Goal: Task Accomplishment & Management: Complete application form

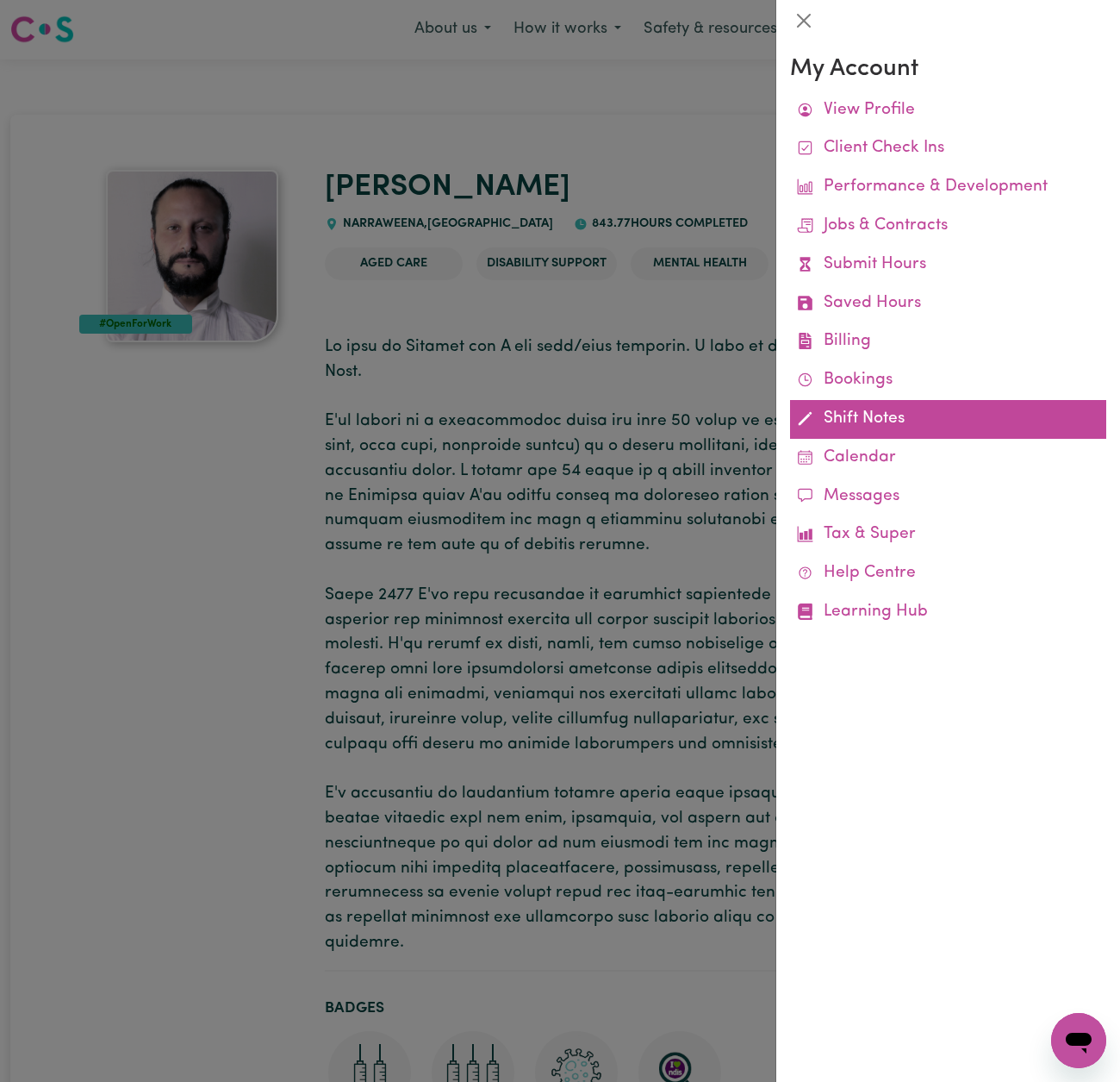
scroll to position [1, 0]
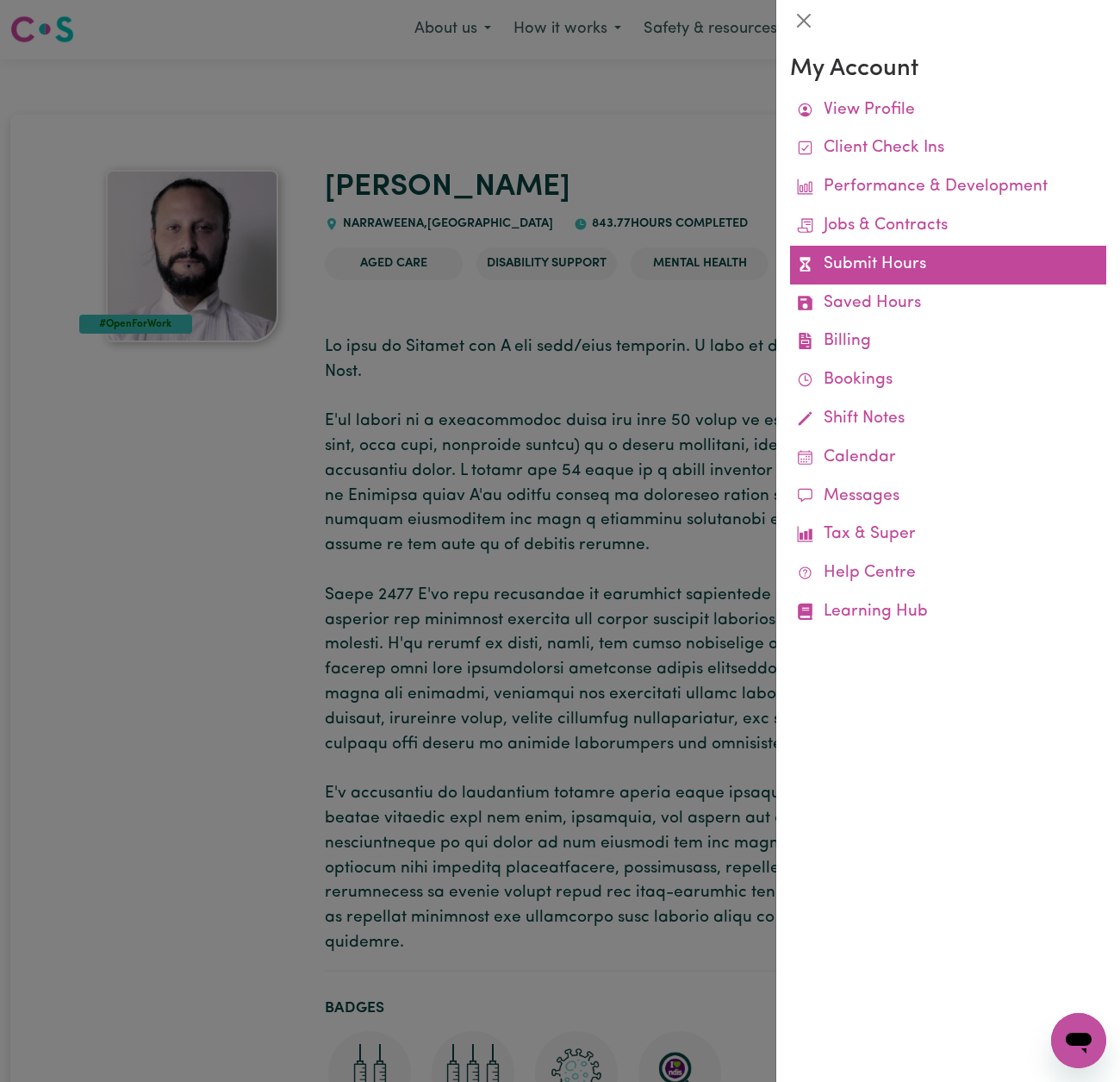
click at [881, 268] on link "Submit Hours" at bounding box center [948, 265] width 316 height 38
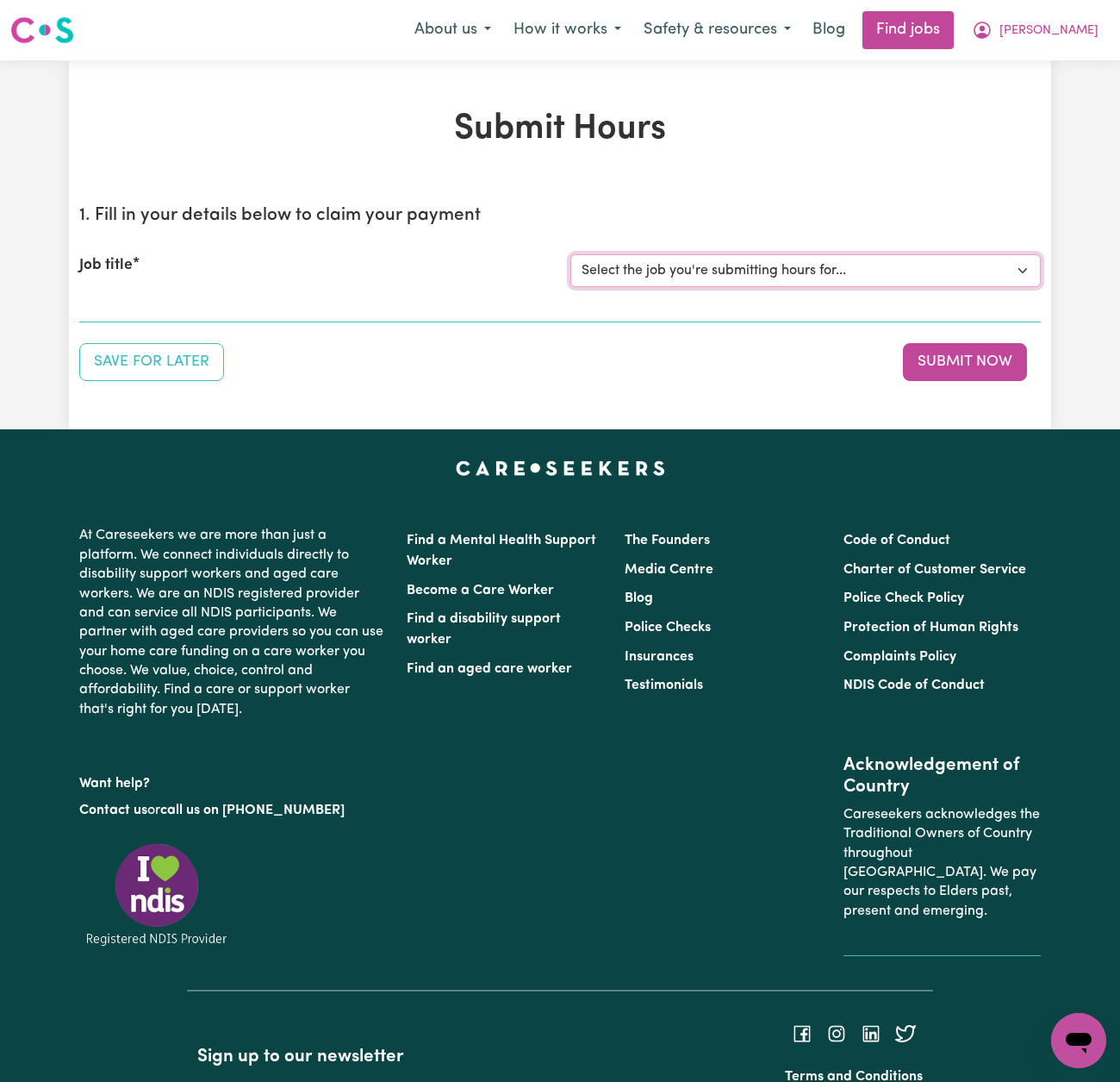
select select "14193"
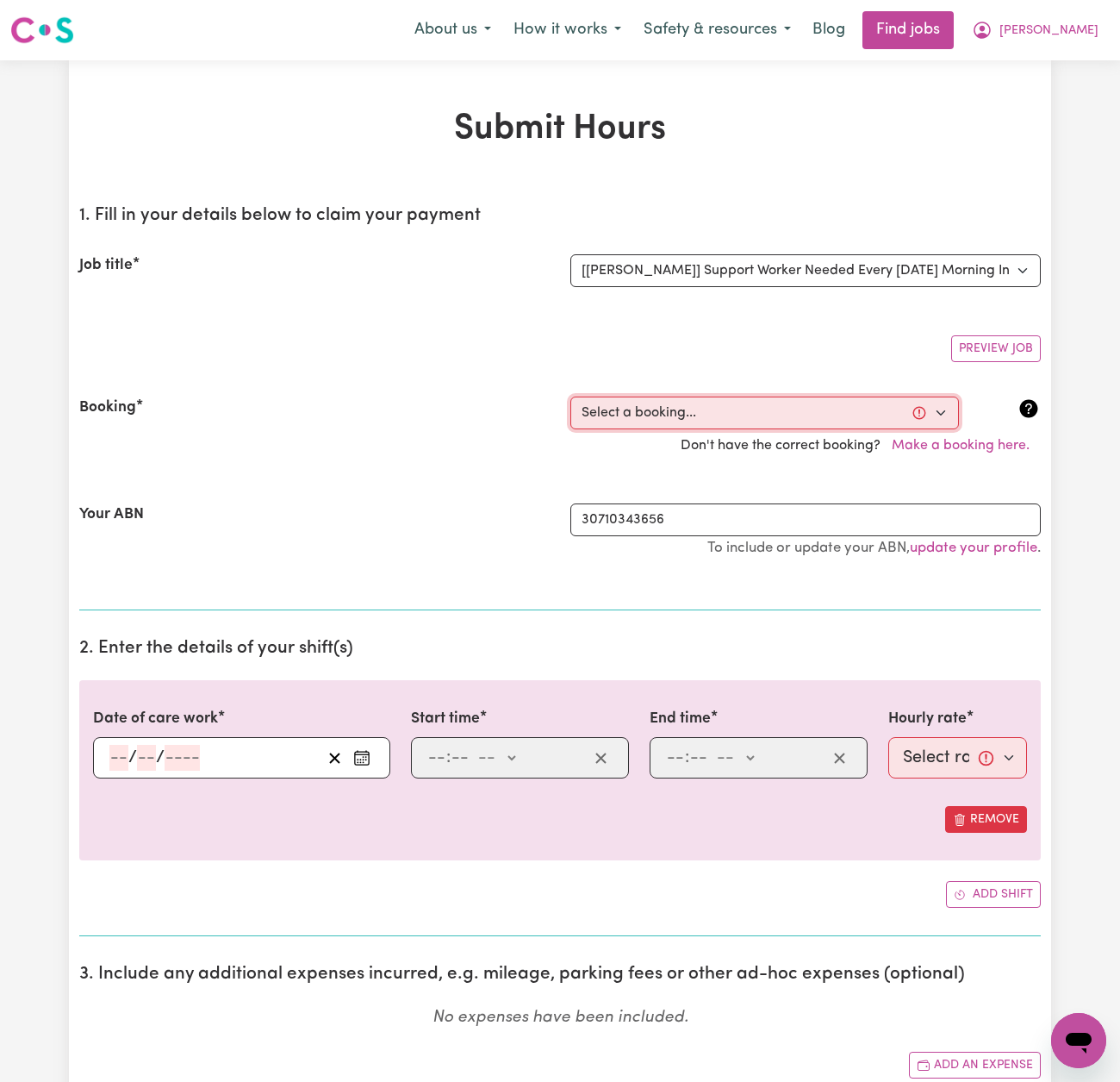
select select "356532"
type input "[DATE]"
type input "12"
type input "8"
type input "2025"
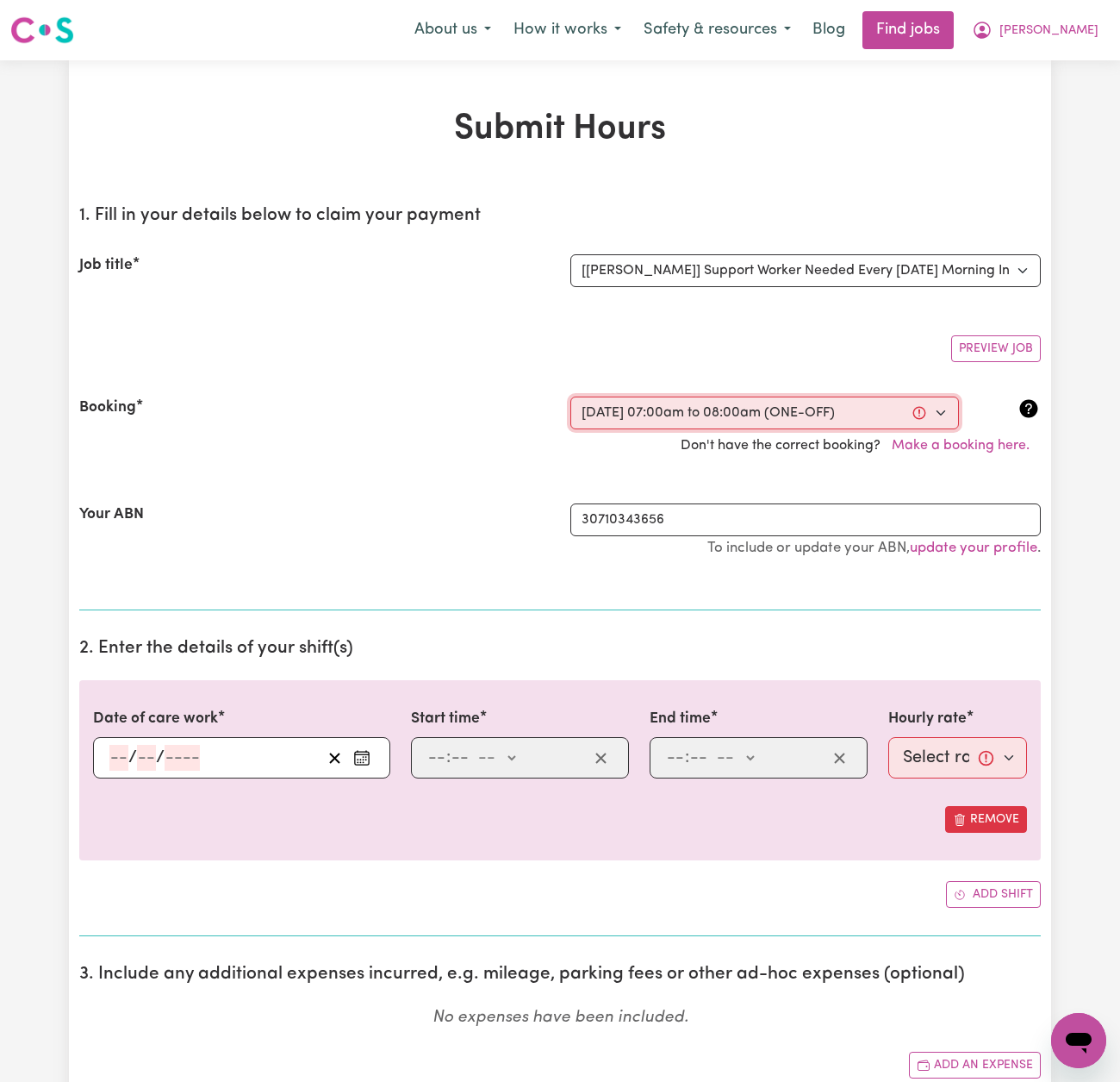
type input "07:00"
type input "7"
type input "0"
select select "am"
type input "08:00"
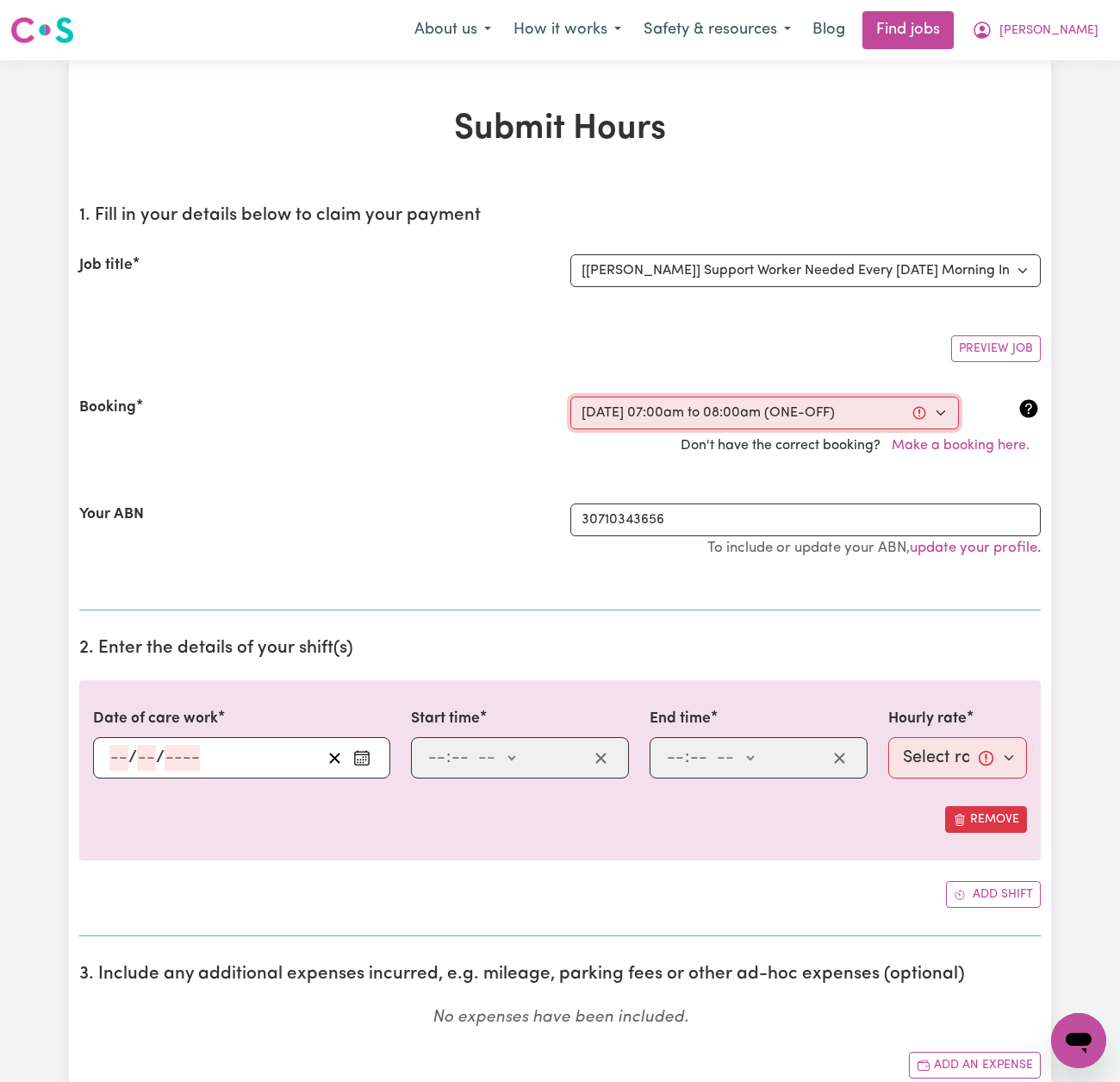
type input "8"
type input "0"
select select "am"
select select "54-Weekday"
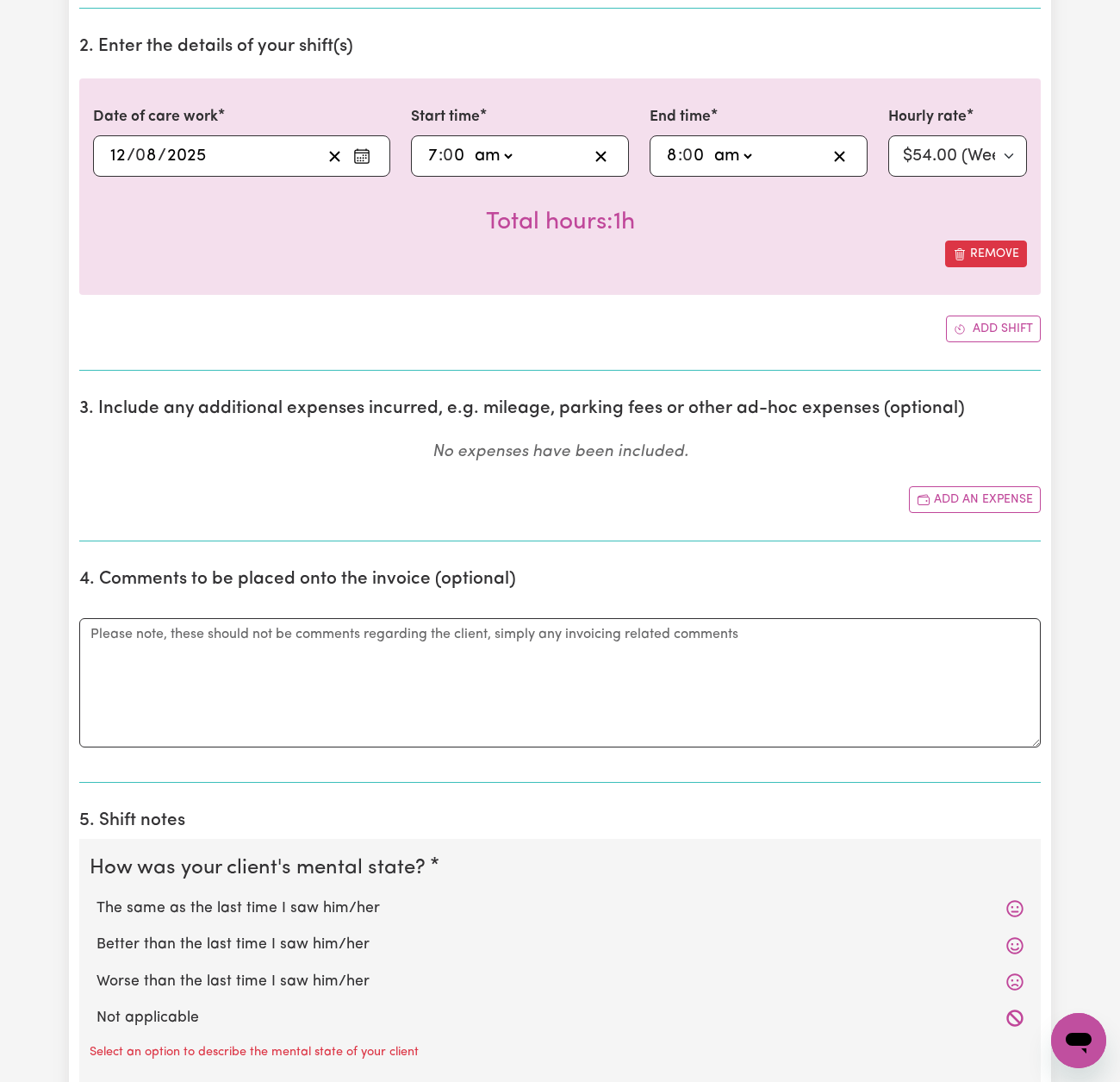
scroll to position [680, 0]
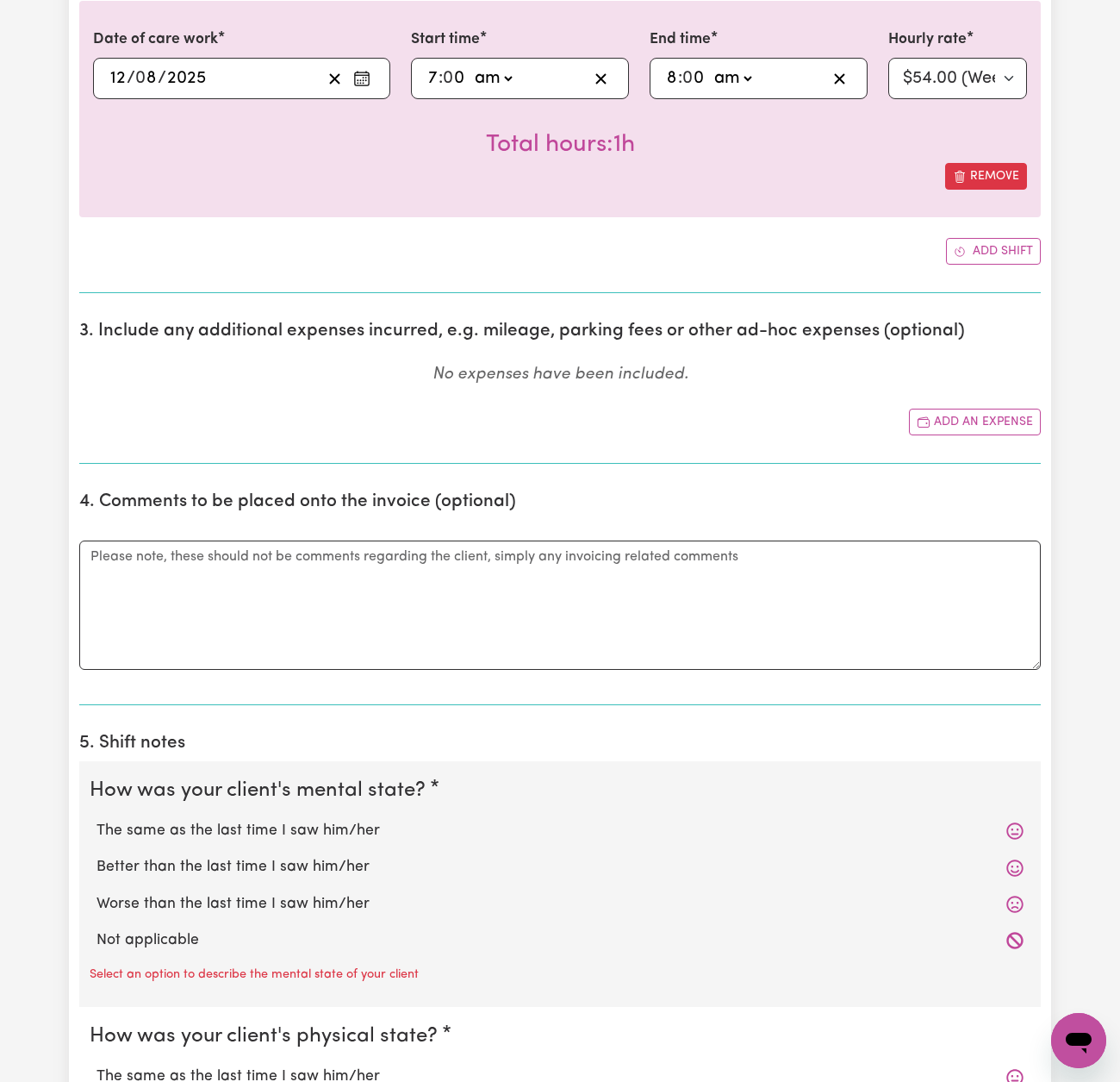
click at [338, 825] on label "The same as the last time I saw him/her" at bounding box center [560, 831] width 928 height 22
click at [96, 820] on input "The same as the last time I saw him/her" at bounding box center [95, 819] width 1 height 1
radio input "true"
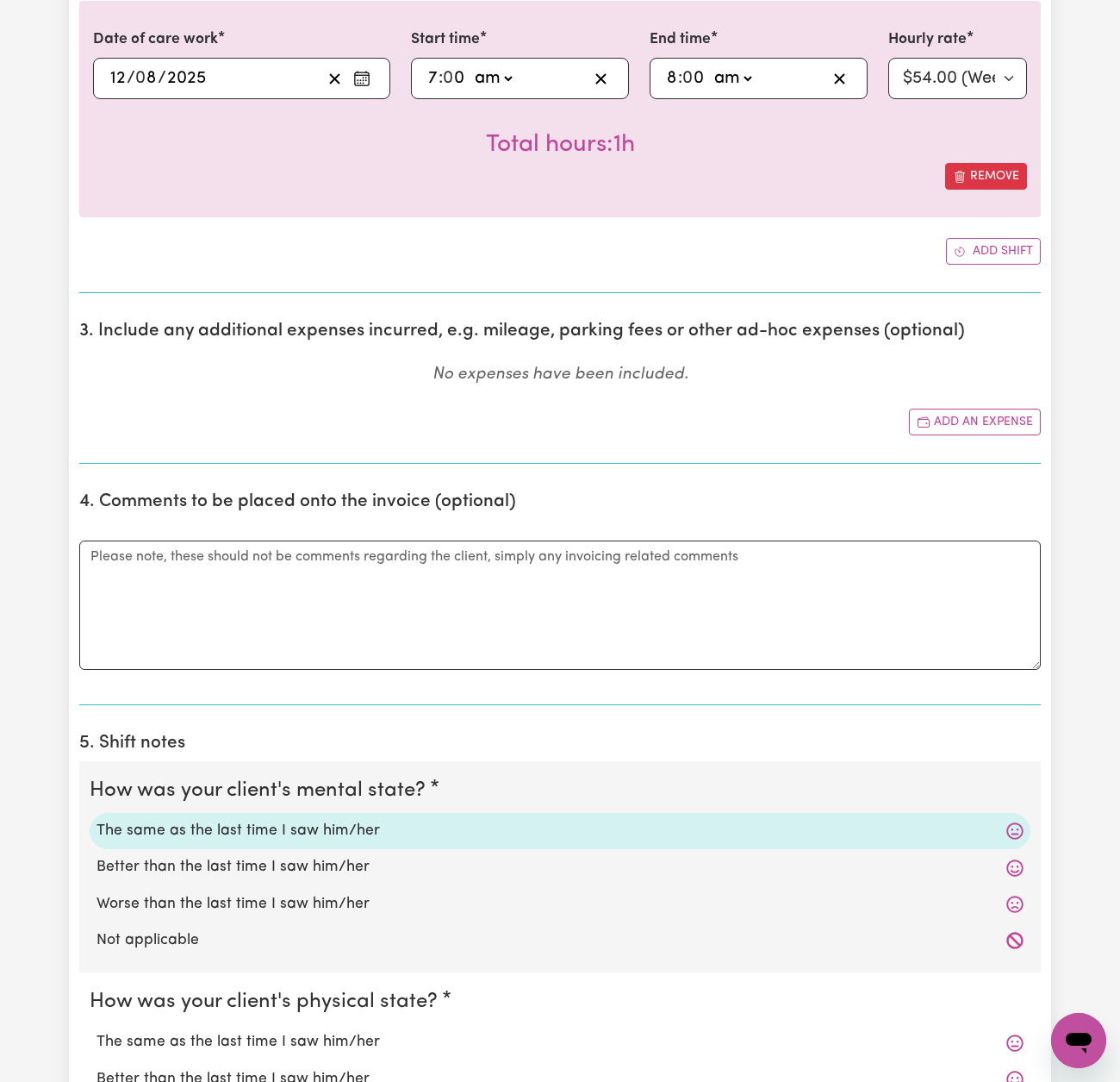
click at [338, 1037] on label "The same as the last time I saw him/her" at bounding box center [560, 1043] width 928 height 22
click at [96, 1032] on input "The same as the last time I saw him/her" at bounding box center [95, 1031] width 1 height 1
radio input "true"
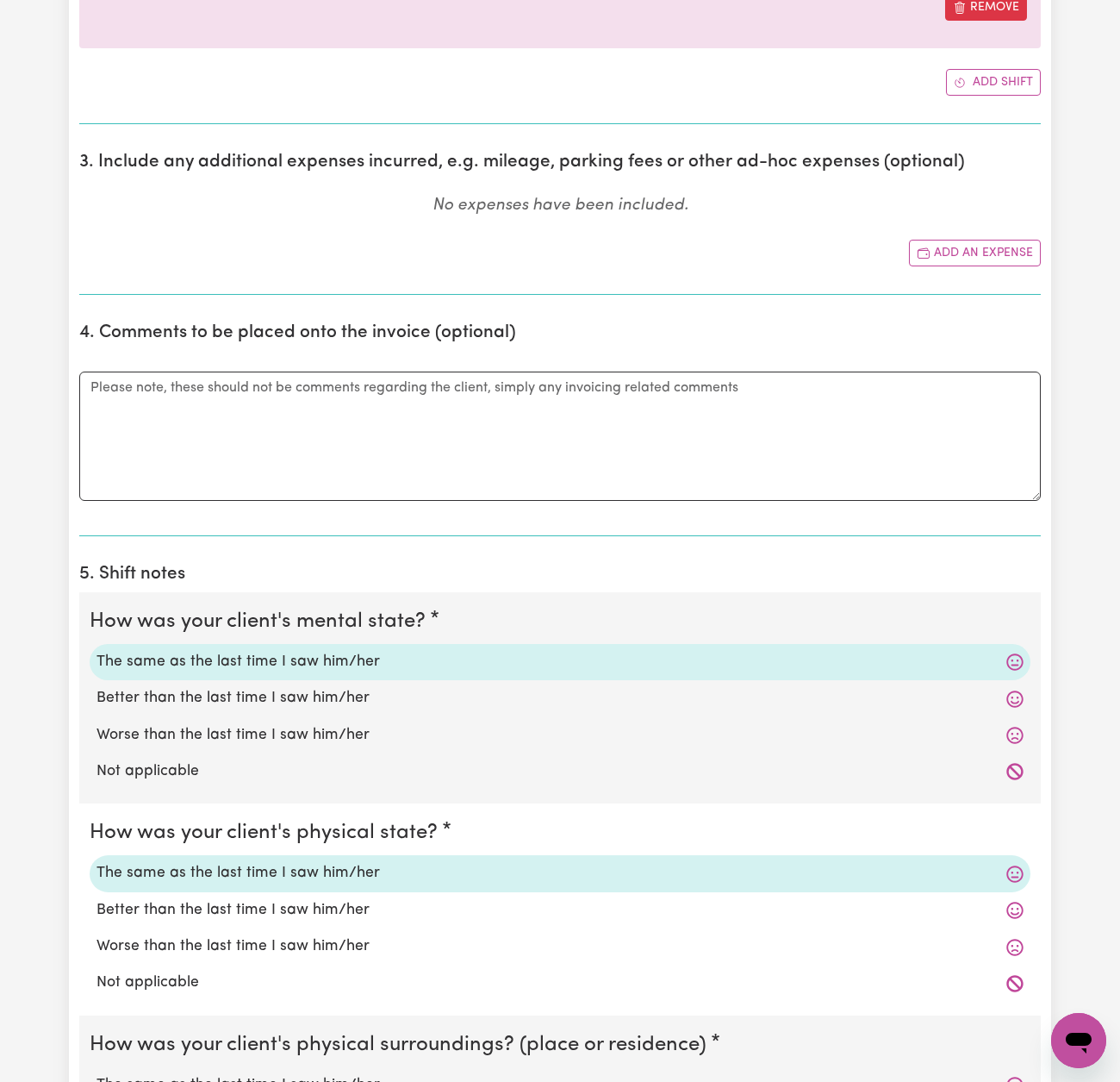
scroll to position [1106, 0]
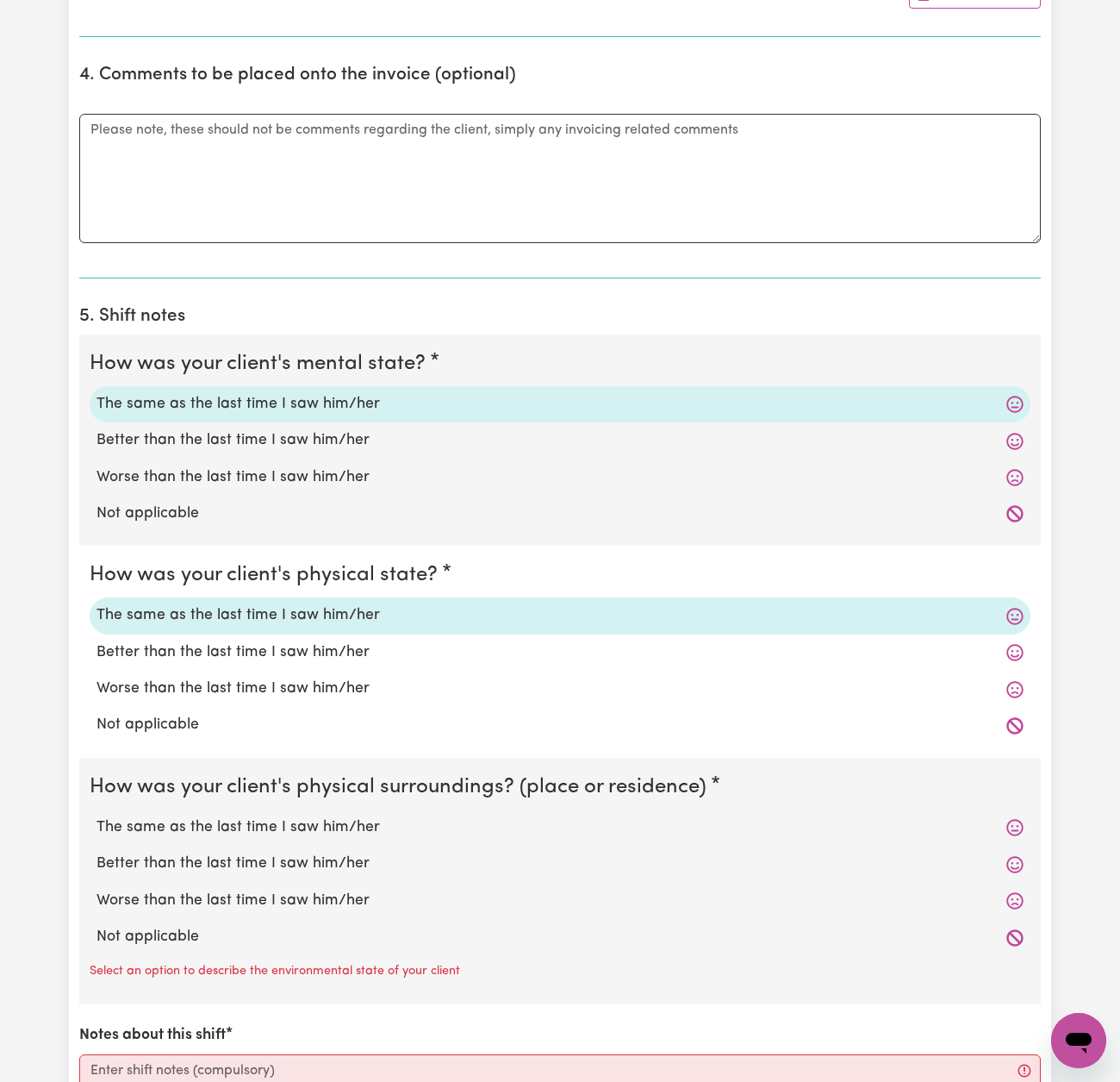
click at [318, 823] on label "The same as the last time I saw him/her" at bounding box center [560, 827] width 928 height 22
click at [96, 816] on input "The same as the last time I saw him/her" at bounding box center [95, 815] width 1 height 1
radio input "true"
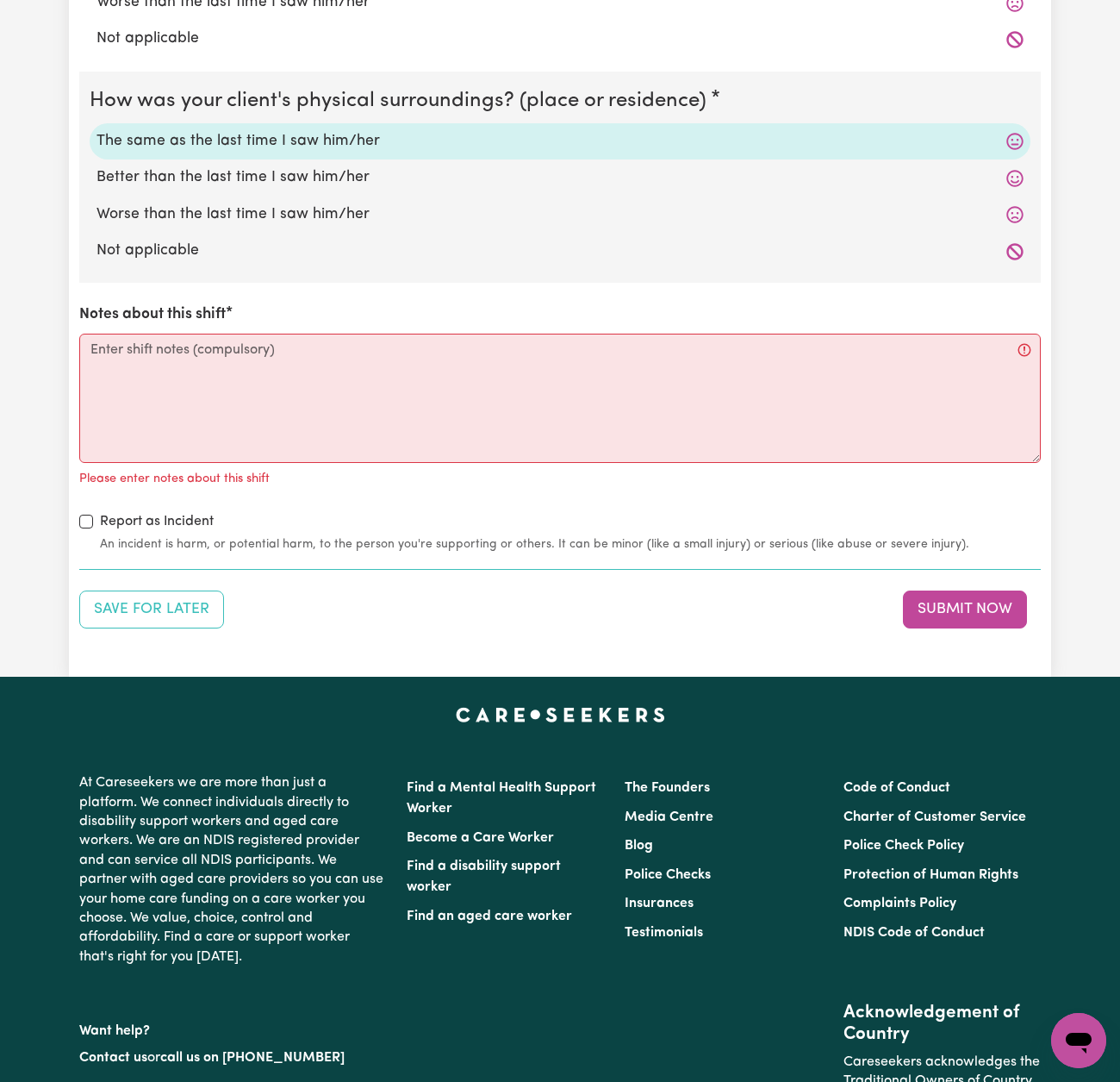
scroll to position [1917, 0]
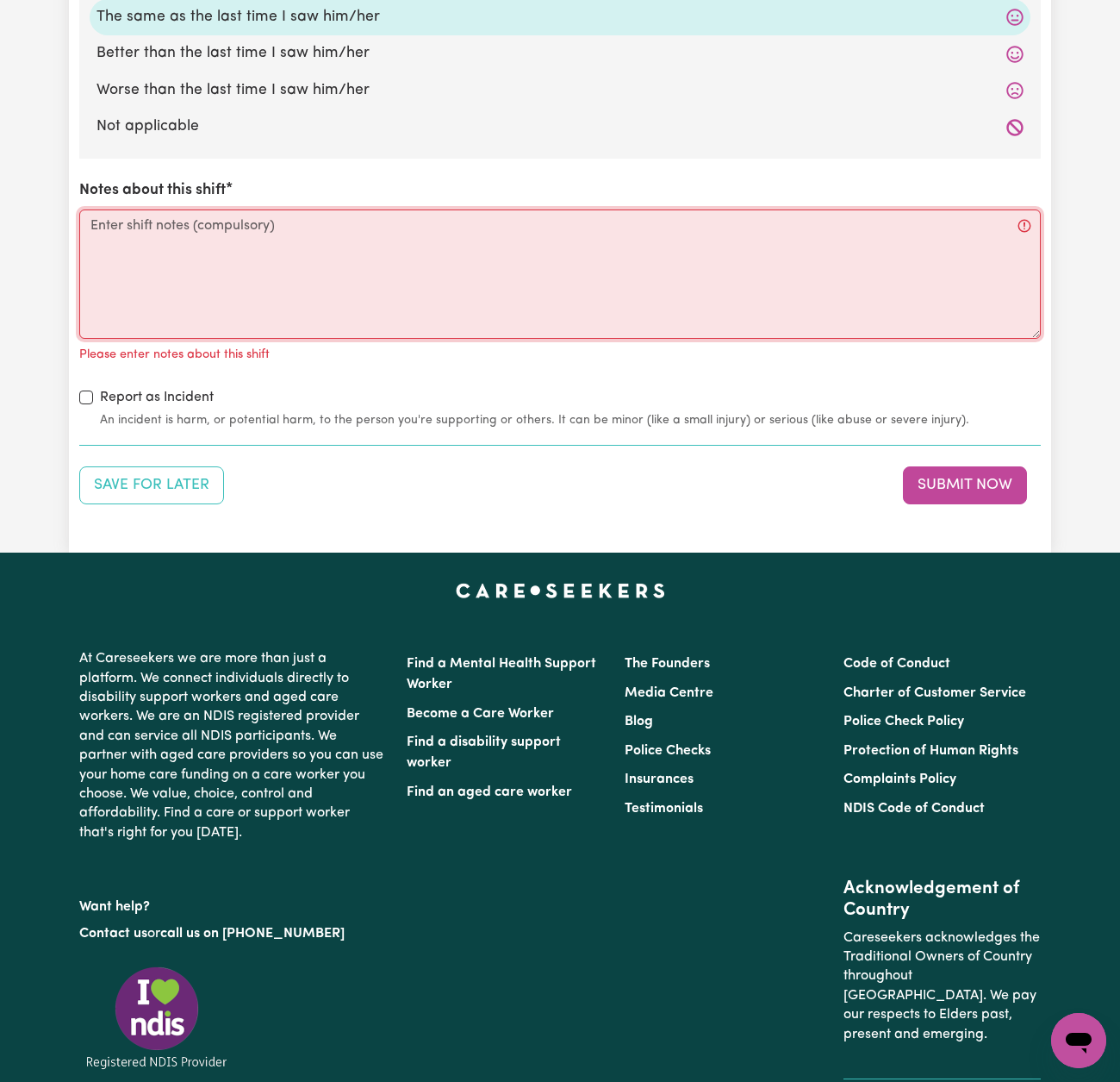
click at [503, 245] on textarea "Notes about this shift" at bounding box center [560, 274] width 962 height 129
paste textarea "[PERSON_NAME] assisted with usual morning routine. Personal care: - Required mi…"
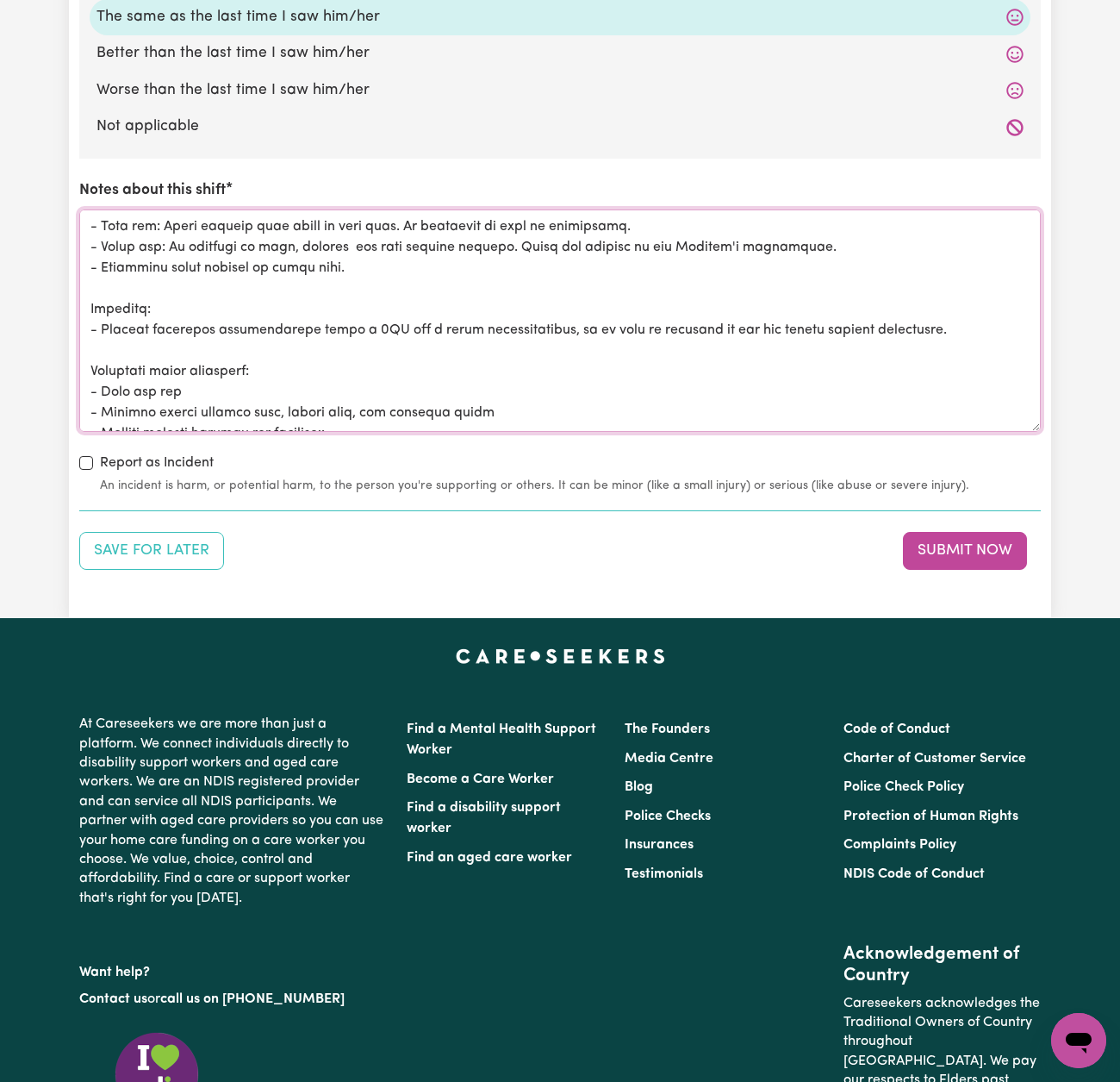
scroll to position [0, 0]
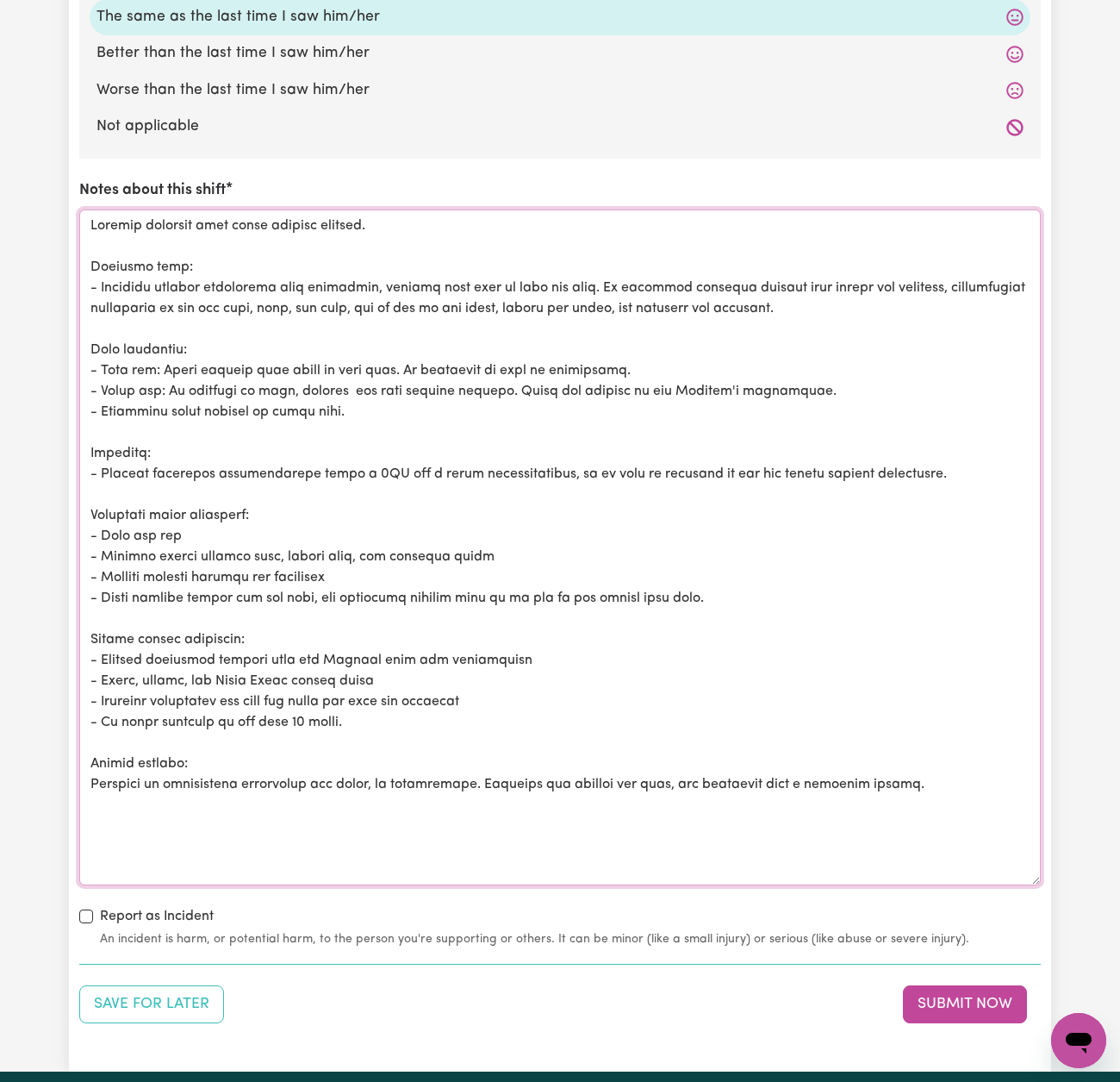
click at [264, 213] on textarea "Notes about this shift" at bounding box center [560, 548] width 962 height 676
drag, startPoint x: 377, startPoint y: 358, endPoint x: 158, endPoint y: 361, distance: 219.0
click at [158, 361] on textarea "Notes about this shift" at bounding box center [560, 548] width 962 height 676
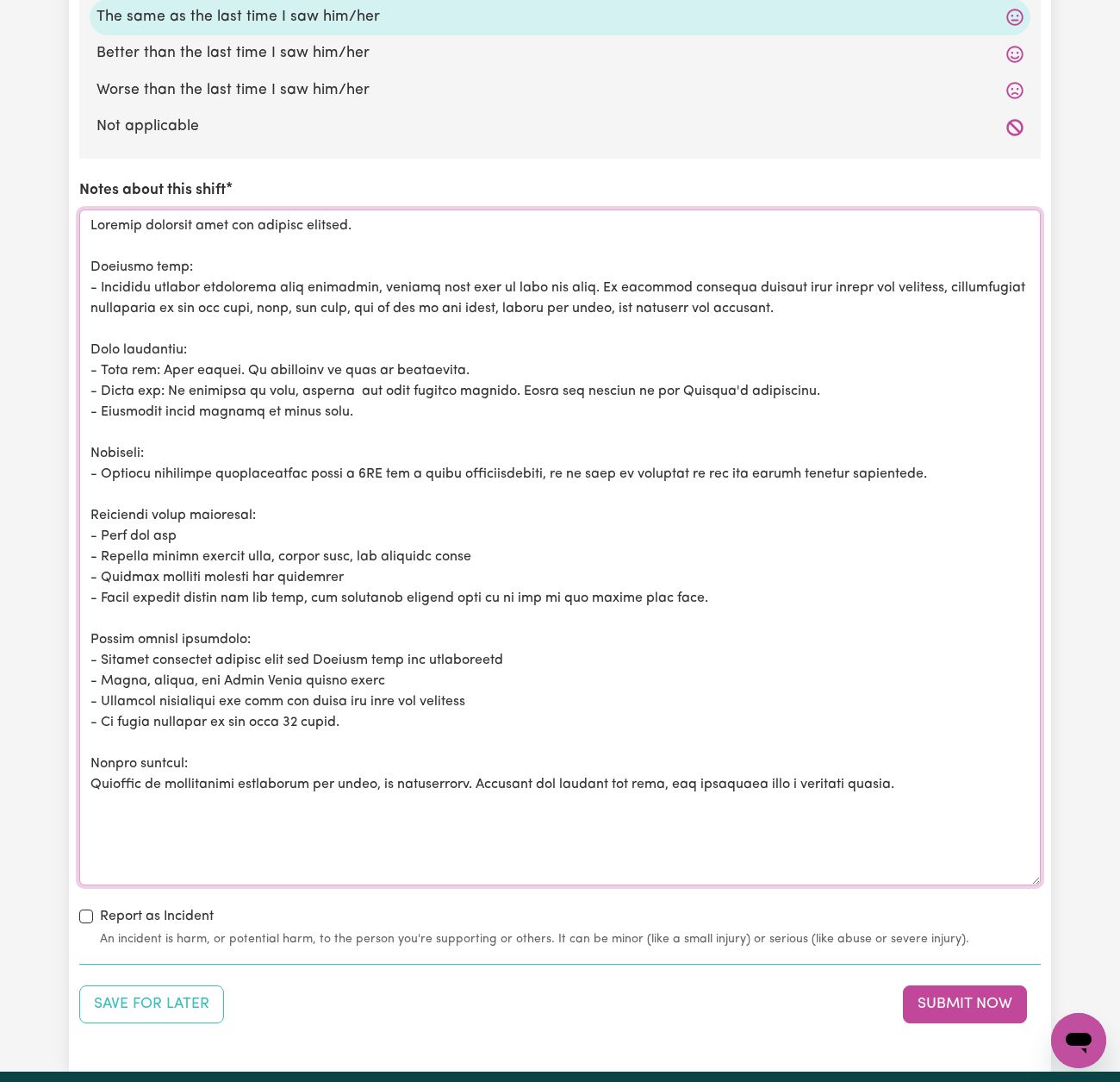
drag, startPoint x: 343, startPoint y: 380, endPoint x: 168, endPoint y: 383, distance: 175.0
click at [168, 383] on textarea "Notes about this shift" at bounding box center [560, 548] width 962 height 676
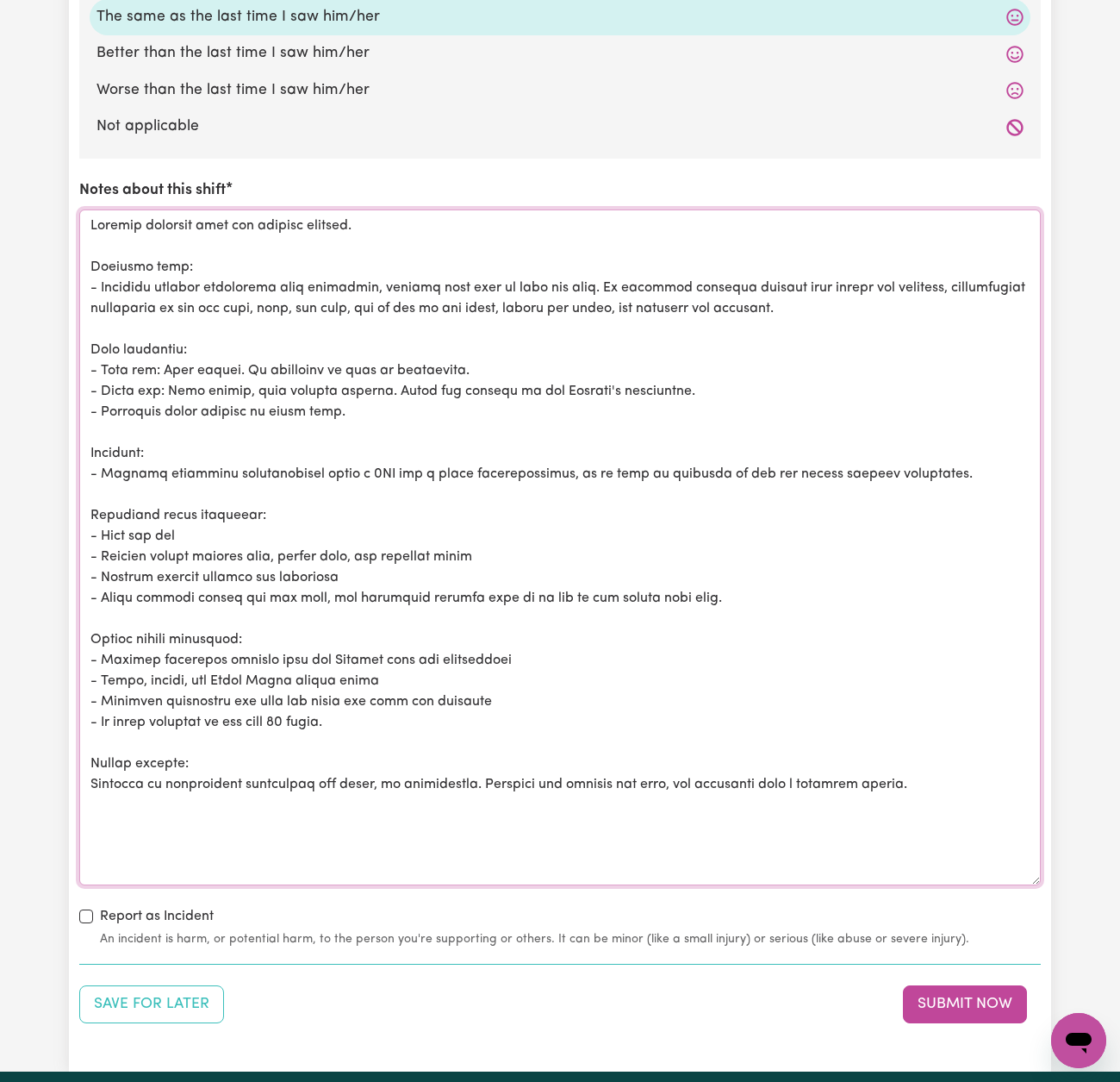
click at [321, 379] on textarea "Notes about this shift" at bounding box center [560, 548] width 962 height 676
click at [363, 400] on textarea "Notes about this shift" at bounding box center [560, 548] width 962 height 676
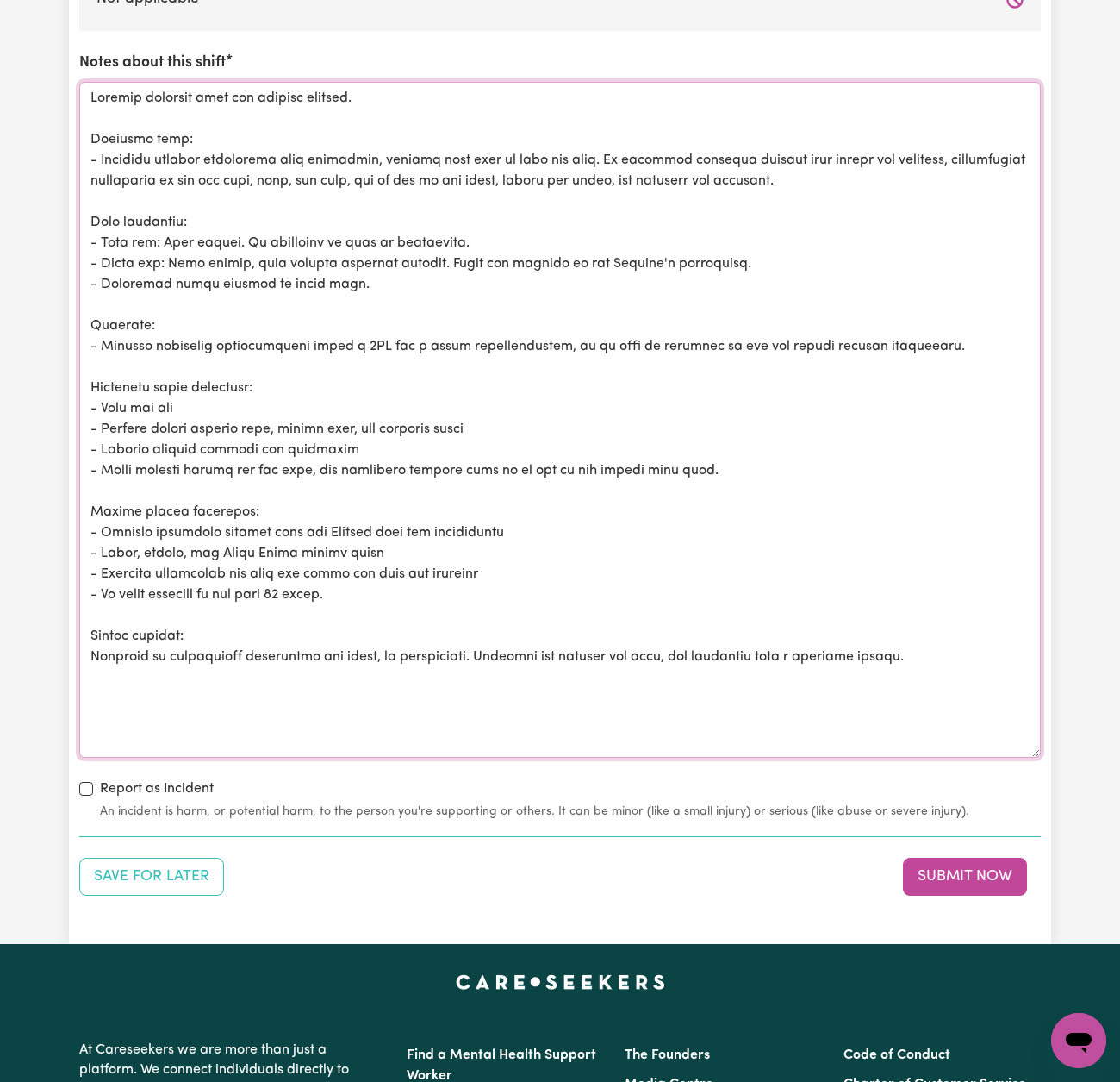
scroll to position [2048, 0]
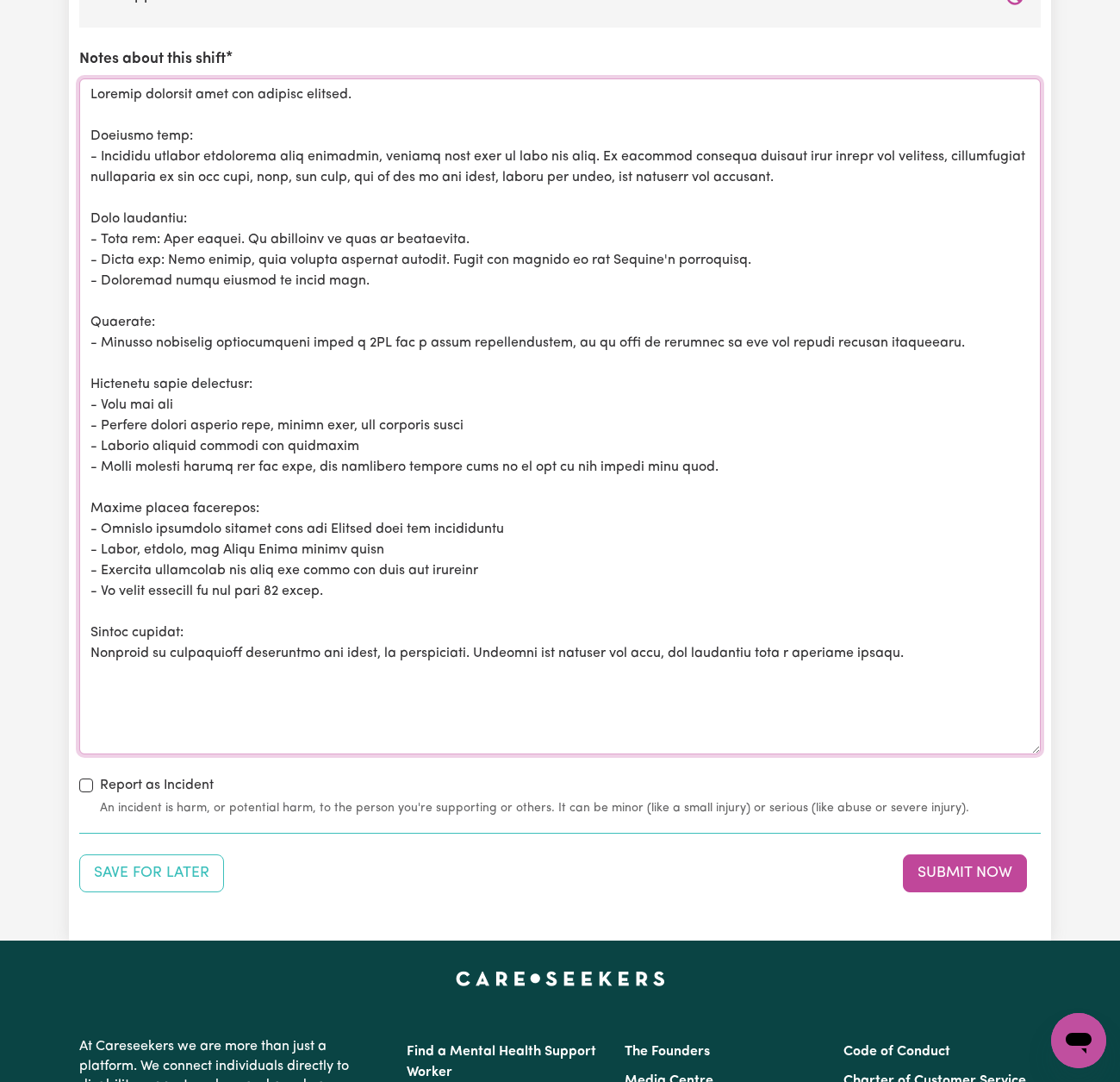
click at [379, 435] on textarea "Notes about this shift" at bounding box center [560, 417] width 962 height 676
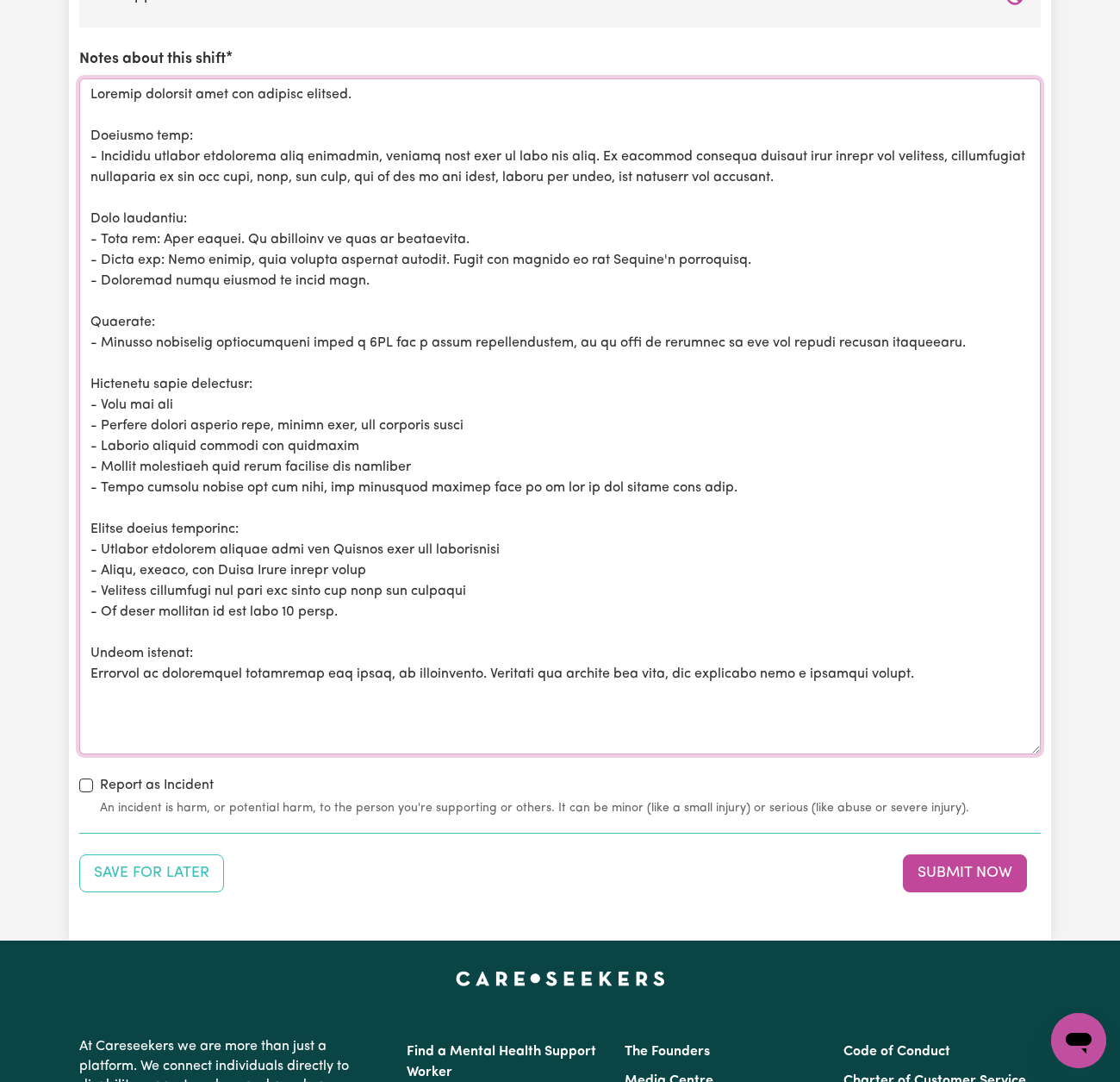
drag, startPoint x: 782, startPoint y: 477, endPoint x: 105, endPoint y: 478, distance: 677.0
click at [105, 478] on textarea "Notes about this shift" at bounding box center [560, 417] width 962 height 676
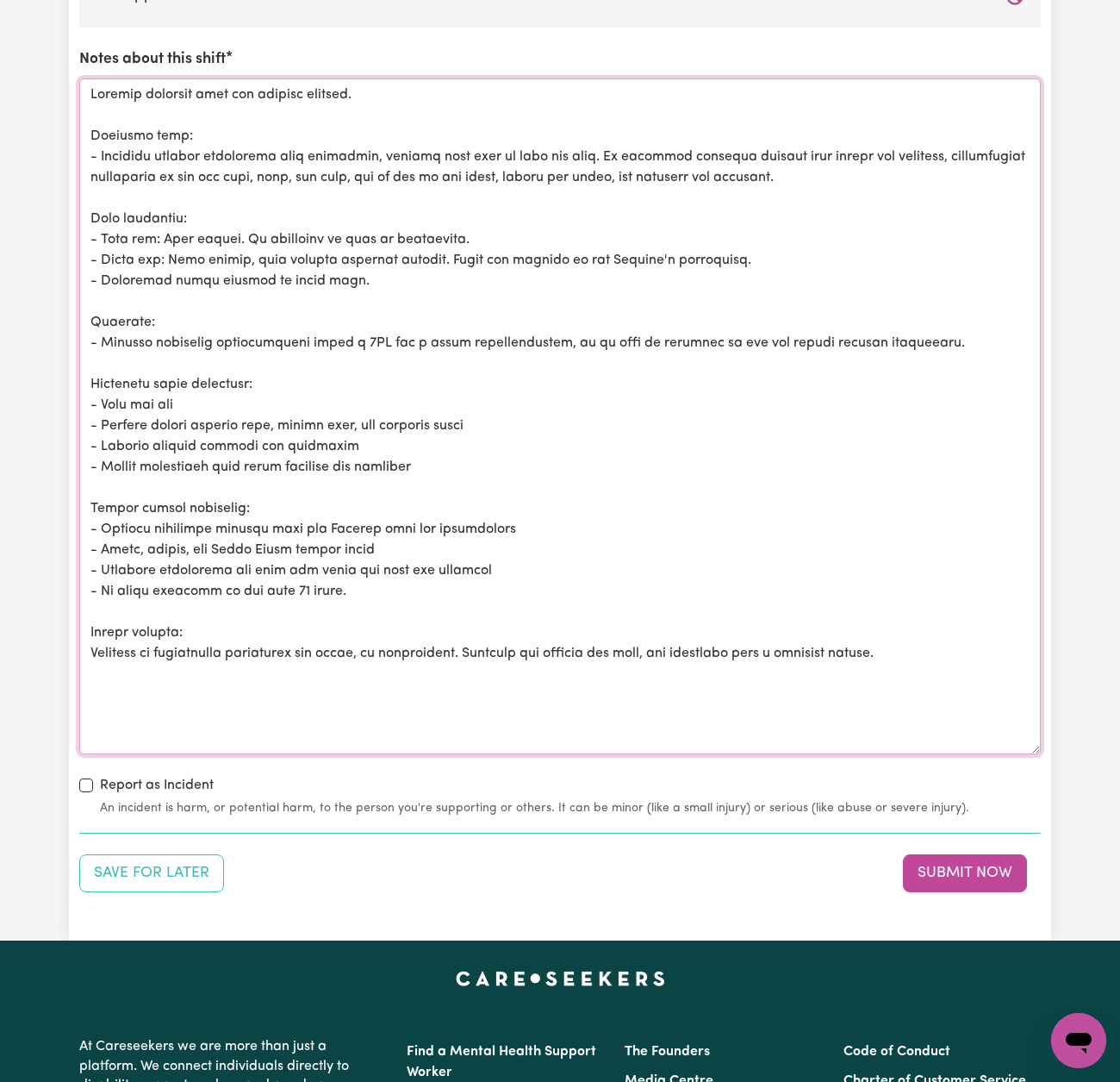
scroll to position [1999, 0]
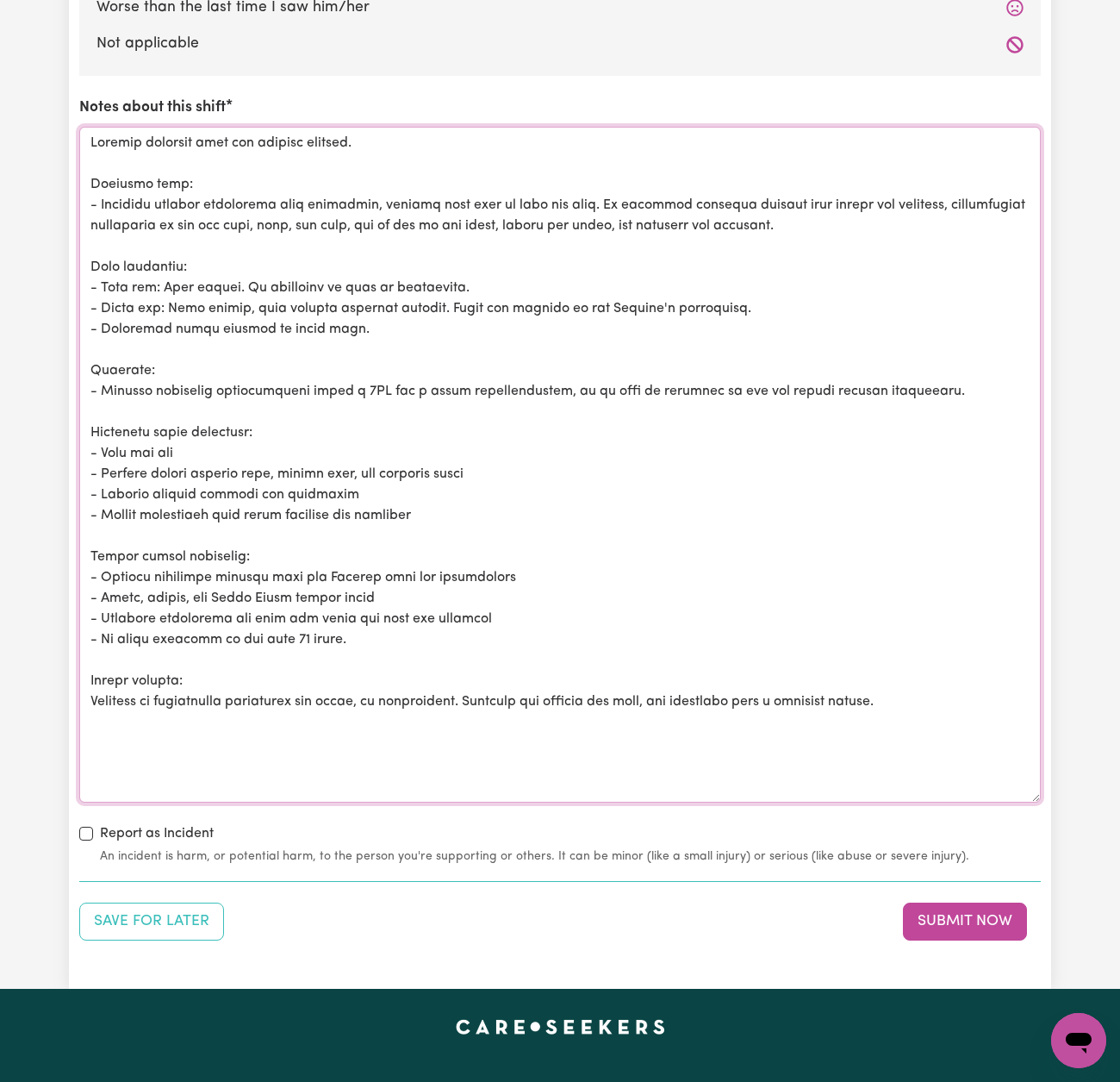
click at [358, 633] on textarea "Notes about this shift" at bounding box center [560, 464] width 962 height 676
click at [850, 213] on textarea "Notes about this shift" at bounding box center [560, 464] width 962 height 676
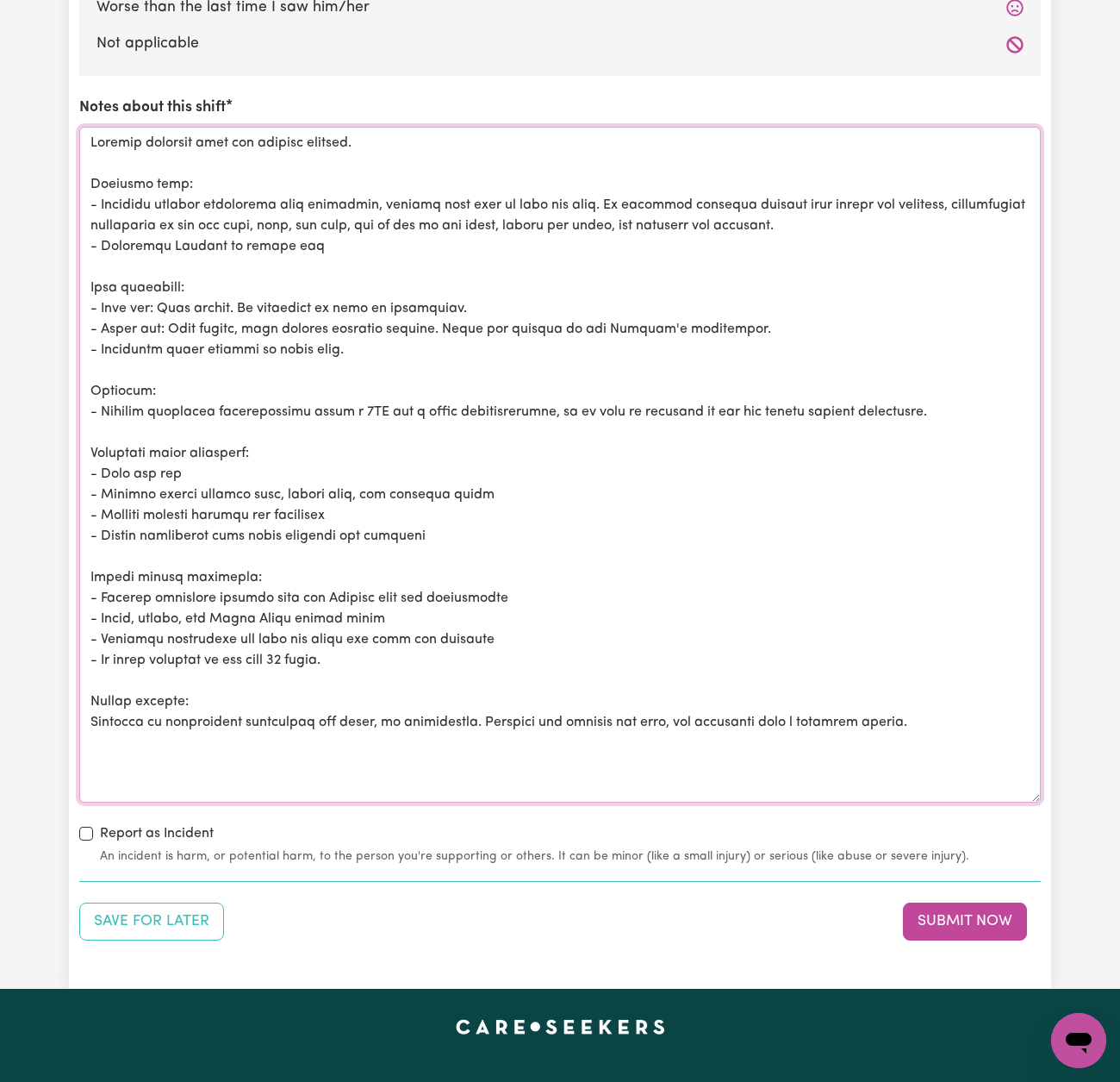
click at [114, 236] on textarea "Notes about this shift" at bounding box center [560, 464] width 962 height 676
click at [331, 239] on textarea "Notes about this shift" at bounding box center [560, 464] width 962 height 676
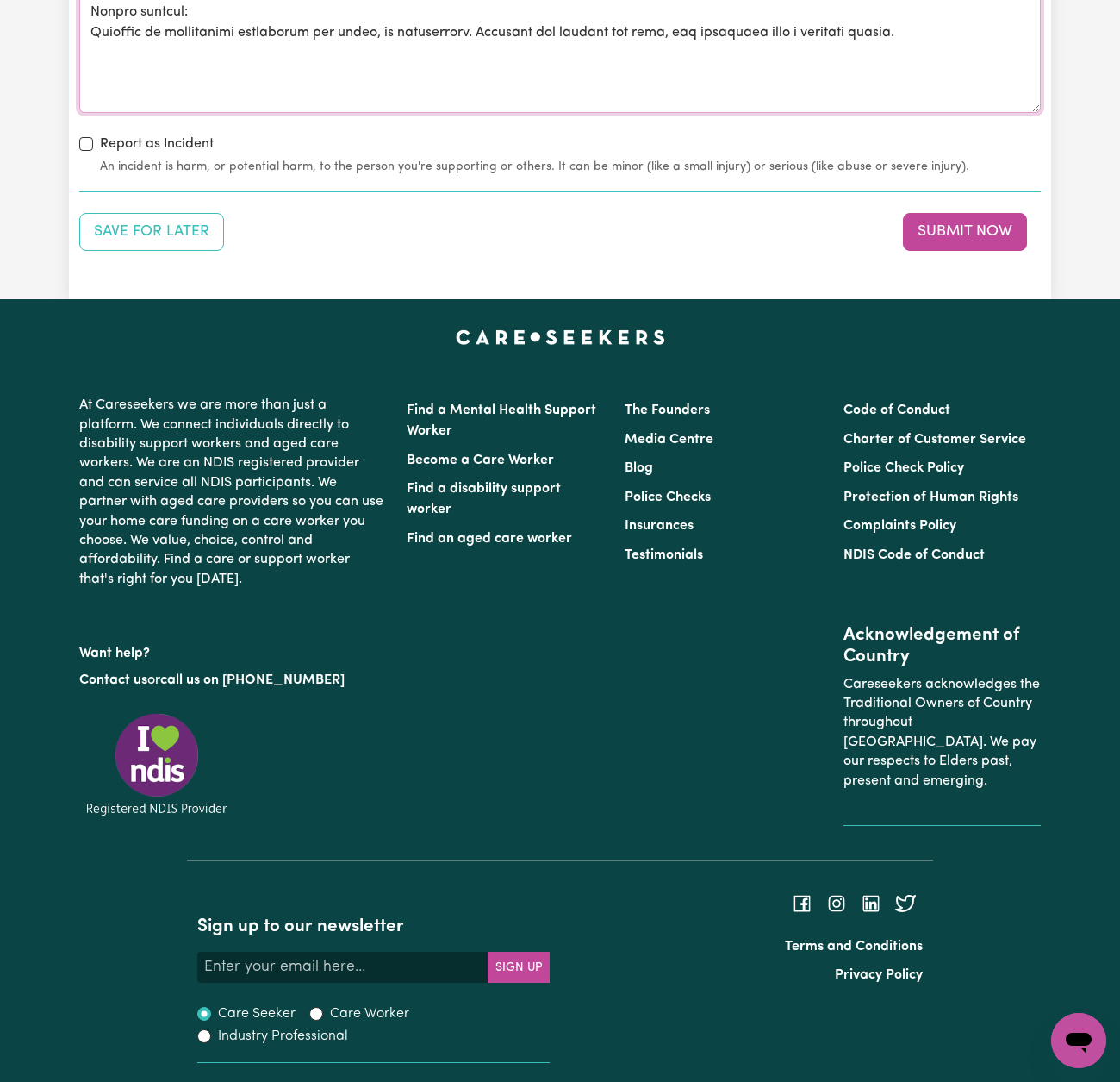
scroll to position [2525, 0]
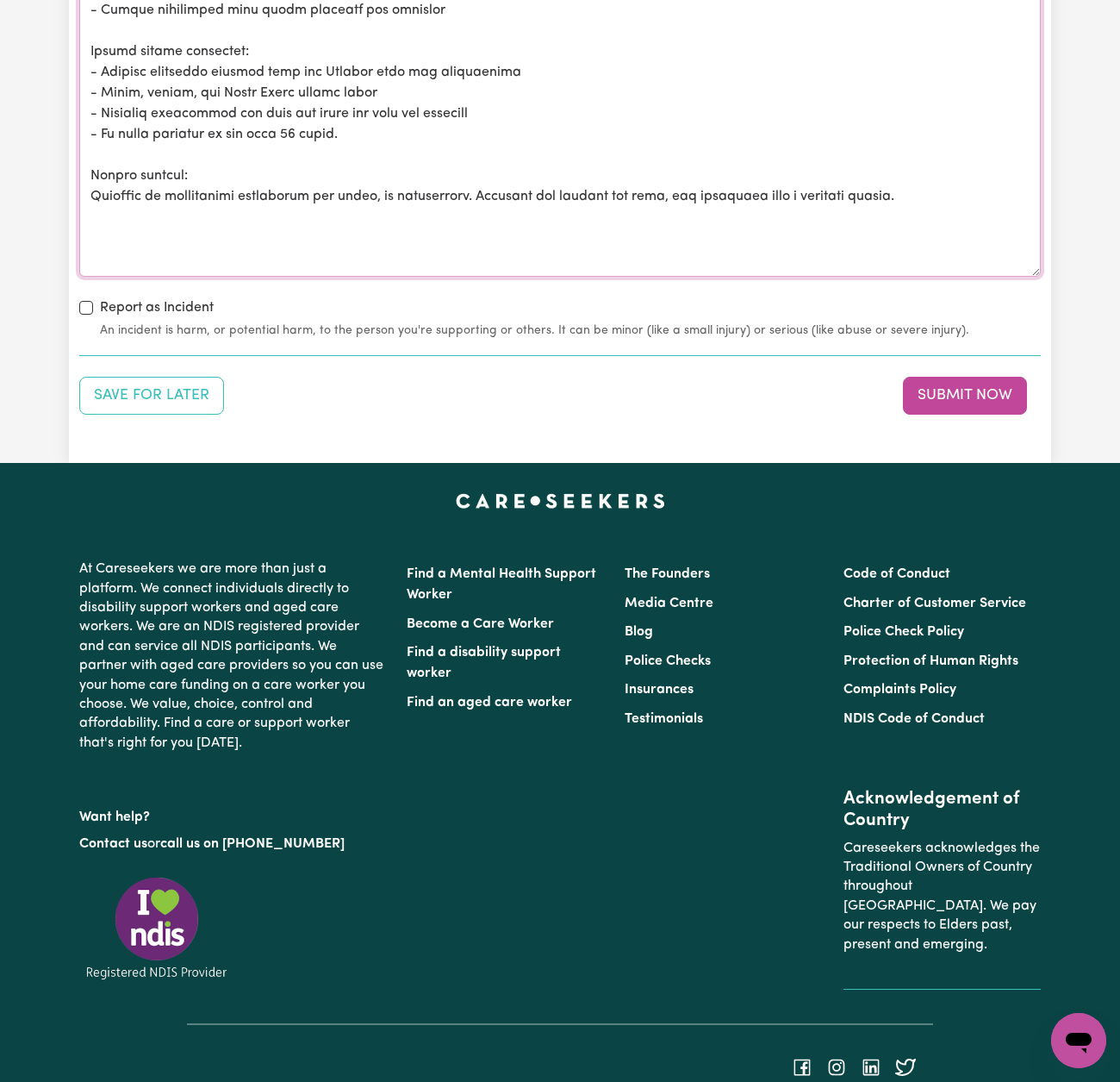
drag, startPoint x: 920, startPoint y: 185, endPoint x: 943, endPoint y: 181, distance: 23.3
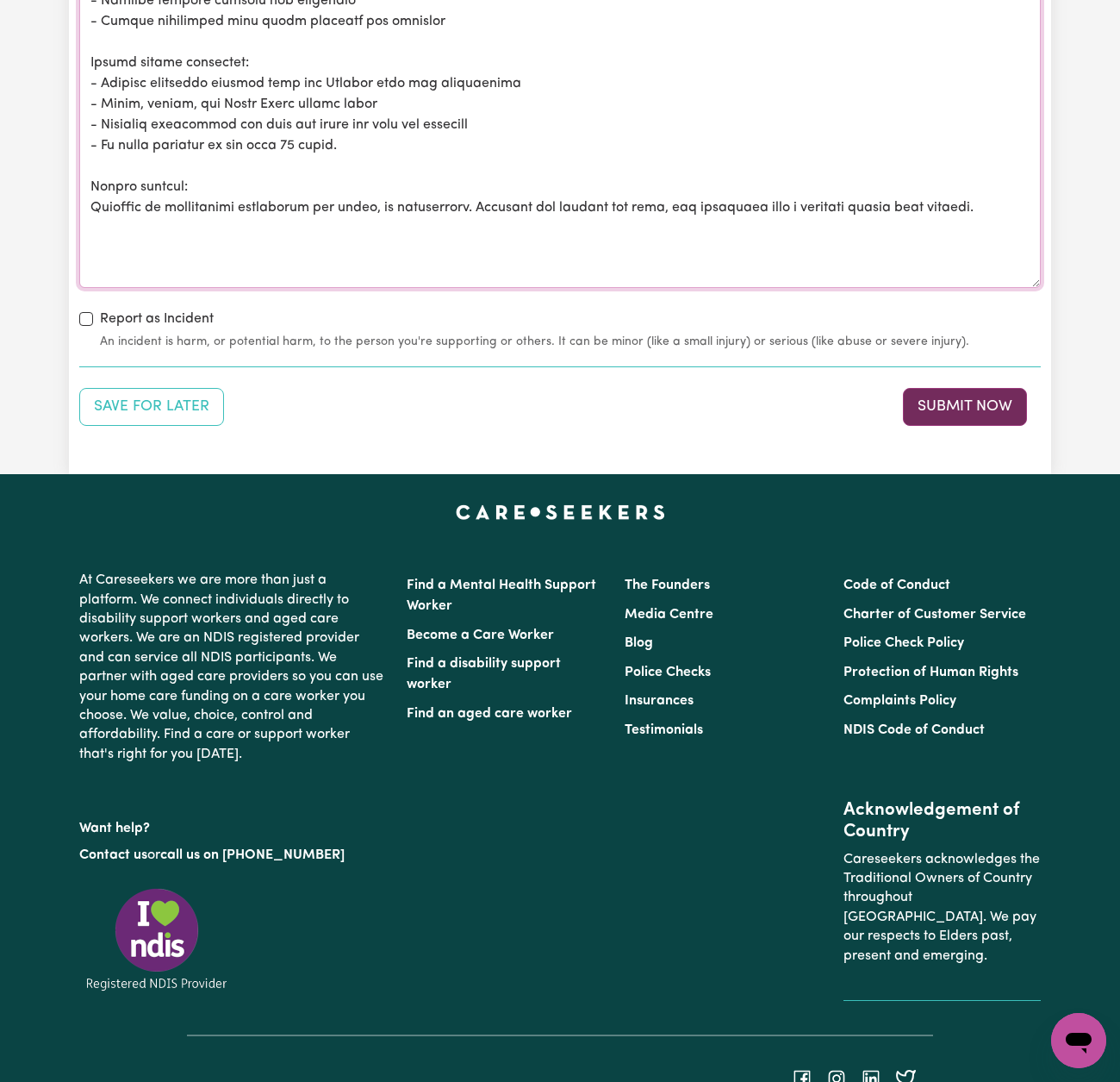
type textarea "[PERSON_NAME] assisted with his morning routine. Personal care: - Required mini…"
click at [974, 394] on button "Submit Now" at bounding box center [965, 406] width 125 height 38
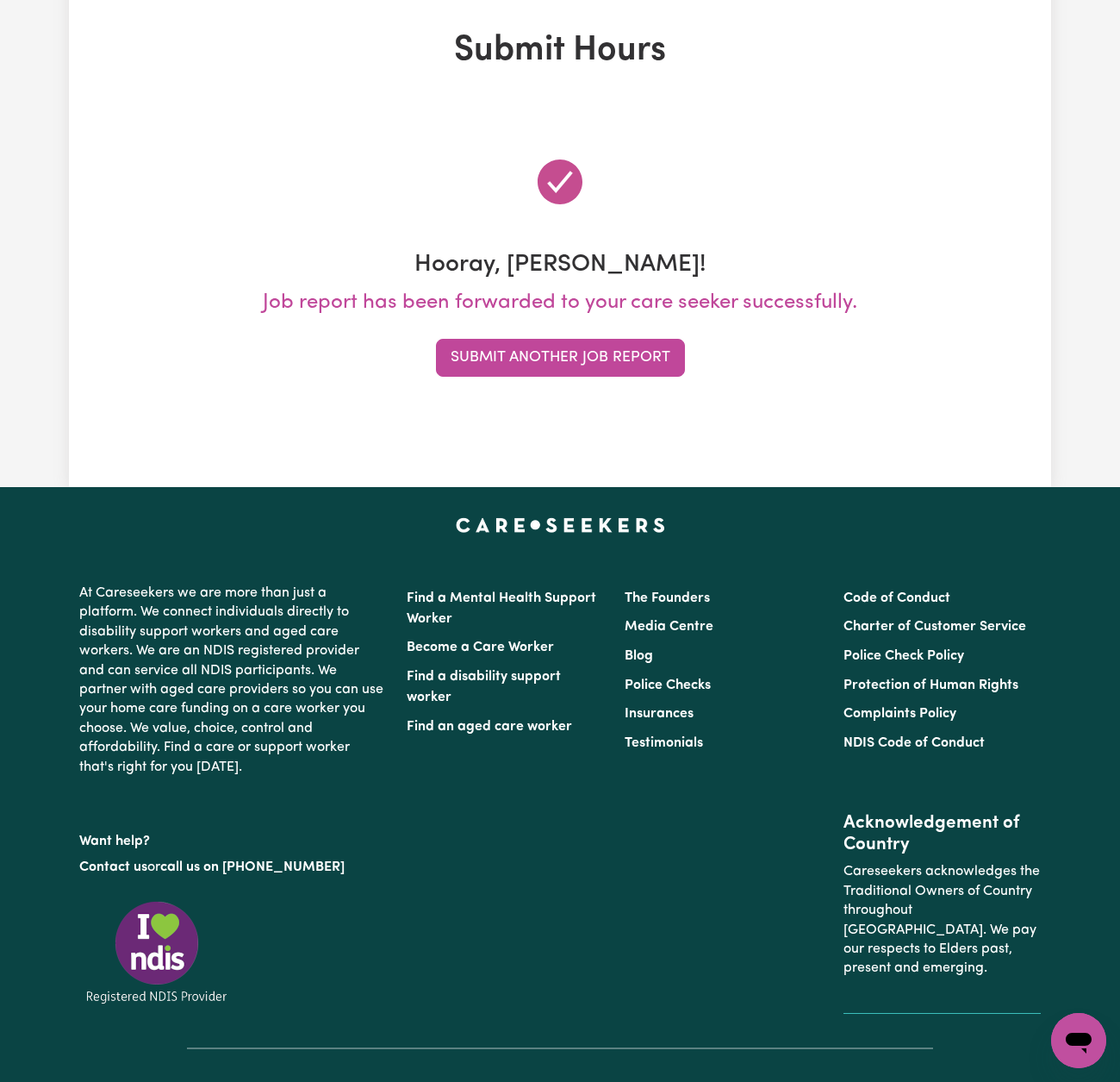
scroll to position [0, 0]
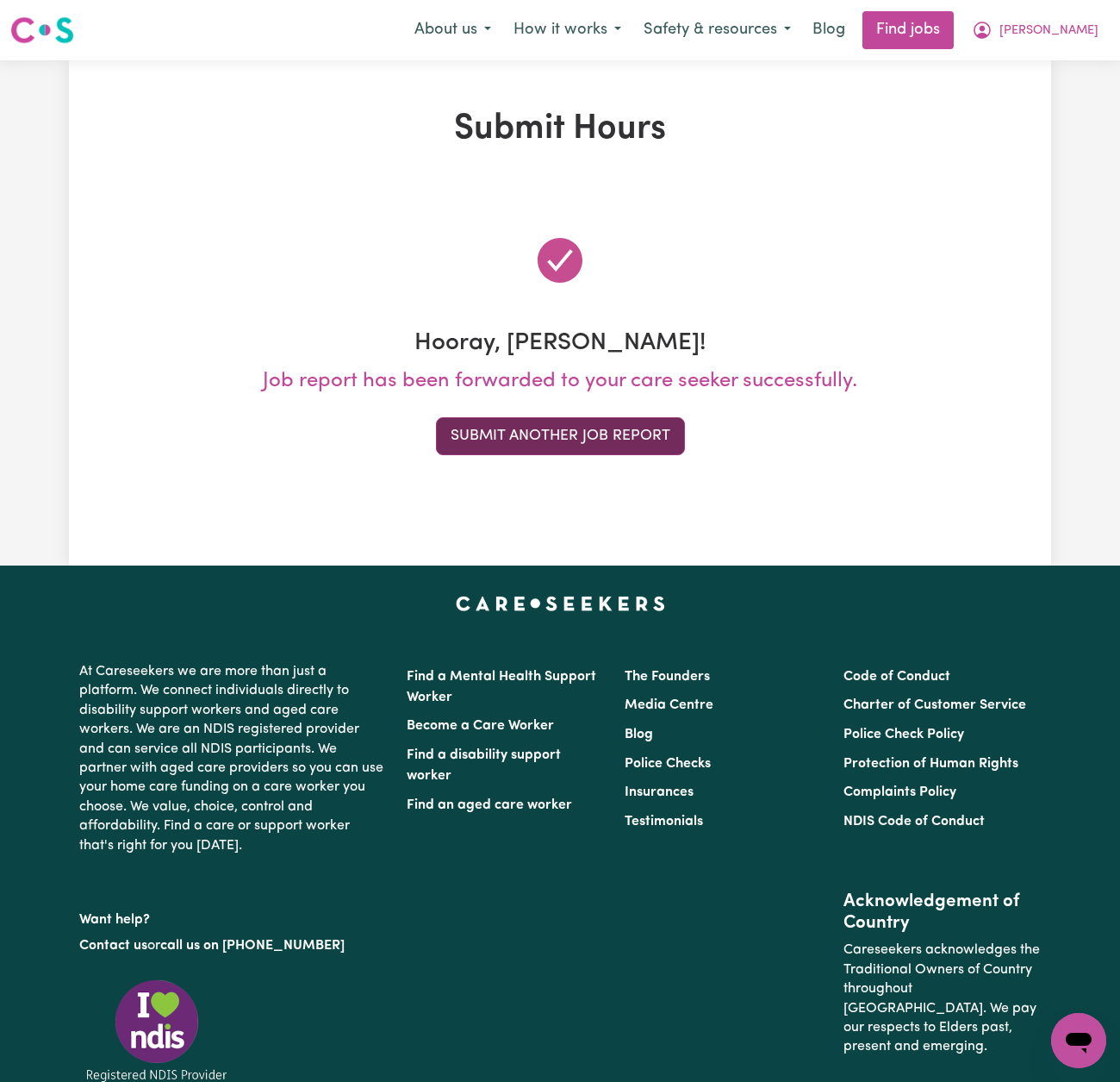
click at [627, 441] on button "Submit Another Job Report" at bounding box center [560, 435] width 249 height 38
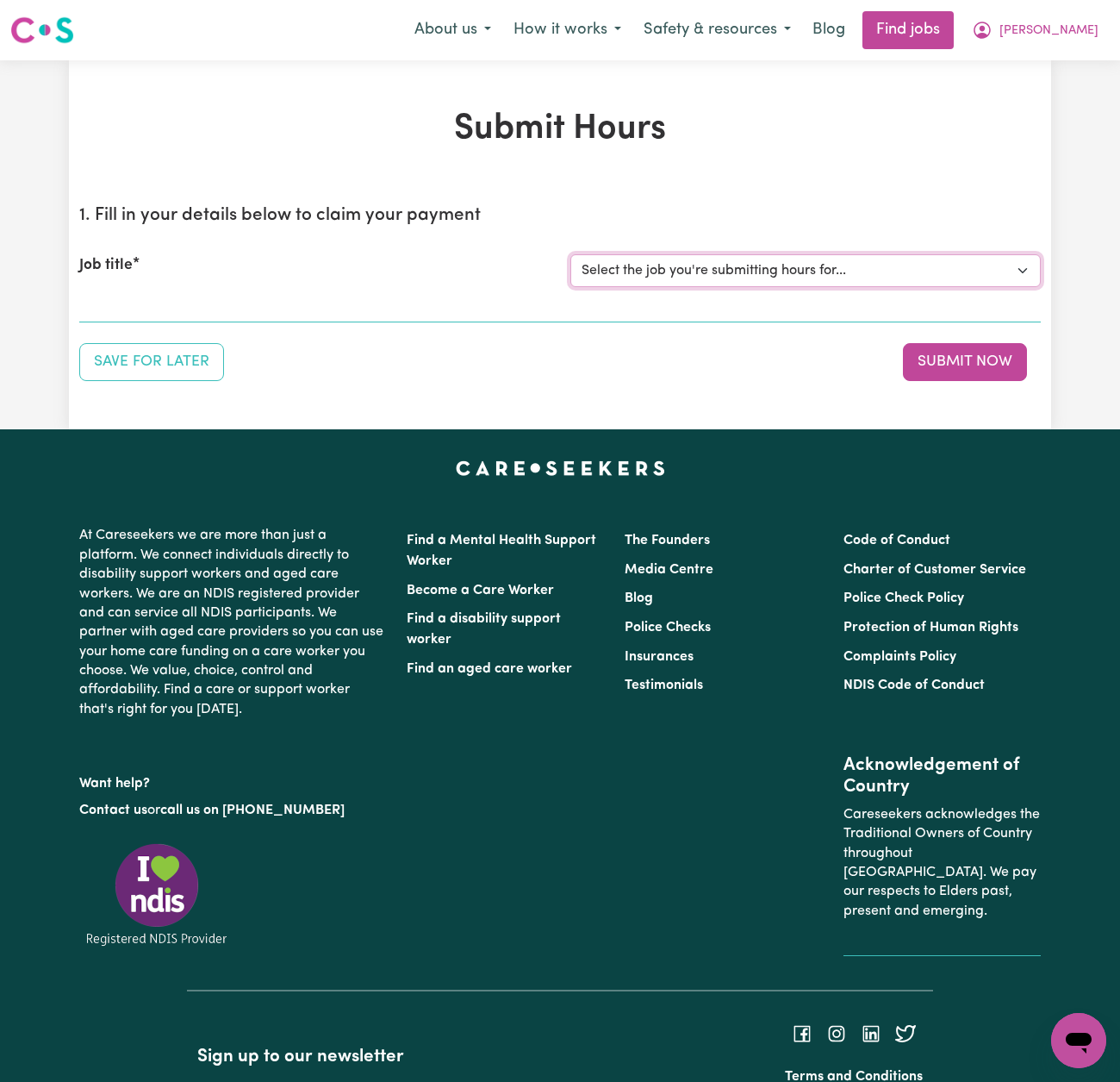
select select "14193"
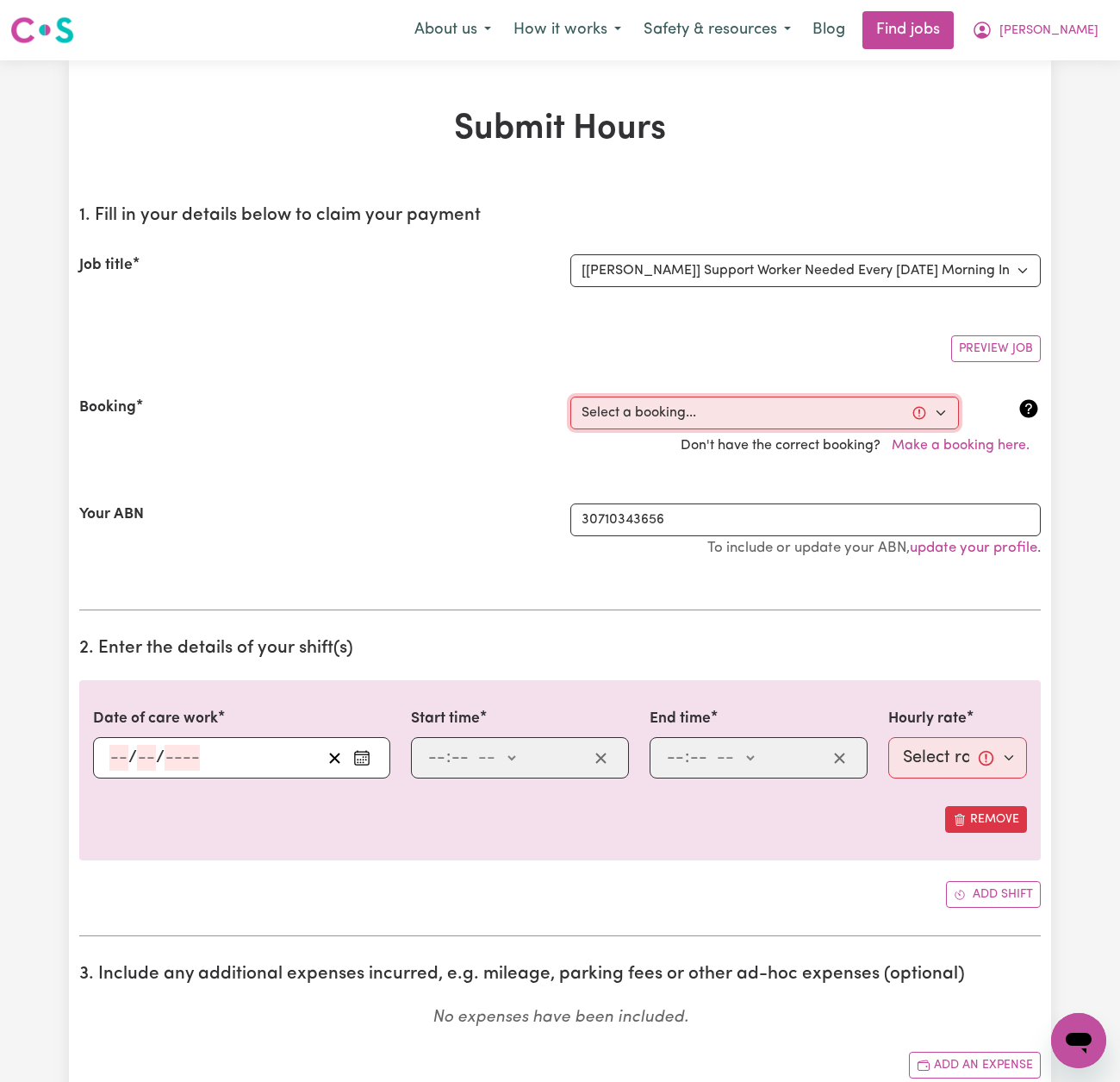
select select "357840"
type input "[DATE]"
type input "16"
type input "8"
type input "2025"
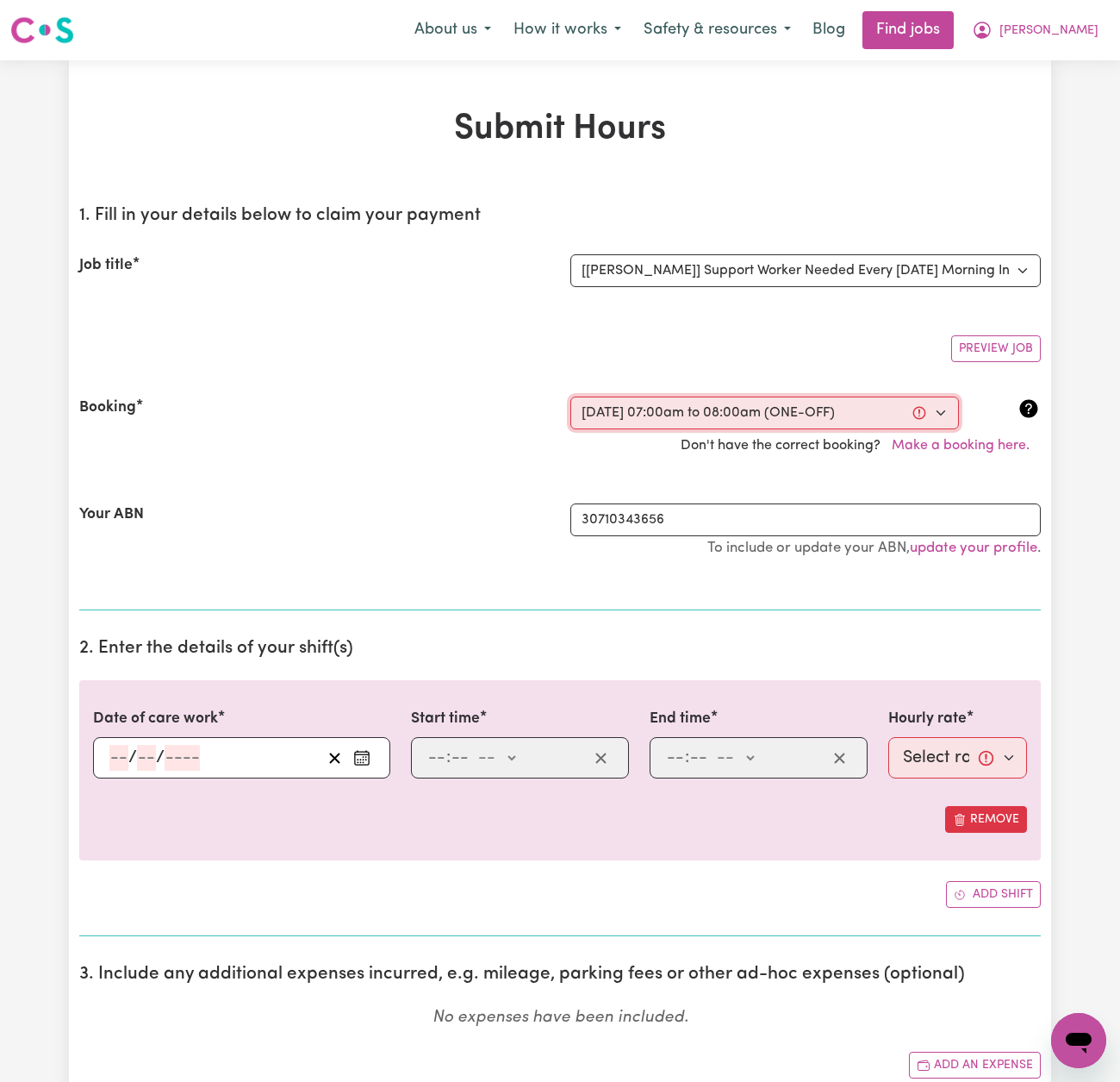
type input "07:00"
type input "7"
type input "0"
select select "am"
type input "08:00"
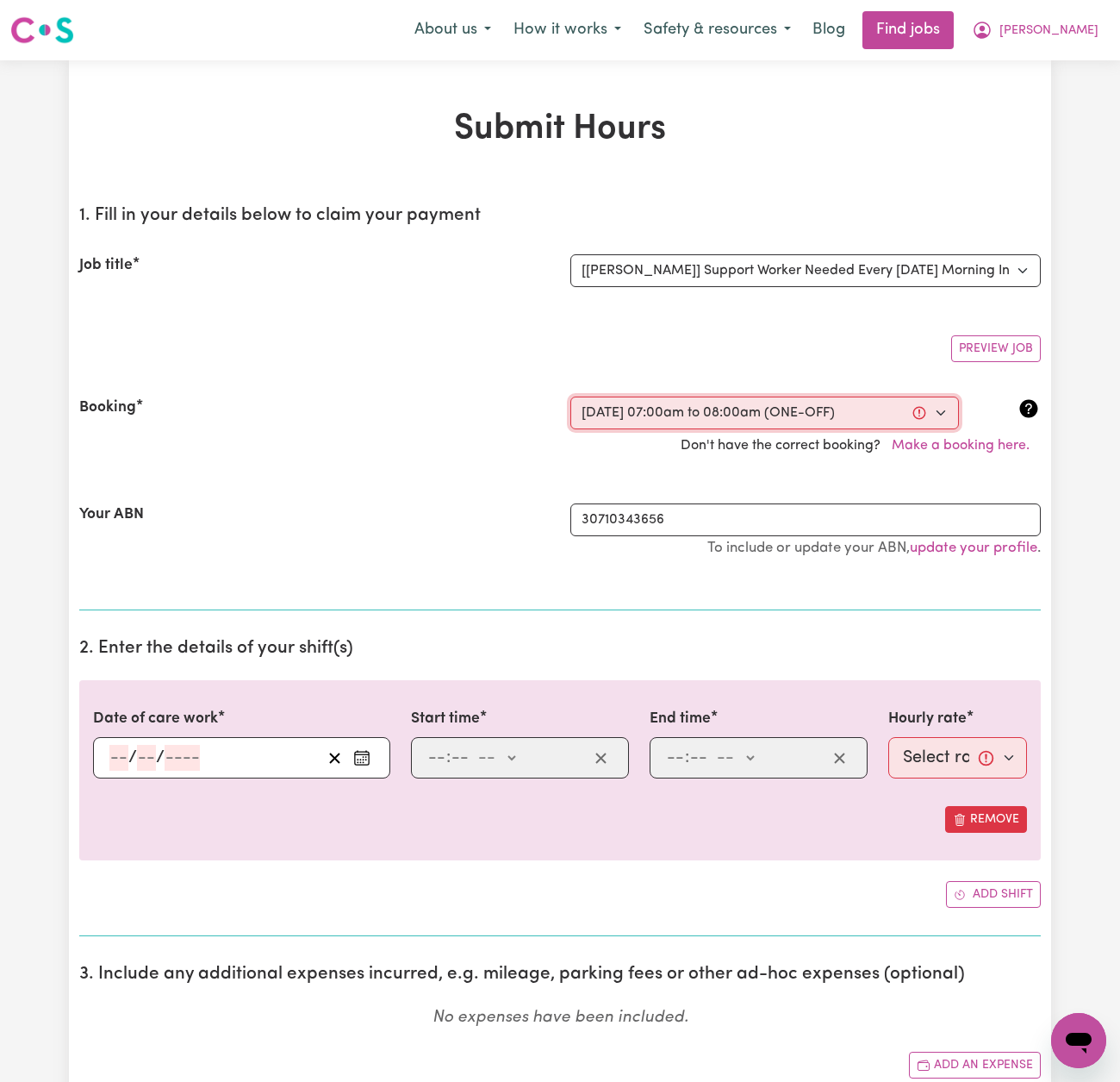
type input "8"
type input "0"
select select "am"
select select "54-Weekday"
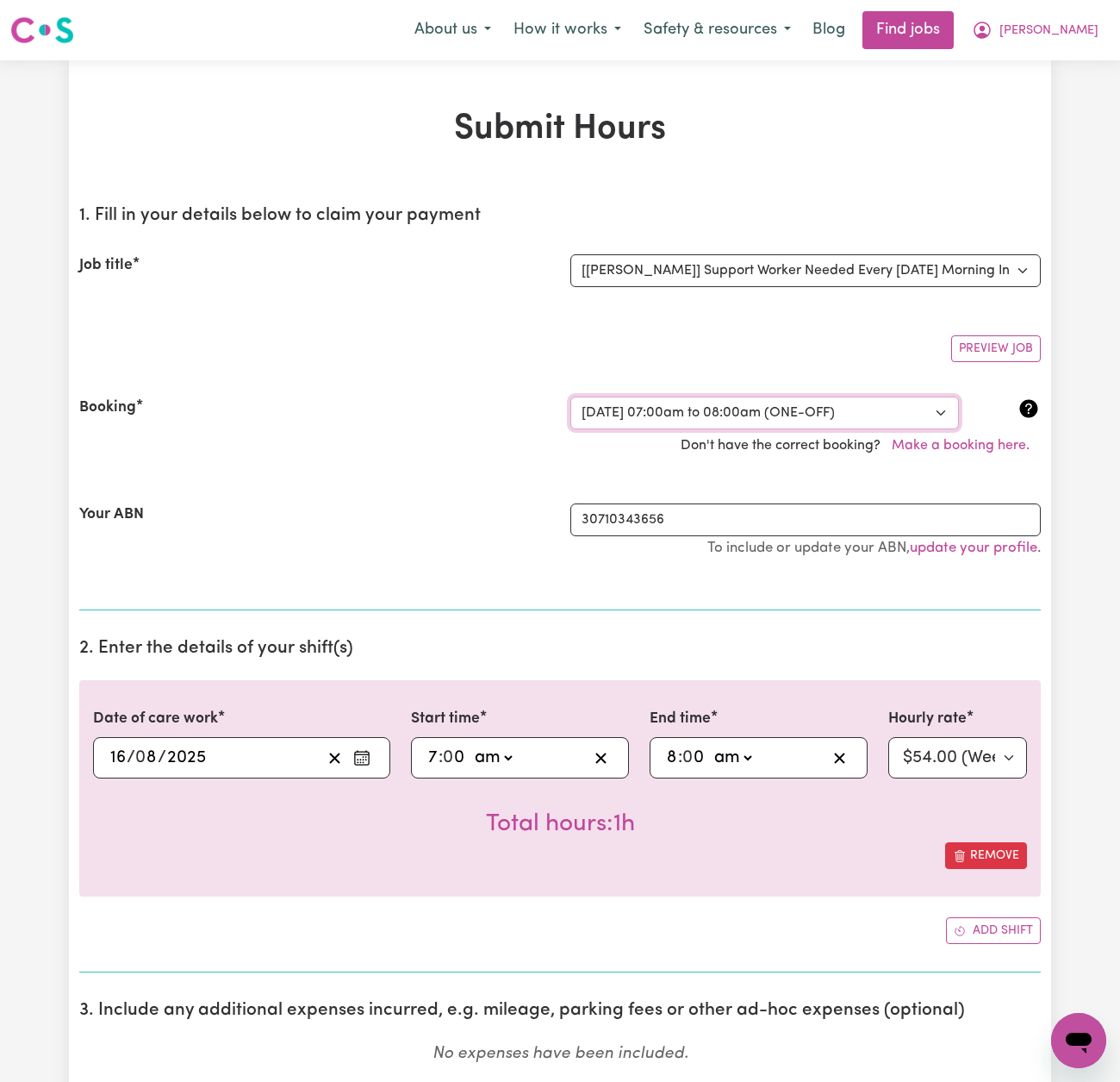
select select "345089"
select select "79-[DATE]"
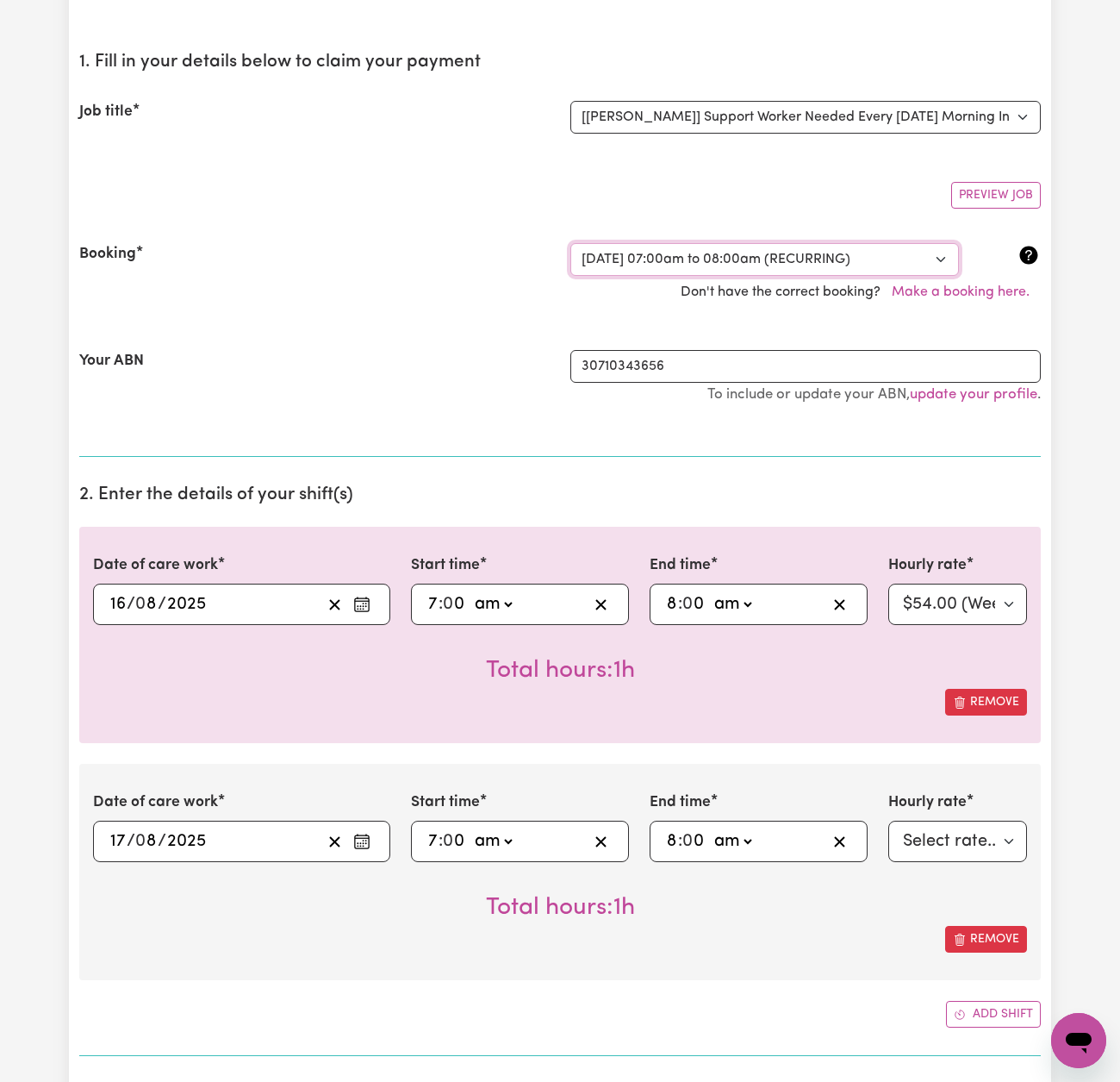
scroll to position [147, 0]
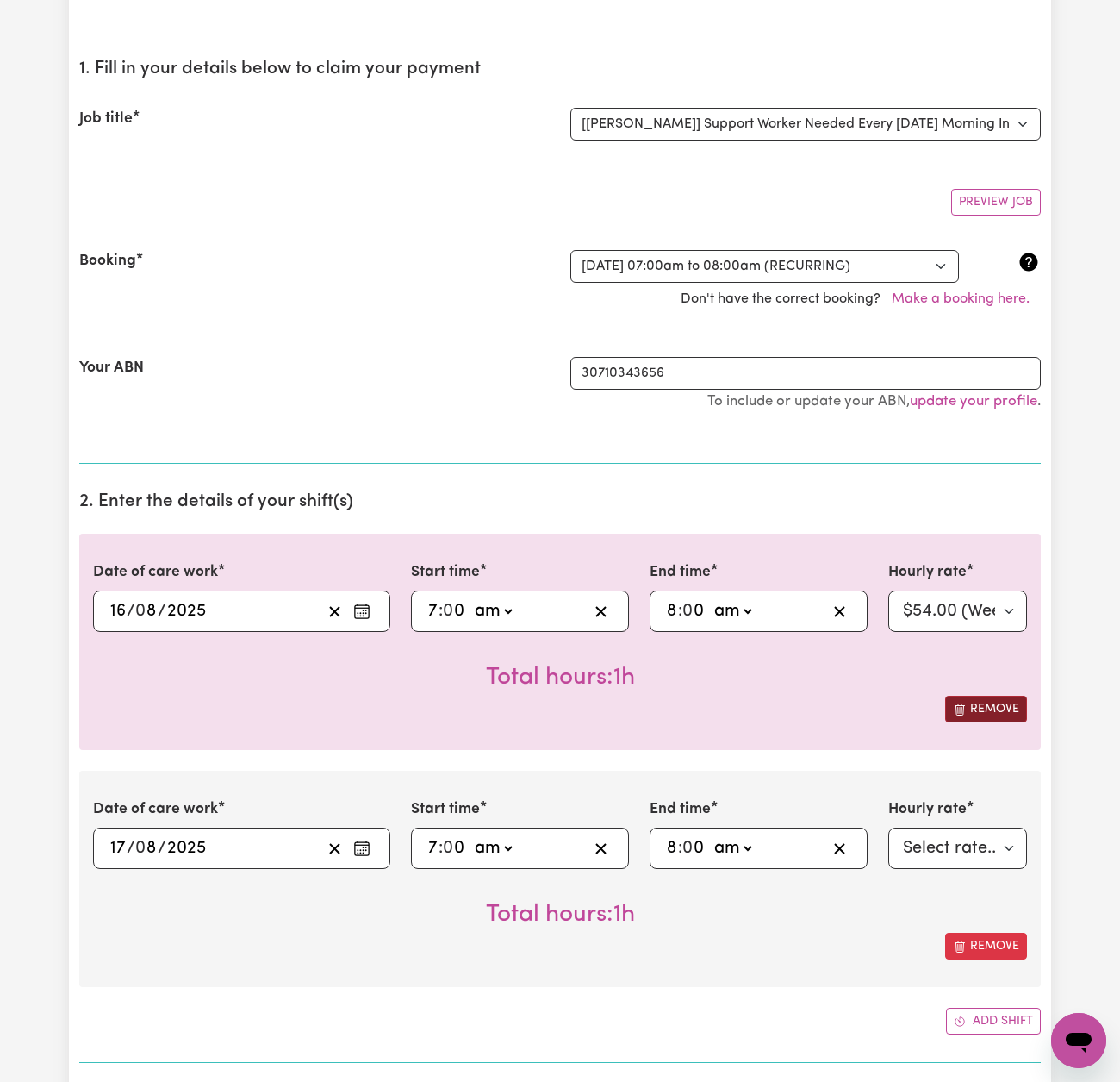
click at [986, 704] on button "Remove" at bounding box center [985, 708] width 82 height 27
type input "[DATE]"
type input "17"
select select "79-[DATE]"
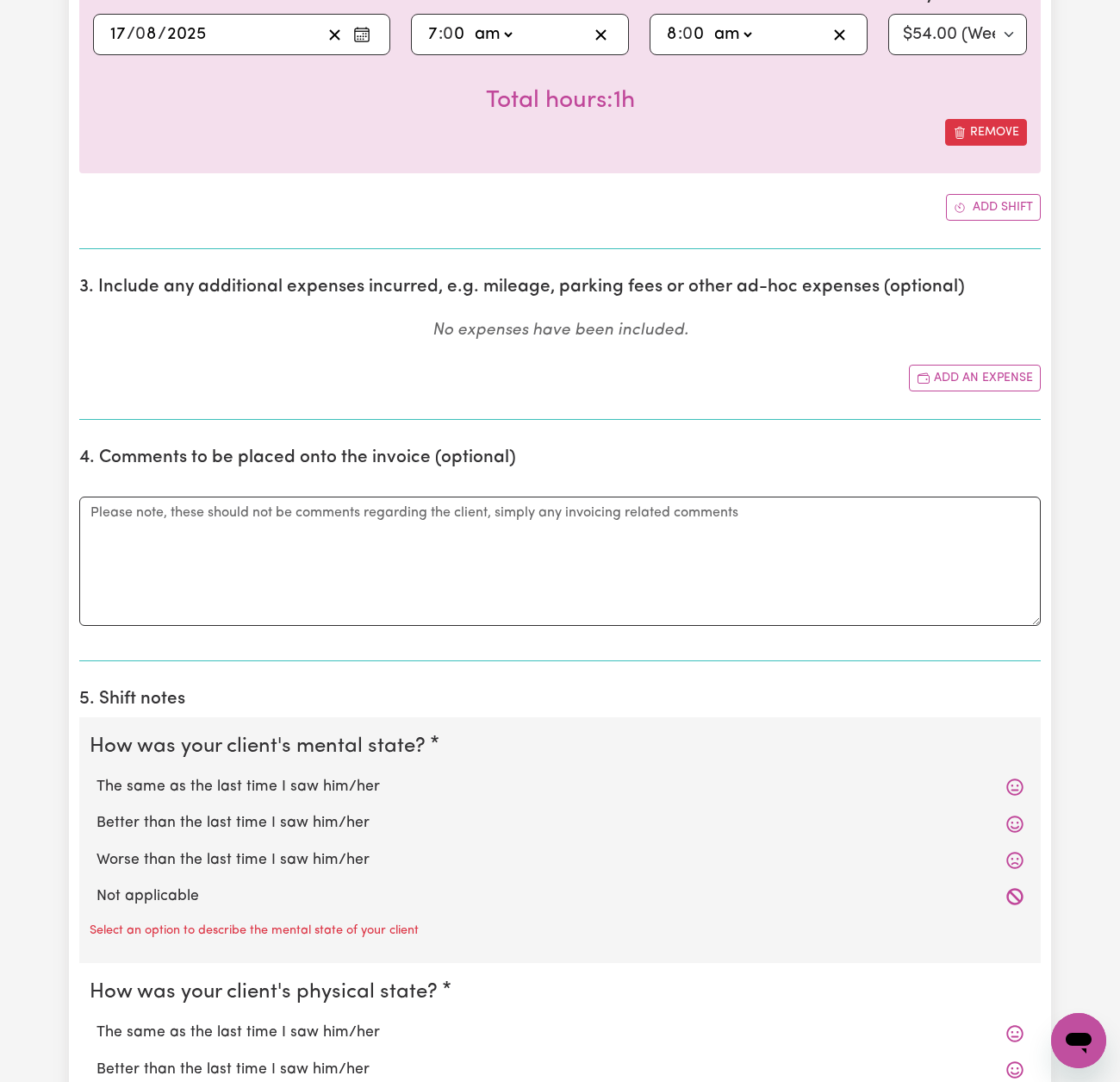
scroll to position [781, 0]
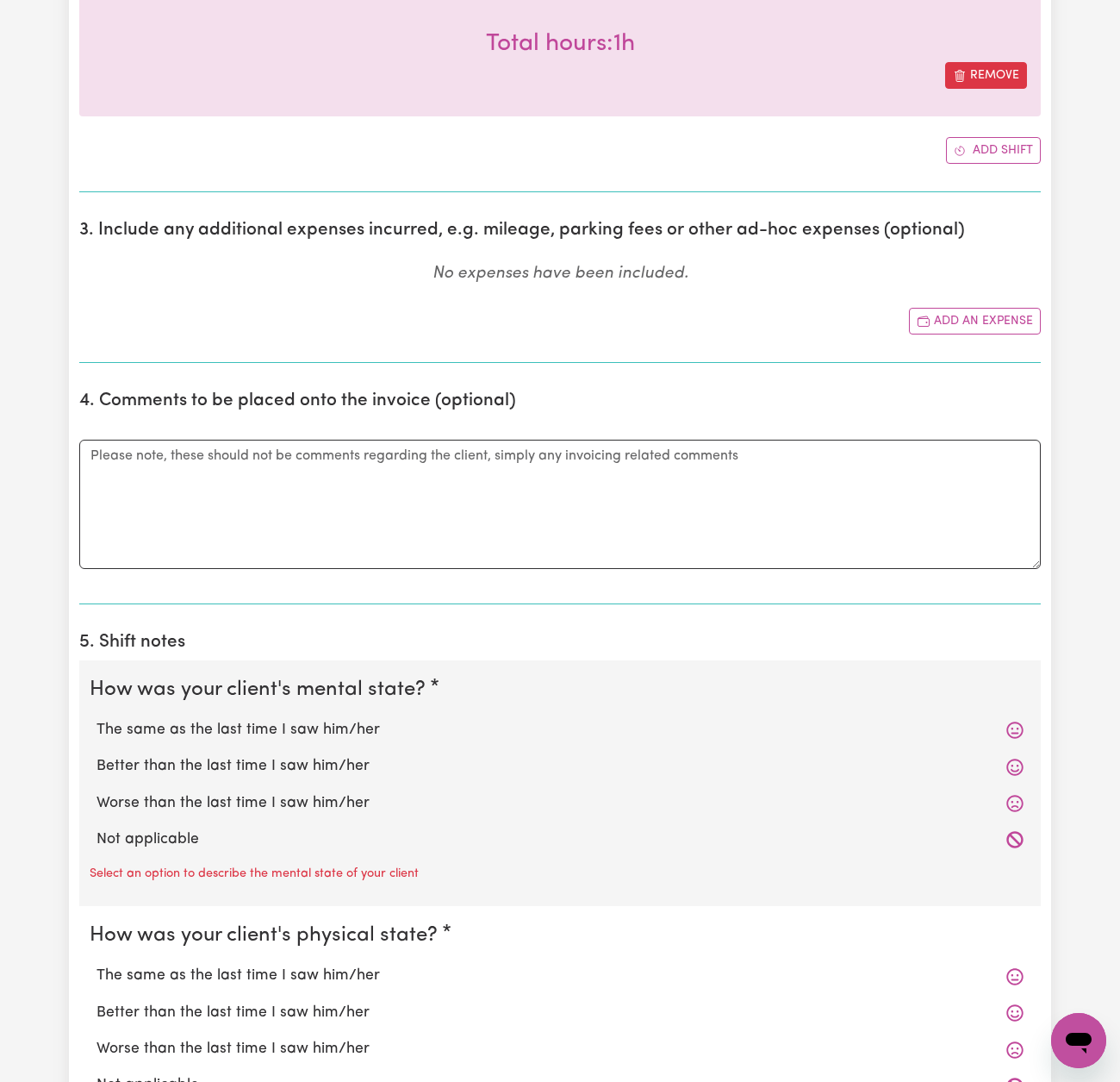
click at [304, 730] on label "The same as the last time I saw him/her" at bounding box center [560, 730] width 928 height 22
click at [96, 719] on input "The same as the last time I saw him/her" at bounding box center [95, 718] width 1 height 1
radio input "true"
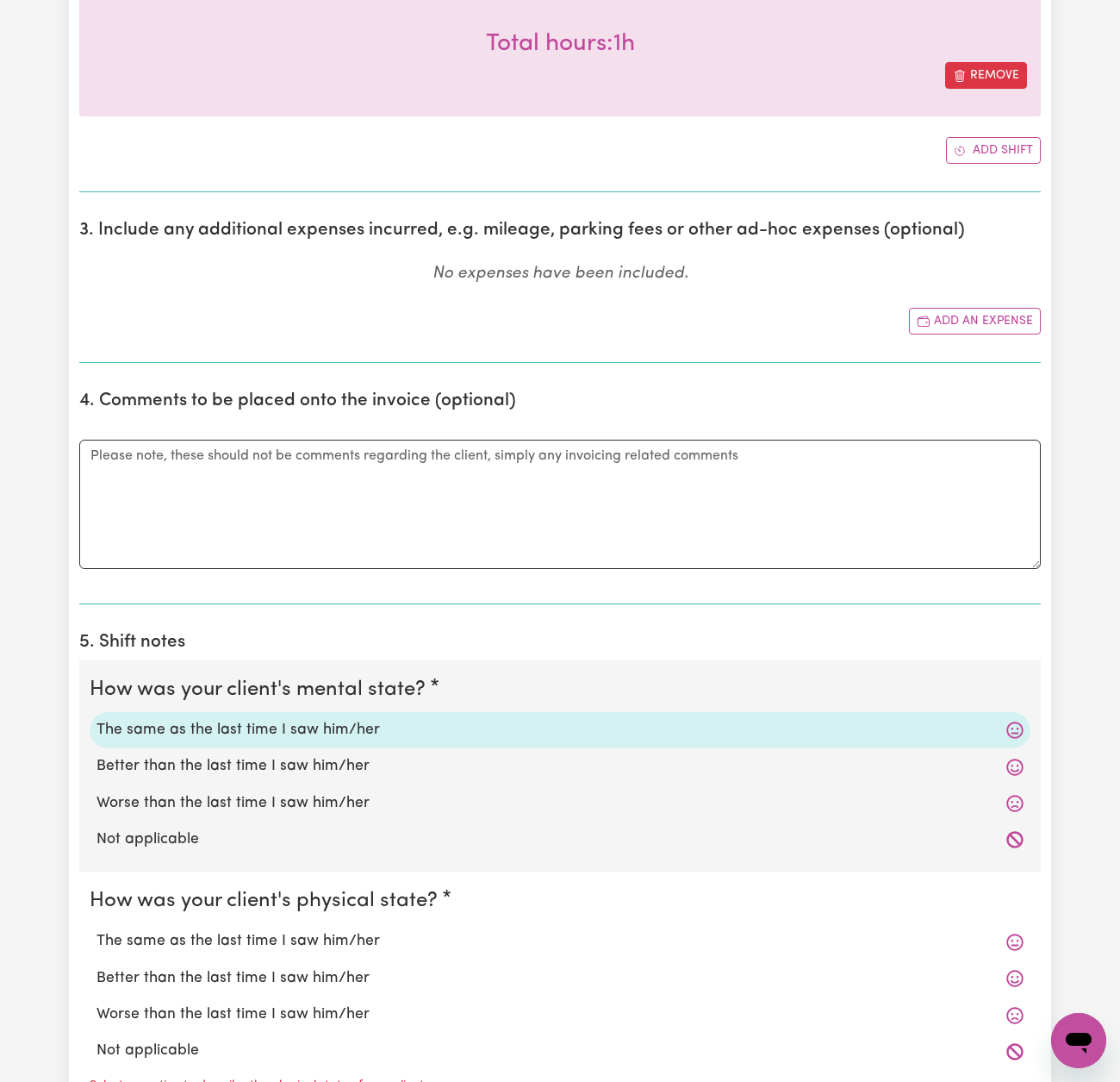
click at [316, 930] on label "The same as the last time I saw him/her" at bounding box center [560, 941] width 928 height 22
click at [96, 929] on input "The same as the last time I saw him/her" at bounding box center [95, 929] width 1 height 1
radio input "true"
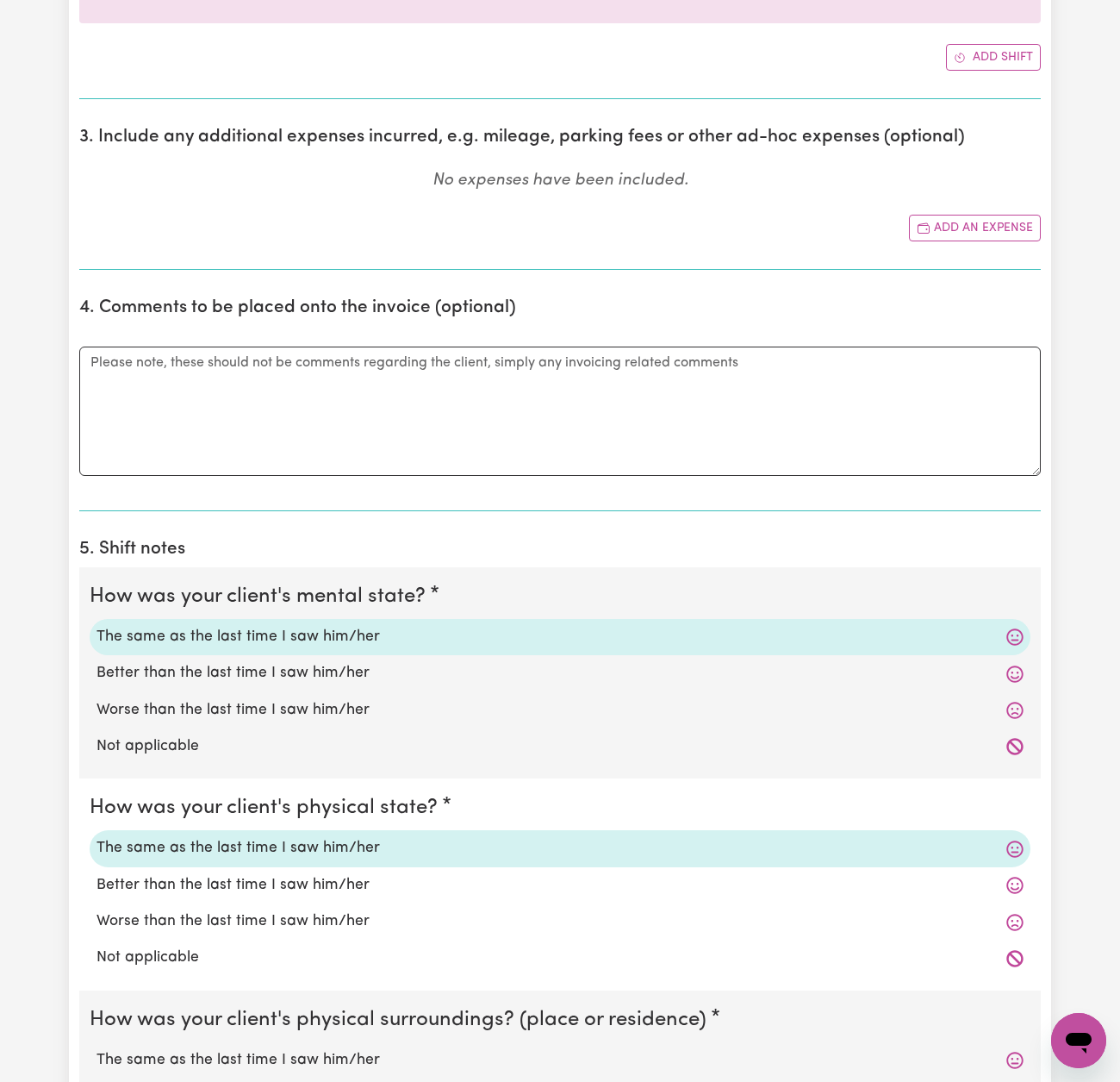
scroll to position [1217, 0]
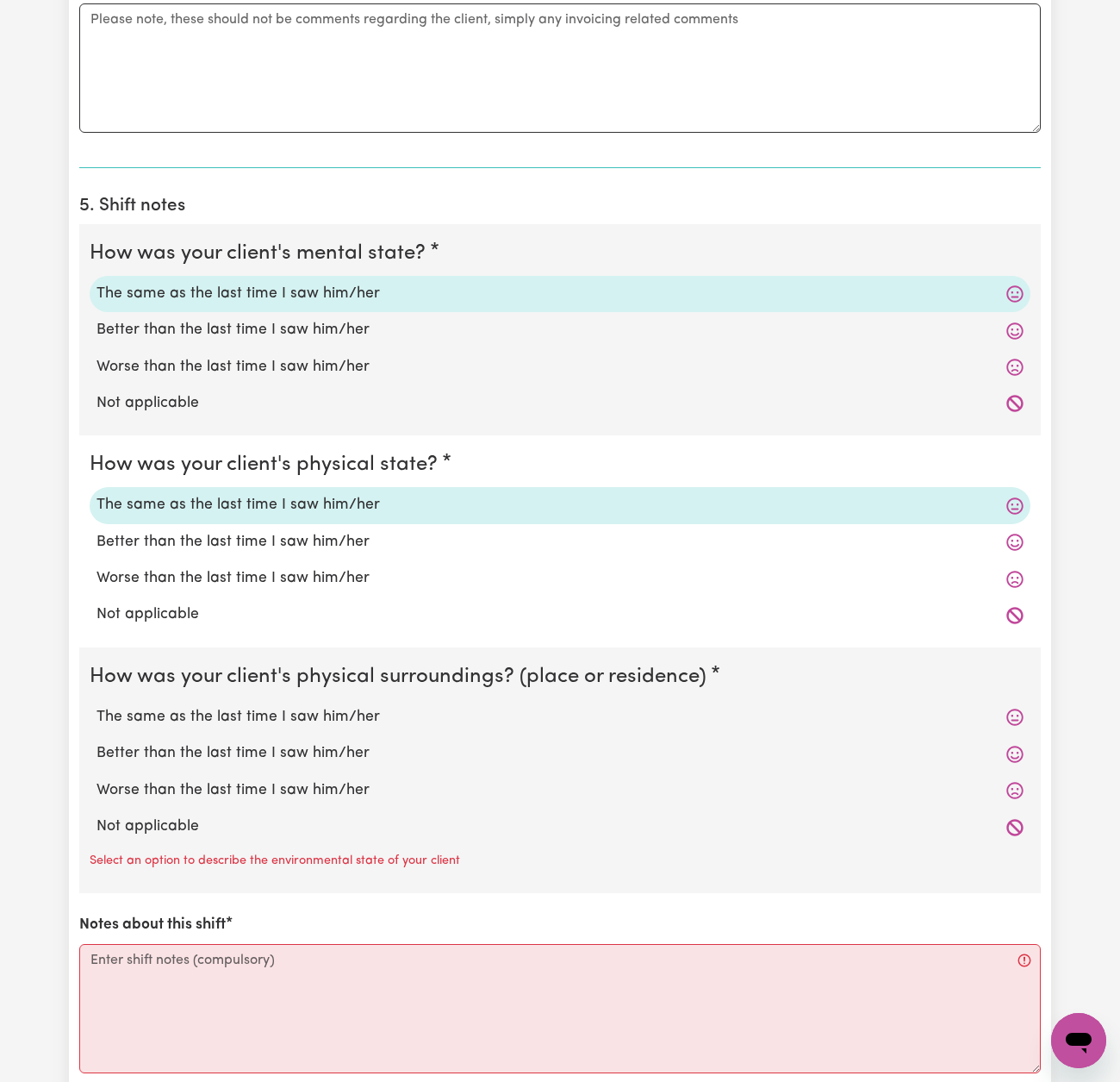
click at [288, 710] on label "The same as the last time I saw him/her" at bounding box center [560, 717] width 928 height 22
click at [96, 706] on input "The same as the last time I saw him/her" at bounding box center [95, 705] width 1 height 1
radio input "true"
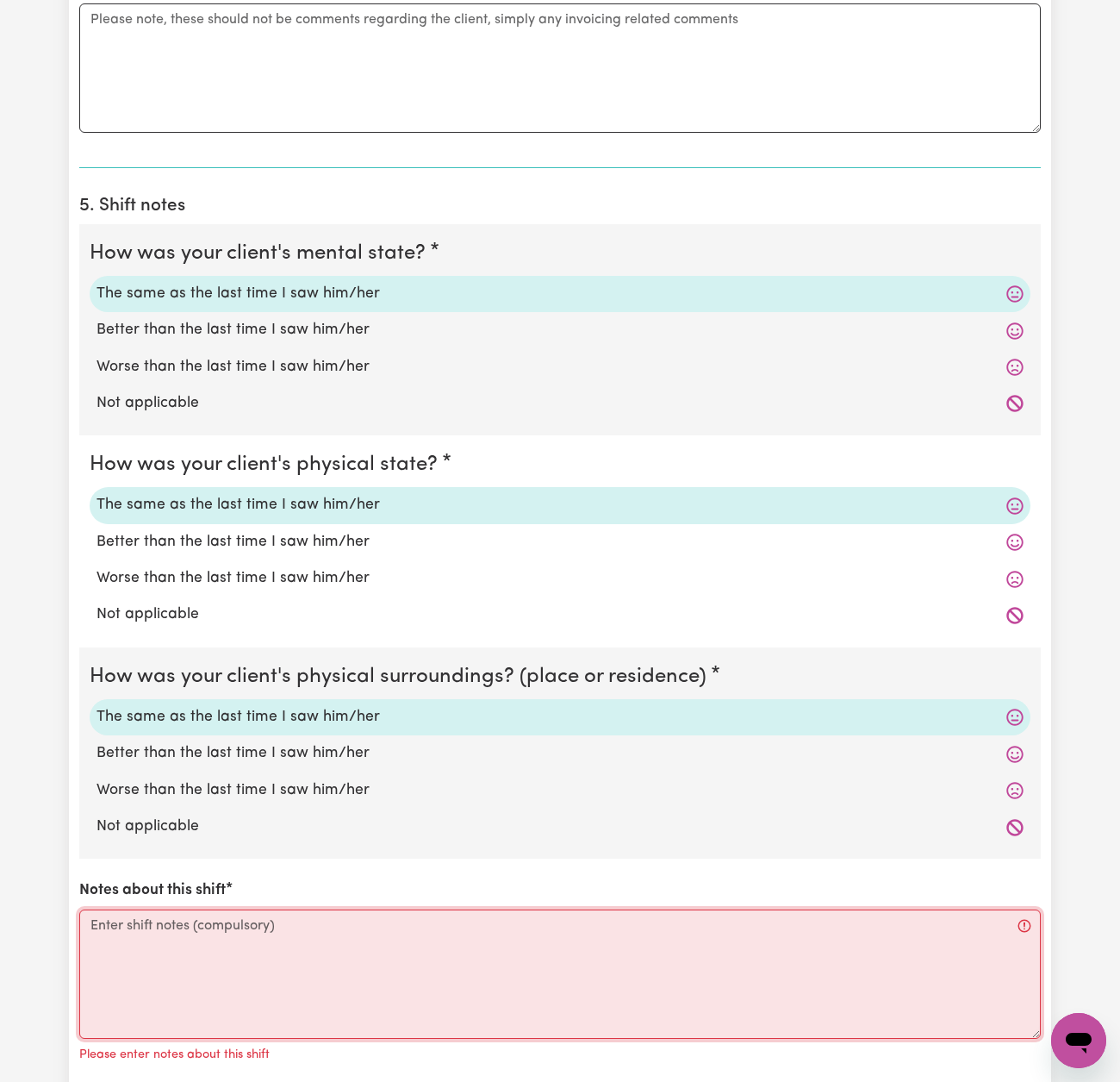
click at [469, 918] on textarea "Notes about this shift" at bounding box center [560, 974] width 962 height 129
paste textarea "[PERSON_NAME] assisted with usual morning routine. Personal care: - Required mi…"
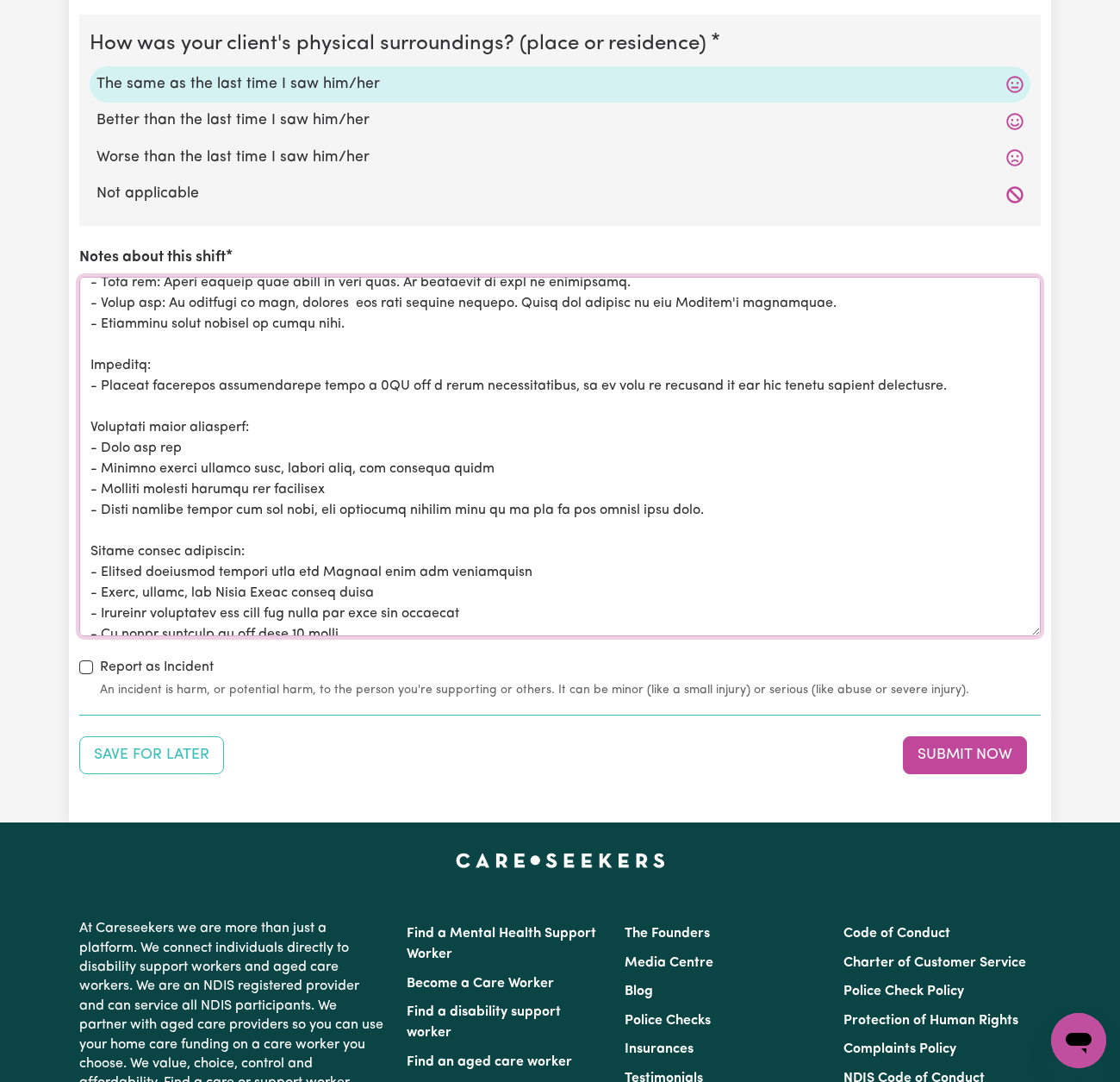
scroll to position [0, 0]
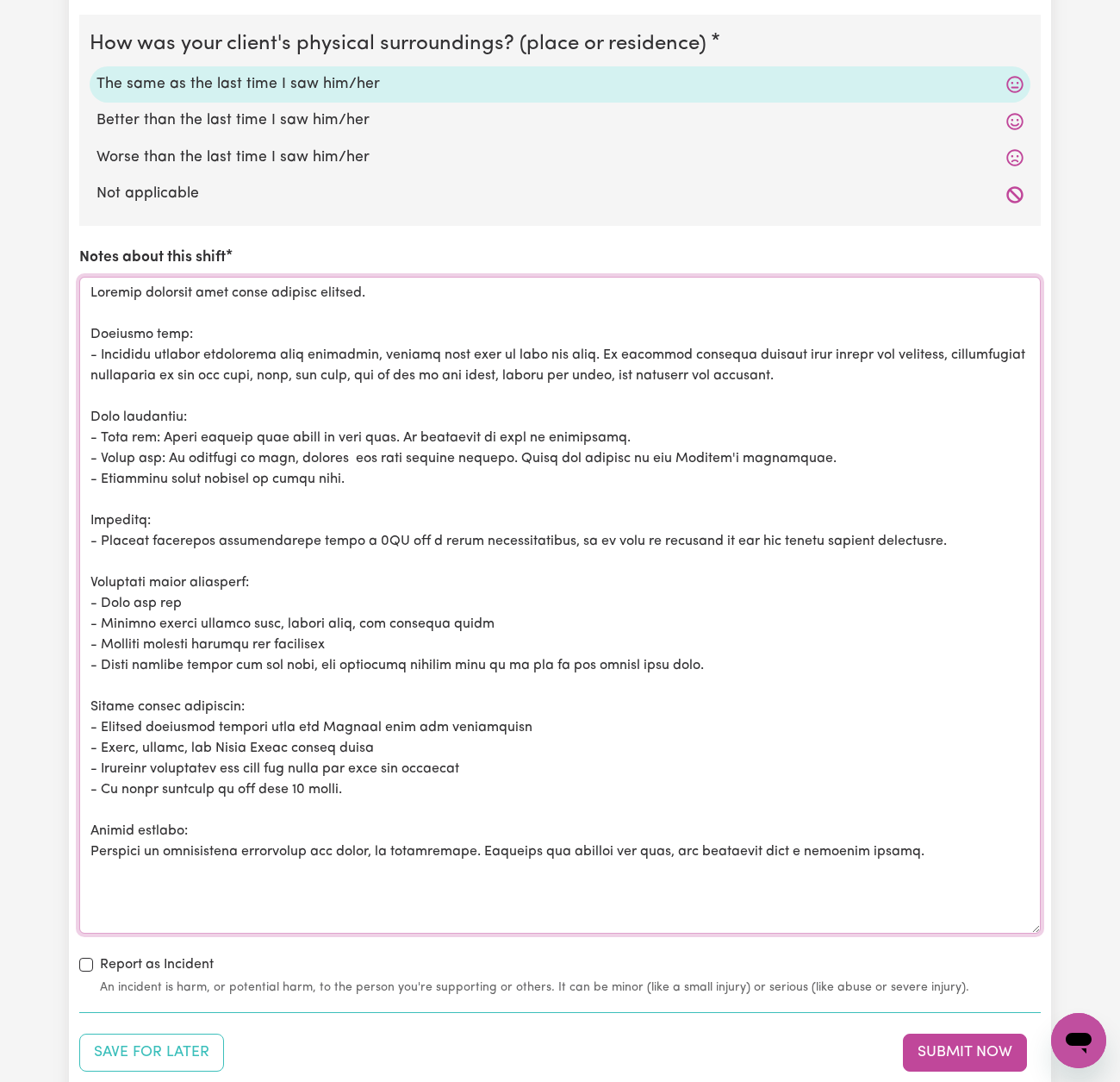
click at [259, 284] on textarea "Notes about this shift" at bounding box center [560, 605] width 962 height 657
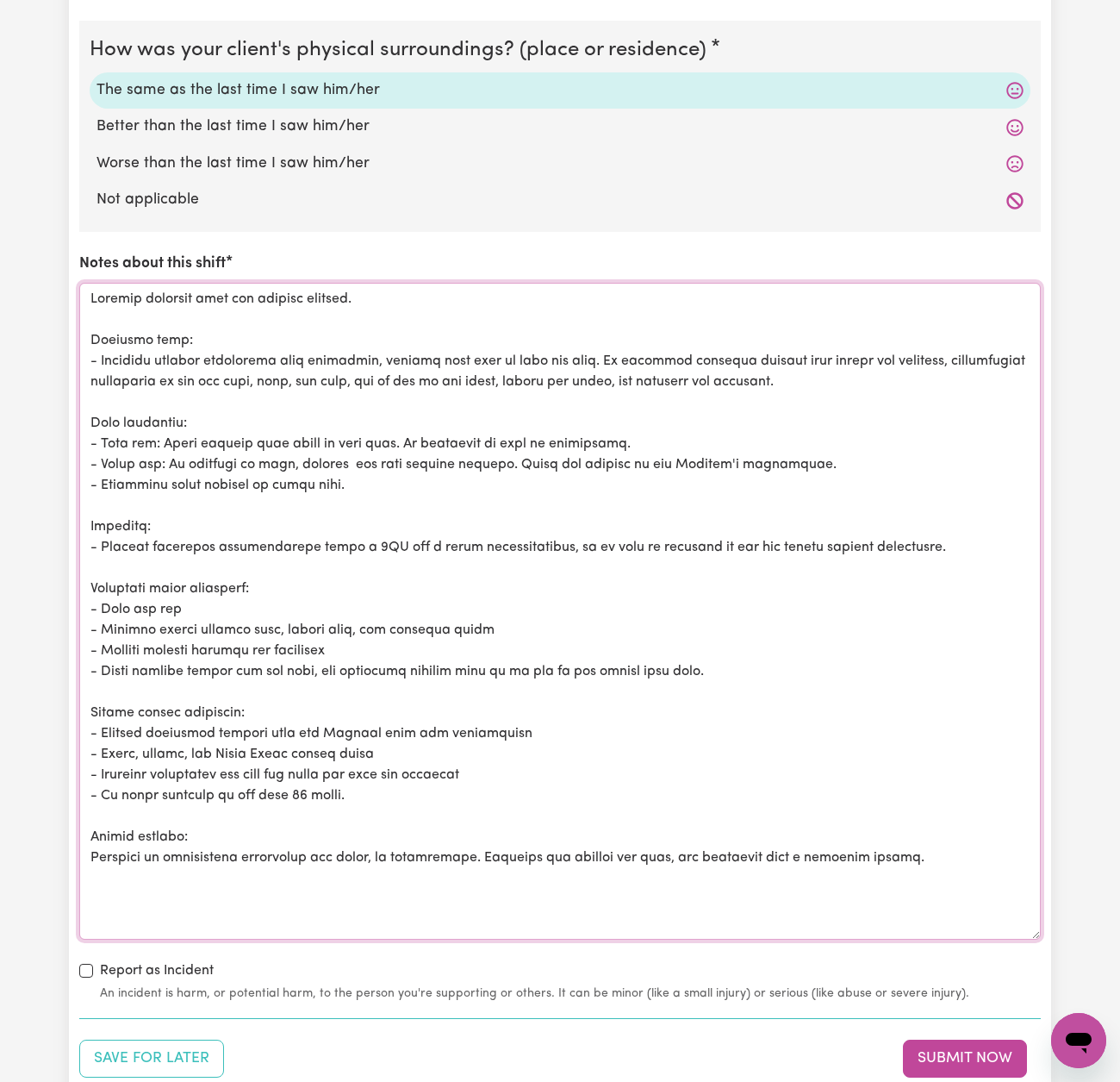
scroll to position [1842, 0]
drag, startPoint x: 176, startPoint y: 432, endPoint x: 401, endPoint y: 432, distance: 225.0
click at [401, 432] on textarea "Notes about this shift" at bounding box center [560, 613] width 962 height 657
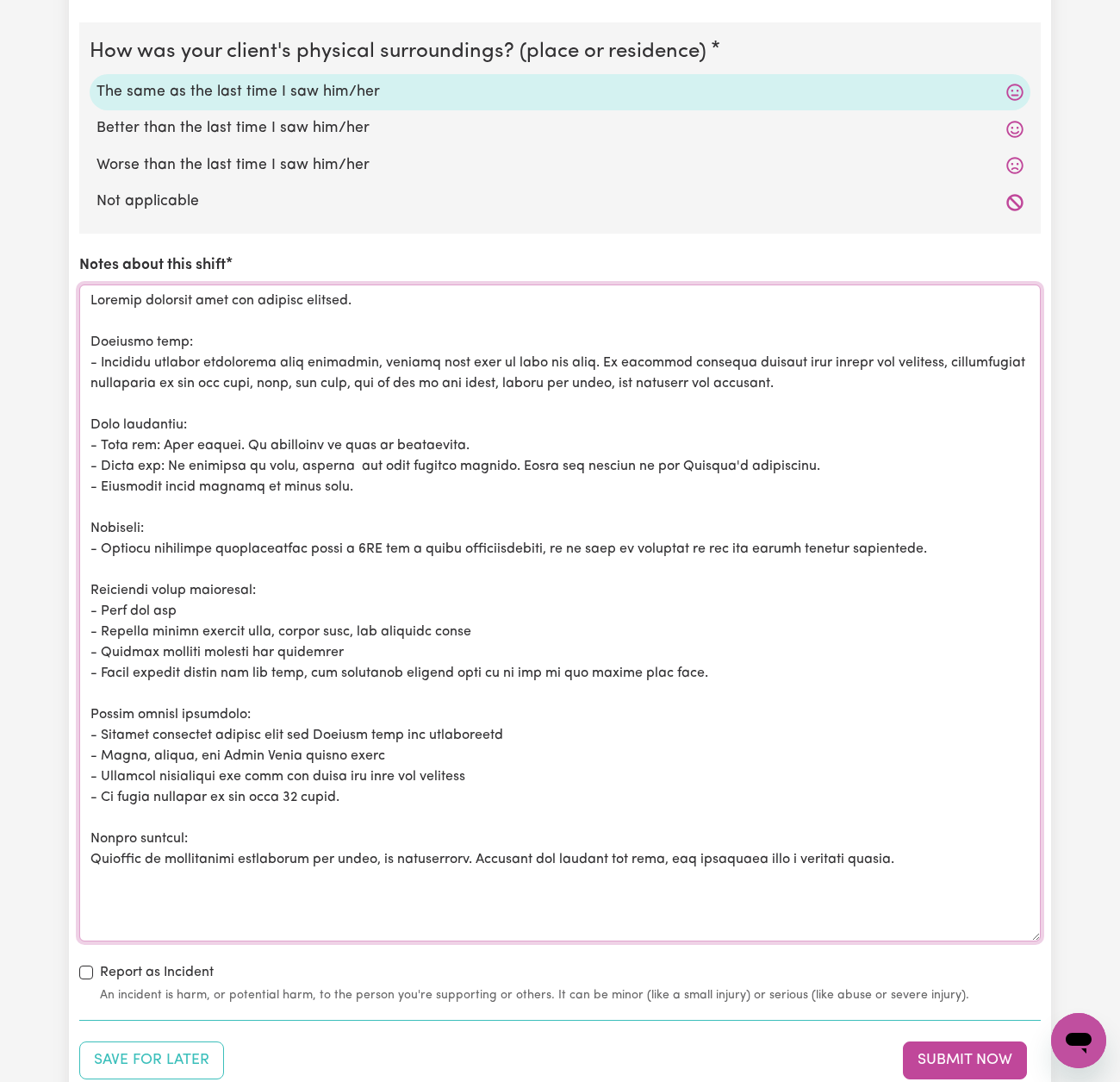
drag, startPoint x: 274, startPoint y: 456, endPoint x: 169, endPoint y: 459, distance: 105.0
click at [169, 459] on textarea "Notes about this shift" at bounding box center [560, 613] width 962 height 657
click at [299, 454] on textarea "Notes about this shift" at bounding box center [560, 613] width 962 height 657
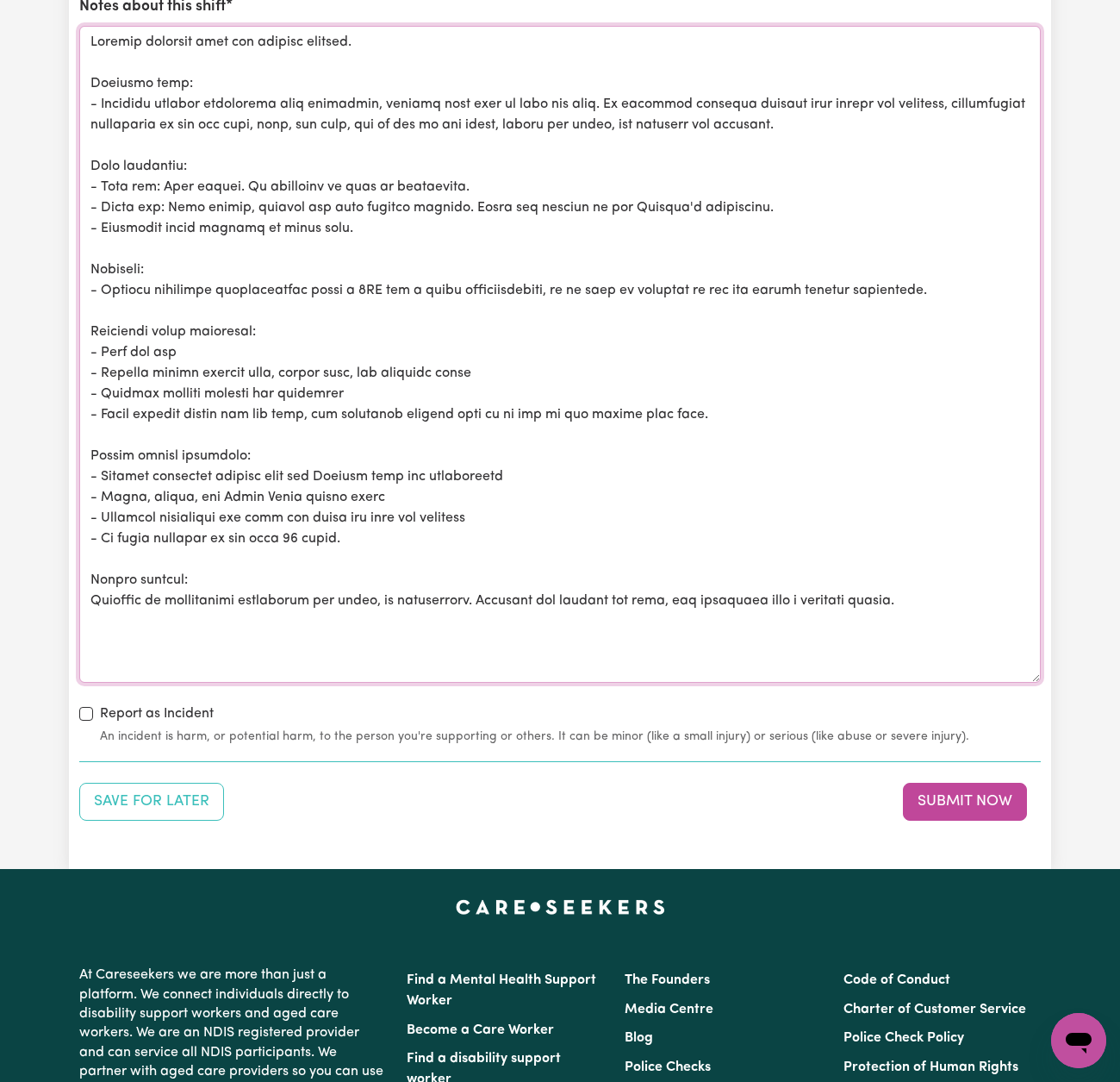
scroll to position [2097, 0]
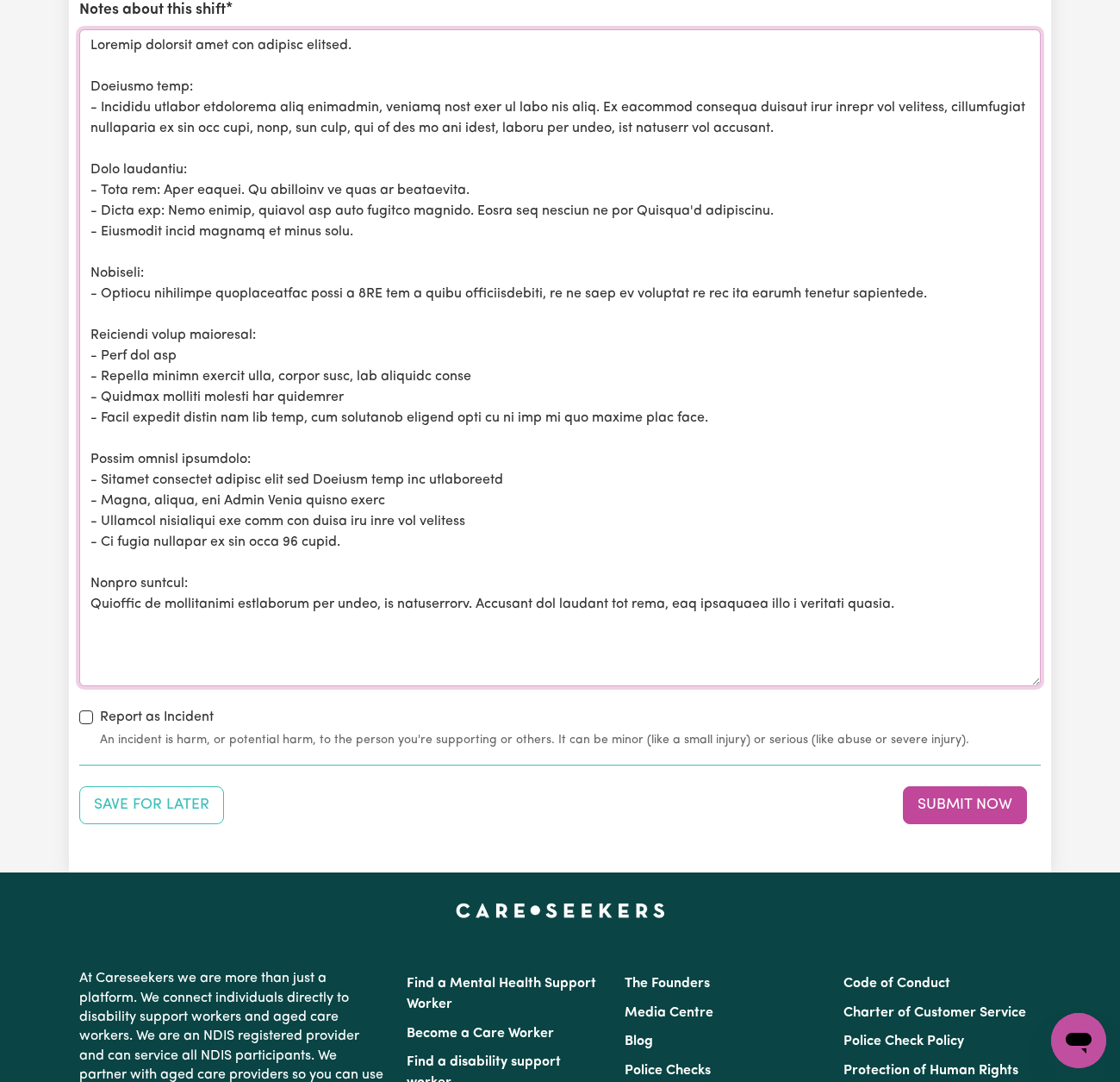
drag, startPoint x: 722, startPoint y: 403, endPoint x: 103, endPoint y: 407, distance: 619.0
click at [103, 407] on textarea "Notes about this shift" at bounding box center [560, 357] width 962 height 657
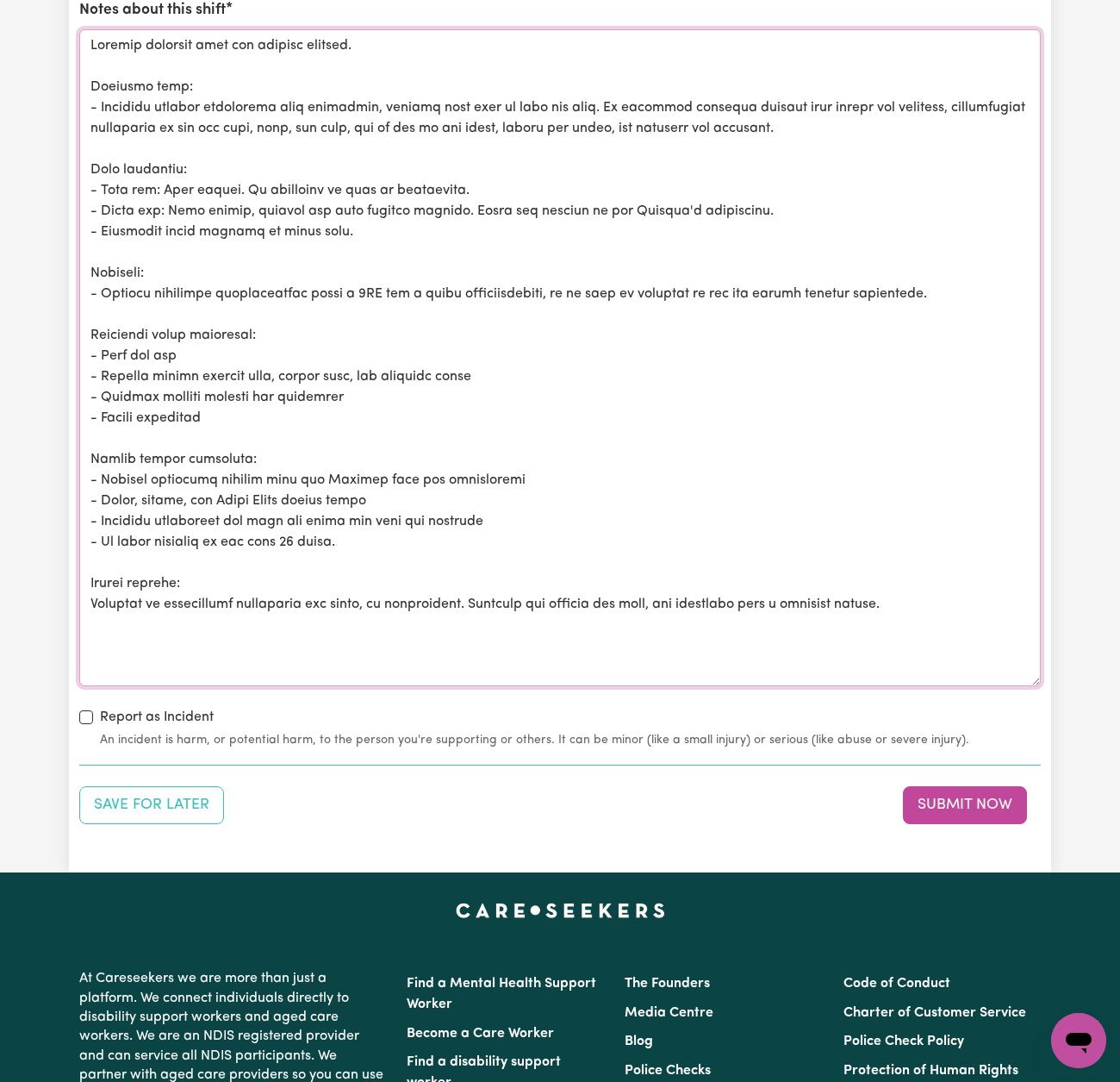
drag, startPoint x: 216, startPoint y: 411, endPoint x: 156, endPoint y: 409, distance: 60.0
click at [156, 409] on textarea "Notes about this shift" at bounding box center [560, 357] width 962 height 657
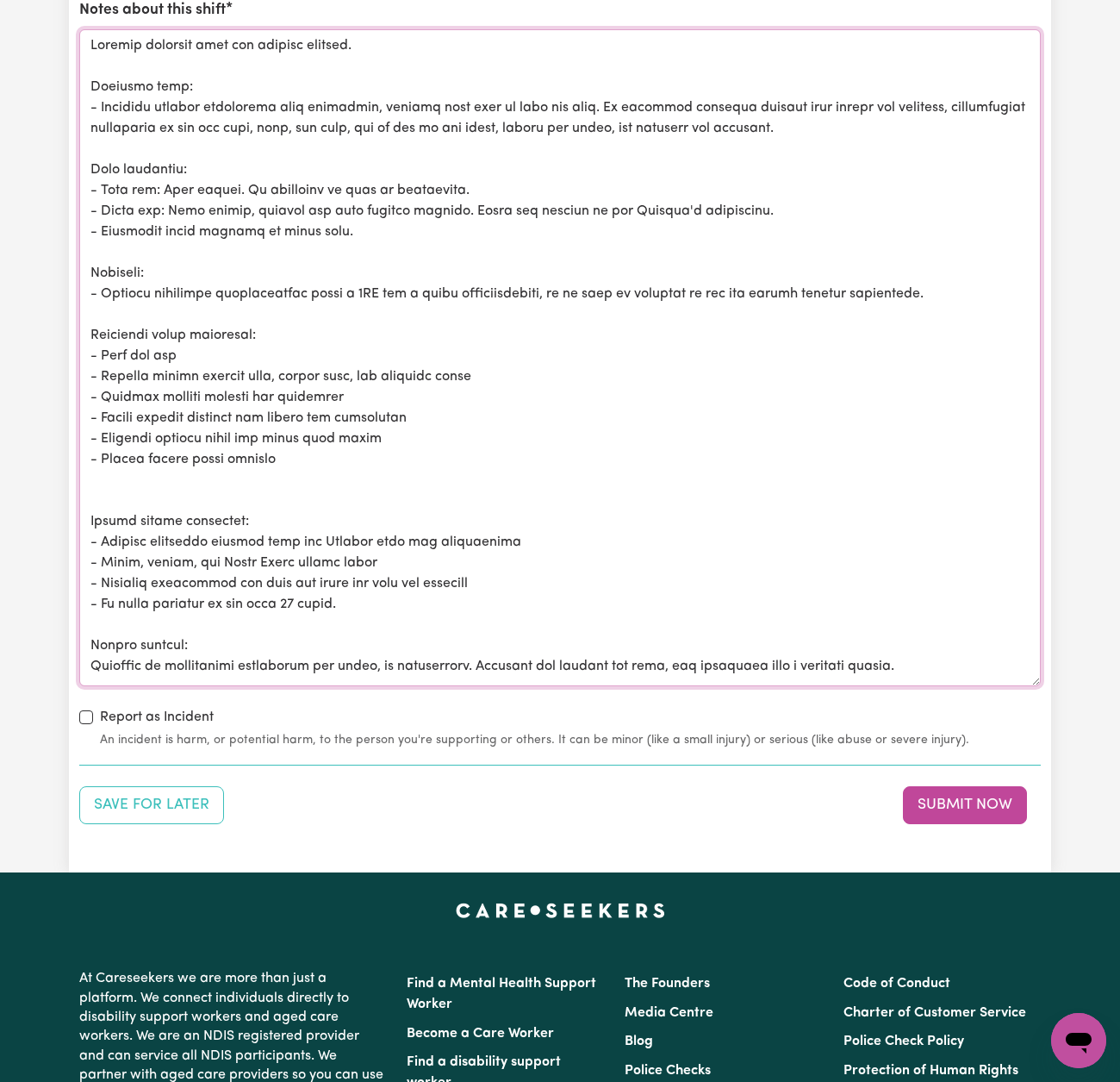
click at [384, 430] on textarea "Notes about this shift" at bounding box center [560, 357] width 962 height 657
drag, startPoint x: 239, startPoint y: 427, endPoint x: 220, endPoint y: 425, distance: 19.1
click at [220, 425] on textarea "Notes about this shift" at bounding box center [560, 357] width 962 height 657
click at [315, 429] on textarea "Notes about this shift" at bounding box center [560, 357] width 962 height 657
click at [317, 443] on textarea "Notes about this shift" at bounding box center [560, 357] width 962 height 657
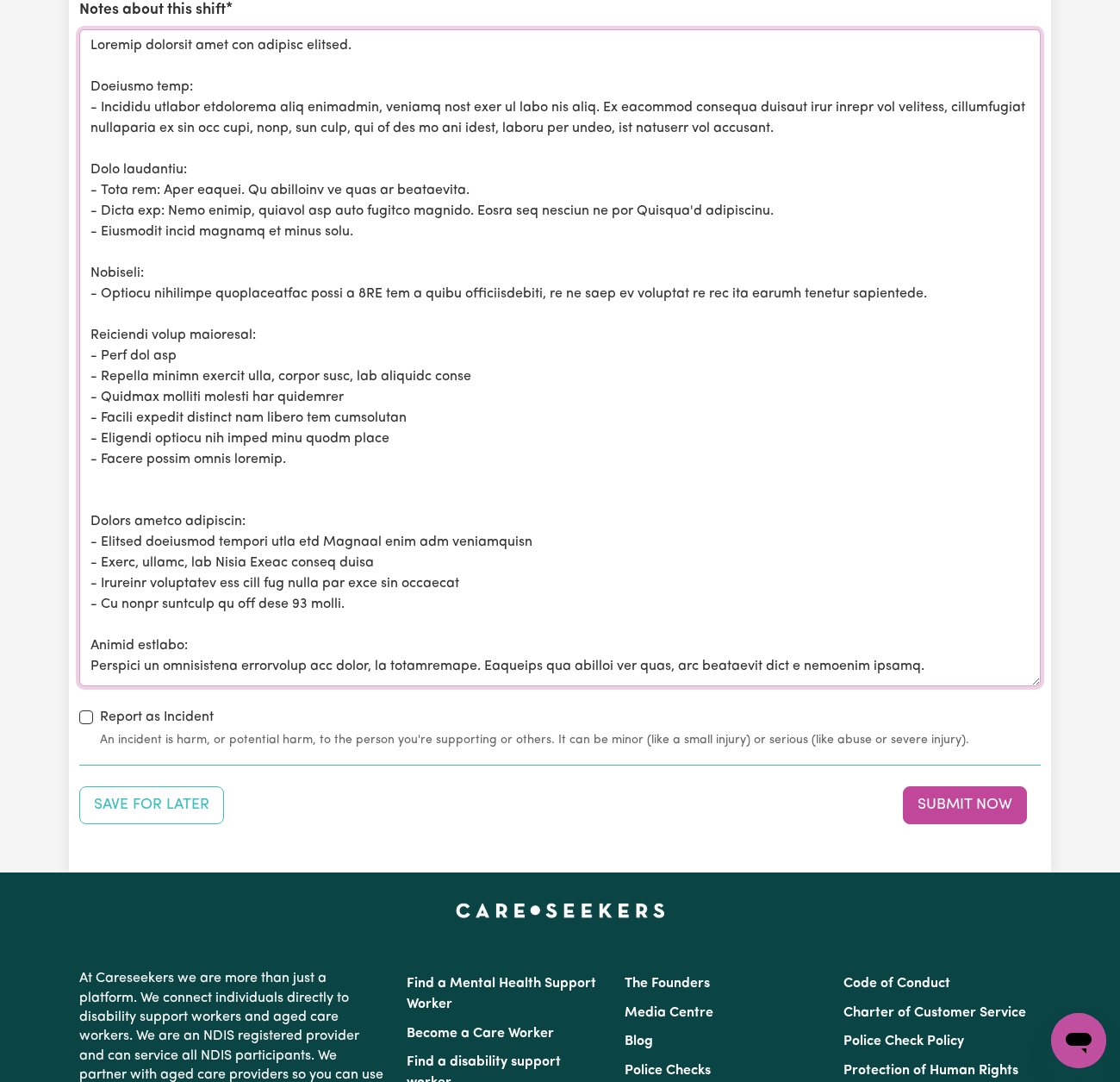
click at [255, 487] on textarea "Notes about this shift" at bounding box center [560, 357] width 962 height 657
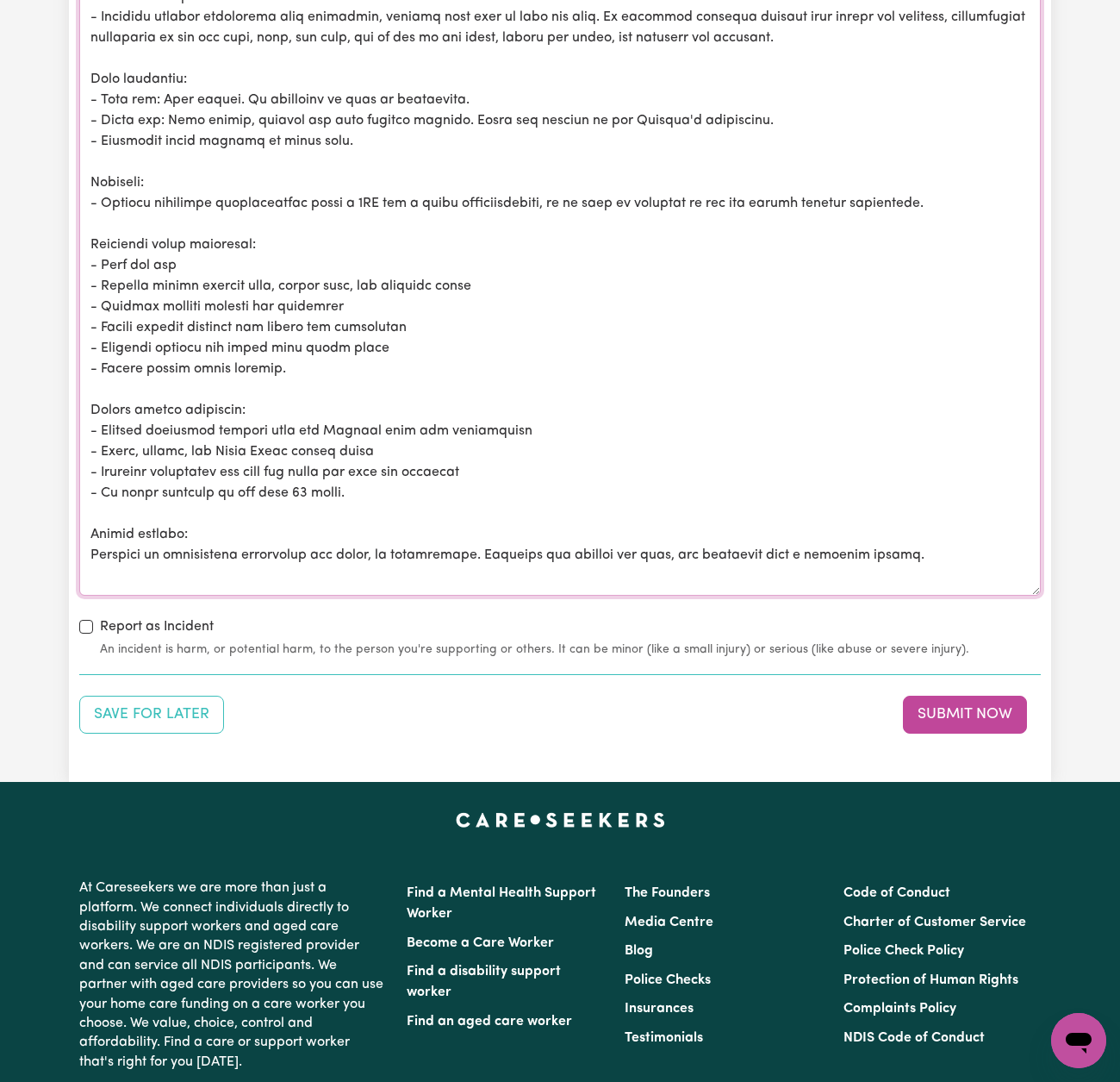
scroll to position [2182, 0]
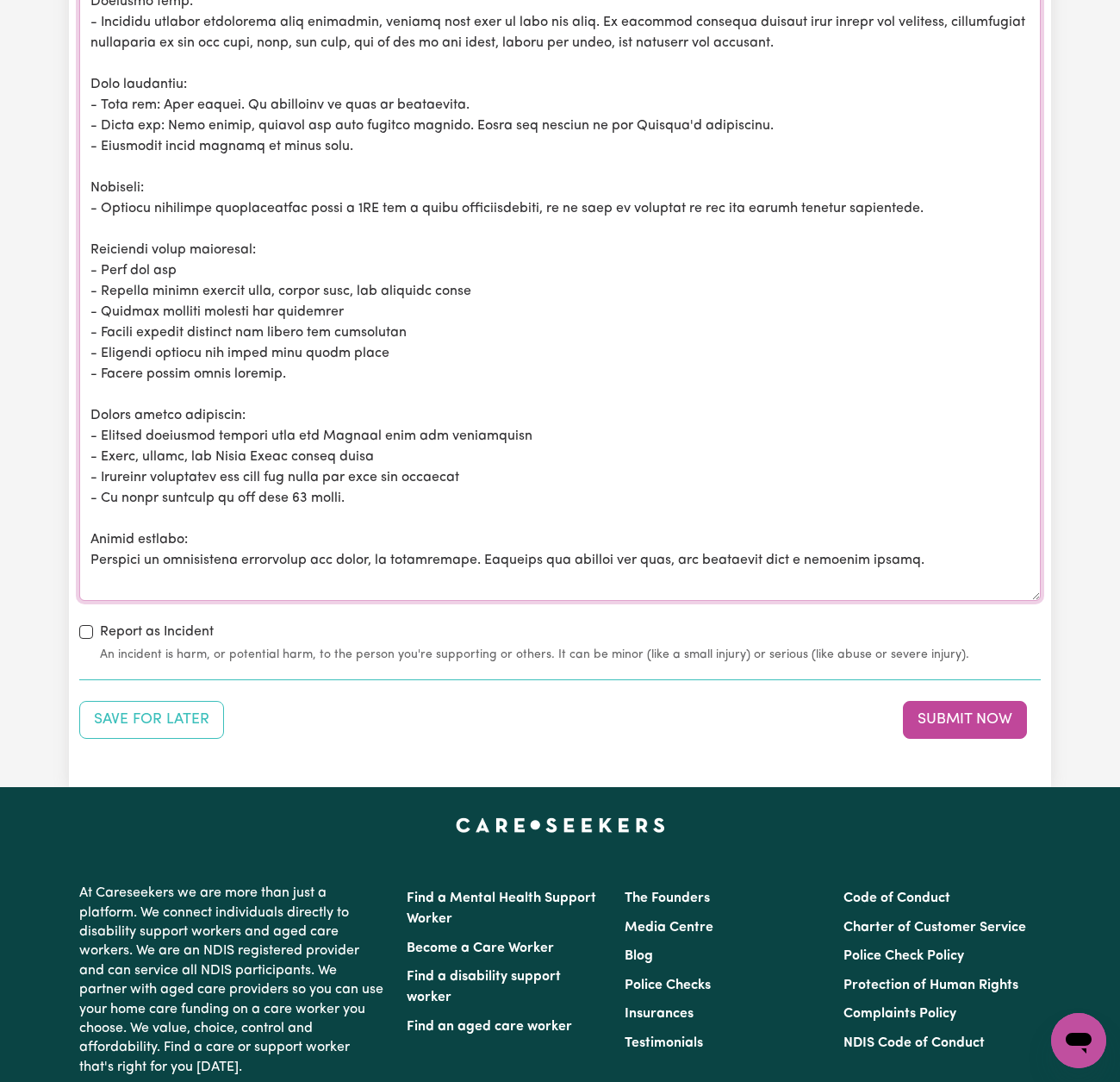
click at [947, 547] on textarea "Notes about this shift" at bounding box center [560, 272] width 962 height 657
drag, startPoint x: 973, startPoint y: 551, endPoint x: 1016, endPoint y: 578, distance: 50.8
click at [1016, 578] on textarea "Notes about this shift" at bounding box center [560, 272] width 962 height 657
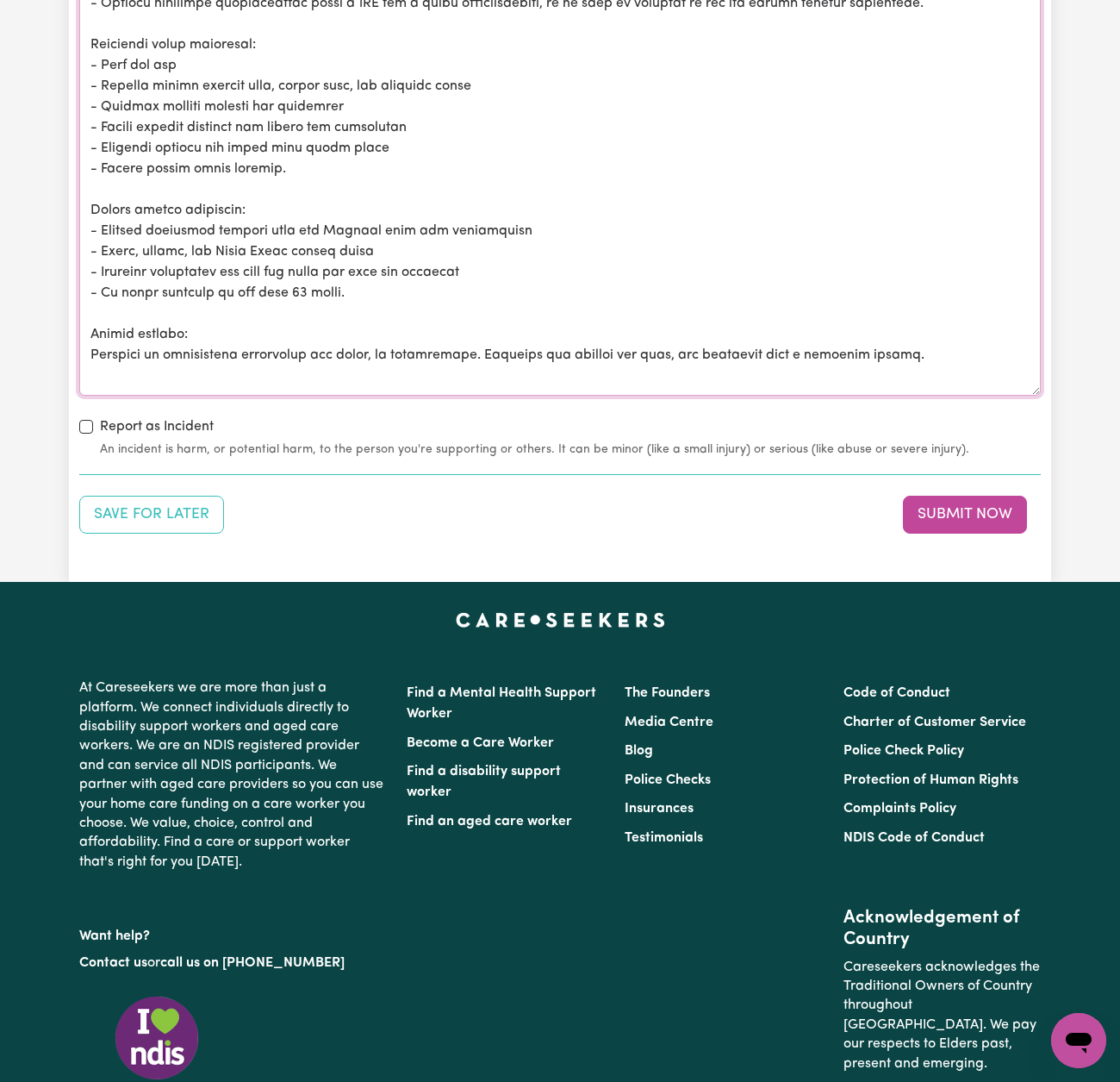
scroll to position [2464, 0]
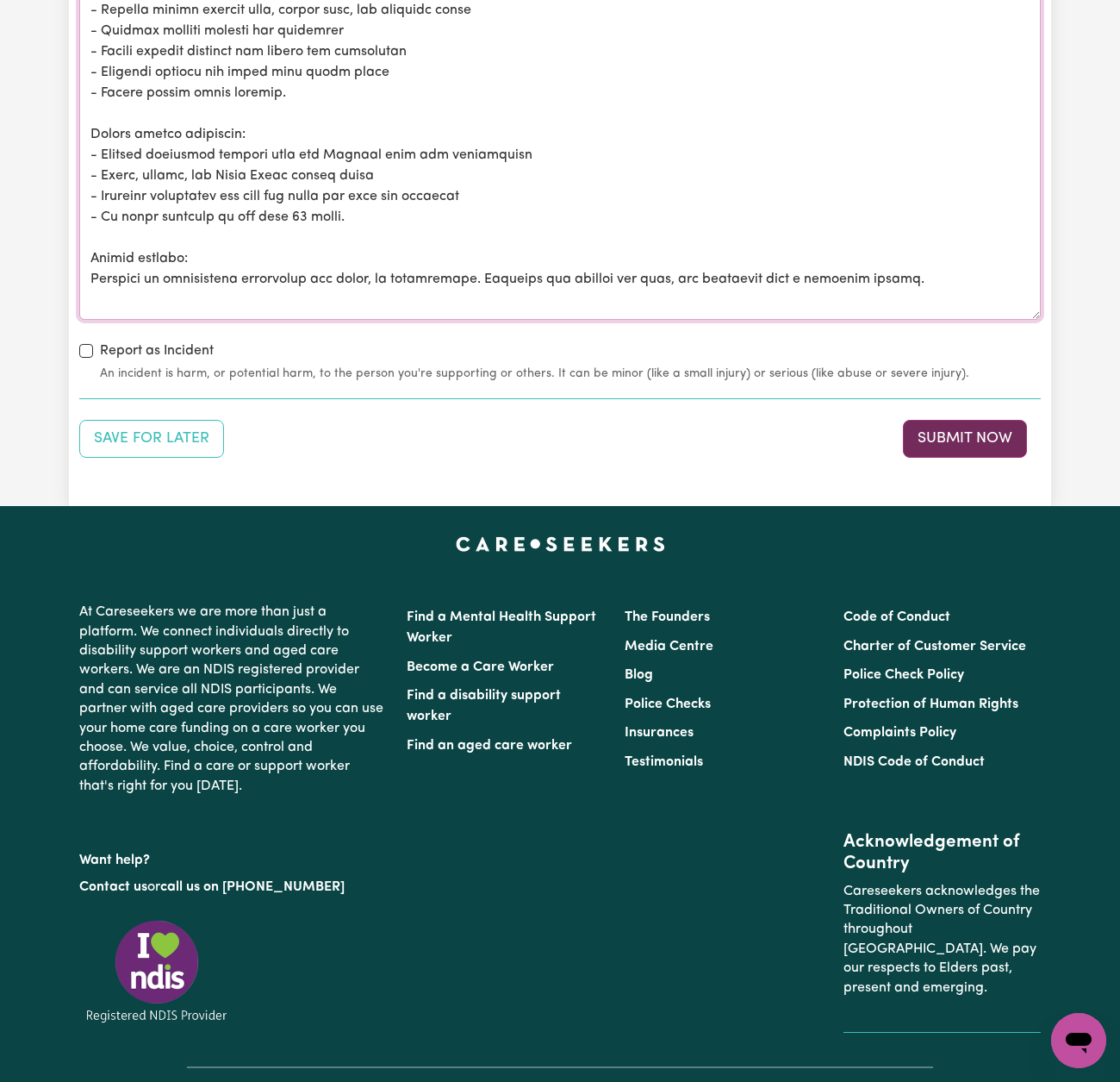
type textarea "[PERSON_NAME] assisted with his morning routine. Personal care: - Required mini…"
click at [963, 438] on button "Submit Now" at bounding box center [965, 438] width 125 height 38
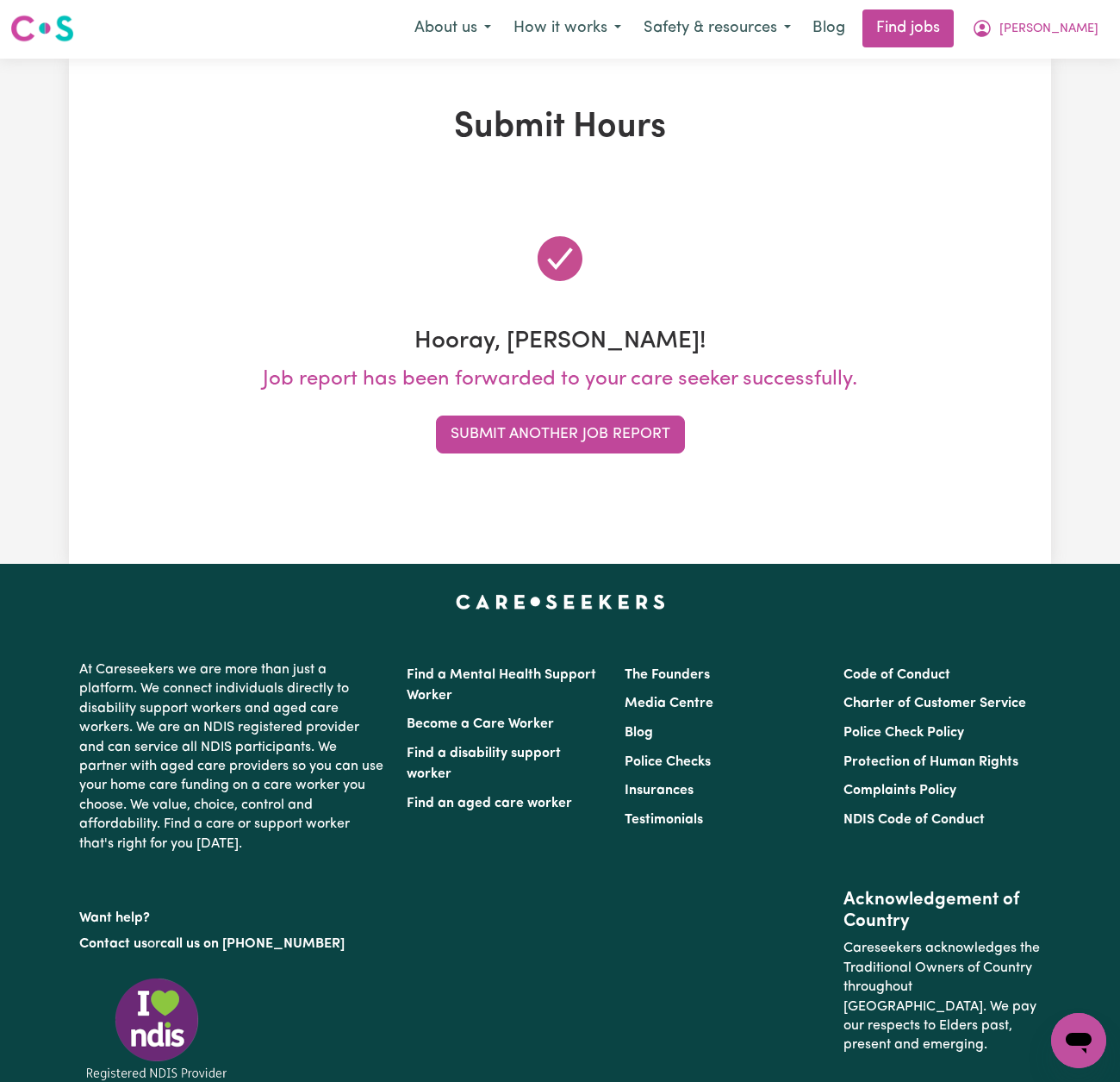
scroll to position [0, 0]
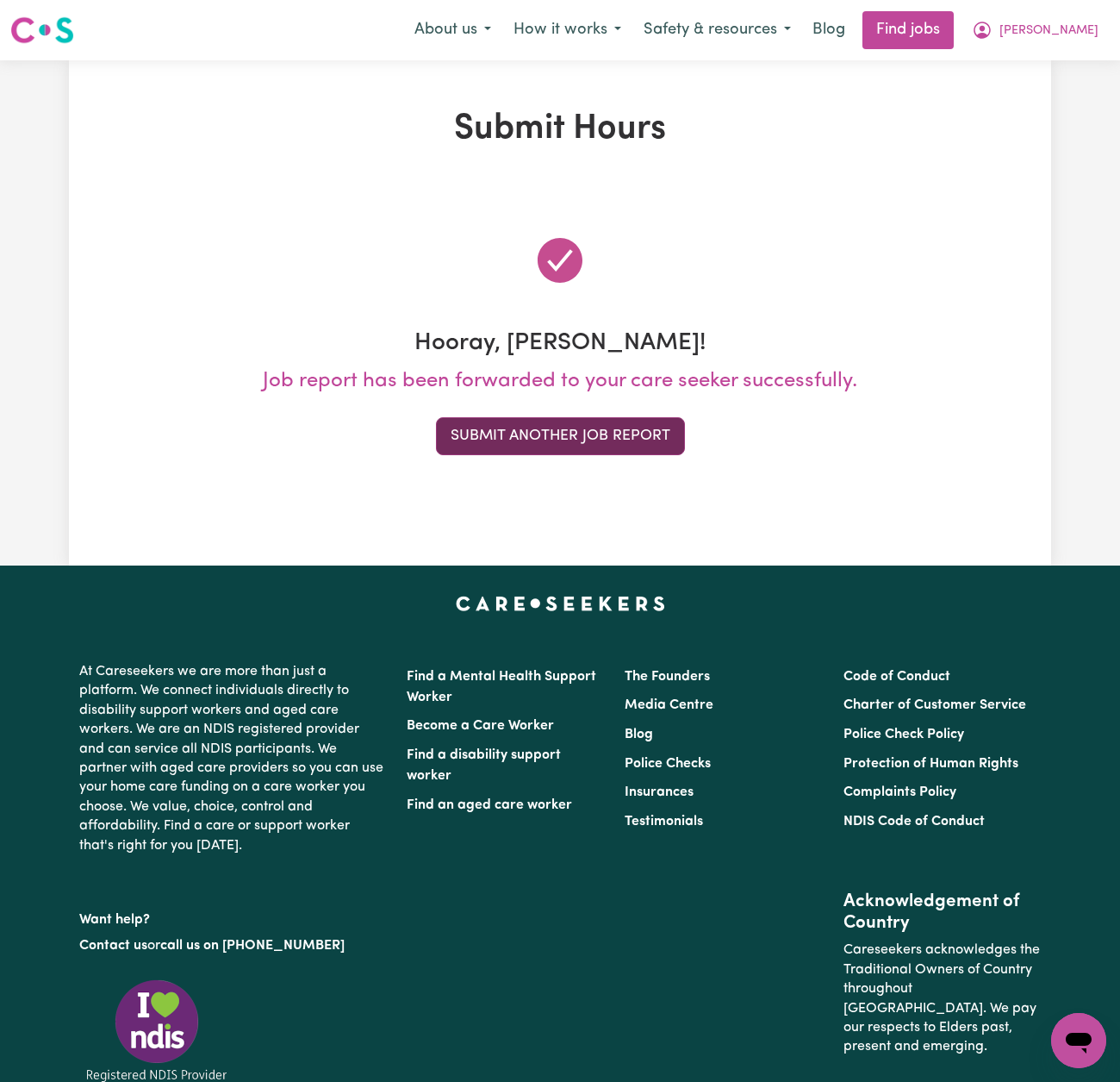
click at [613, 432] on button "Submit Another Job Report" at bounding box center [560, 435] width 249 height 38
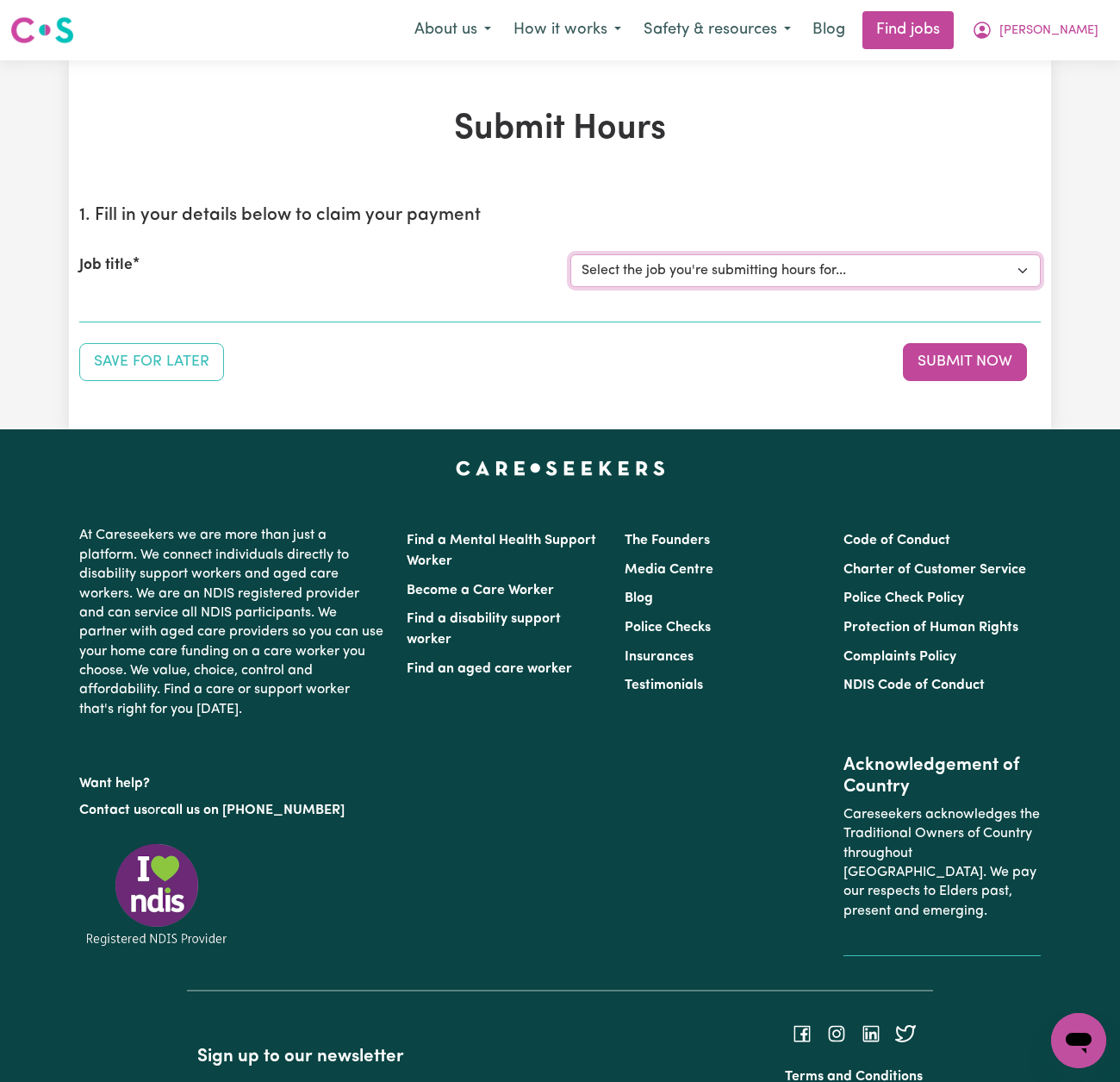
select select "13913"
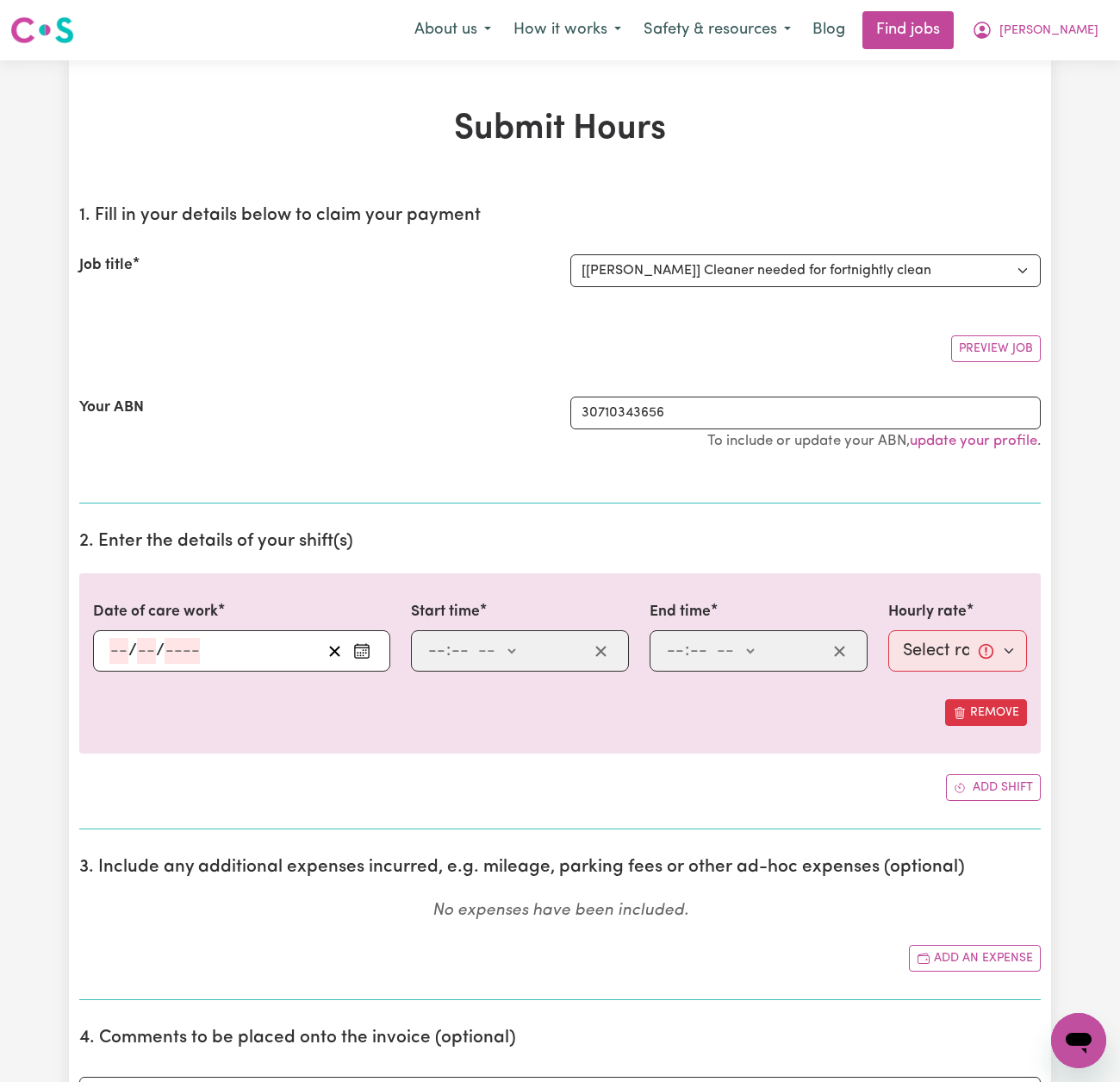
click at [361, 654] on circle "Enter the date of care work" at bounding box center [361, 655] width 2 height 2
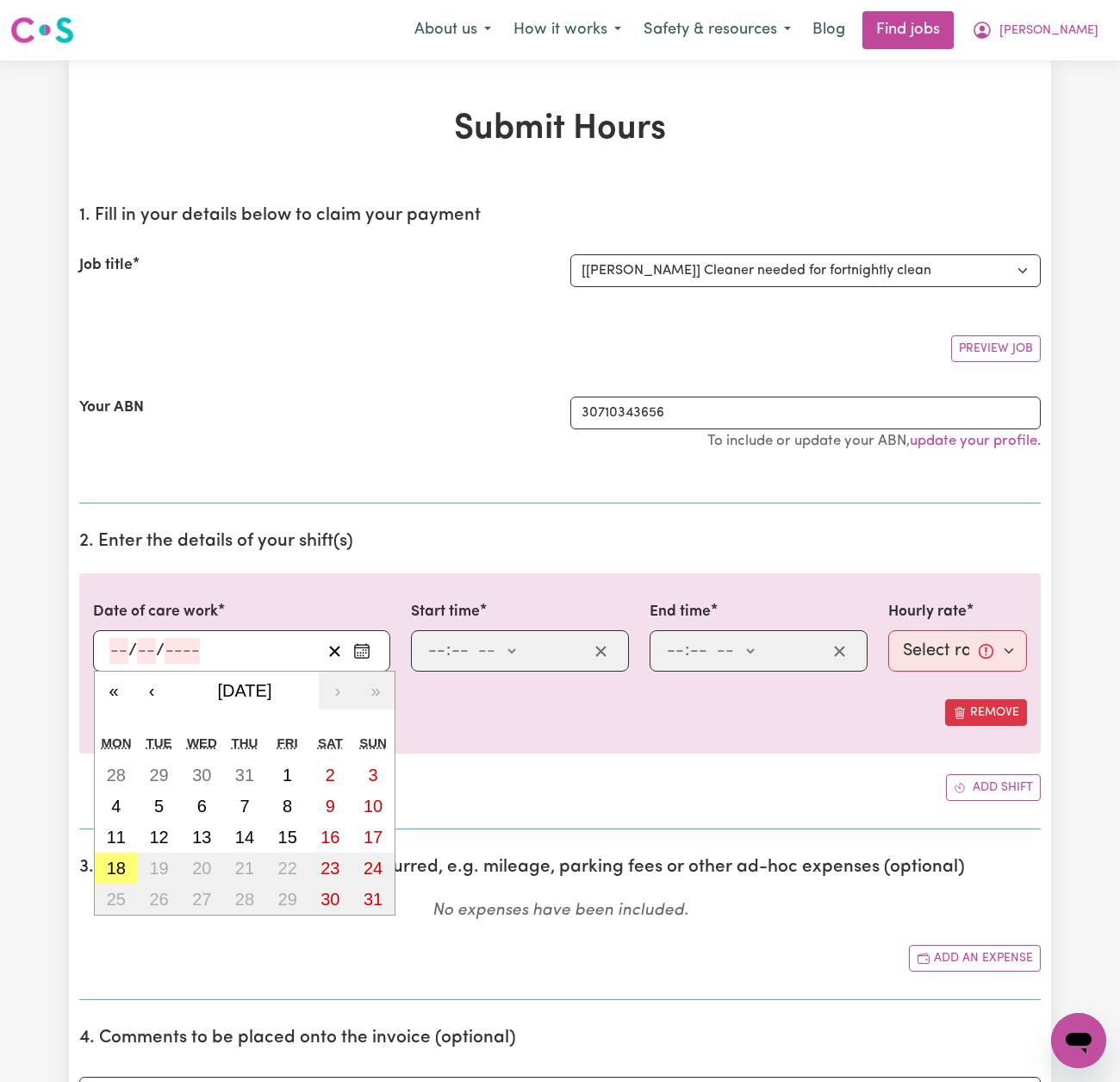
scroll to position [7, 0]
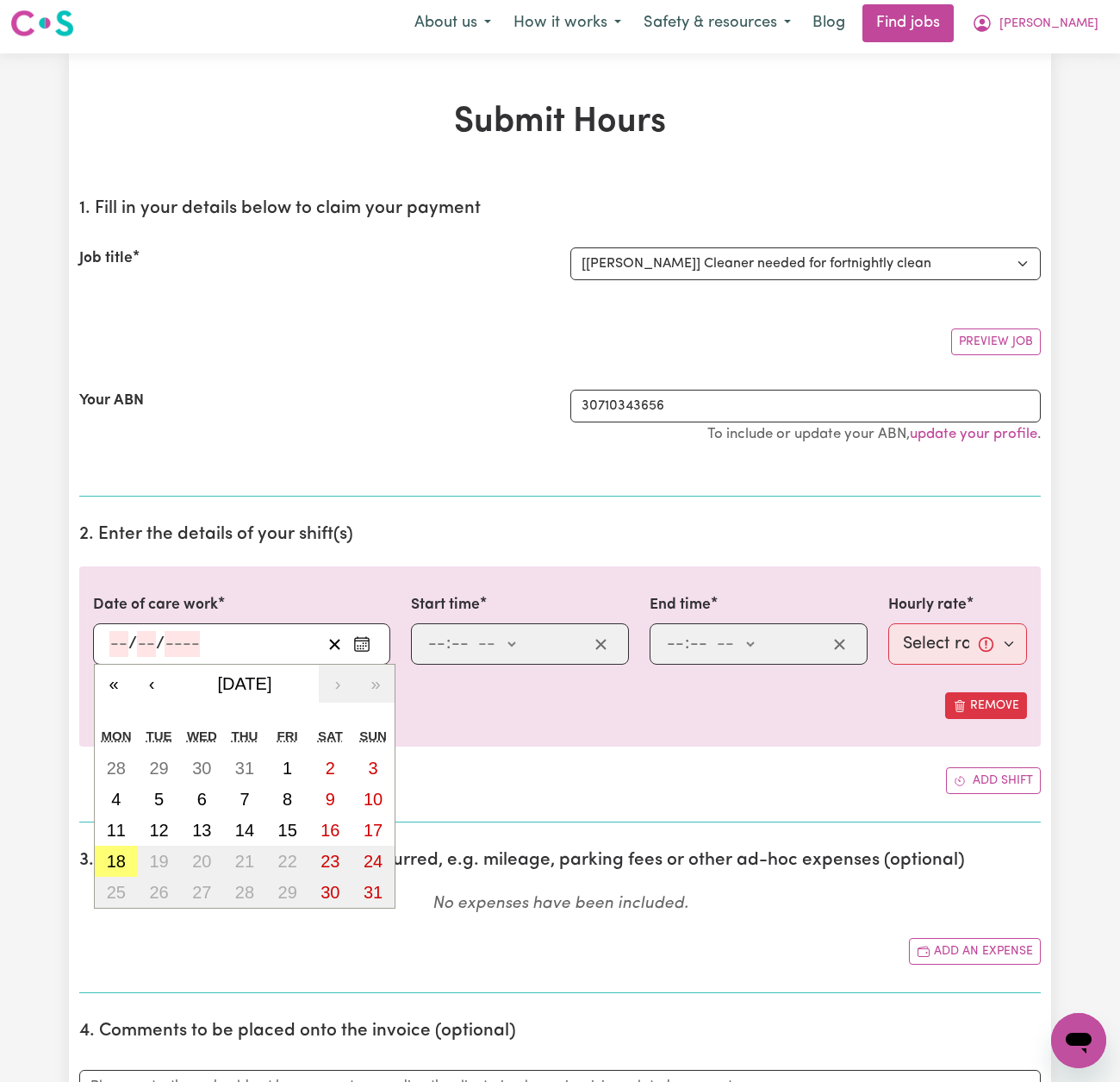
drag, startPoint x: 119, startPoint y: 859, endPoint x: 134, endPoint y: 843, distance: 21.9
click at [119, 858] on abbr "18" at bounding box center [116, 861] width 19 height 19
type input "[DATE]"
type input "18"
type input "8"
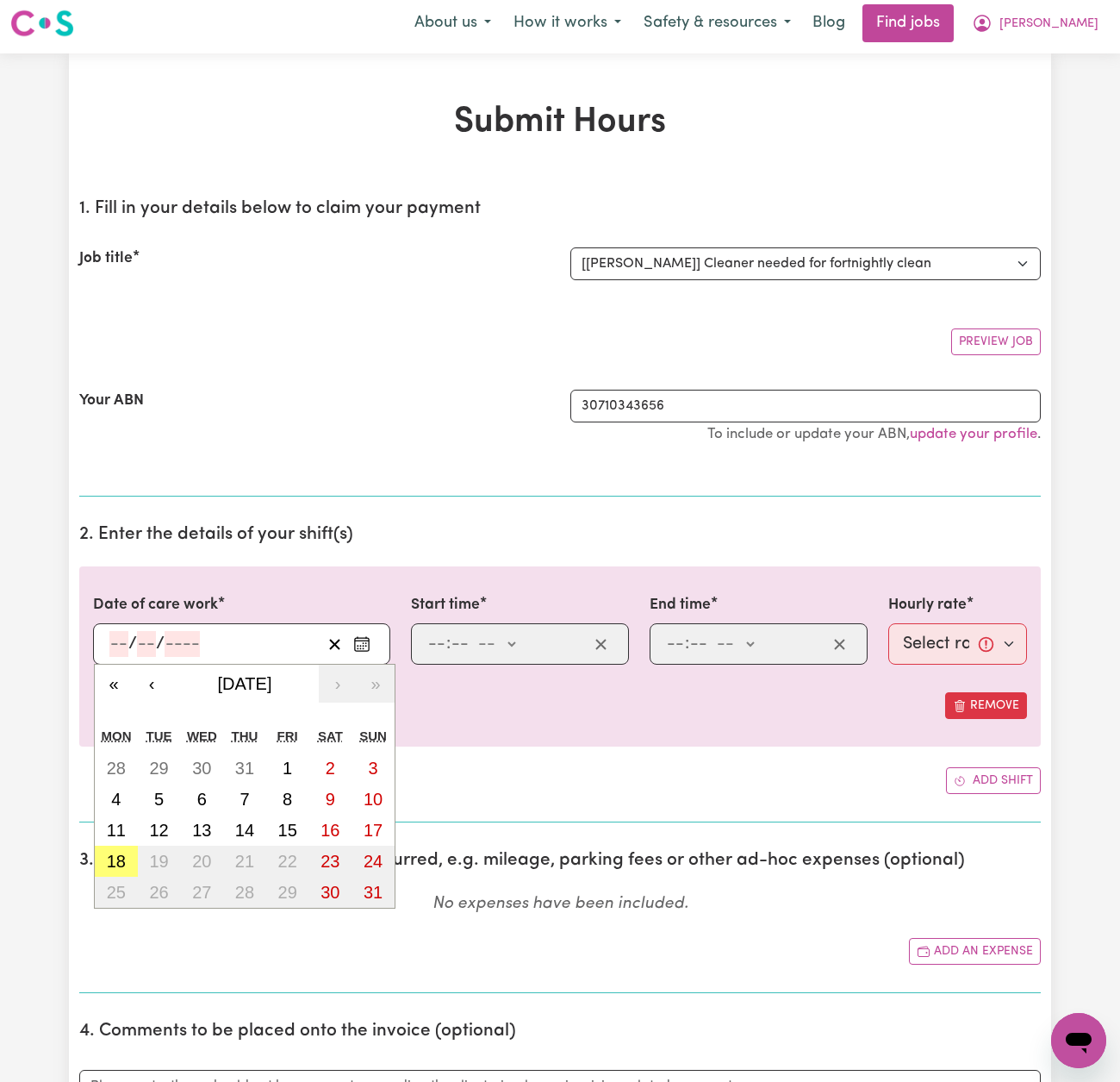
type input "2025"
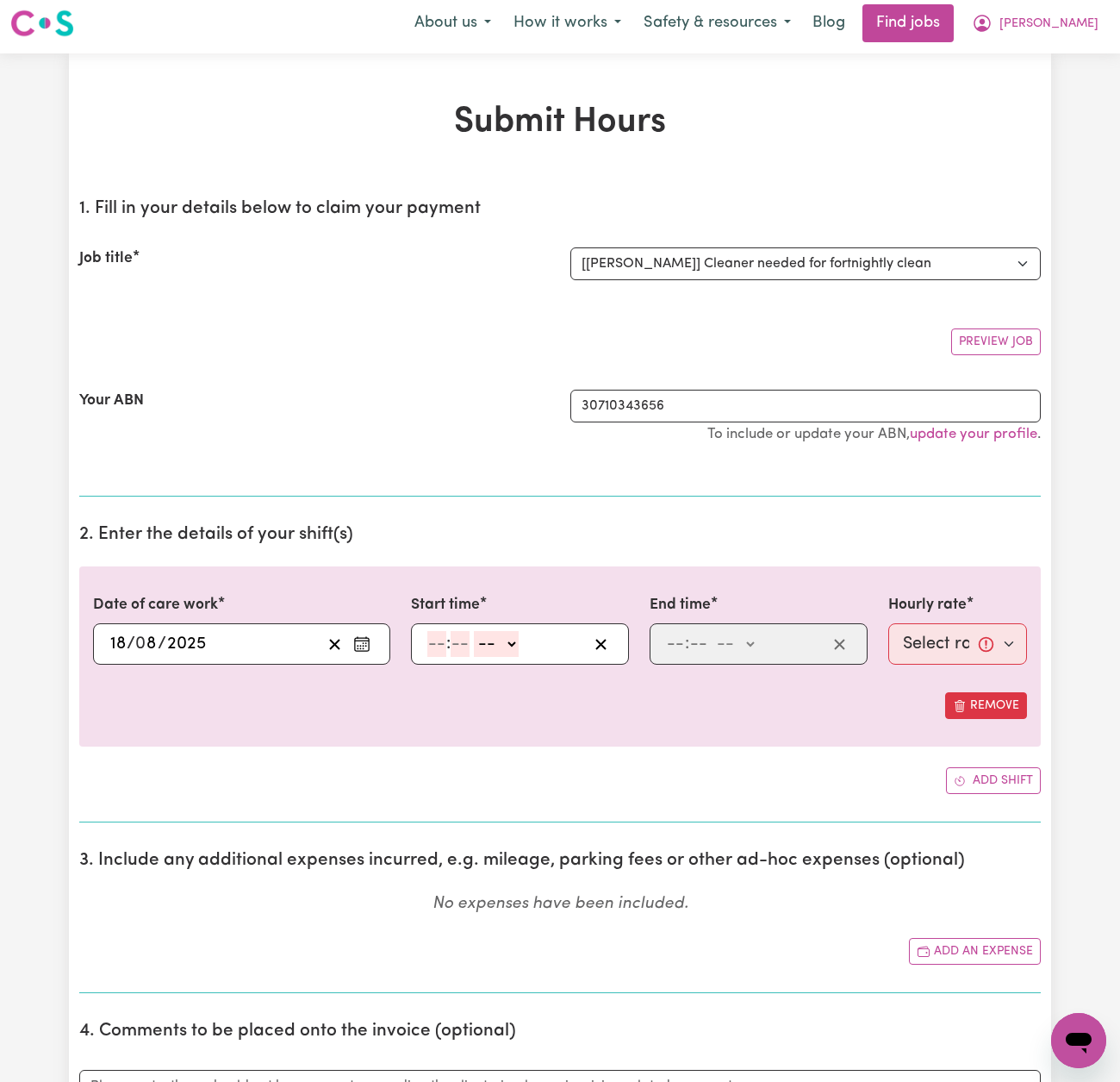
click at [443, 639] on input "number" at bounding box center [437, 644] width 19 height 26
type input "10"
type input "00"
select select "am"
type input "10:00"
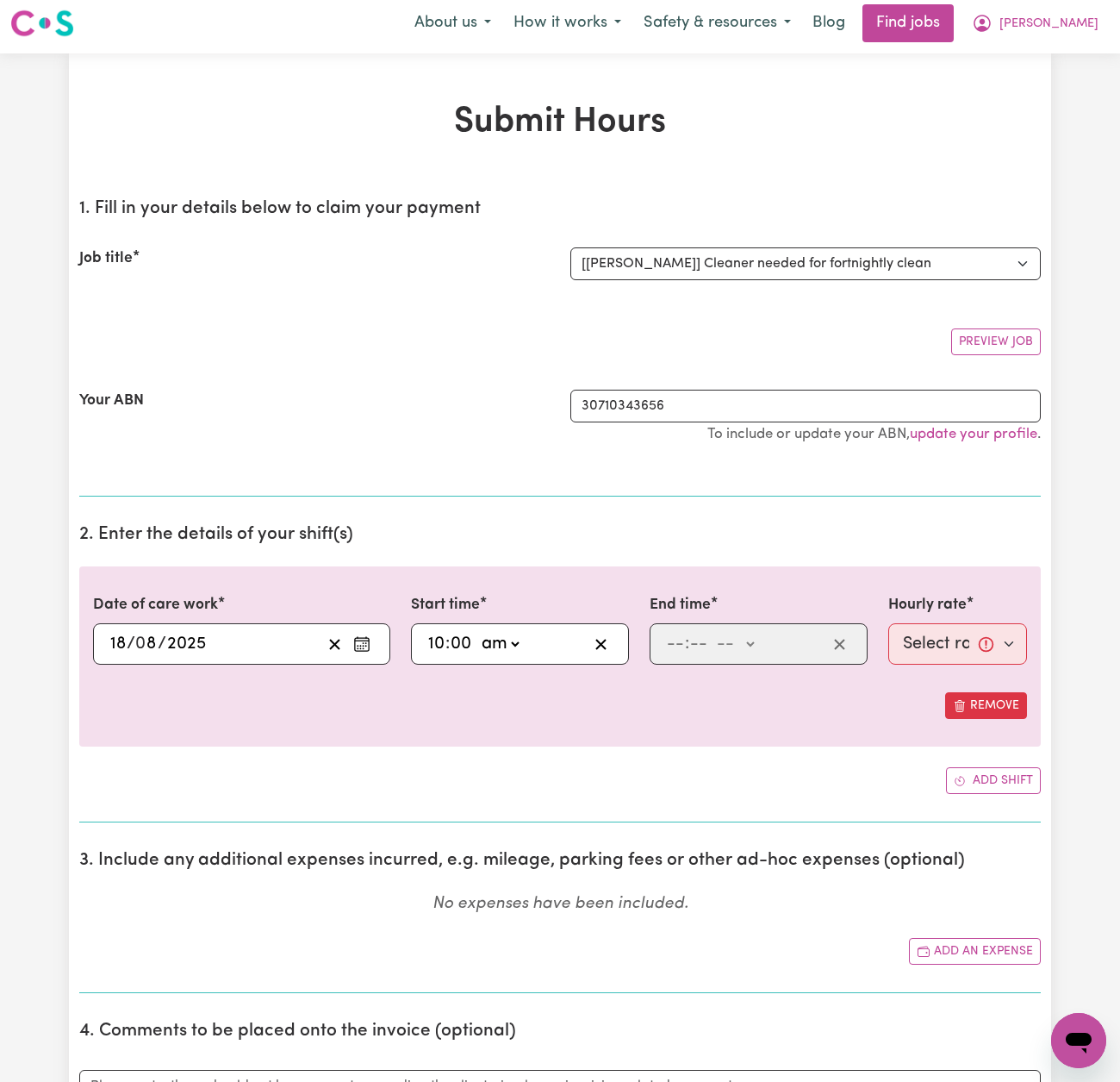
type input "0"
type input "1"
type input "00"
select select "pm"
type input "13:00"
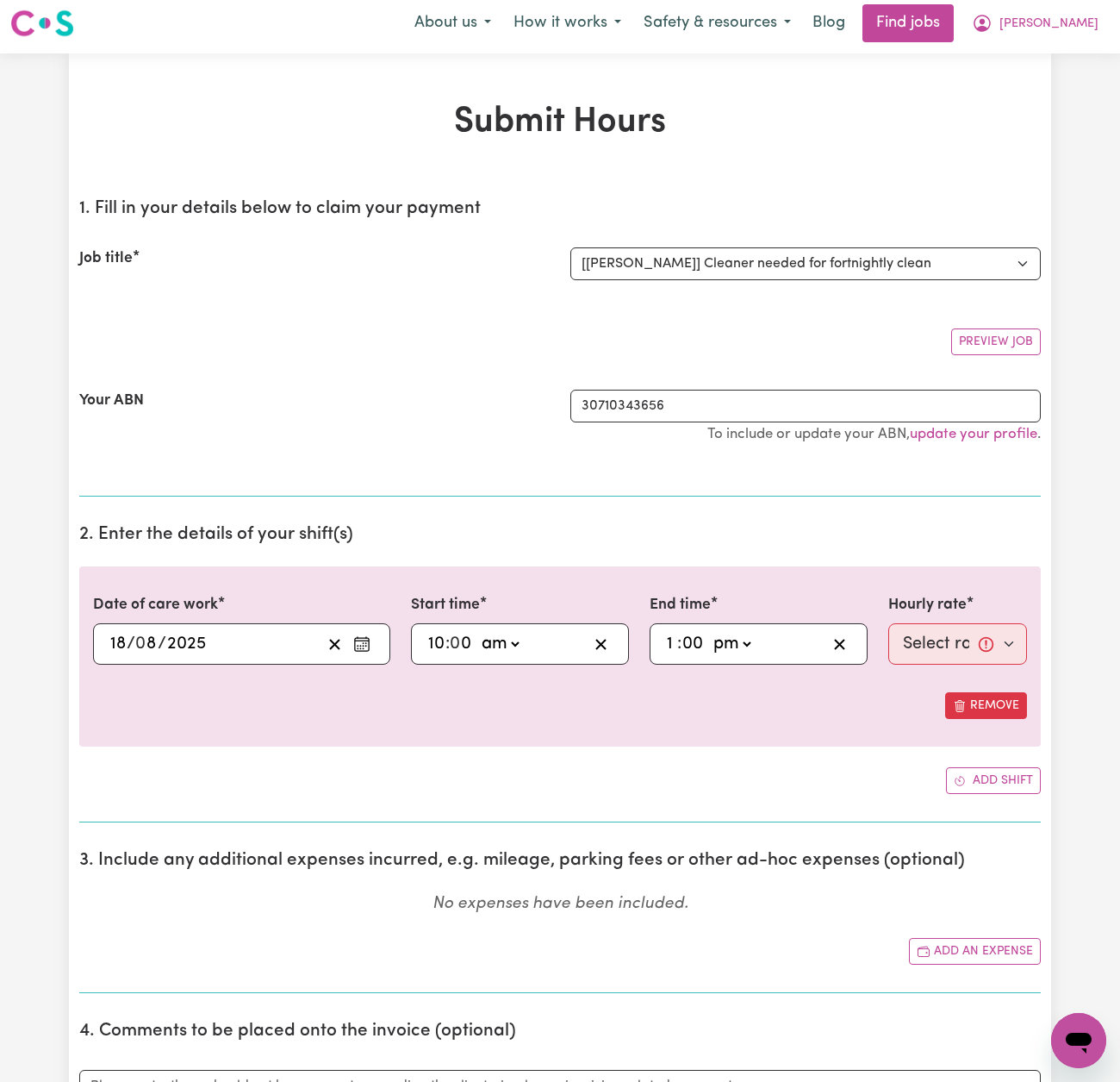
type input "0"
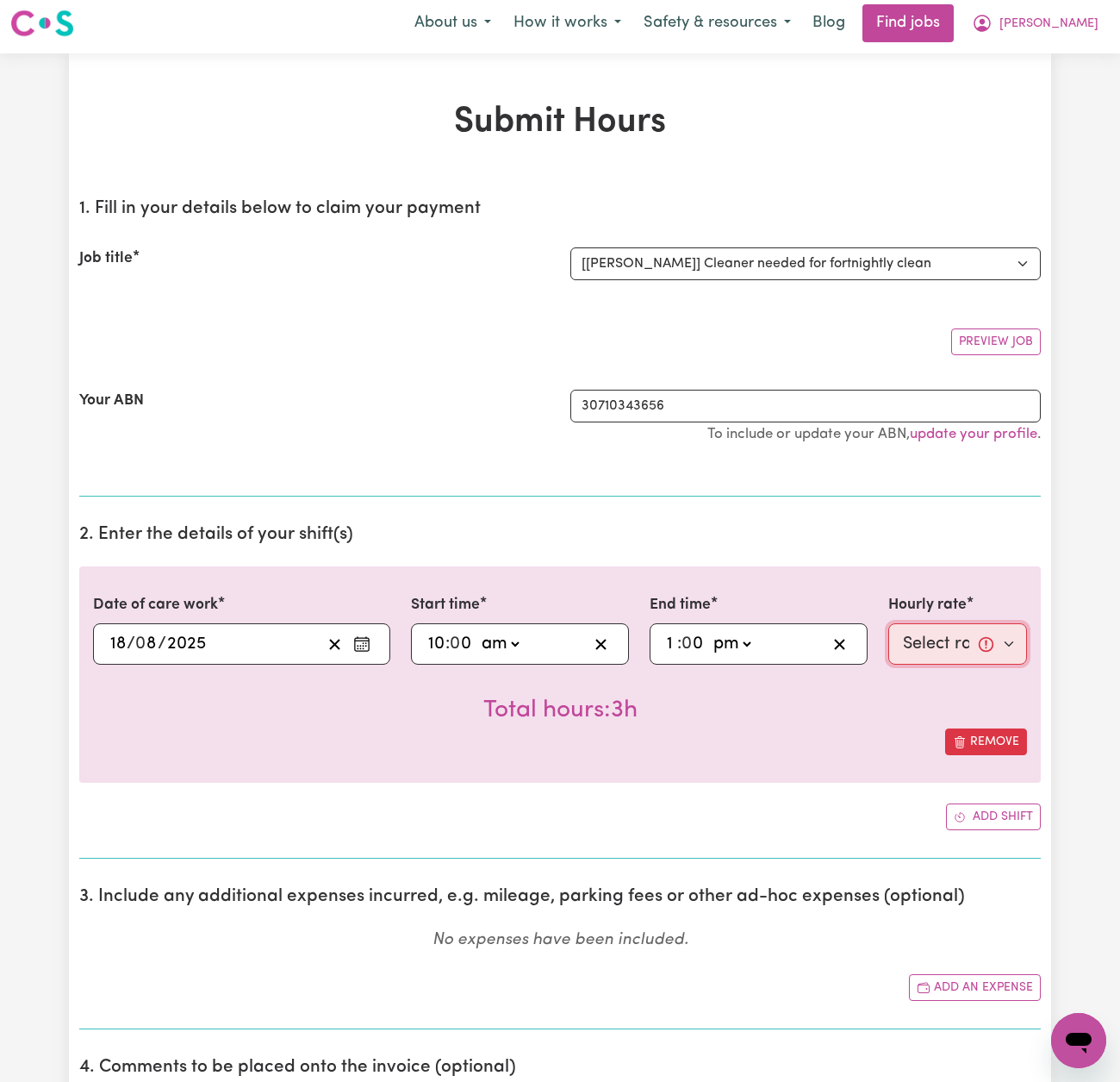
select select "50-Weekday"
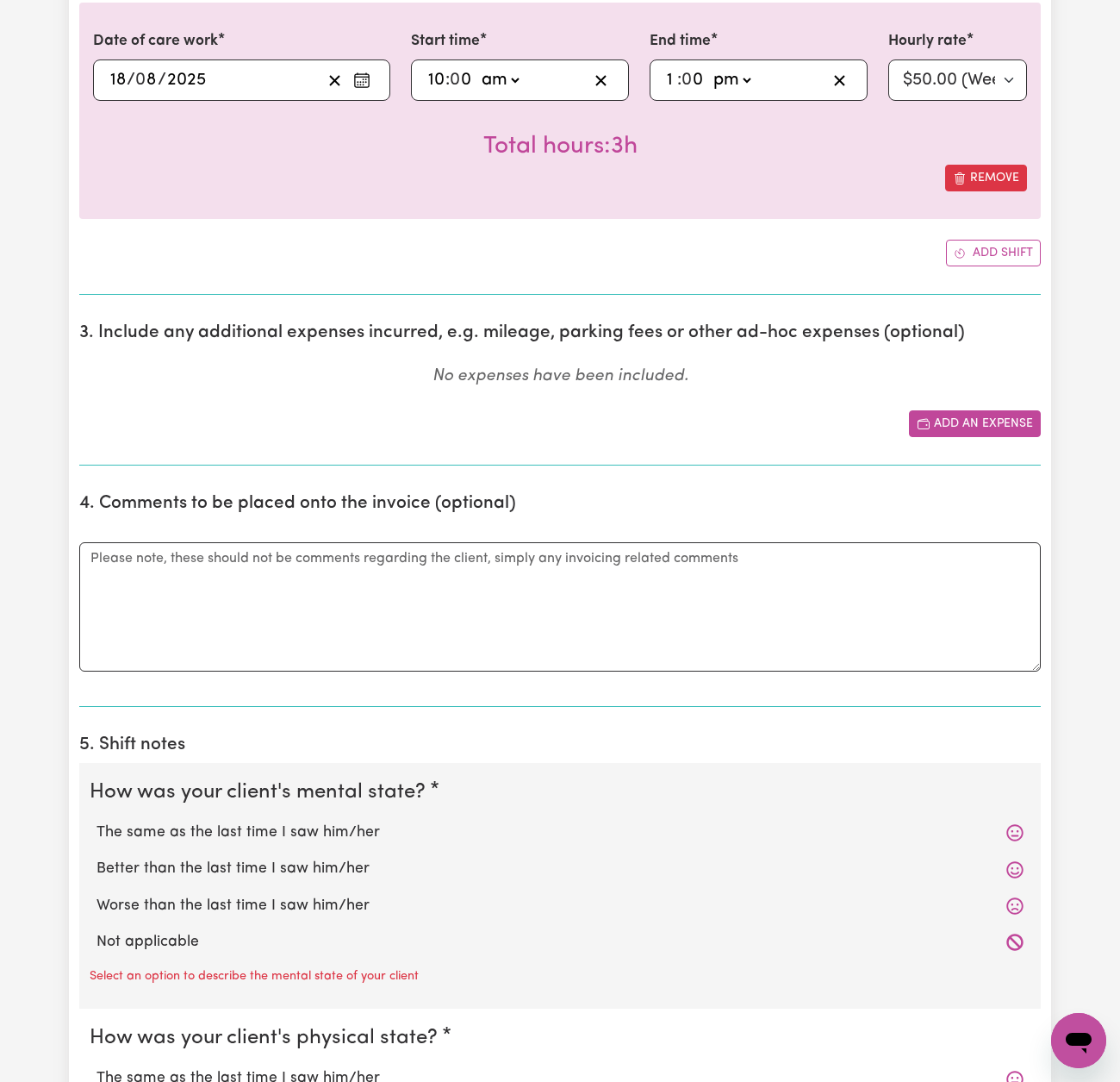
click at [936, 417] on button "Add an expense" at bounding box center [975, 423] width 132 height 27
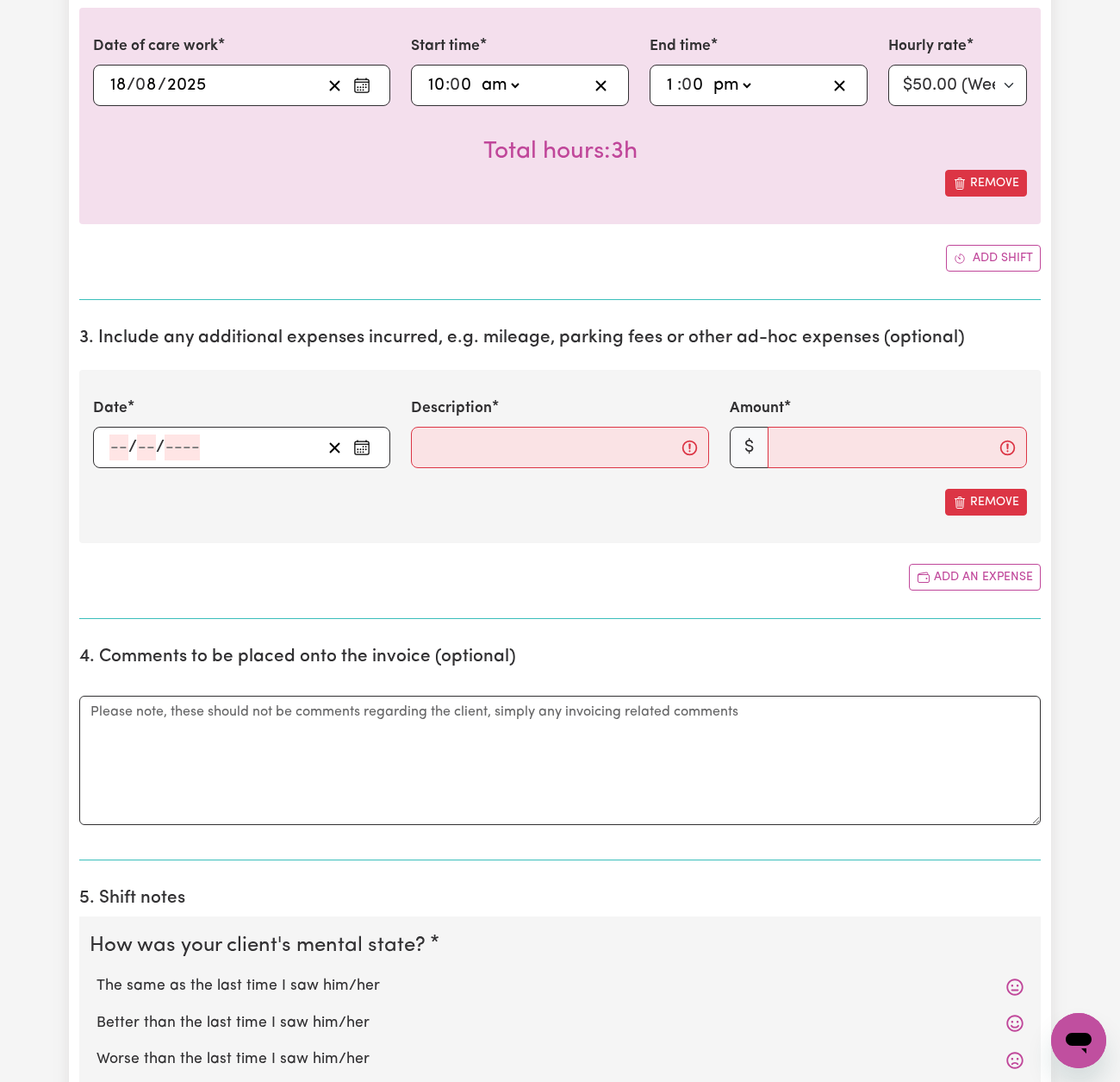
click at [363, 448] on icon "Enter the date of expense" at bounding box center [362, 447] width 17 height 17
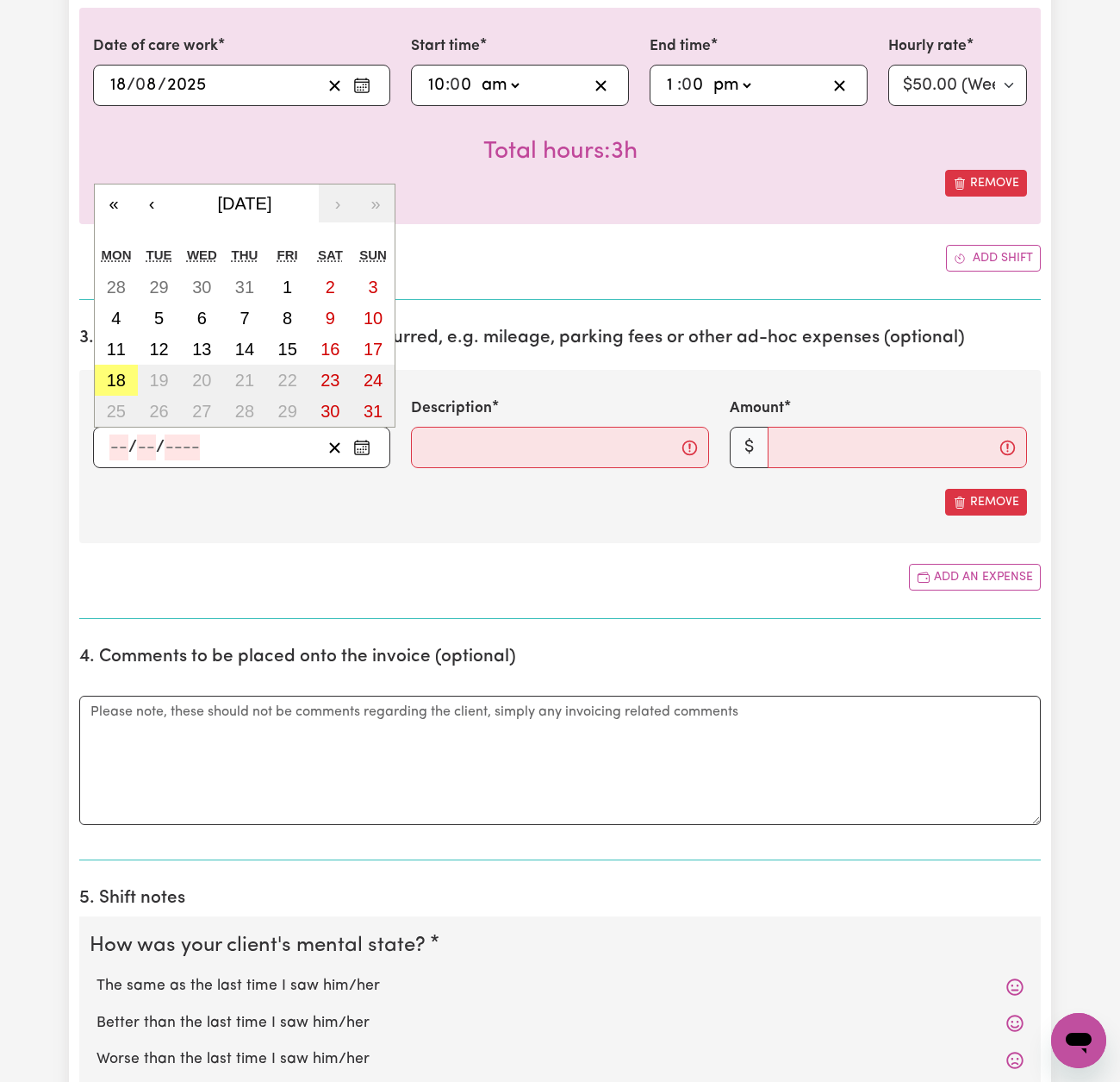
scroll to position [562, 0]
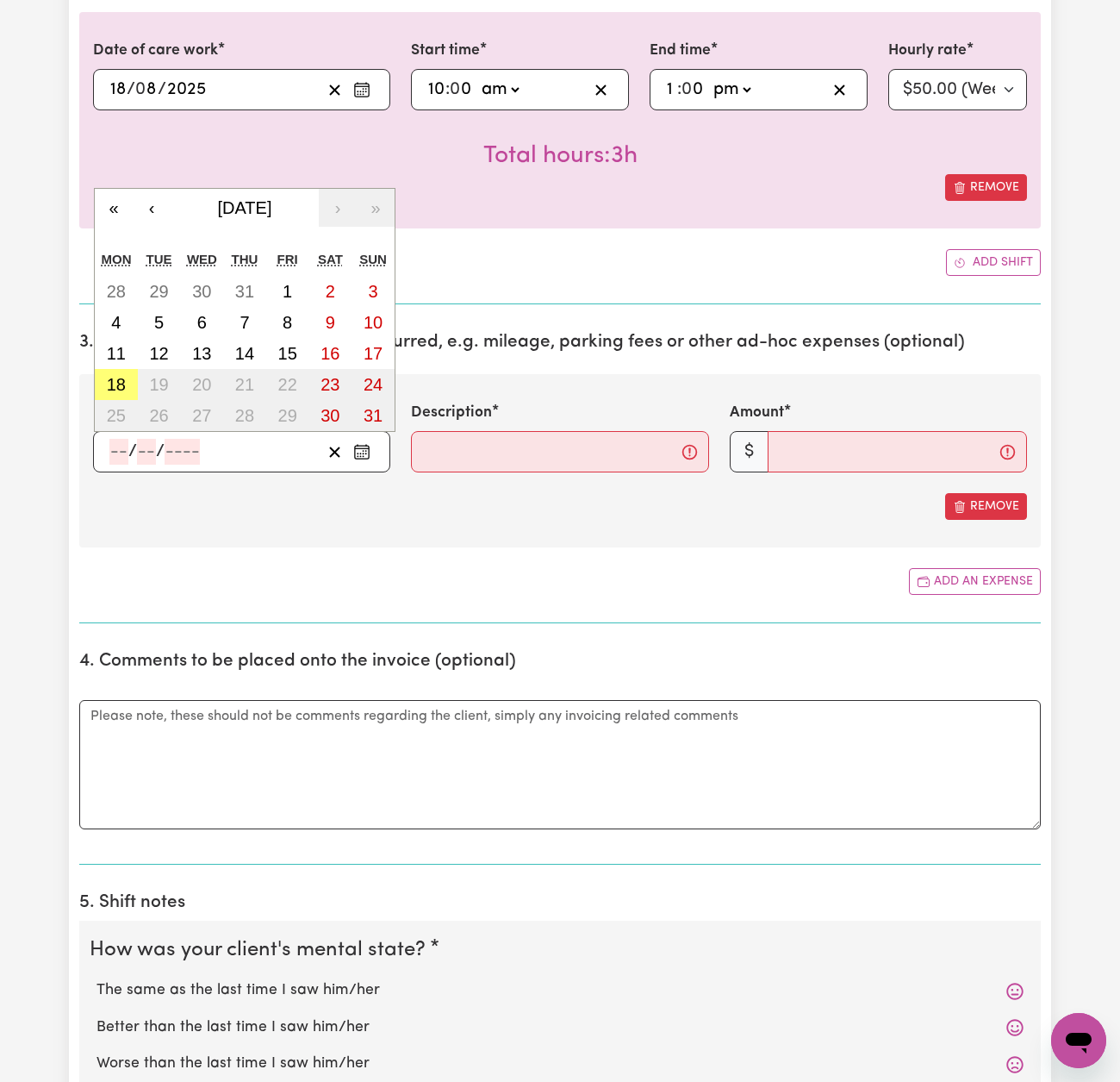
click at [119, 382] on abbr "18" at bounding box center [116, 384] width 19 height 19
type input "[DATE]"
type input "18"
type input "8"
type input "2025"
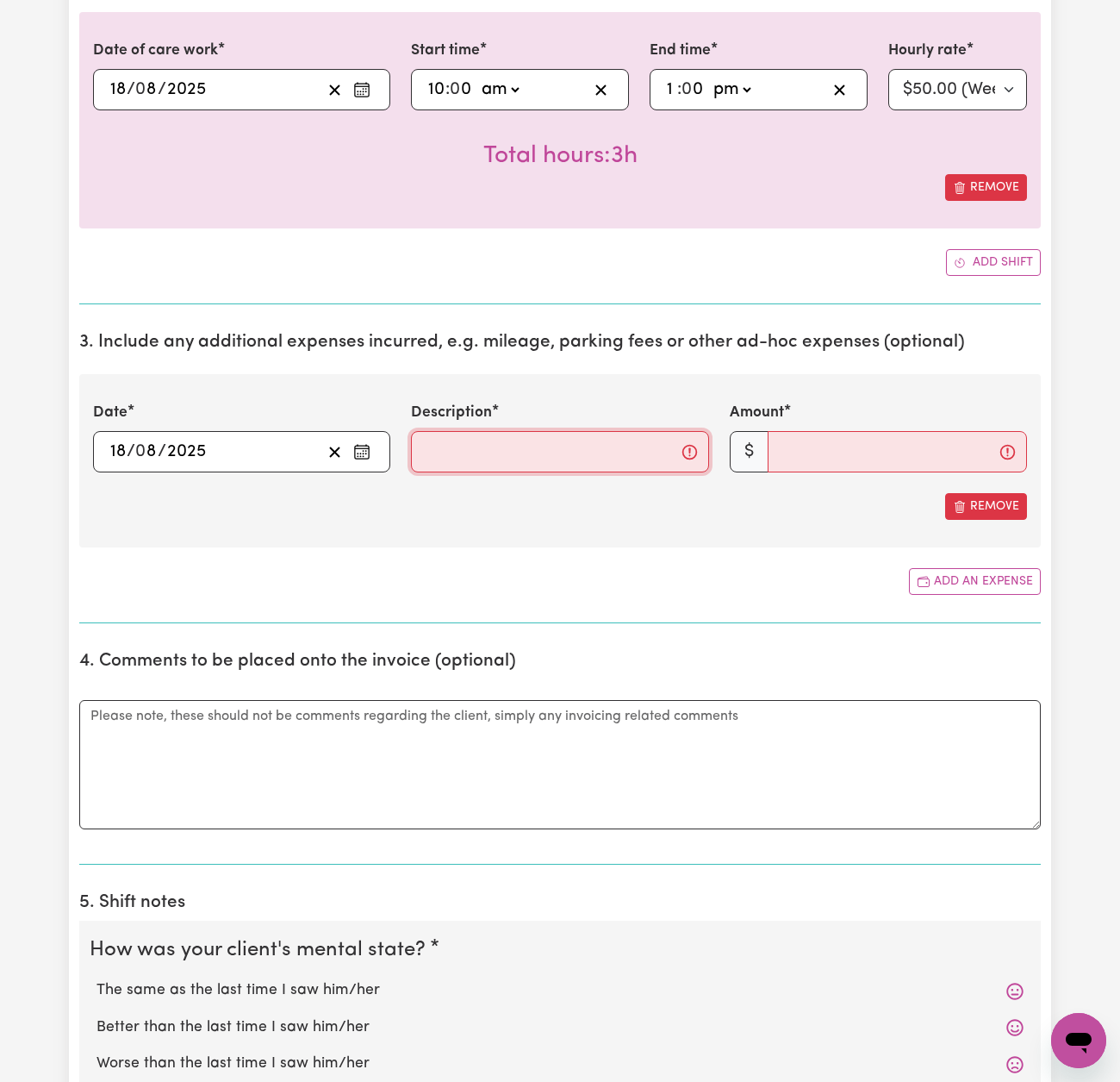
click at [491, 463] on input "Description" at bounding box center [560, 452] width 298 height 41
type input "Fuel"
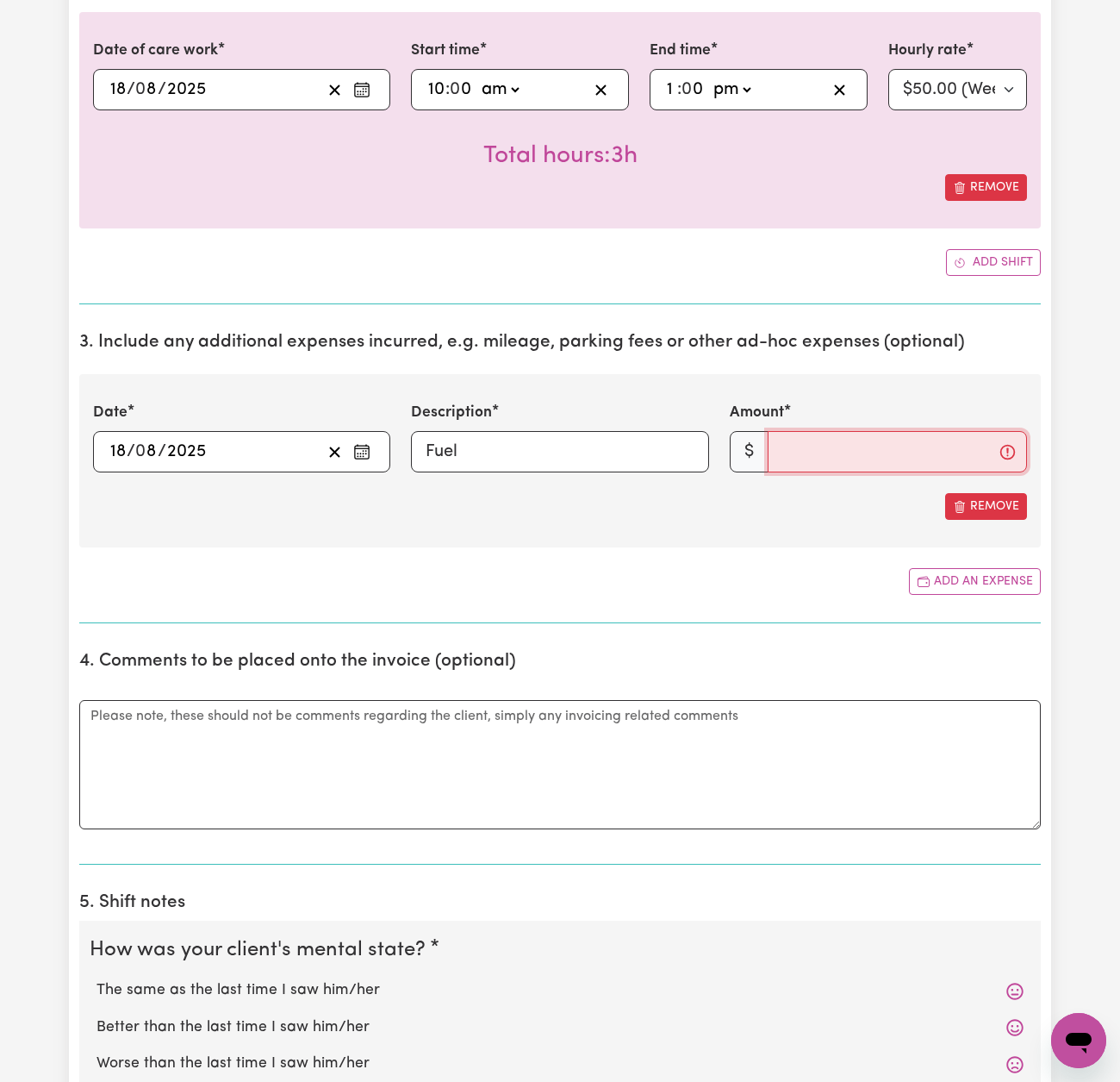
click at [858, 446] on input "Amount" at bounding box center [897, 452] width 259 height 41
type input "5"
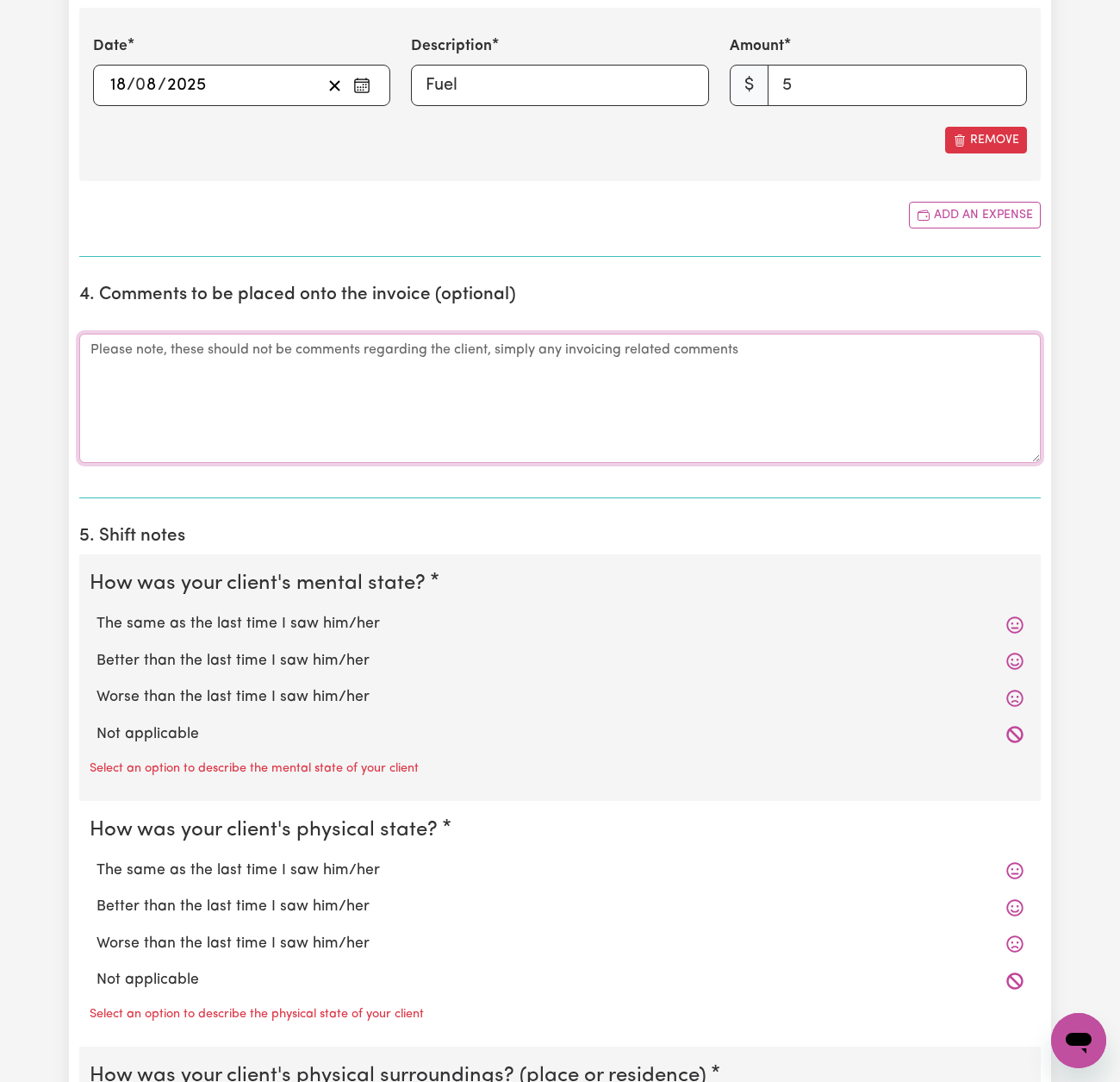
scroll to position [953, 0]
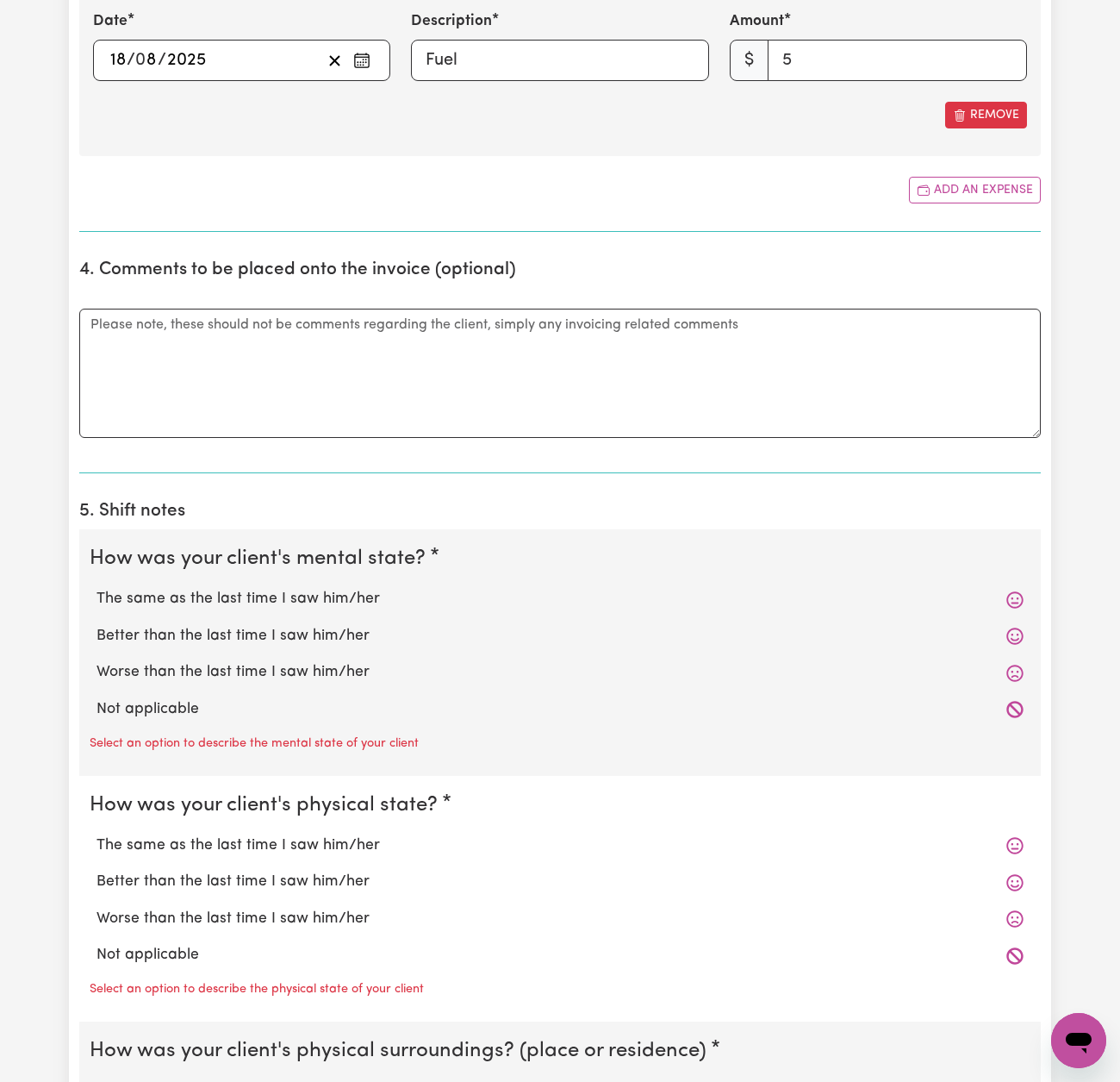
click at [350, 590] on label "The same as the last time I saw him/her" at bounding box center [560, 599] width 928 height 22
click at [96, 588] on input "The same as the last time I saw him/her" at bounding box center [95, 587] width 1 height 1
radio input "true"
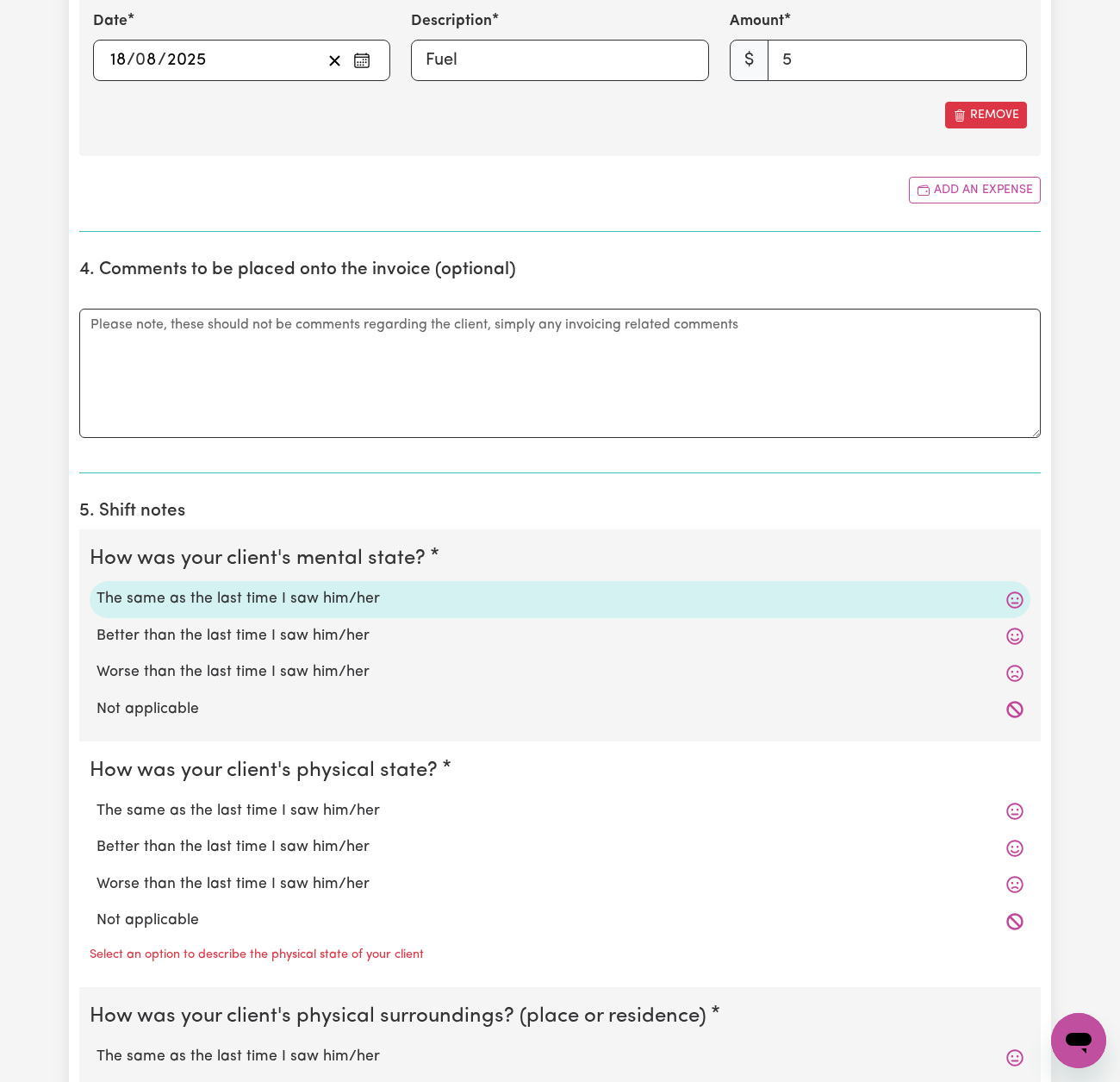
click at [344, 809] on label "The same as the last time I saw him/her" at bounding box center [560, 811] width 928 height 22
click at [96, 800] on input "The same as the last time I saw him/her" at bounding box center [95, 799] width 1 height 1
radio input "true"
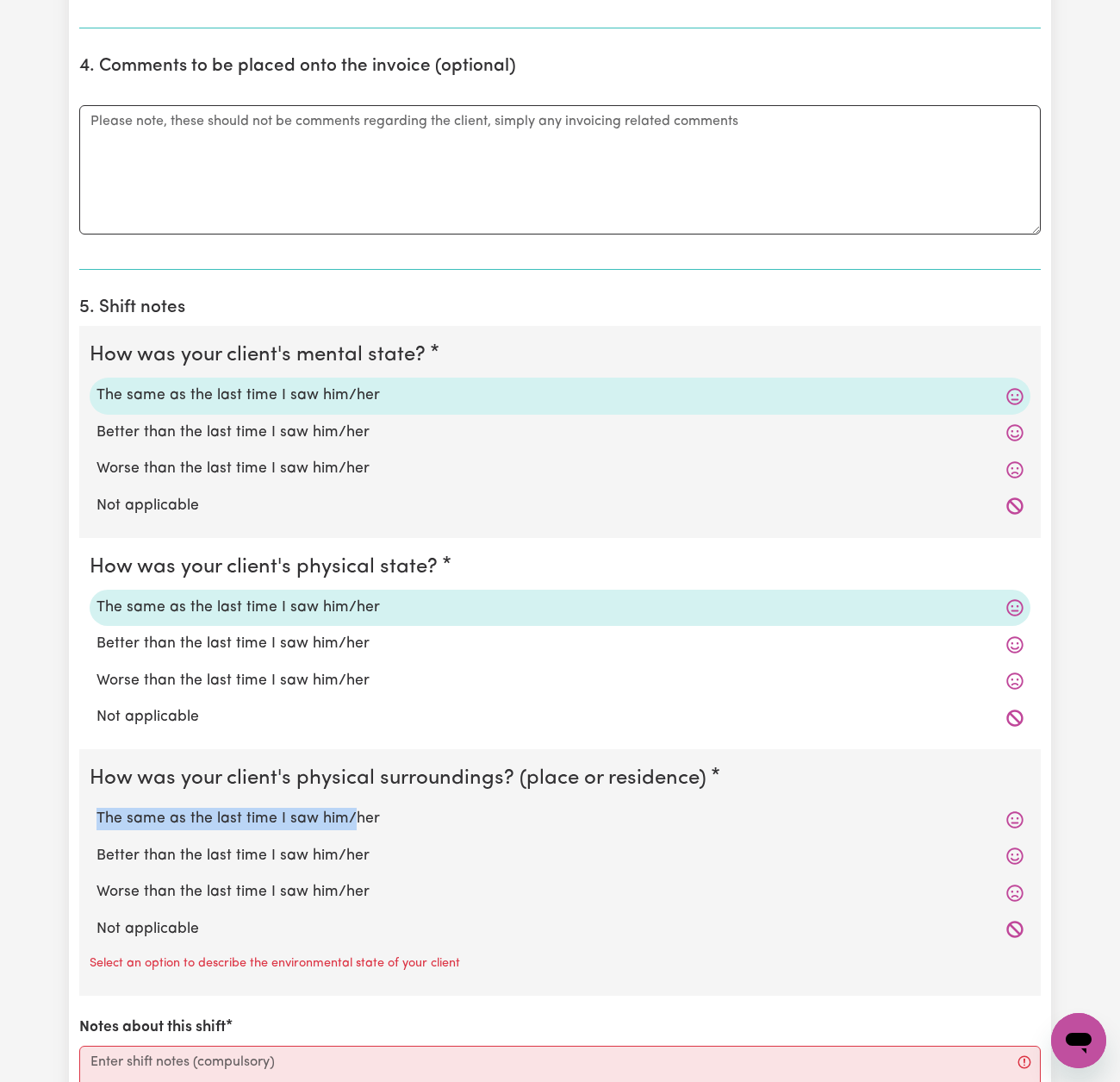
click at [348, 801] on div "The same as the last time I saw him/her" at bounding box center [560, 819] width 941 height 37
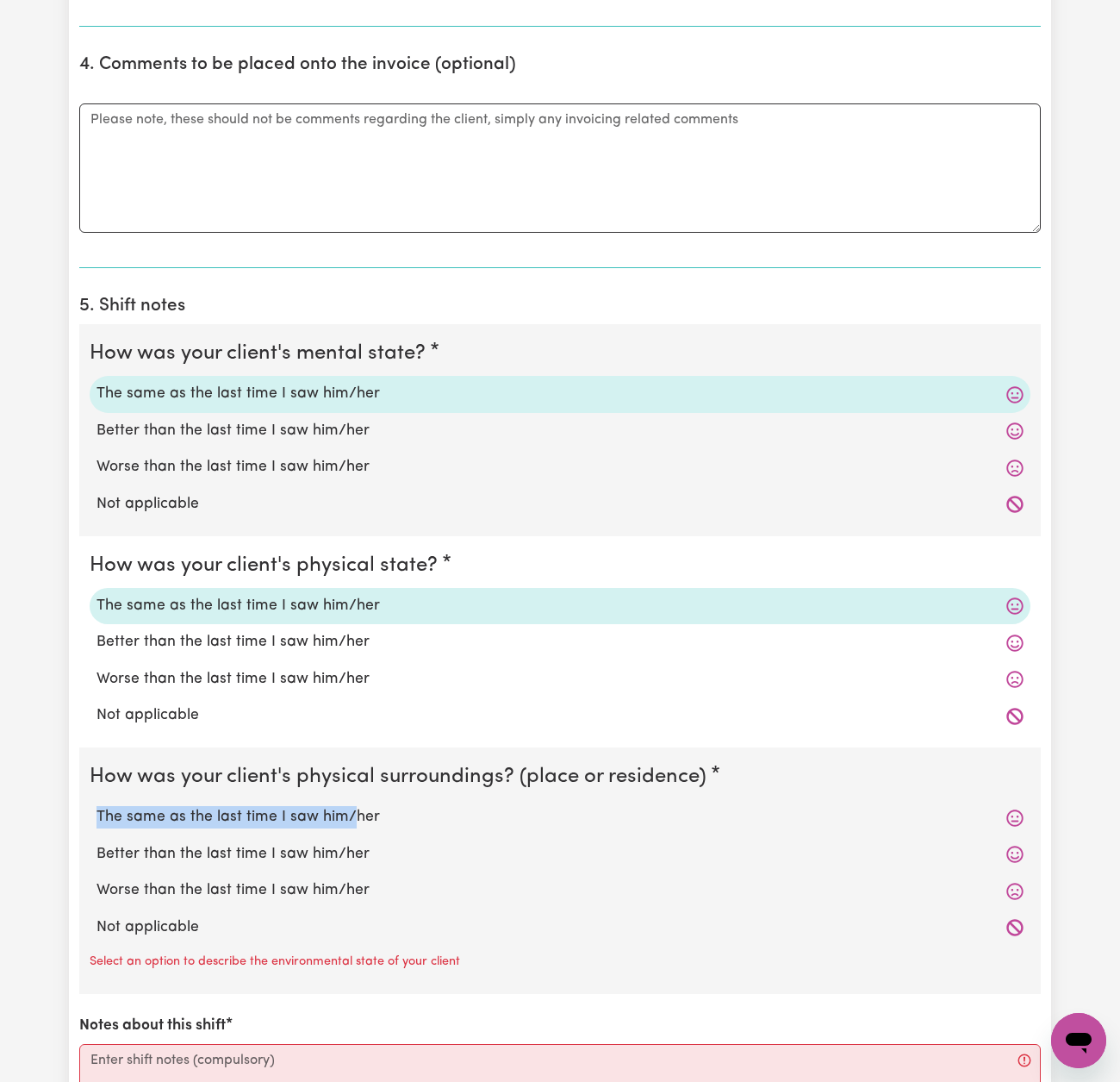
click at [348, 806] on label "The same as the last time I saw him/her" at bounding box center [560, 817] width 928 height 22
click at [96, 806] on input "The same as the last time I saw him/her" at bounding box center [95, 805] width 1 height 1
radio input "true"
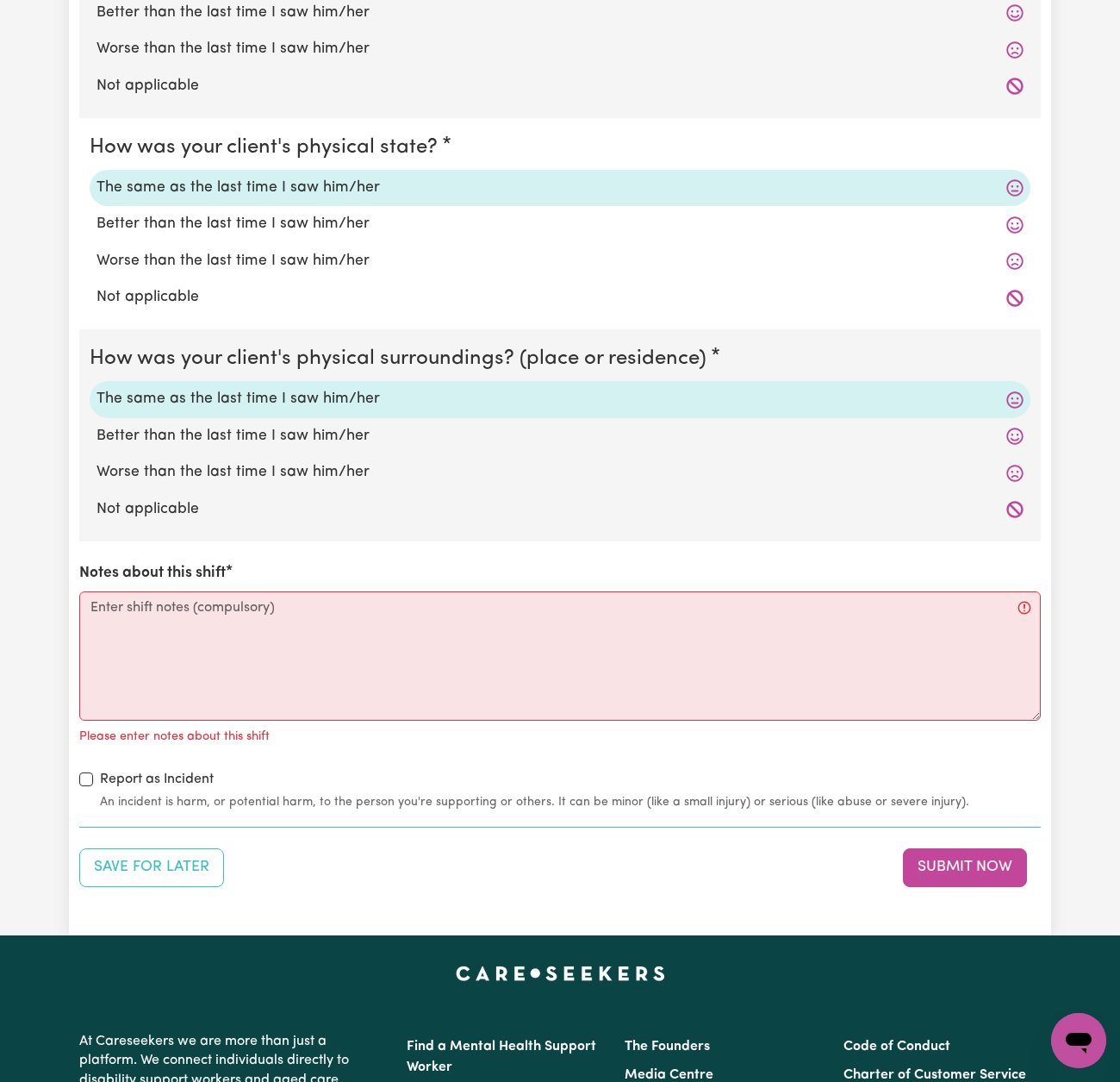
scroll to position [1608, 0]
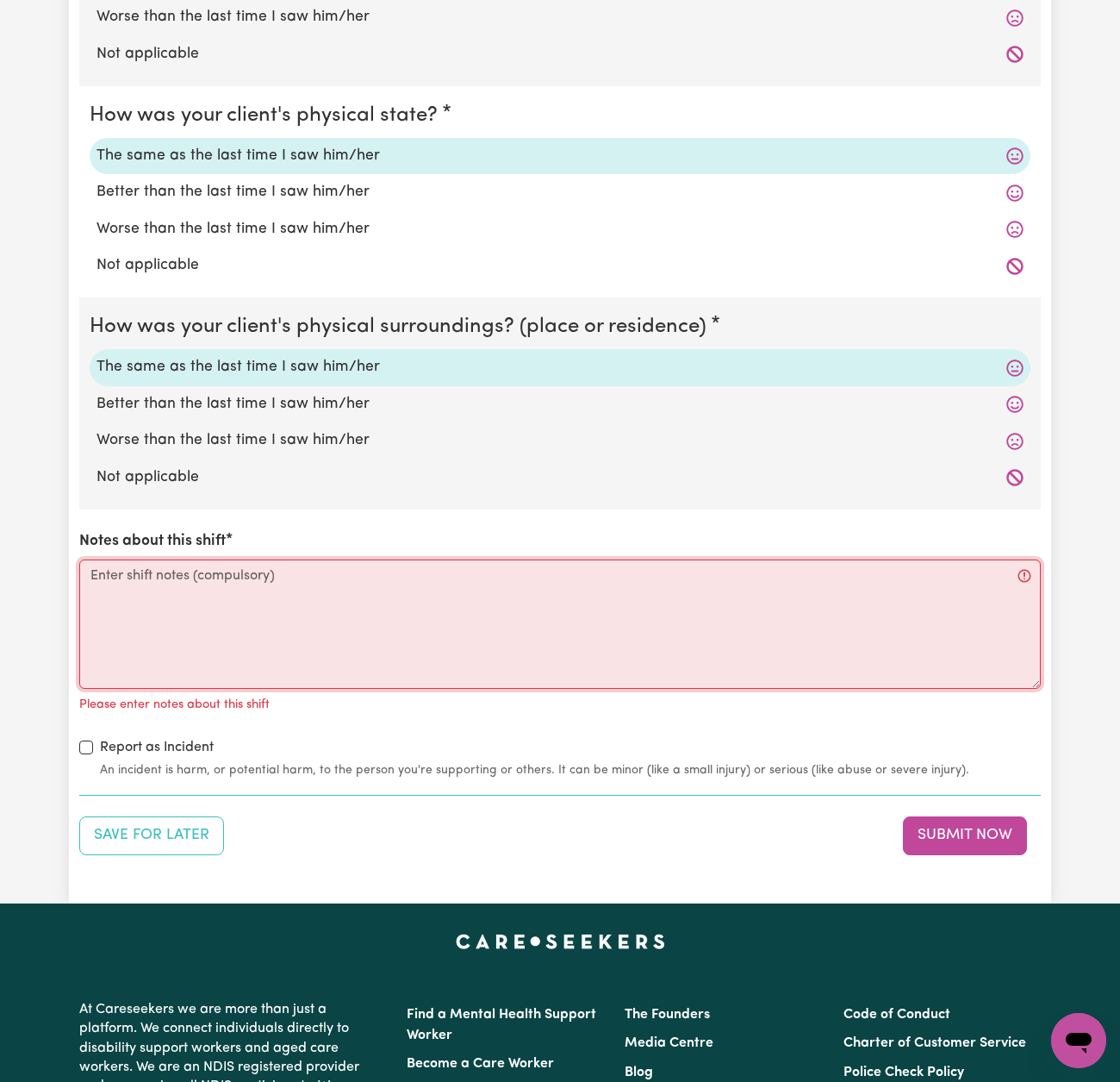
click at [286, 581] on textarea "Notes about this shift" at bounding box center [560, 624] width 962 height 129
paste textarea "I supported [PERSON_NAME] with household tasks and community access during this…"
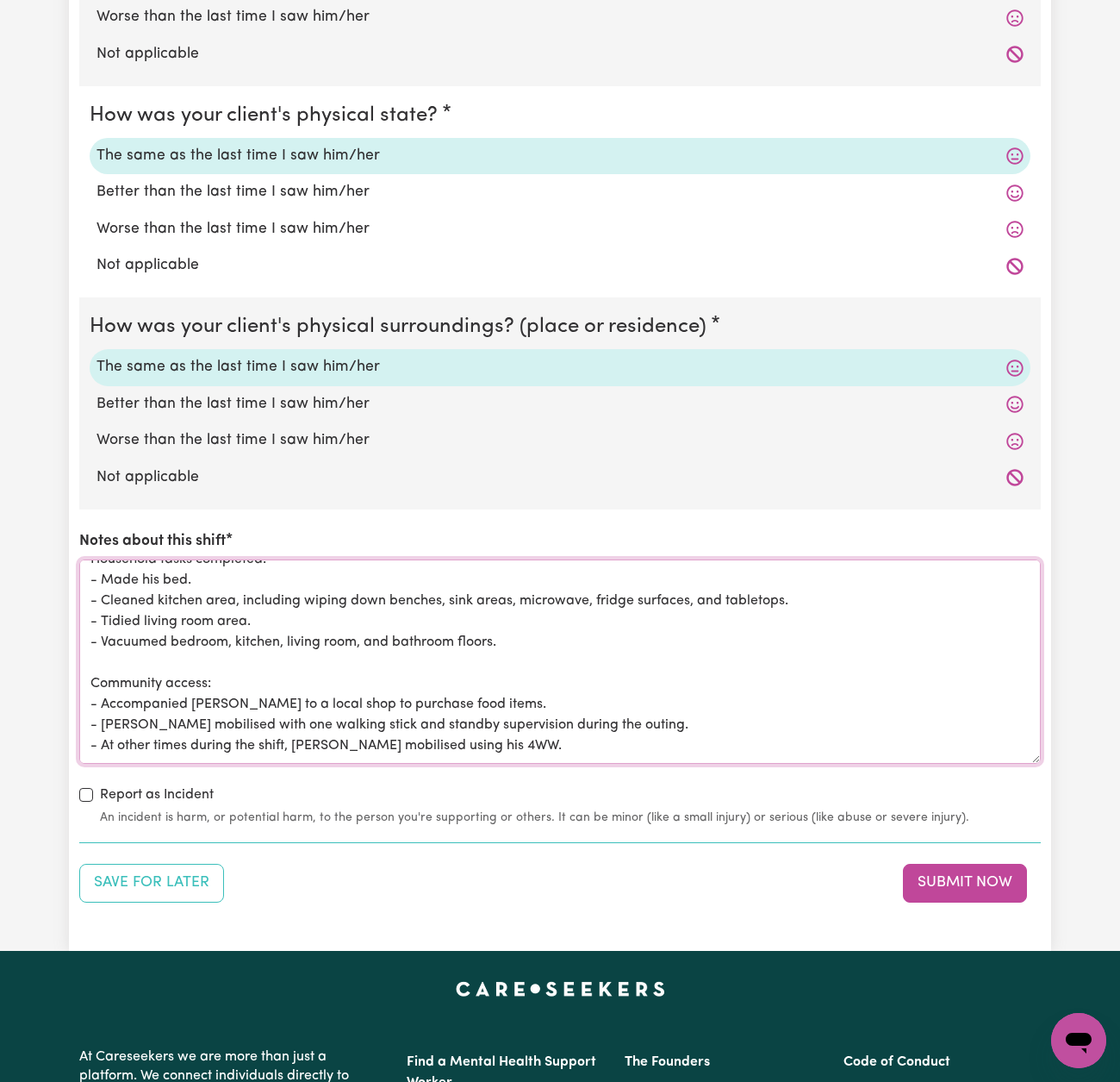
scroll to position [0, 0]
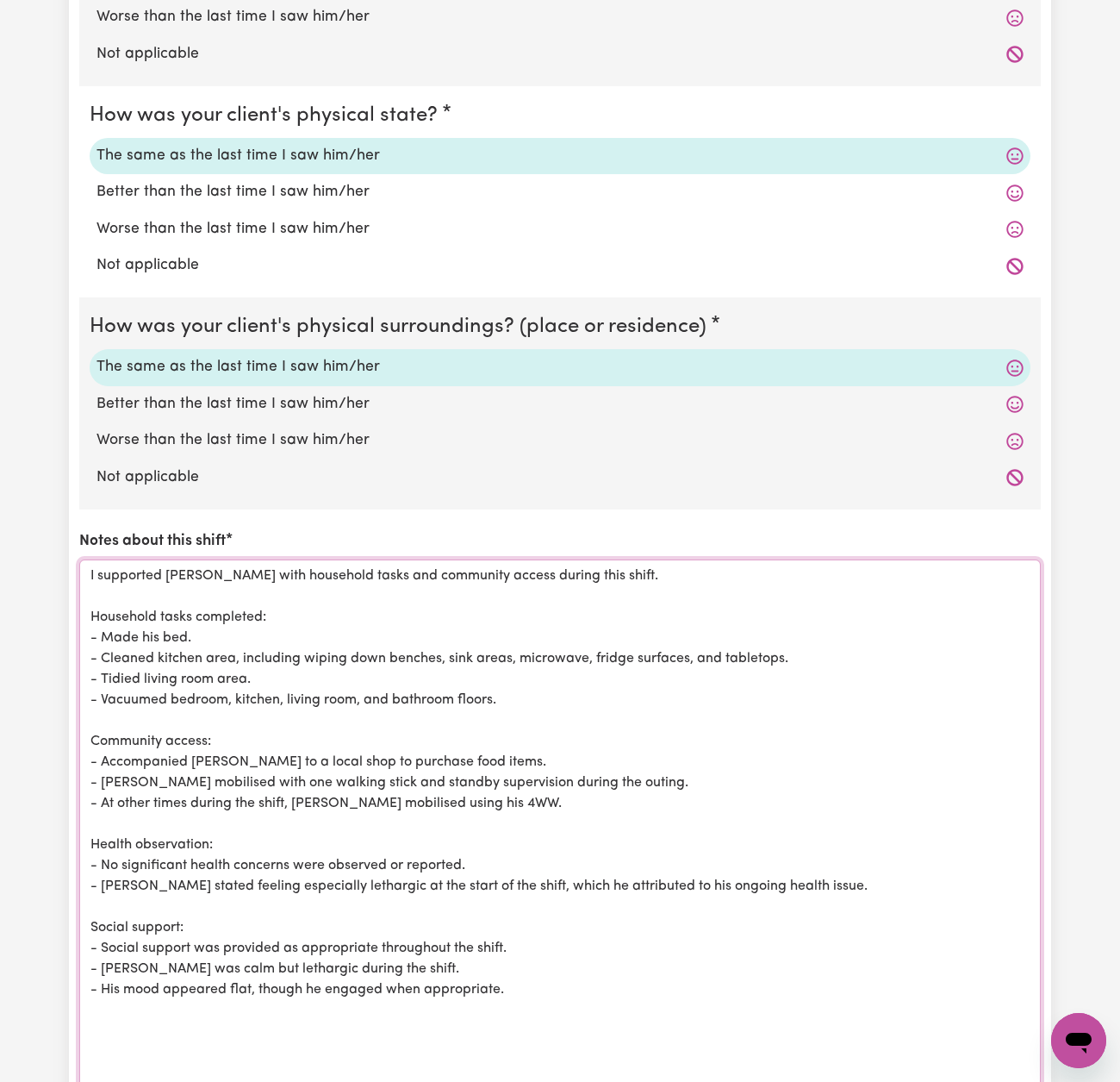
click at [1093, 1081] on html "Menu About us How it works Safety & resources Blog Find jobs [PERSON_NAME] Subm…" at bounding box center [560, 272] width 1120 height 3760
click at [107, 603] on textarea "I supported [PERSON_NAME] with household tasks and community access during this…" at bounding box center [560, 863] width 962 height 607
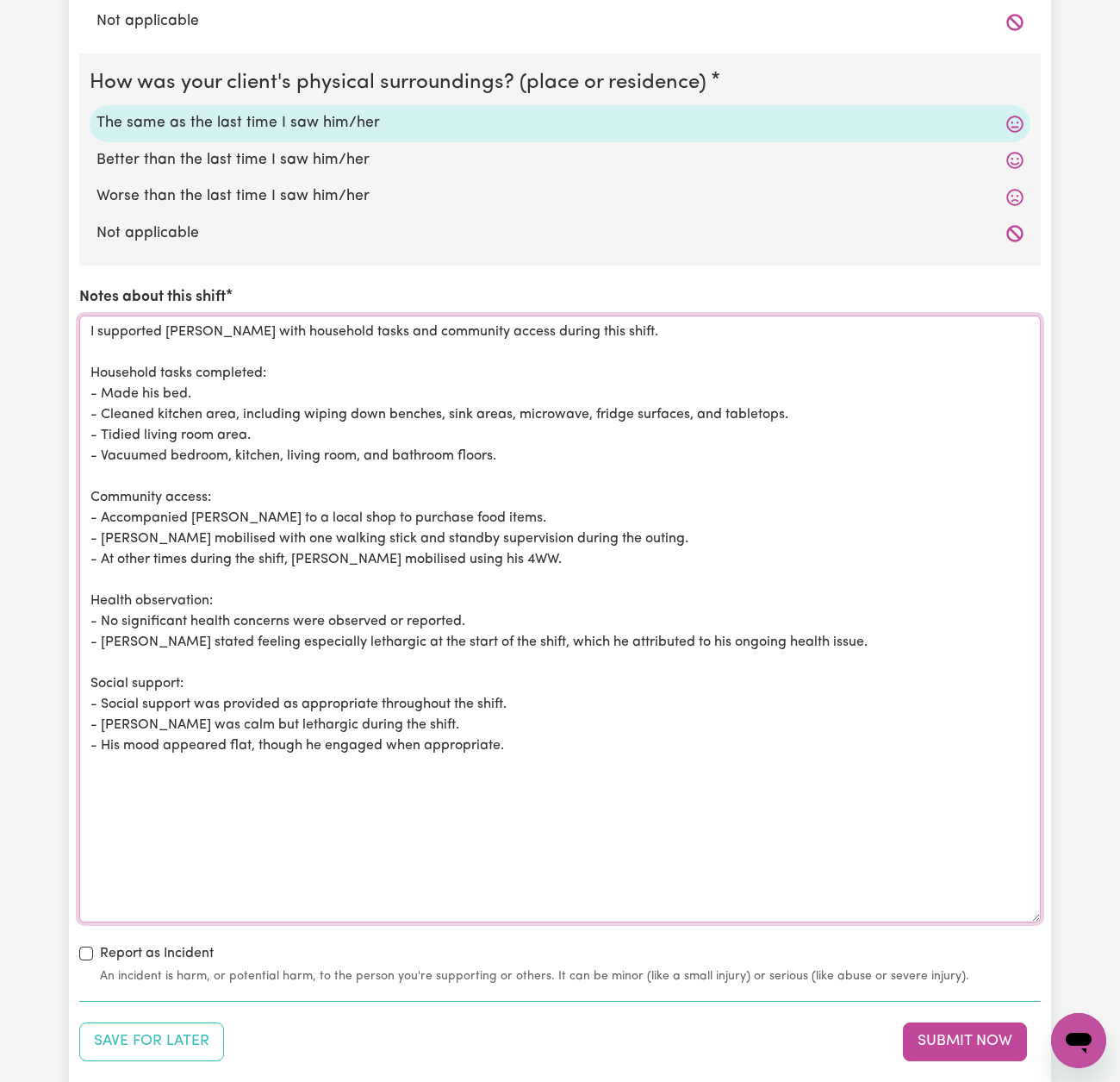
scroll to position [1869, 0]
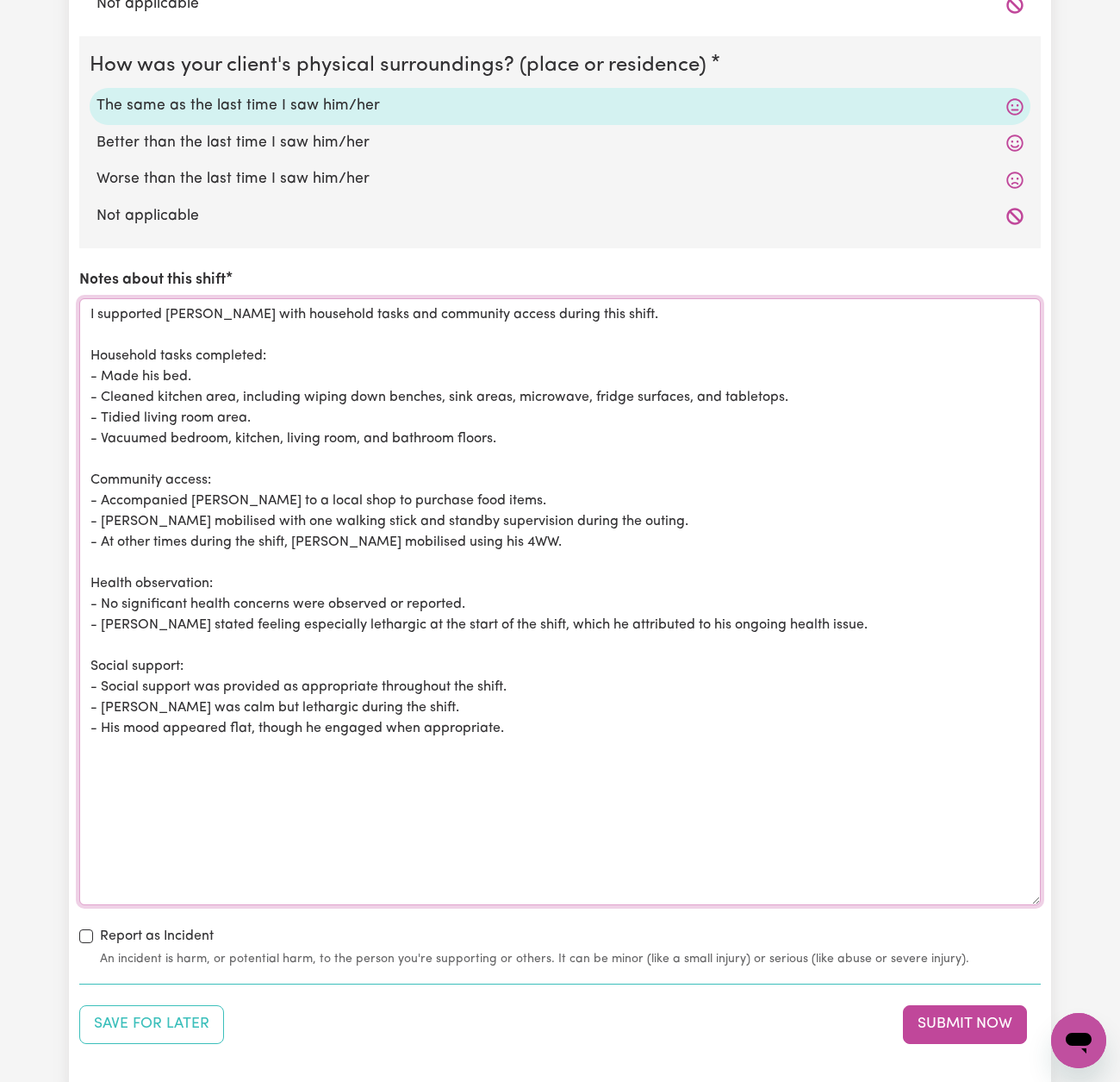
drag, startPoint x: 594, startPoint y: 389, endPoint x: 520, endPoint y: 390, distance: 74.0
click at [520, 390] on textarea "I supported [PERSON_NAME] with household tasks and community access during this…" at bounding box center [560, 602] width 962 height 607
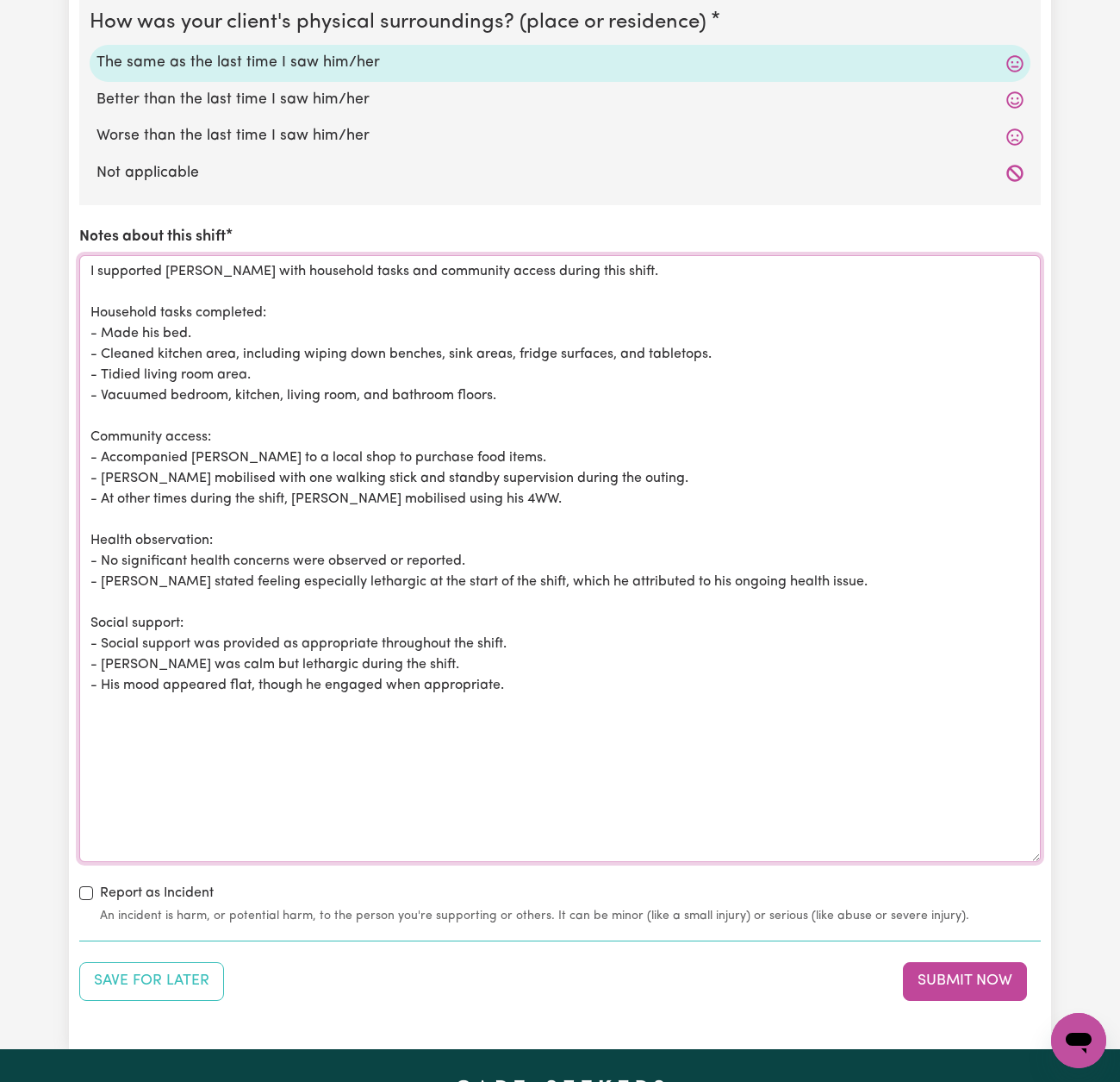
scroll to position [1928, 0]
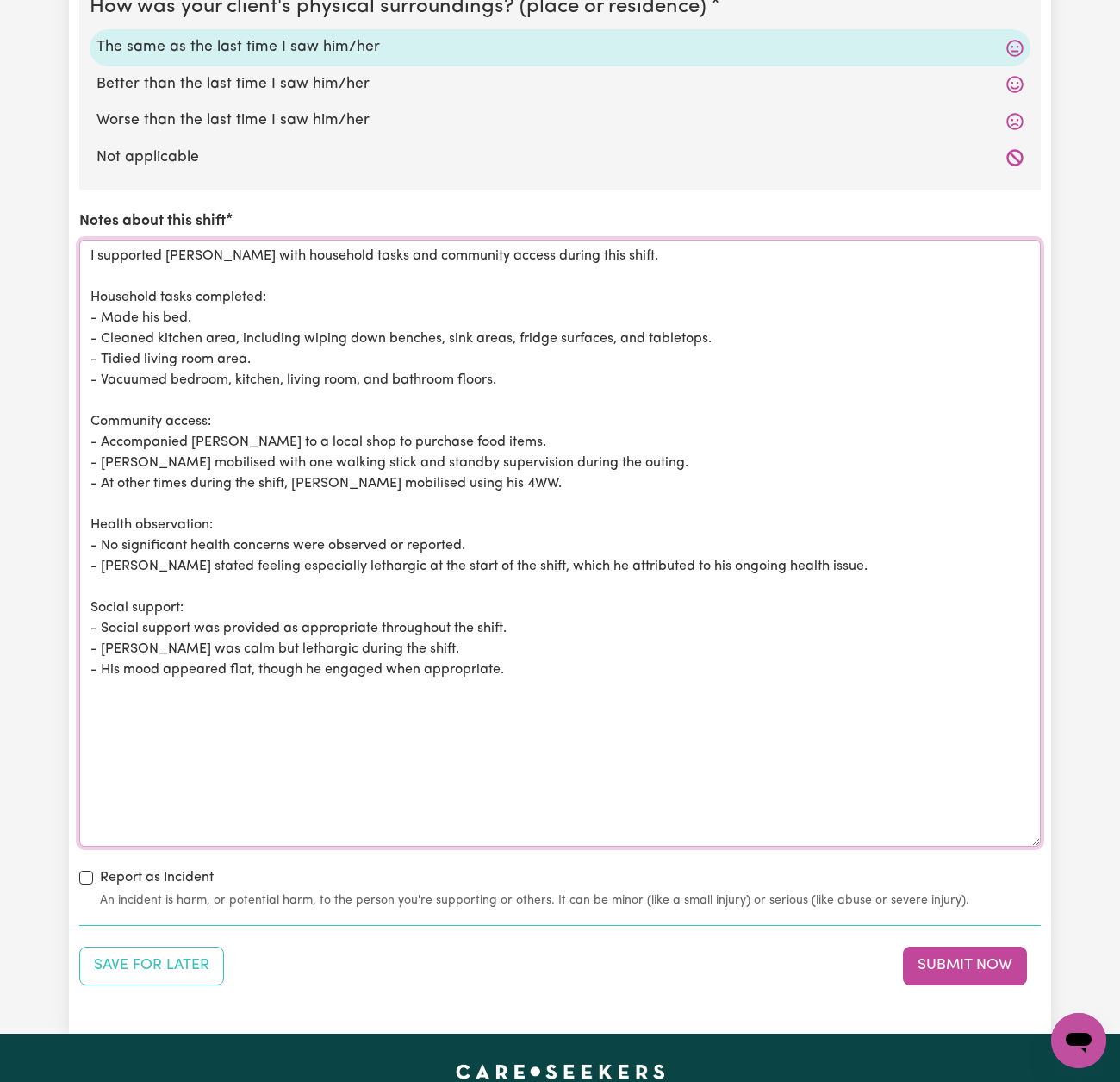
drag, startPoint x: 530, startPoint y: 366, endPoint x: 100, endPoint y: 375, distance: 430.1
click at [100, 375] on textarea "I supported [PERSON_NAME] with household tasks and community access during this…" at bounding box center [560, 543] width 962 height 607
paste textarea "- Vacuumed kitchen, lounge room, dining, and [PERSON_NAME];s bedroom floors"
click at [423, 372] on textarea "I supported [PERSON_NAME] with household tasks and community access during this…" at bounding box center [560, 543] width 962 height 607
click at [158, 311] on textarea "I supported [PERSON_NAME] with household tasks and community access during this…" at bounding box center [560, 543] width 962 height 607
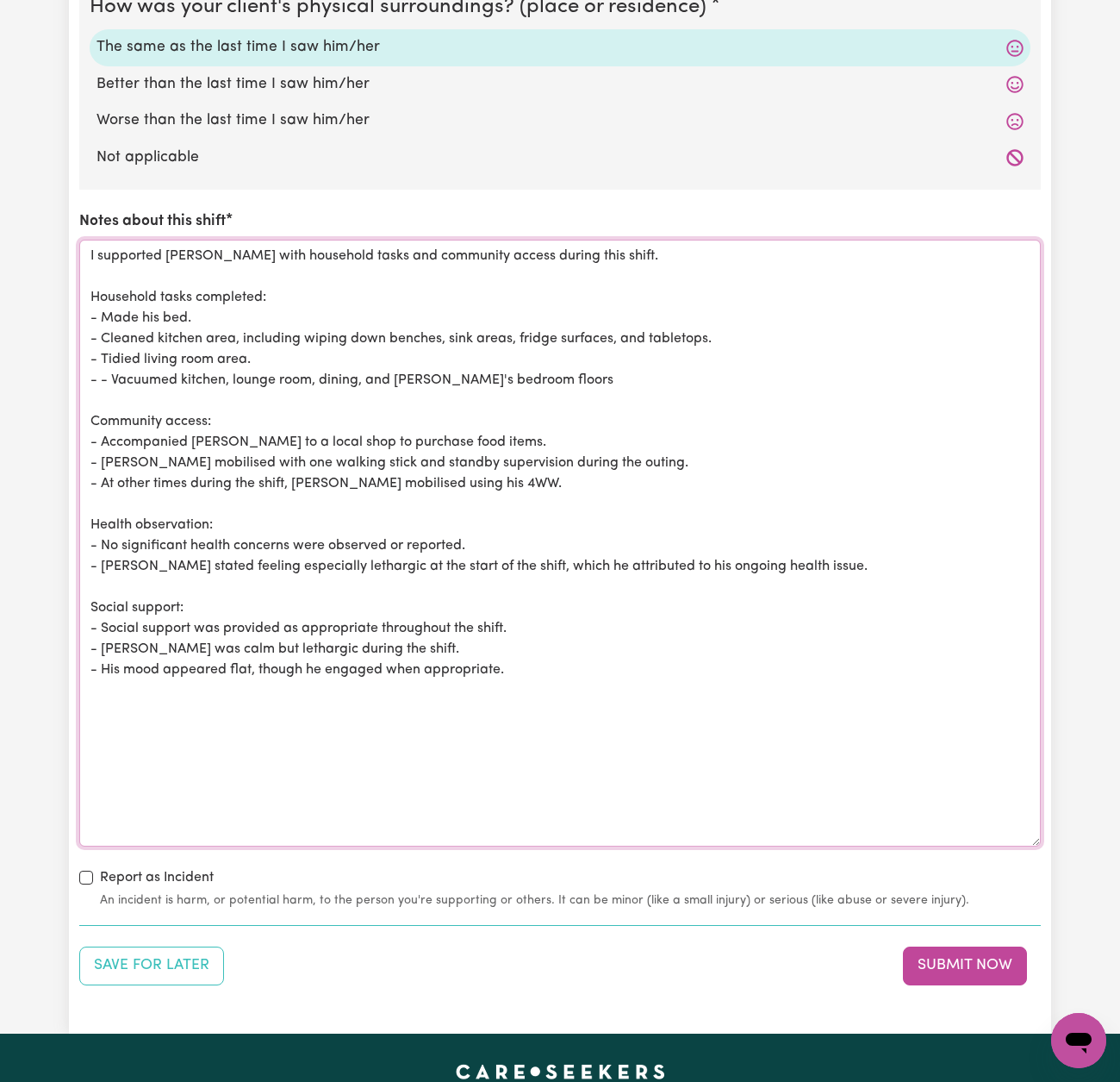
click at [158, 311] on textarea "I supported [PERSON_NAME] with household tasks and community access during this…" at bounding box center [560, 543] width 962 height 607
click at [520, 329] on textarea "I supported [PERSON_NAME] with household tasks and community access during this…" at bounding box center [560, 543] width 962 height 607
click at [113, 373] on textarea "I supported [PERSON_NAME] with household tasks and community access during this…" at bounding box center [560, 543] width 962 height 607
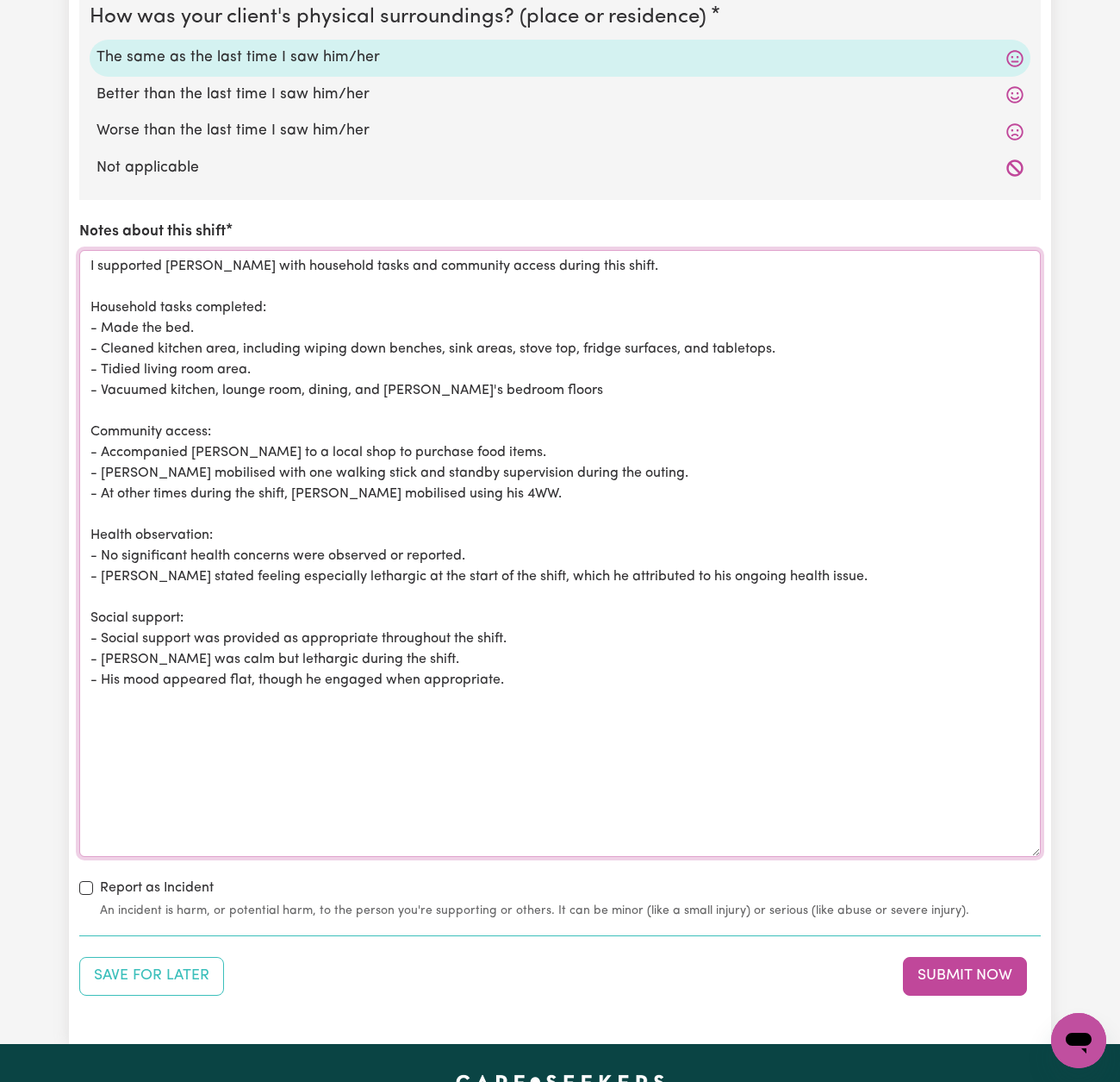
scroll to position [1916, 1]
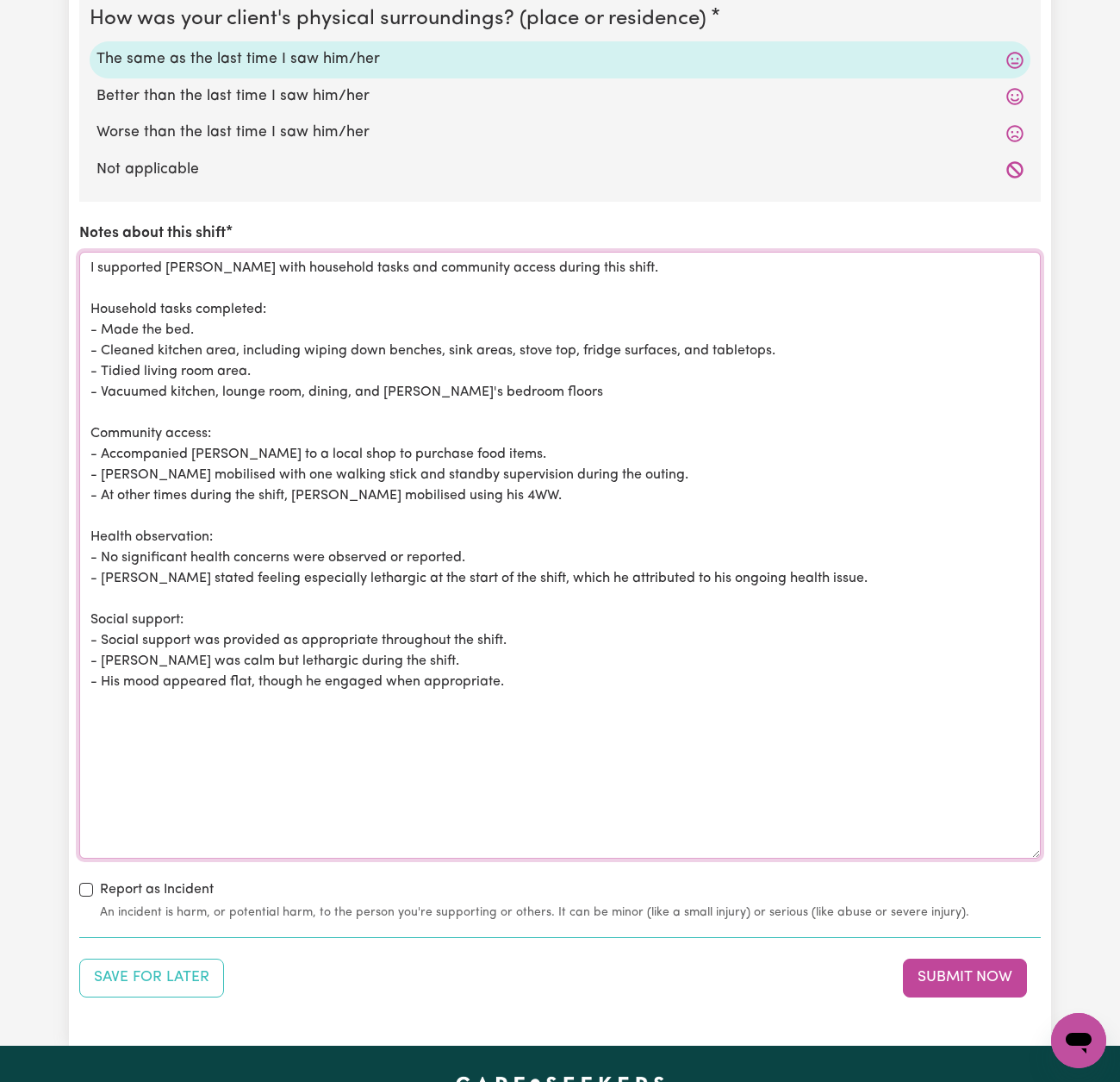
click at [357, 381] on textarea "I supported [PERSON_NAME] with household tasks and community access during this…" at bounding box center [560, 555] width 962 height 607
click at [607, 377] on textarea "I supported [PERSON_NAME] with household tasks and community access during this…" at bounding box center [560, 555] width 962 height 607
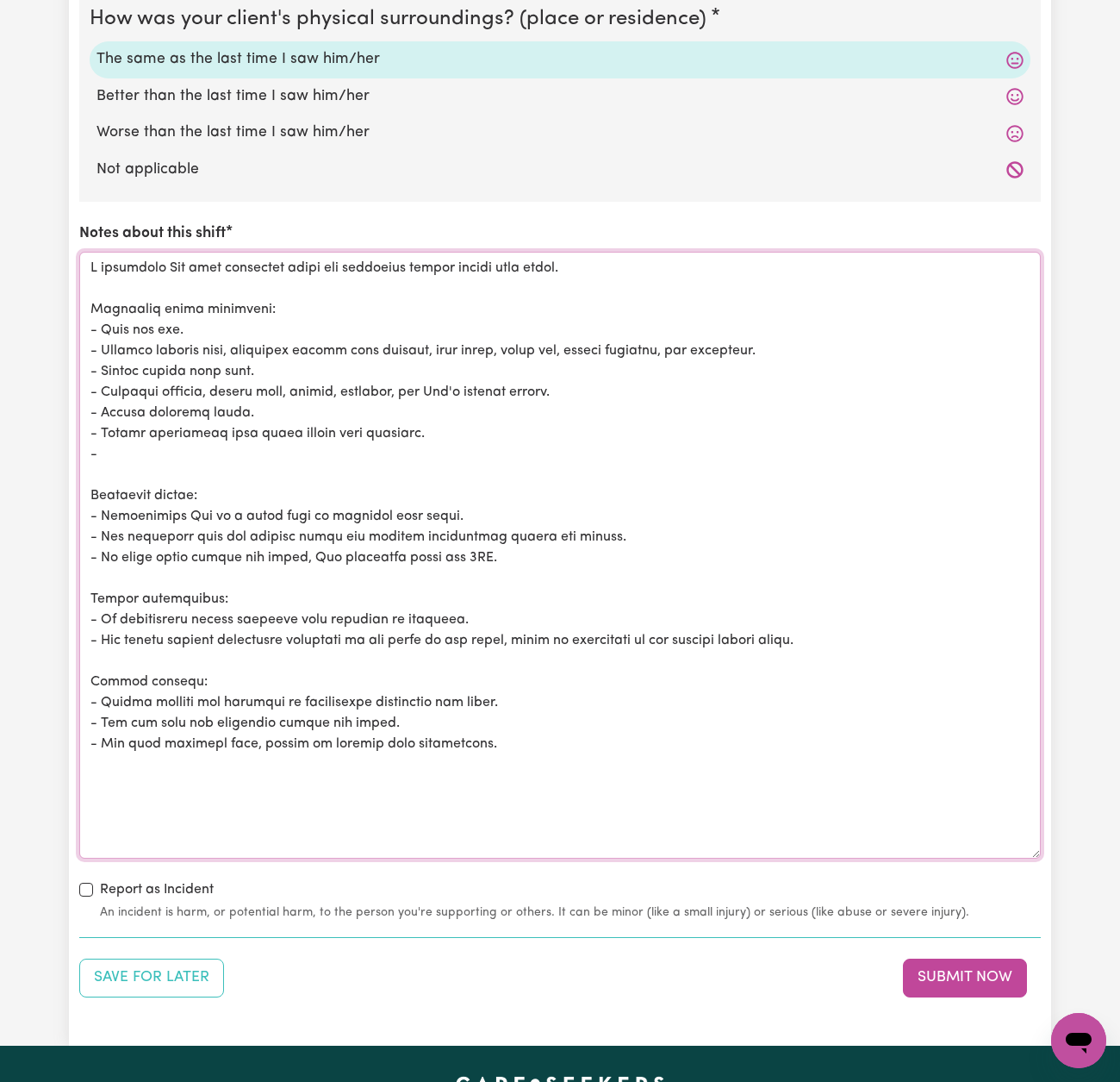
drag, startPoint x: 417, startPoint y: 504, endPoint x: 88, endPoint y: 509, distance: 329.0
click at [88, 510] on textarea "Notes about this shift" at bounding box center [560, 555] width 962 height 607
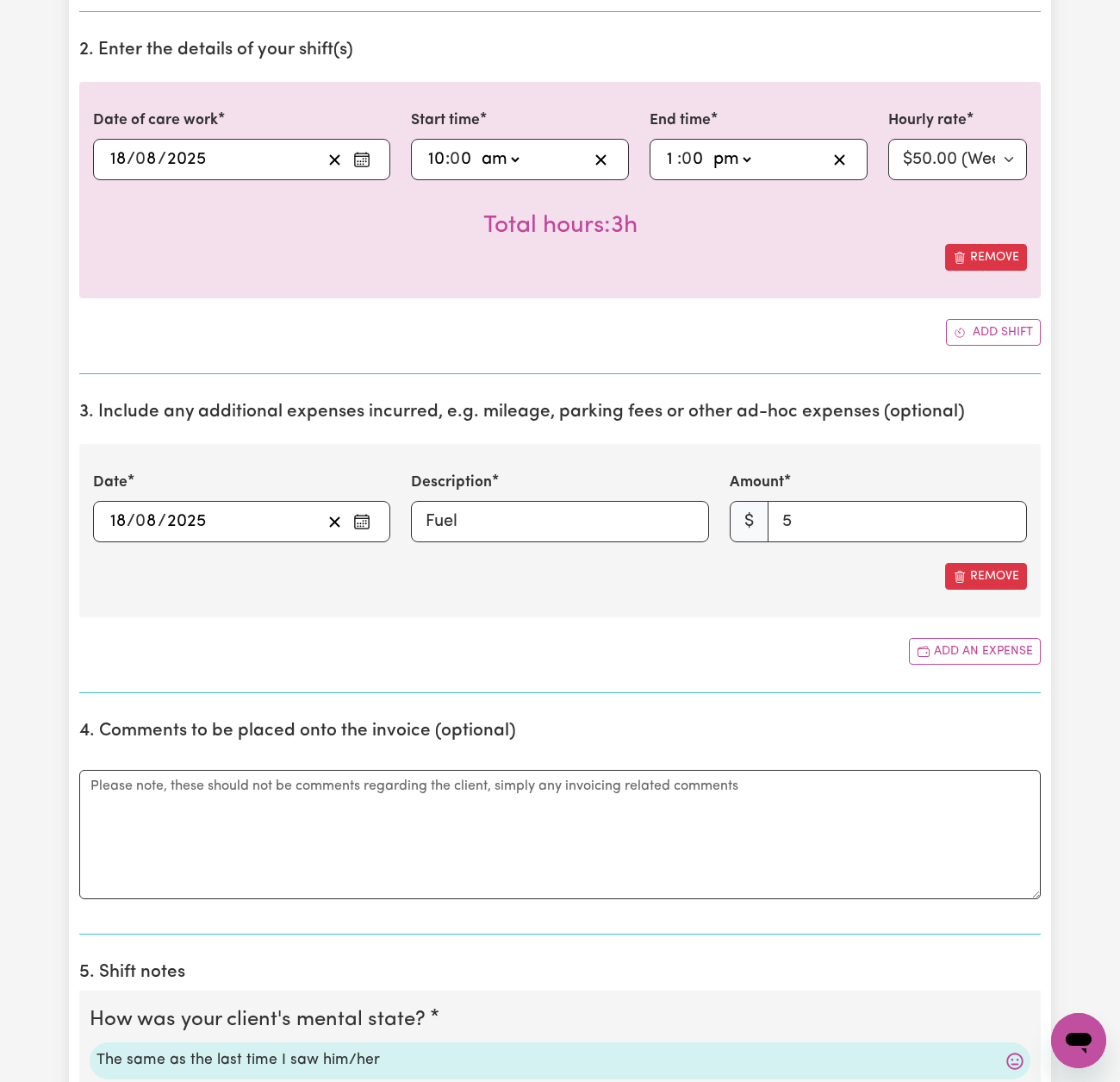
scroll to position [490, 0]
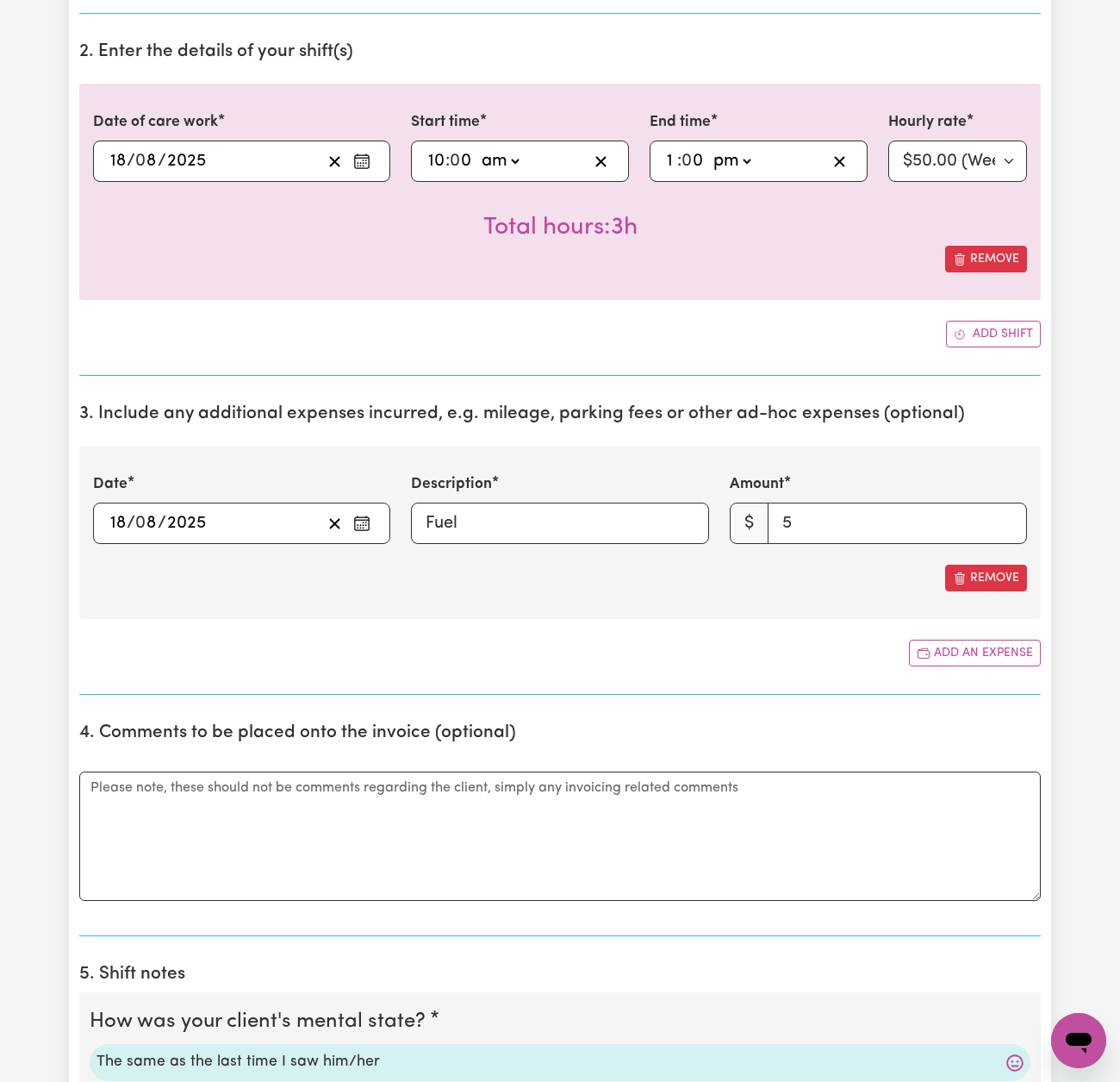
type textarea "I supported [PERSON_NAME] with household tasks and community access during this…"
click at [676, 160] on input "1" at bounding box center [671, 161] width 11 height 26
type input "12:00"
type input "12"
type input "12:04"
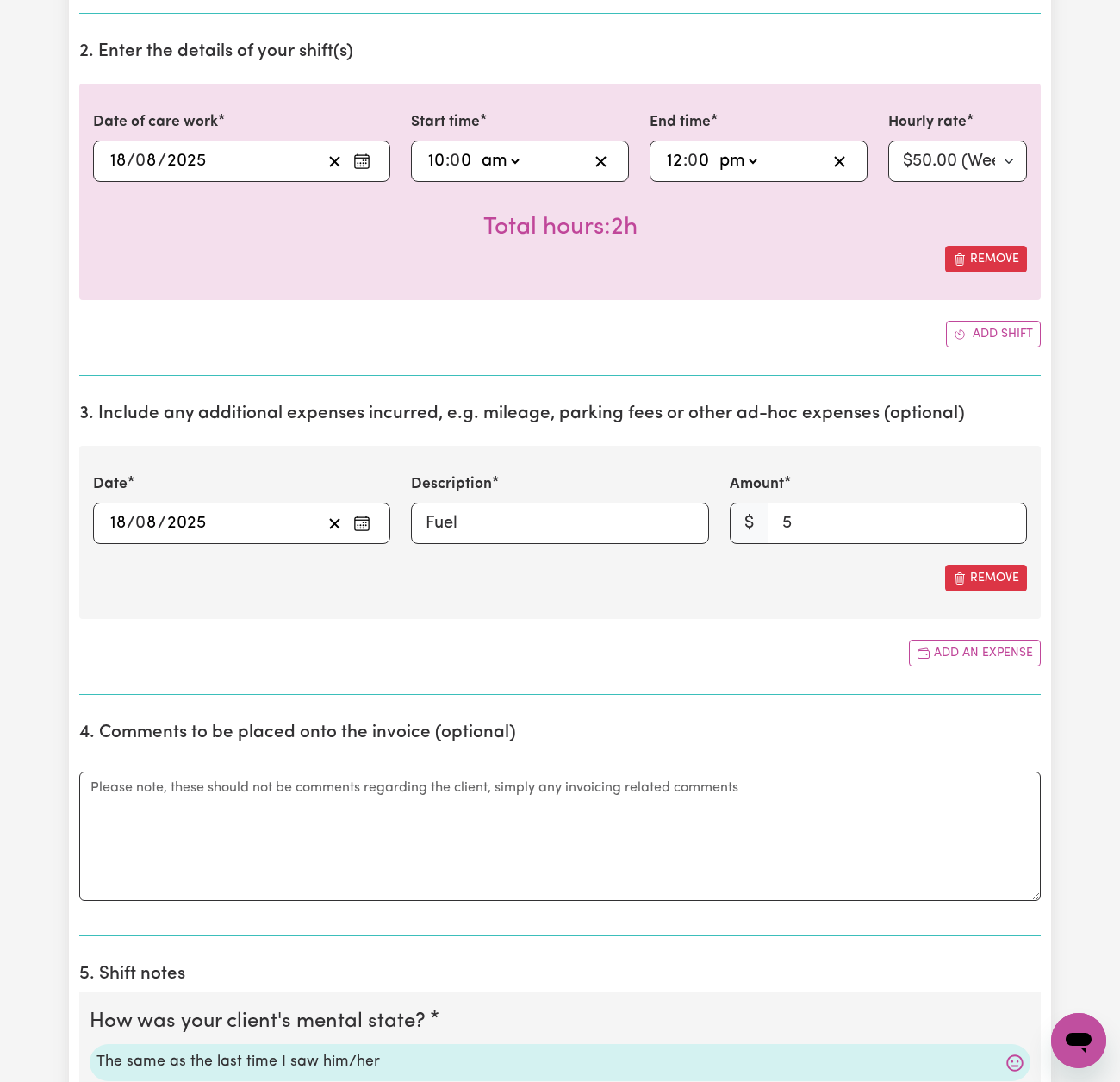
type input "4"
type input "12:45"
type input "45"
click at [709, 268] on div "Remove" at bounding box center [560, 258] width 934 height 27
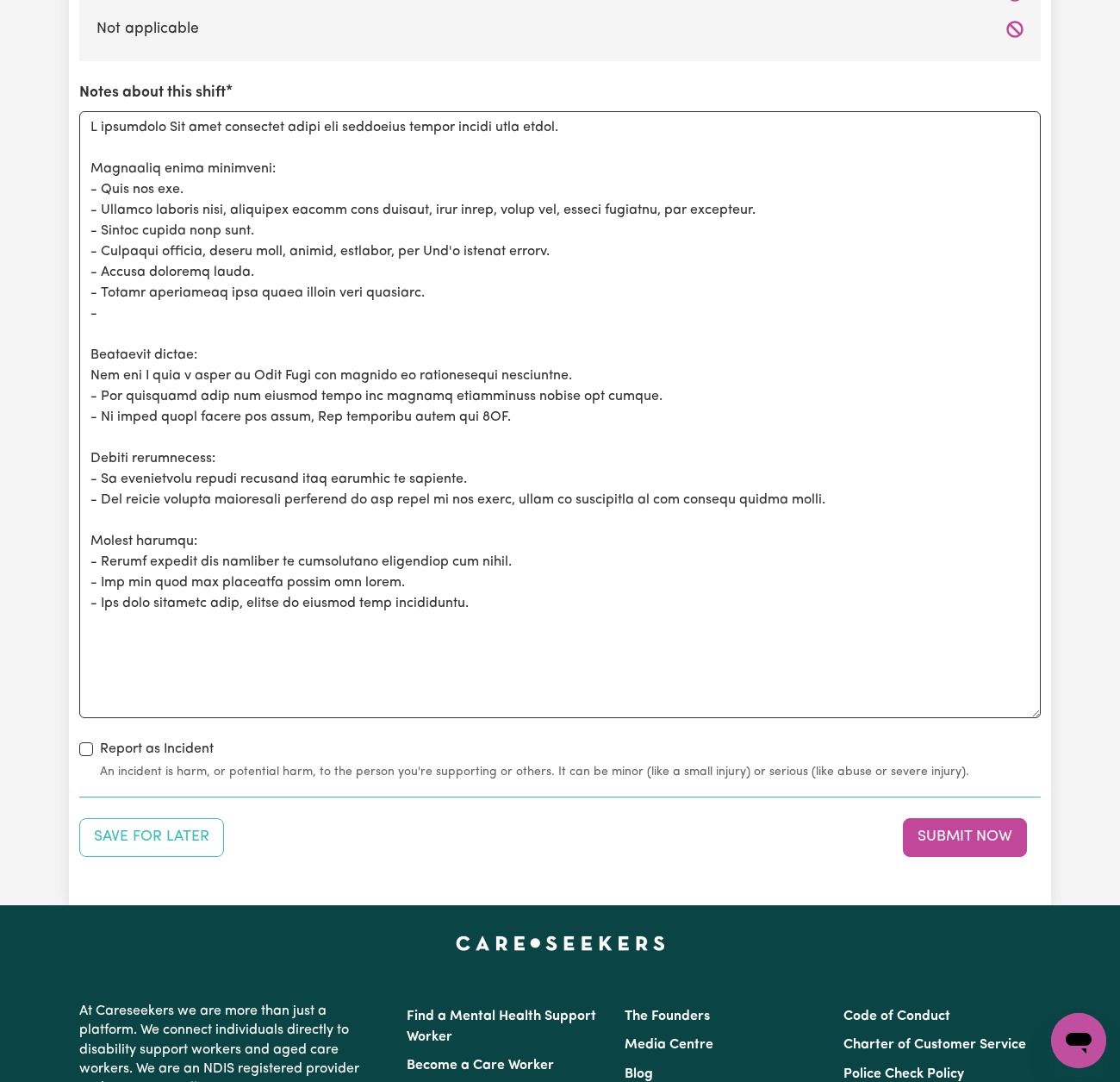
scroll to position [2062, 0]
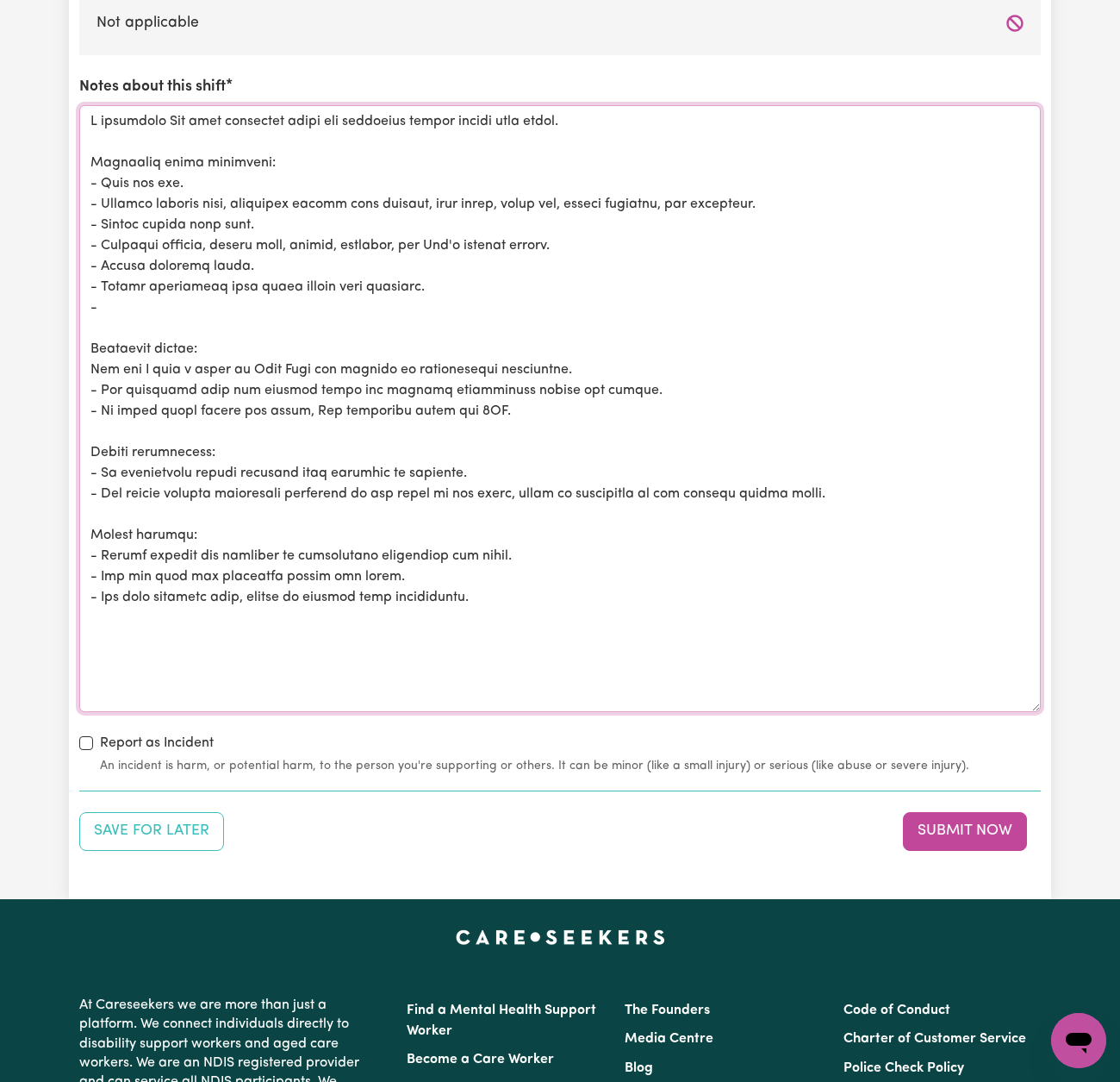
click at [102, 378] on textarea "Notes about this shift" at bounding box center [560, 409] width 962 height 607
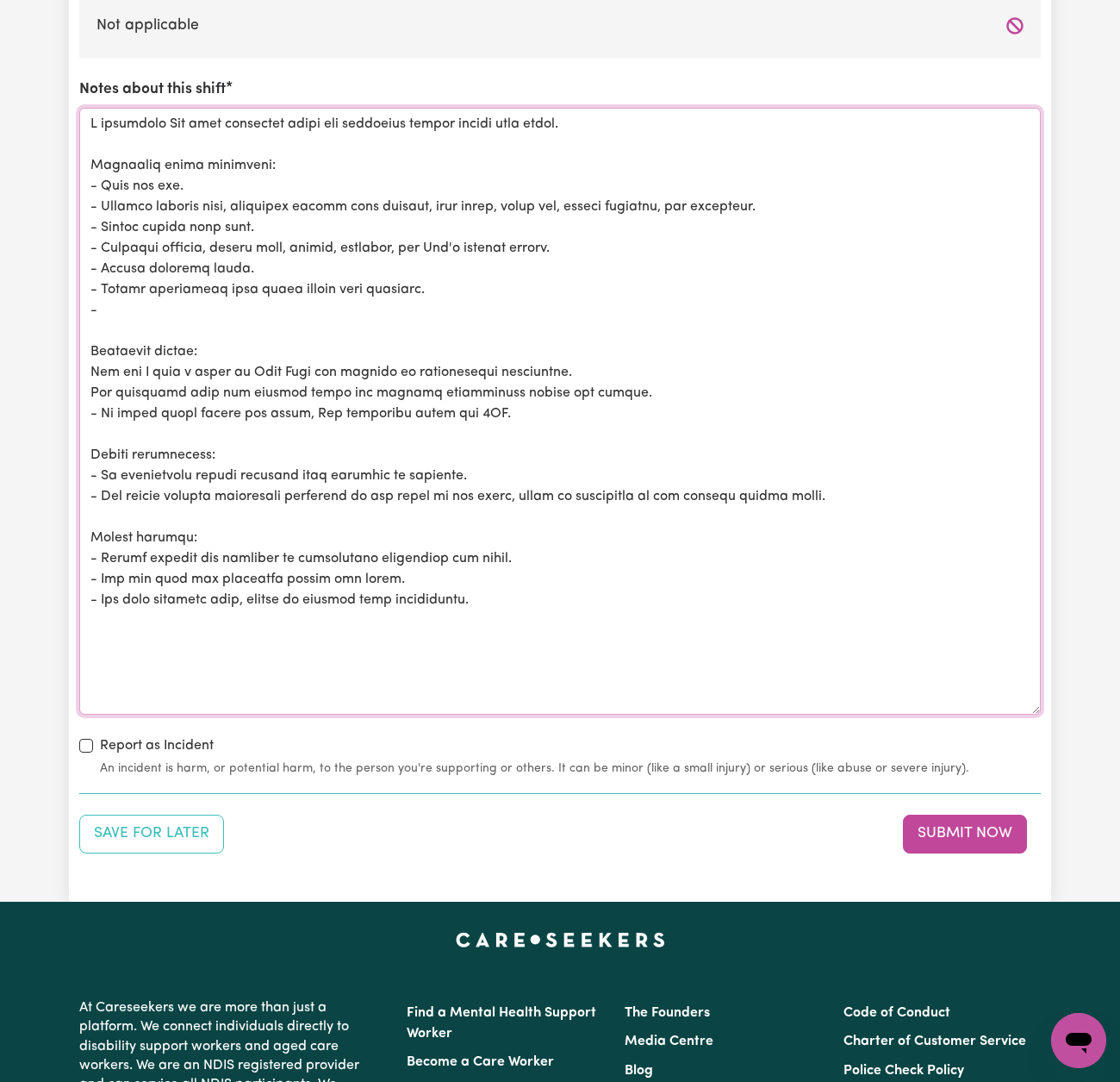
scroll to position [2058, 0]
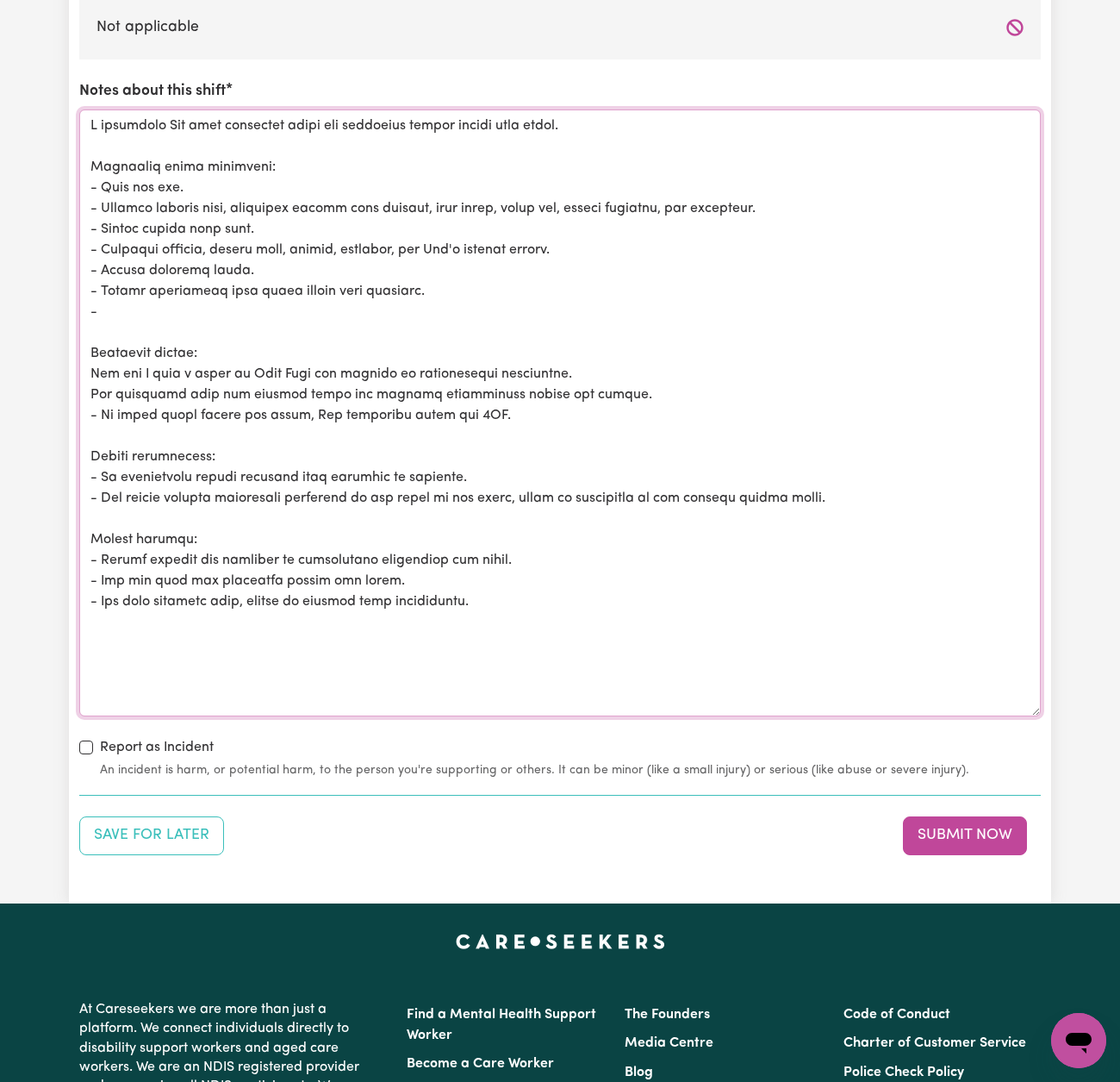
drag, startPoint x: 229, startPoint y: 382, endPoint x: 317, endPoint y: 384, distance: 88.0
click at [317, 384] on textarea "Notes about this shift" at bounding box center [560, 413] width 962 height 607
drag, startPoint x: 505, startPoint y: 407, endPoint x: 110, endPoint y: 405, distance: 395.0
click at [111, 404] on textarea "Notes about this shift" at bounding box center [560, 413] width 962 height 607
click at [105, 405] on textarea "Notes about this shift" at bounding box center [560, 413] width 962 height 607
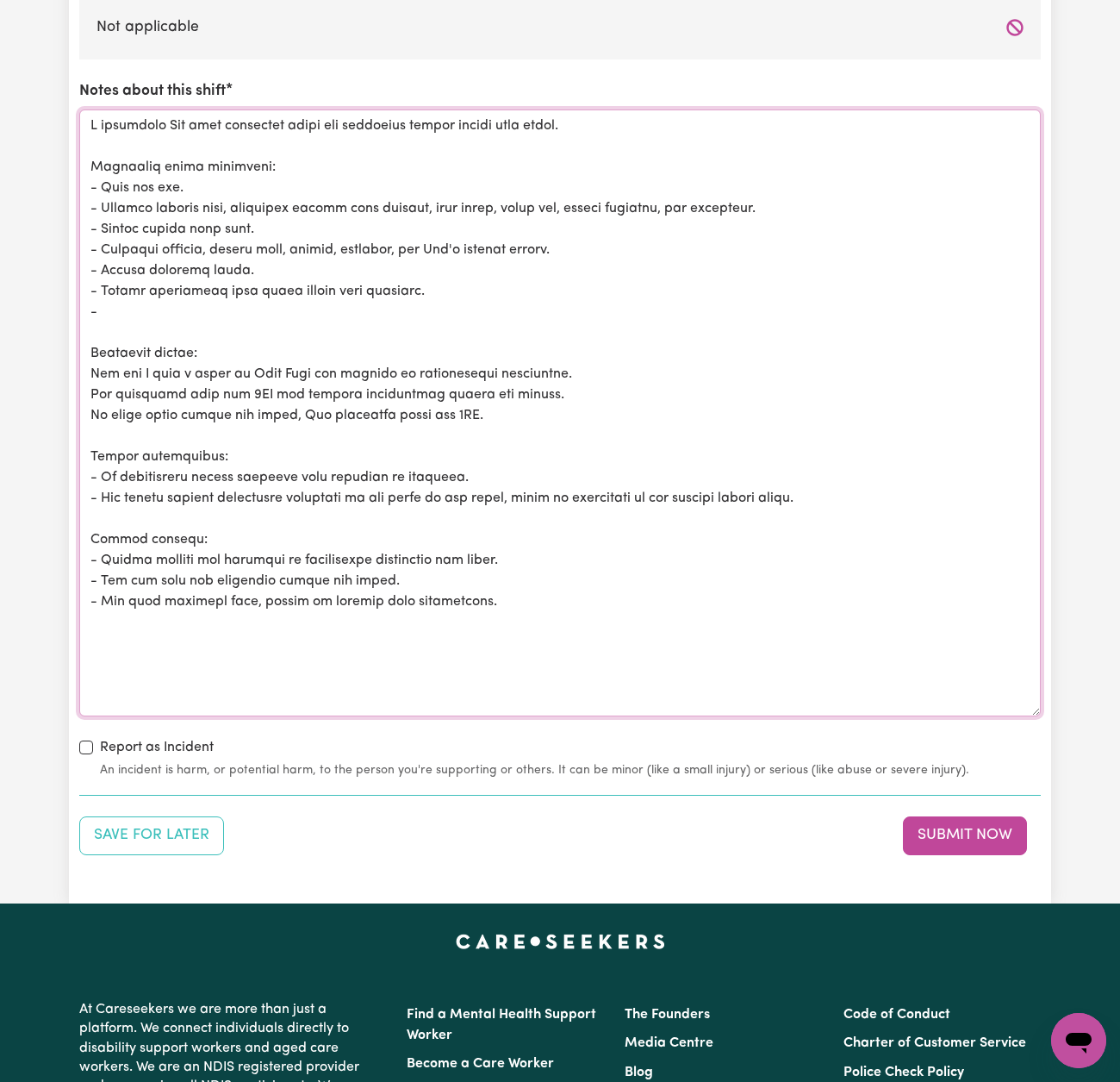
click at [473, 404] on textarea "Notes about this shift" at bounding box center [560, 413] width 962 height 607
drag, startPoint x: 562, startPoint y: 508, endPoint x: 68, endPoint y: 491, distance: 494.3
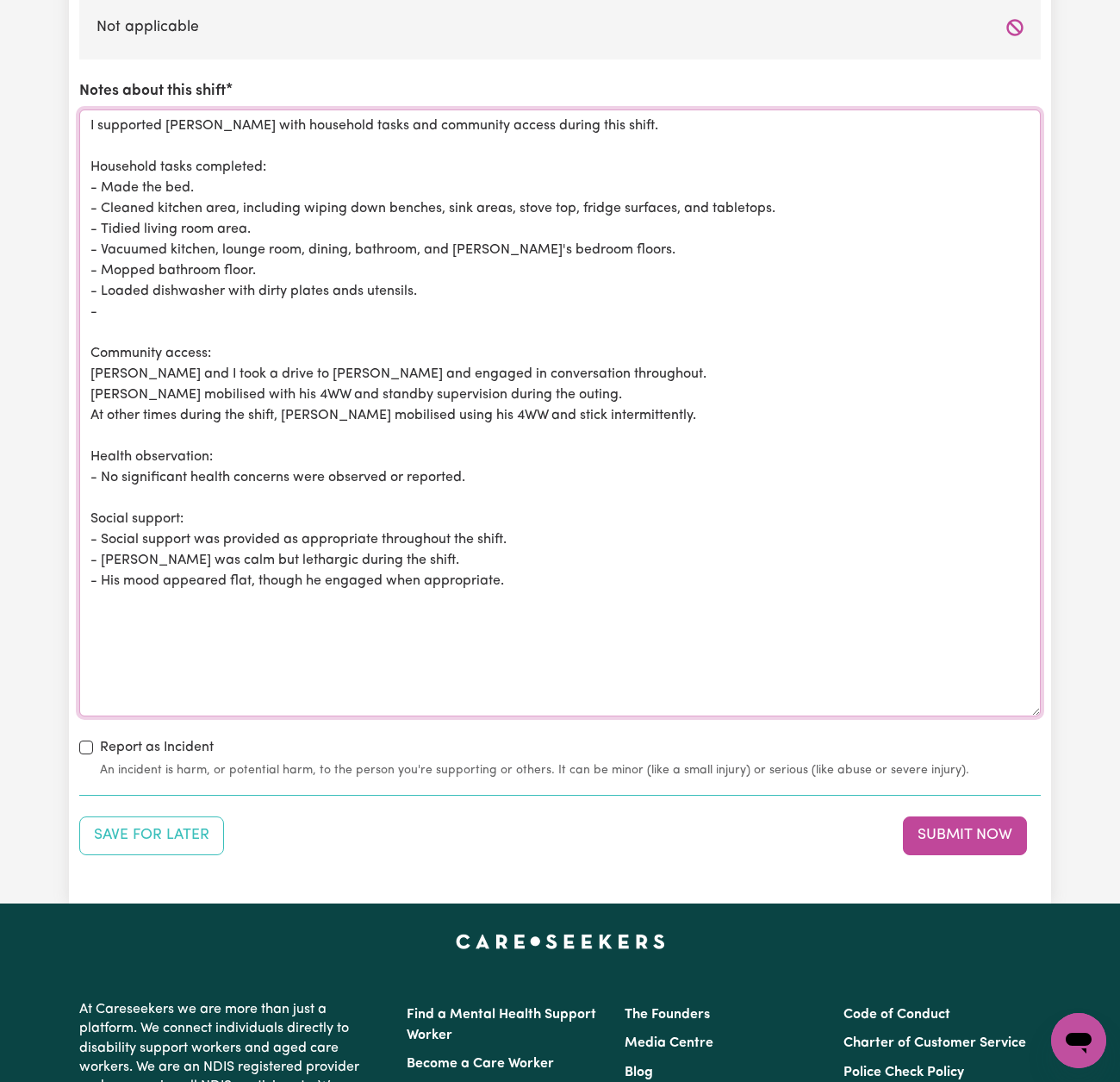
click at [103, 468] on textarea "I supported [PERSON_NAME] with household tasks and community access during this…" at bounding box center [560, 413] width 962 height 607
click at [93, 366] on textarea "I supported [PERSON_NAME] with household tasks and community access during this…" at bounding box center [560, 413] width 962 height 607
click at [93, 388] on textarea "I supported [PERSON_NAME] with household tasks and community access during this…" at bounding box center [560, 413] width 962 height 607
click at [92, 403] on textarea "I supported [PERSON_NAME] with household tasks and community access during this…" at bounding box center [560, 413] width 962 height 607
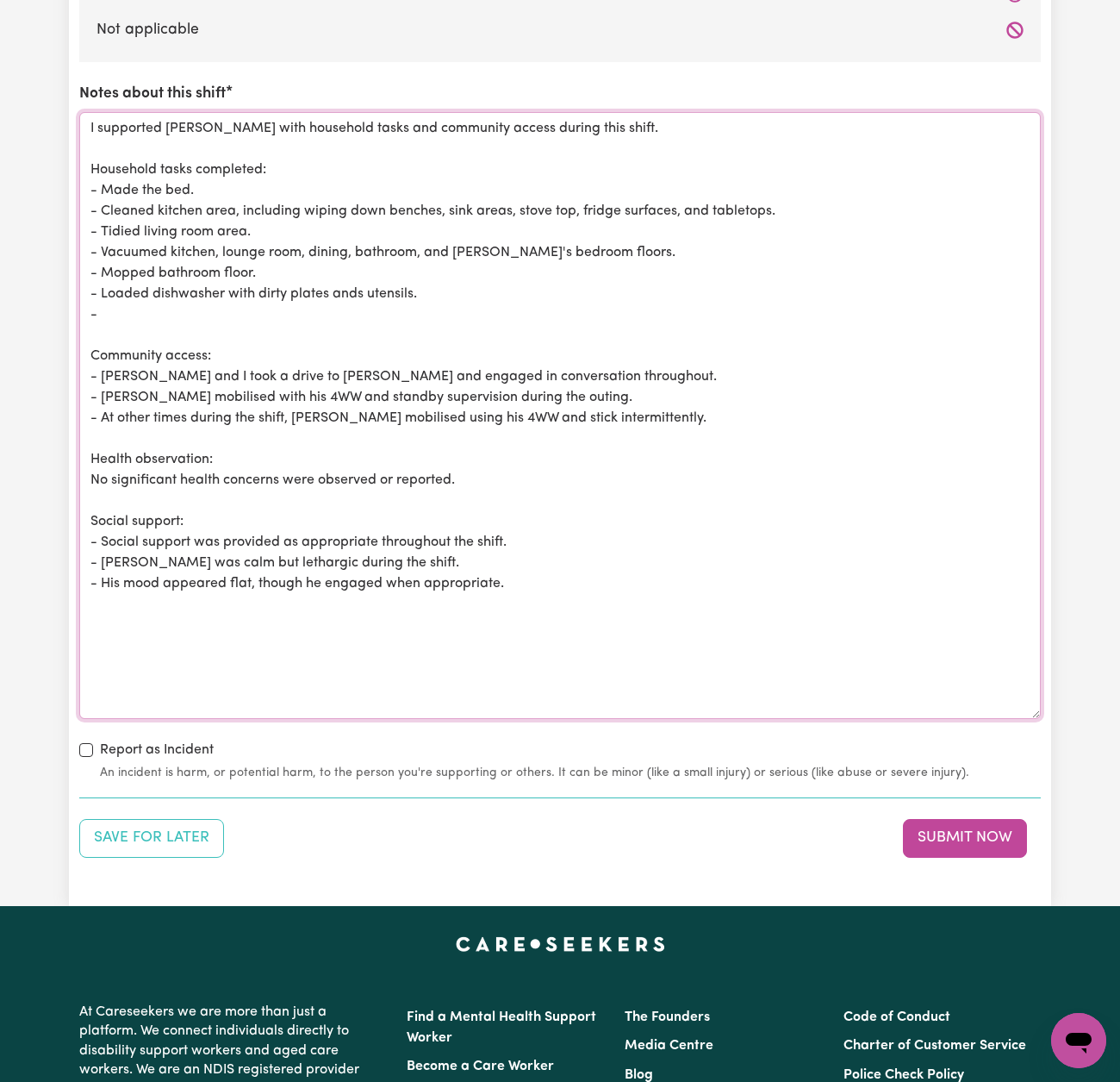
scroll to position [2053, 0]
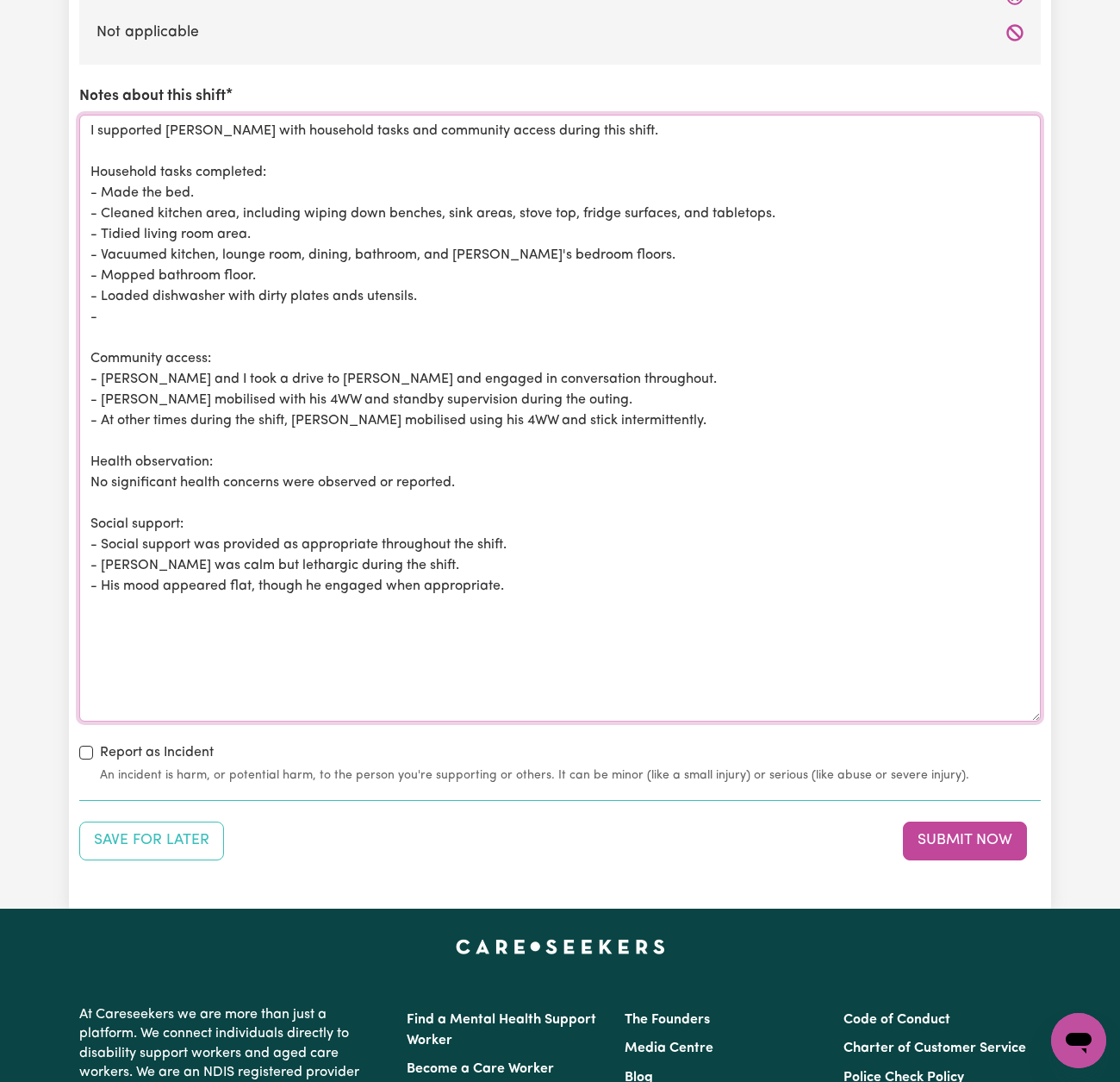
click at [91, 472] on textarea "I supported [PERSON_NAME] with household tasks and community access during this…" at bounding box center [560, 418] width 962 height 607
drag, startPoint x: 324, startPoint y: 560, endPoint x: 83, endPoint y: 558, distance: 241.0
click at [83, 558] on textarea "I supported [PERSON_NAME] with household tasks and community access during this…" at bounding box center [560, 418] width 962 height 607
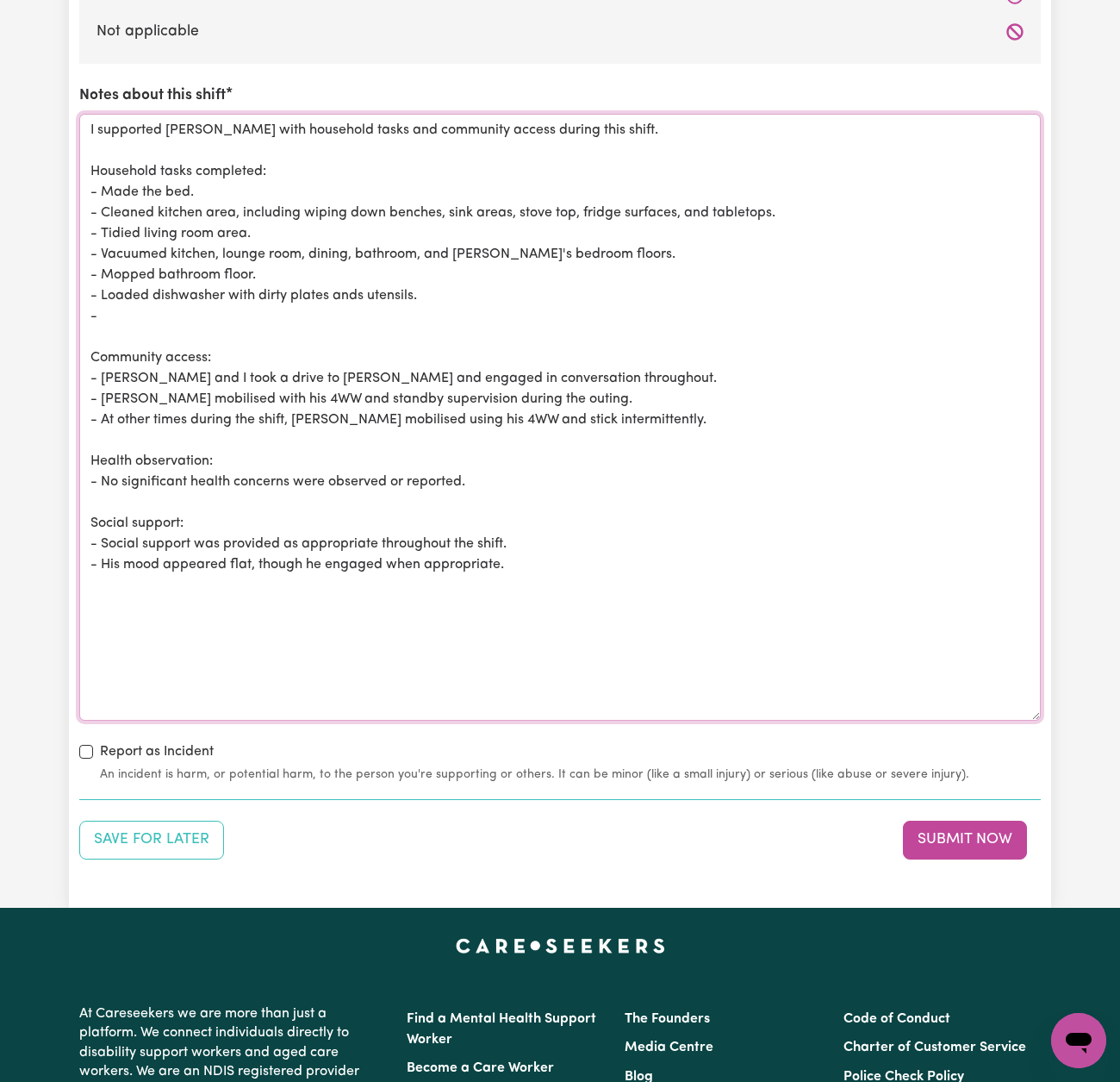
click at [101, 470] on textarea "I supported [PERSON_NAME] with household tasks and community access during this…" at bounding box center [560, 417] width 962 height 607
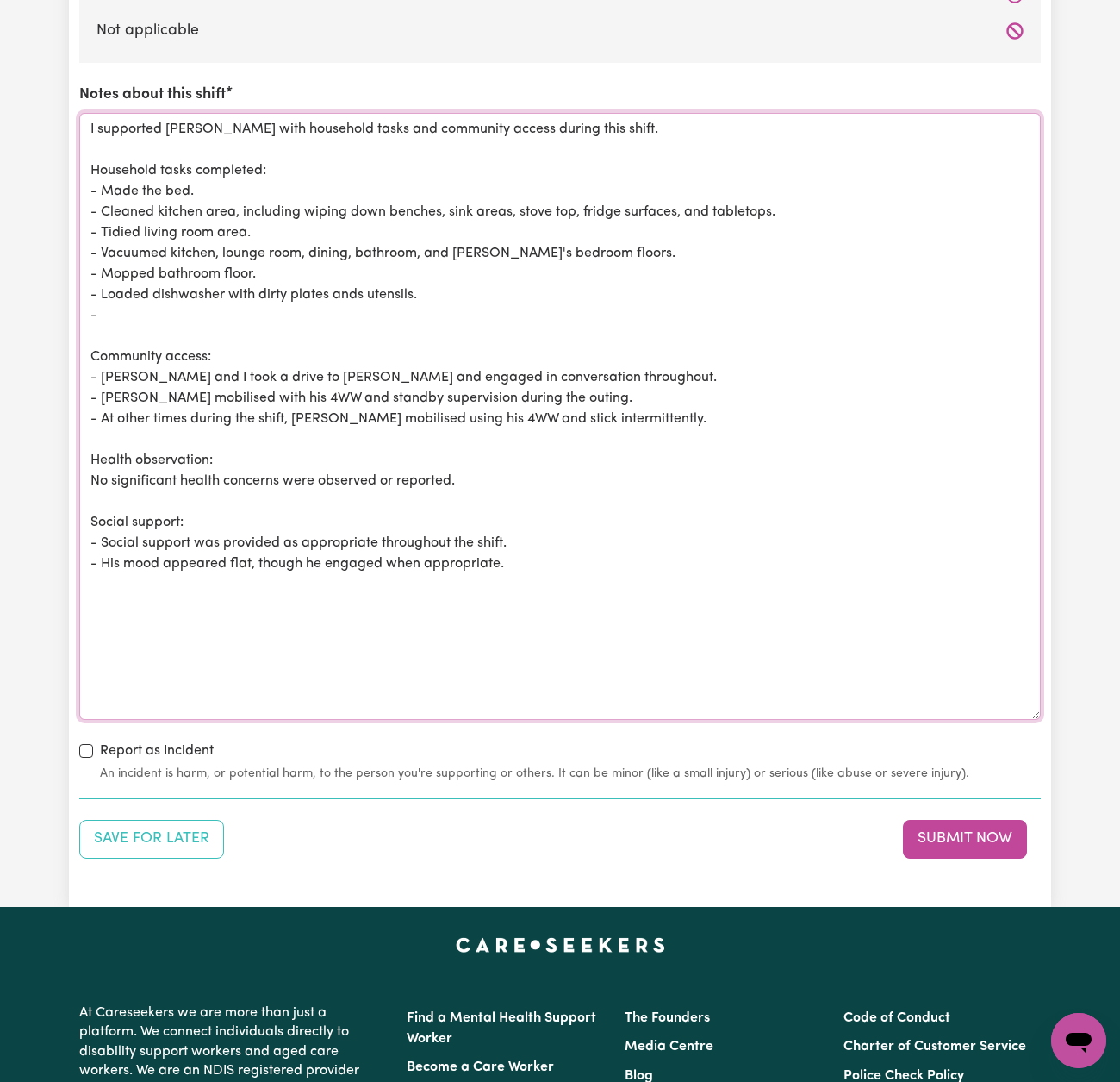
click at [103, 535] on textarea "I supported [PERSON_NAME] with household tasks and community access during this…" at bounding box center [560, 416] width 962 height 607
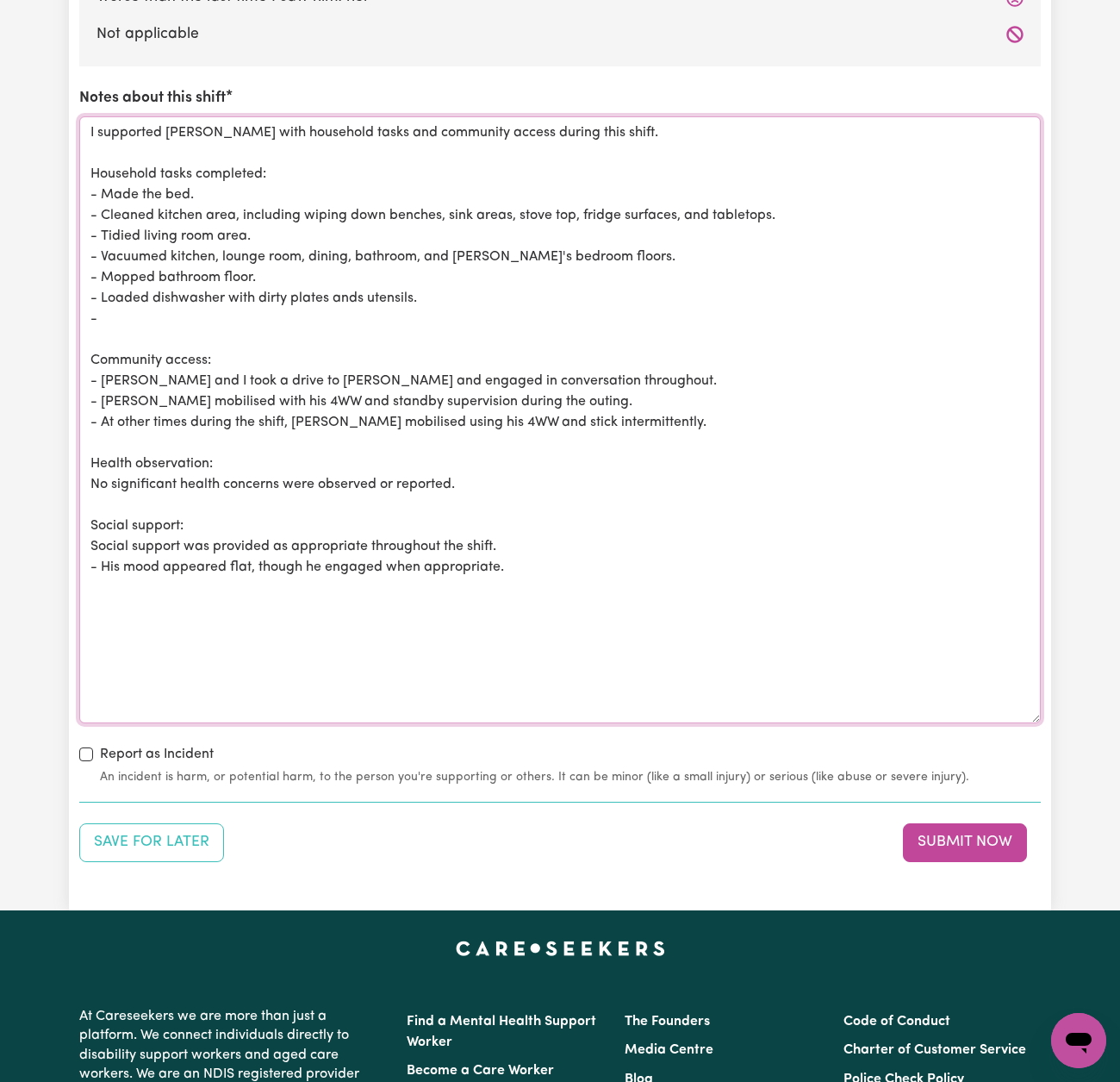
scroll to position [2050, 0]
click at [103, 556] on textarea "I supported [PERSON_NAME] with household tasks and community access during this…" at bounding box center [560, 421] width 962 height 607
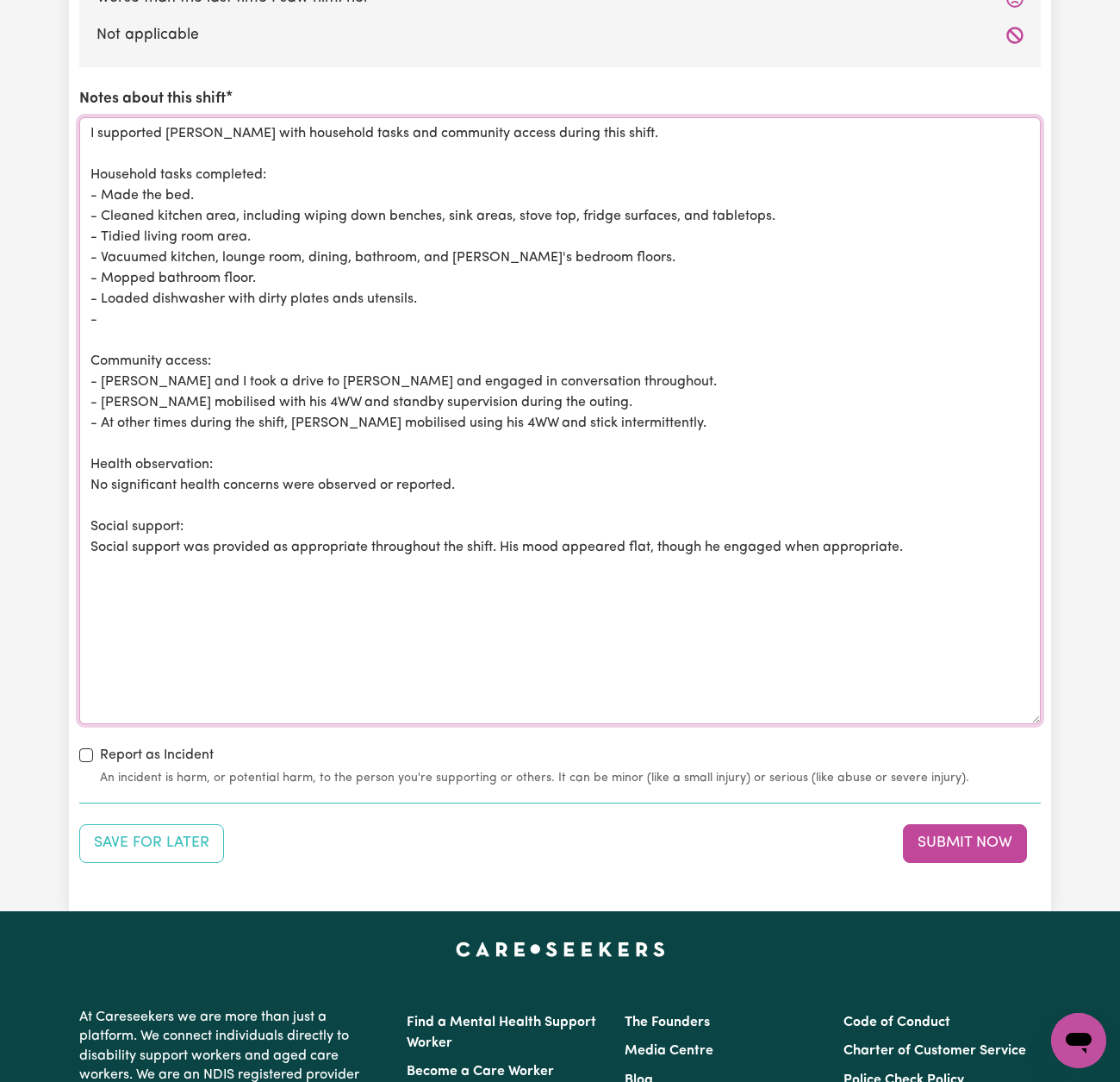
drag, startPoint x: 654, startPoint y: 535, endPoint x: 632, endPoint y: 535, distance: 22.0
click at [632, 535] on textarea "I supported [PERSON_NAME] with household tasks and community access during this…" at bounding box center [560, 421] width 962 height 607
drag, startPoint x: 767, startPoint y: 538, endPoint x: 1031, endPoint y: 534, distance: 264.0
click at [1031, 534] on textarea "I supported [PERSON_NAME] with household tasks and community access during this…" at bounding box center [560, 421] width 962 height 607
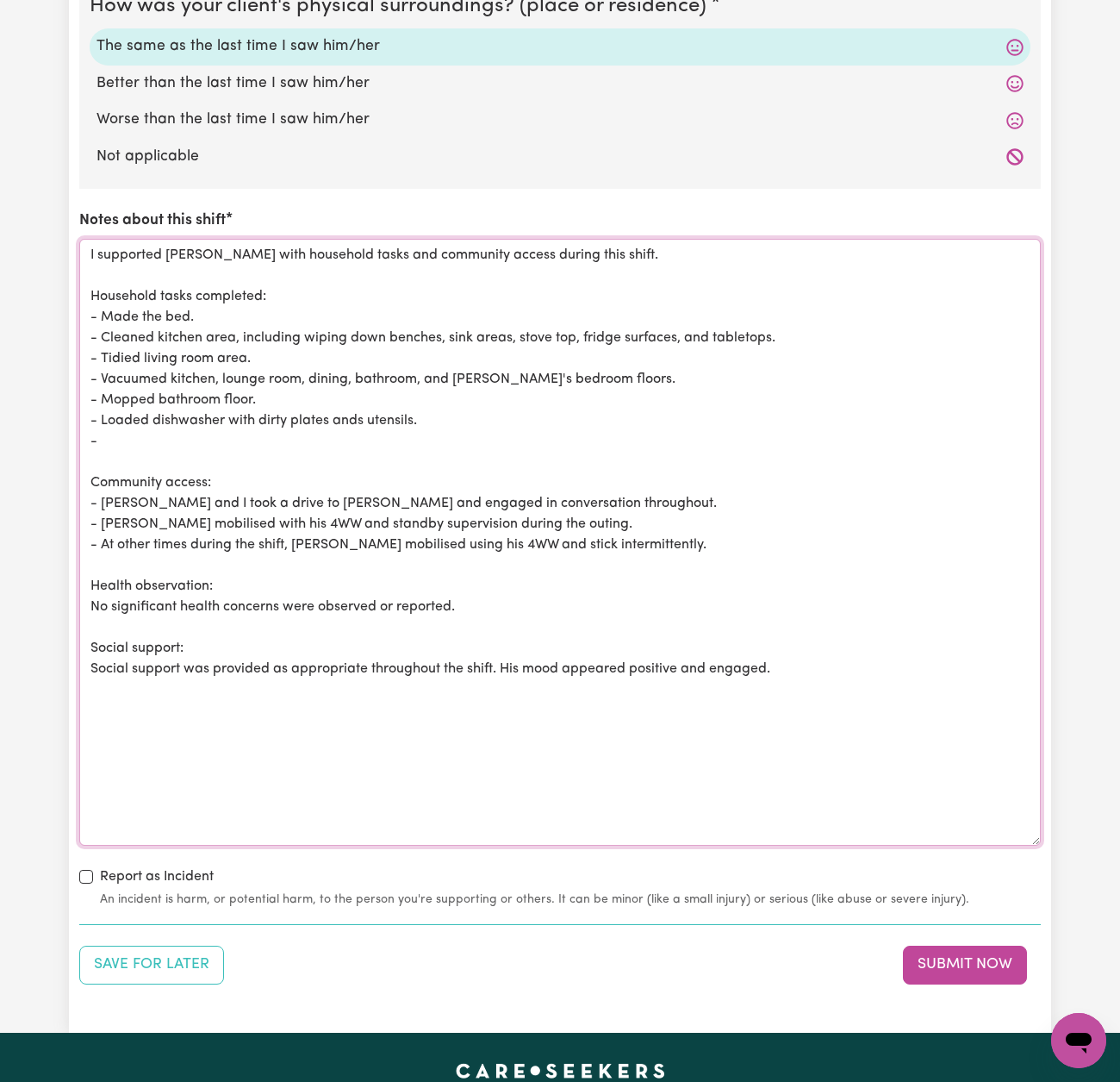
scroll to position [1929, 0]
click at [215, 303] on textarea "I supported [PERSON_NAME] with household tasks and community access during this…" at bounding box center [560, 541] width 962 height 607
click at [511, 329] on textarea "I supported [PERSON_NAME] with household tasks and community access during this…" at bounding box center [560, 541] width 962 height 607
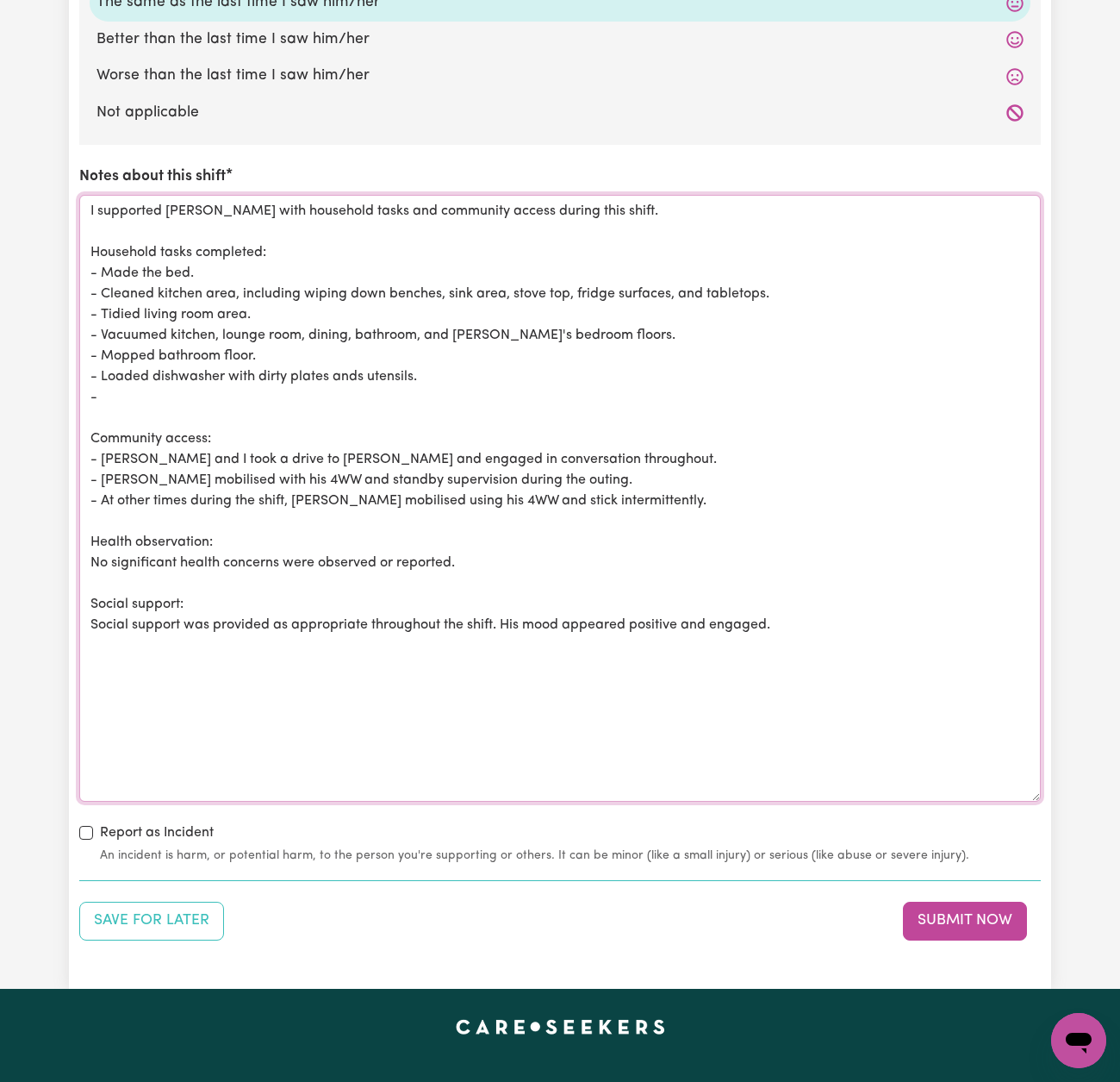
scroll to position [1974, 0]
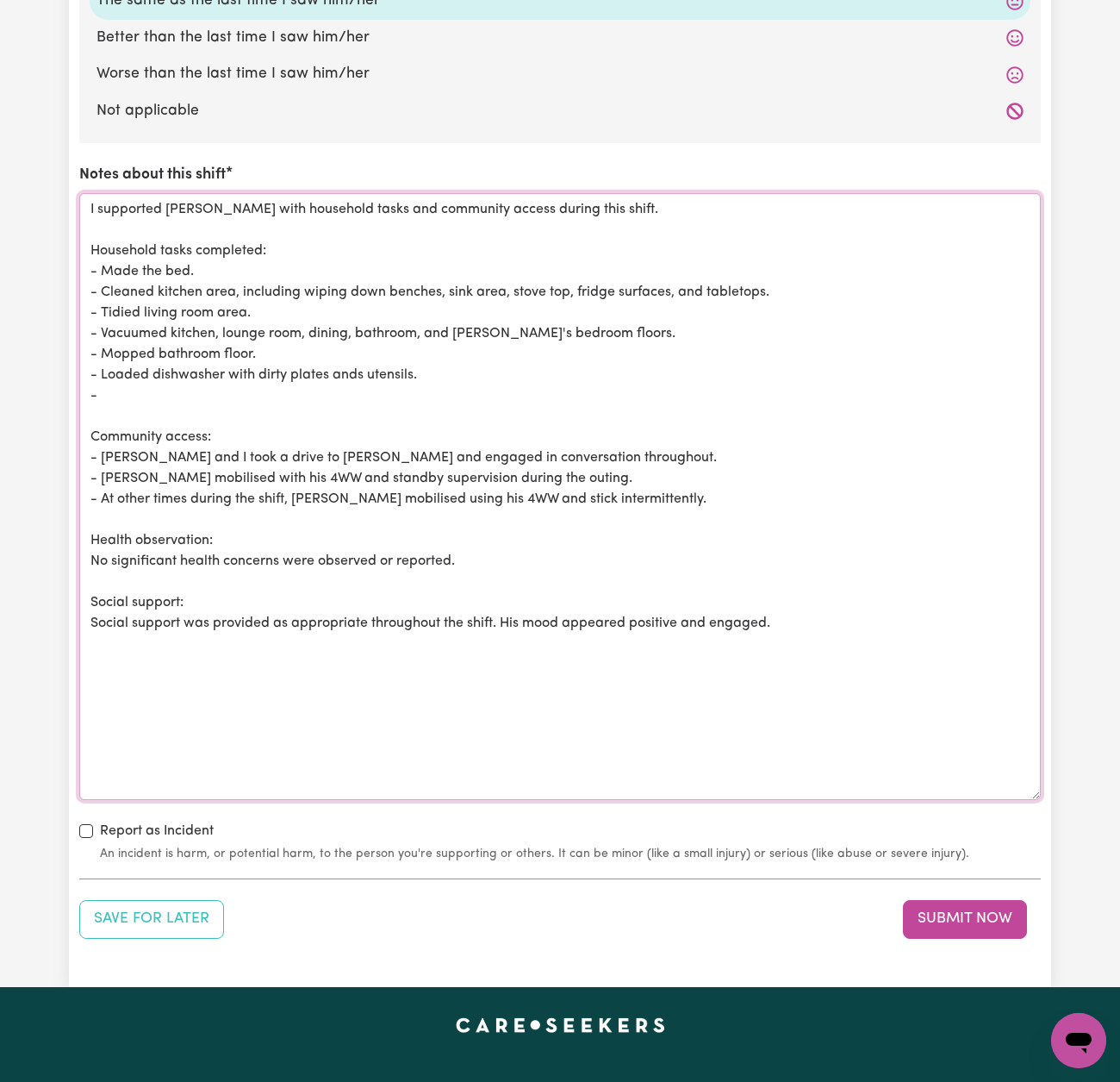
click at [275, 341] on textarea "I supported [PERSON_NAME] with household tasks and community access during this…" at bounding box center [560, 497] width 962 height 607
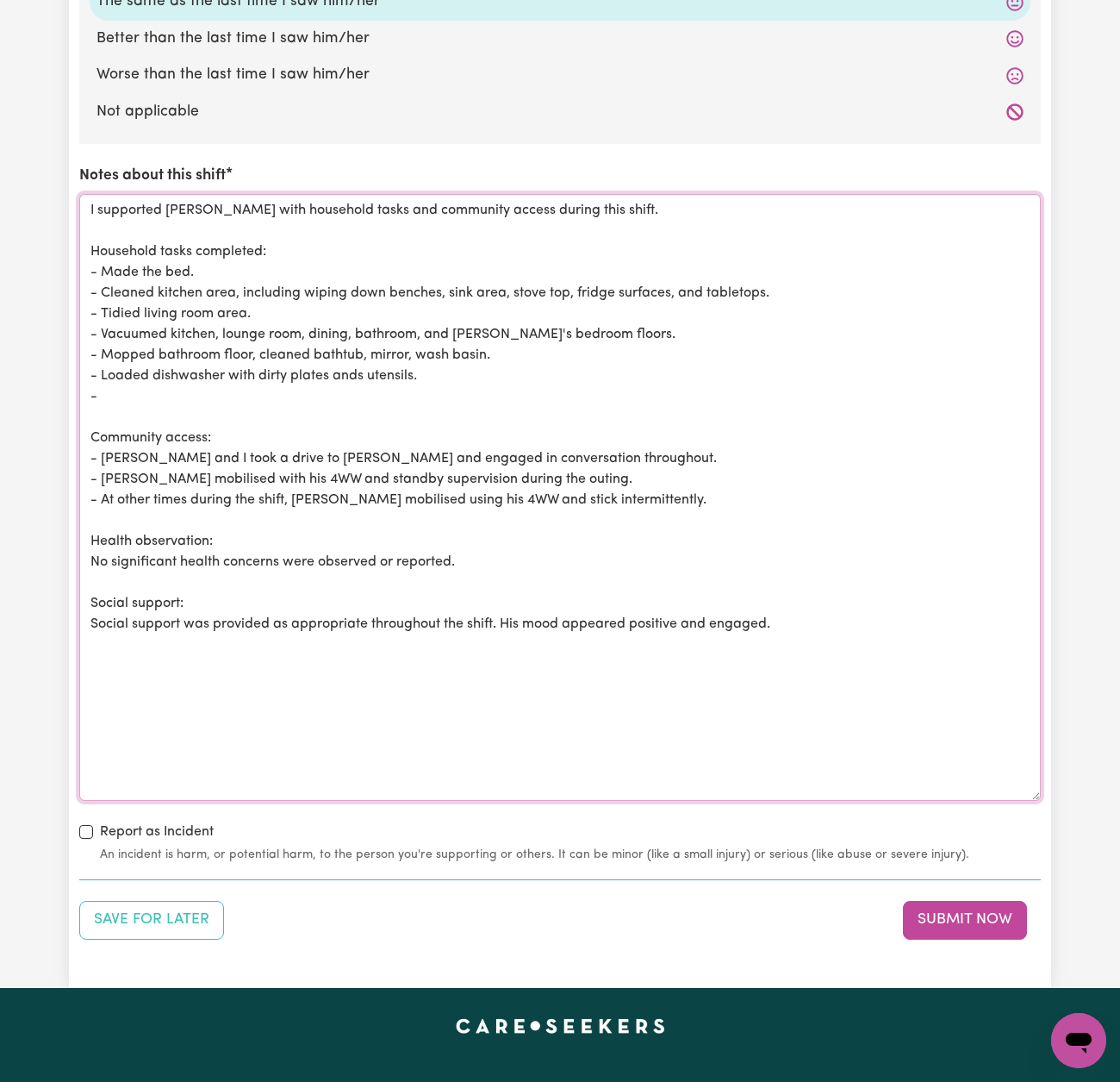
drag, startPoint x: 269, startPoint y: 381, endPoint x: 88, endPoint y: 386, distance: 181.1
click at [88, 386] on textarea "I supported [PERSON_NAME] with household tasks and community access during this…" at bounding box center [560, 497] width 962 height 607
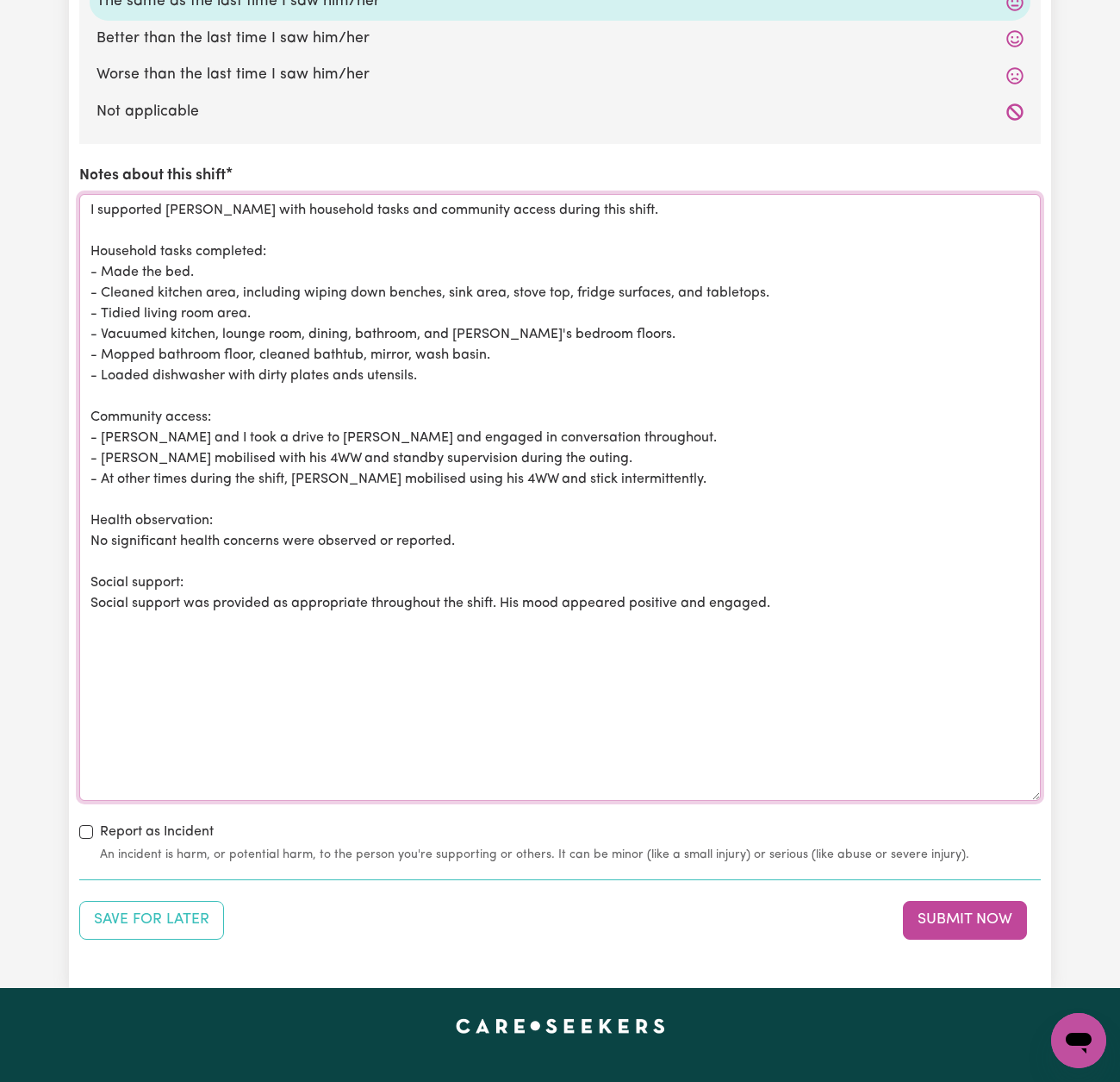
click at [291, 301] on textarea "I supported [PERSON_NAME] with household tasks and community access during this…" at bounding box center [560, 497] width 962 height 607
click at [176, 304] on textarea "I supported [PERSON_NAME] with household tasks and community access during this…" at bounding box center [560, 497] width 962 height 607
drag, startPoint x: 821, startPoint y: 597, endPoint x: -5, endPoint y: 155, distance: 936.8
click at [859, 716] on textarea "I supported [PERSON_NAME] with household tasks and community access during this…" at bounding box center [560, 497] width 962 height 607
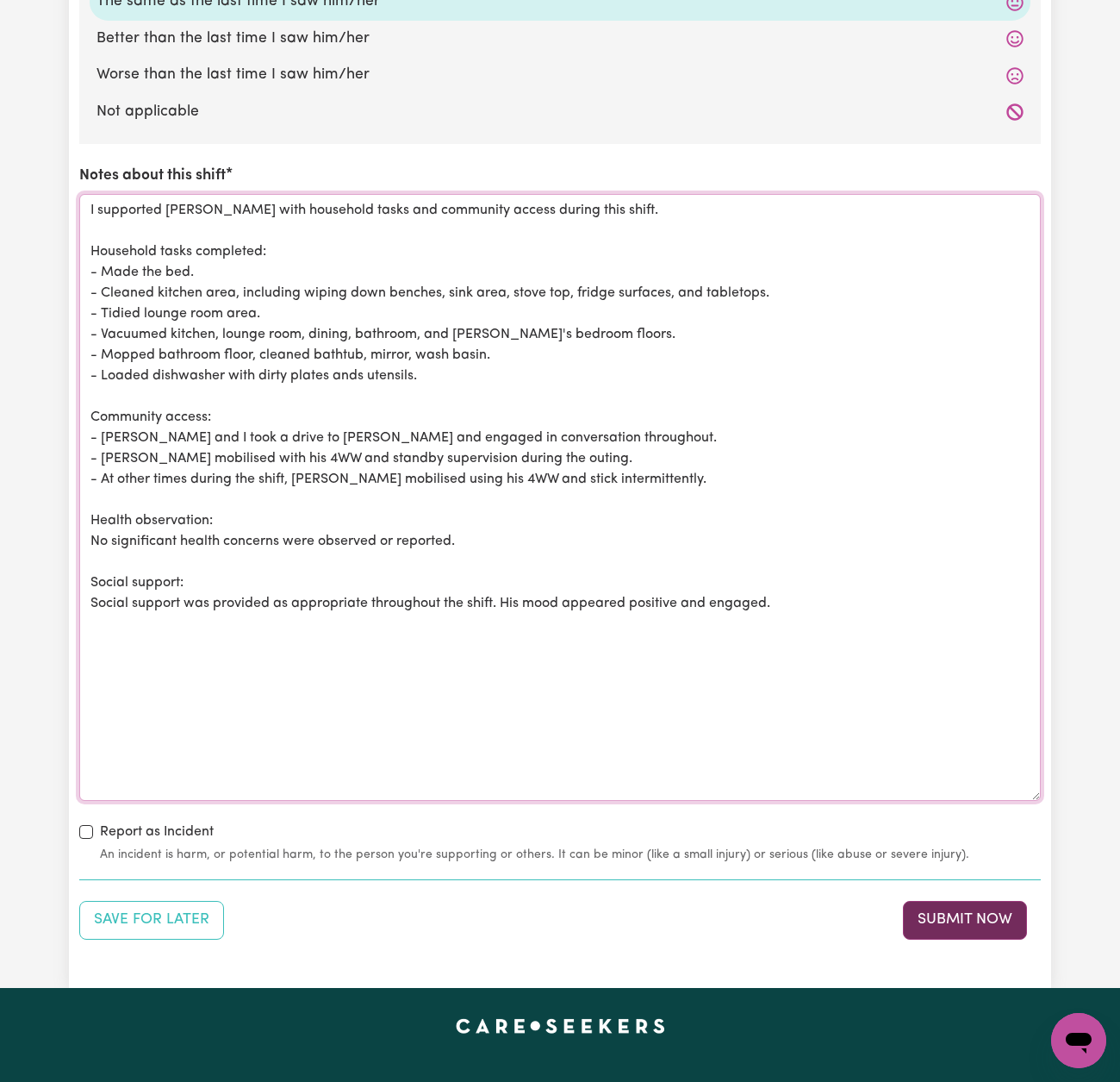
type textarea "I supported [PERSON_NAME] with household tasks and community access during this…"
click at [977, 908] on button "Submit Now" at bounding box center [965, 919] width 125 height 38
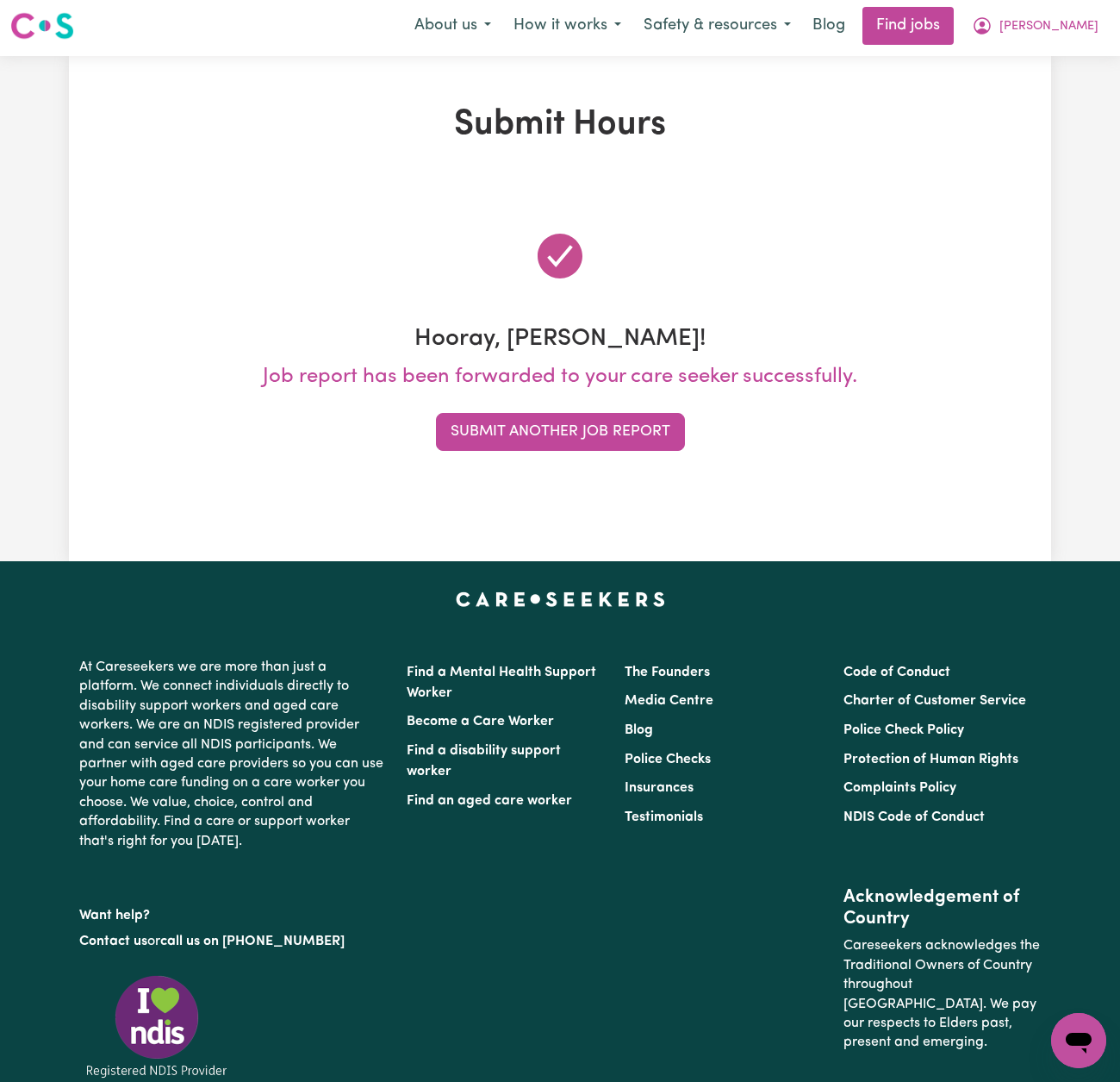
scroll to position [0, 0]
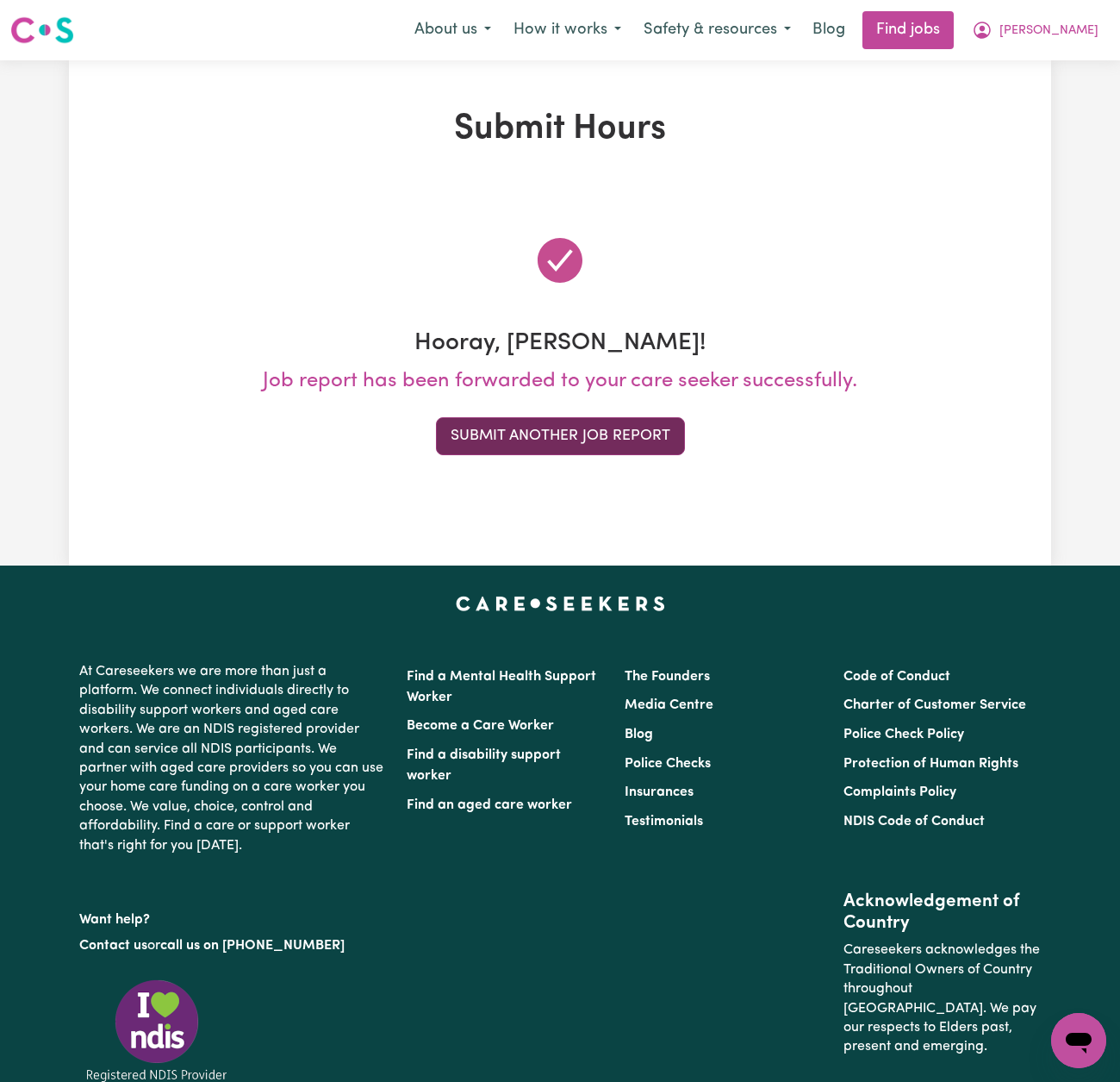
click at [664, 441] on button "Submit Another Job Report" at bounding box center [560, 435] width 249 height 38
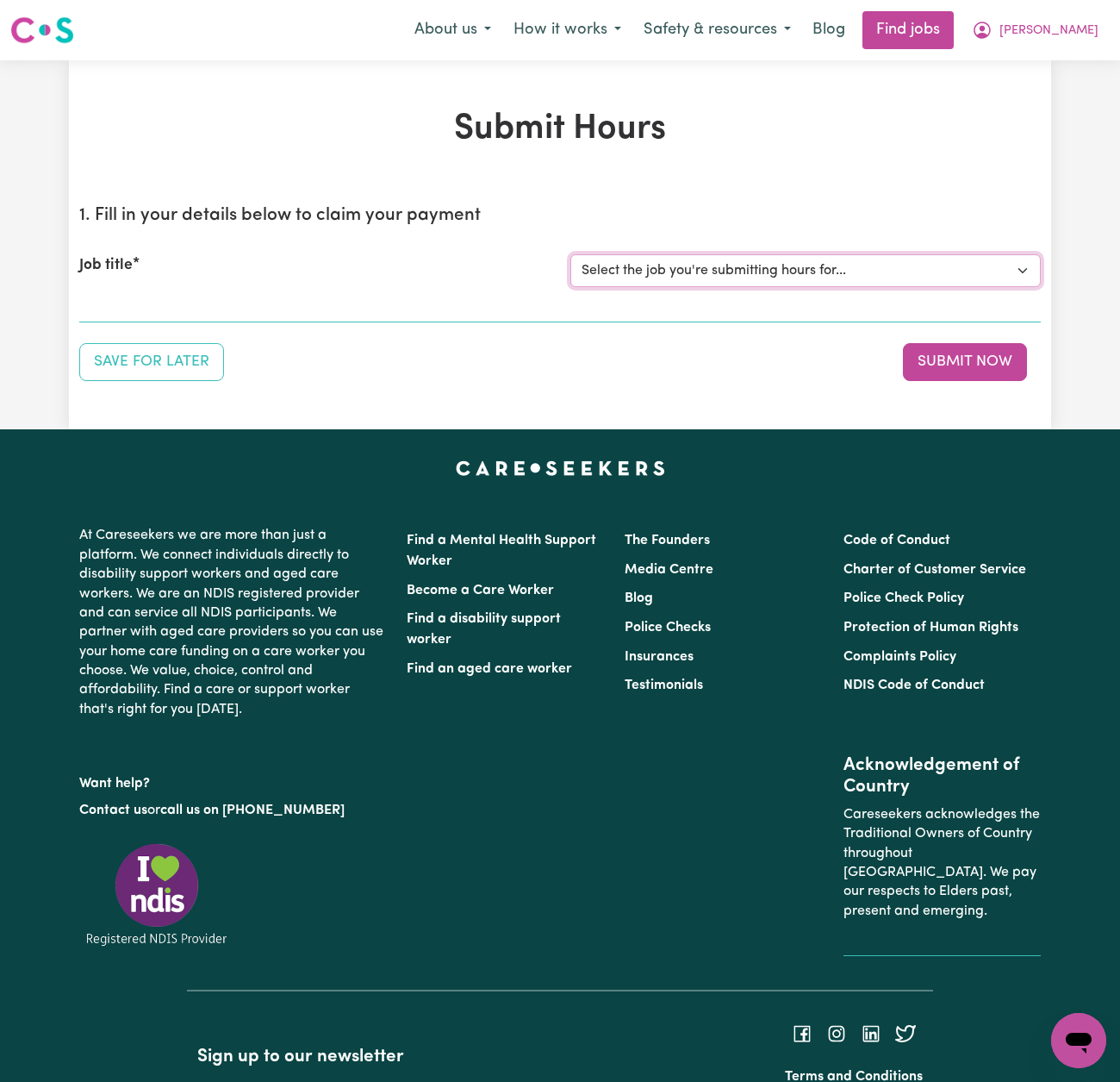
select select "14818"
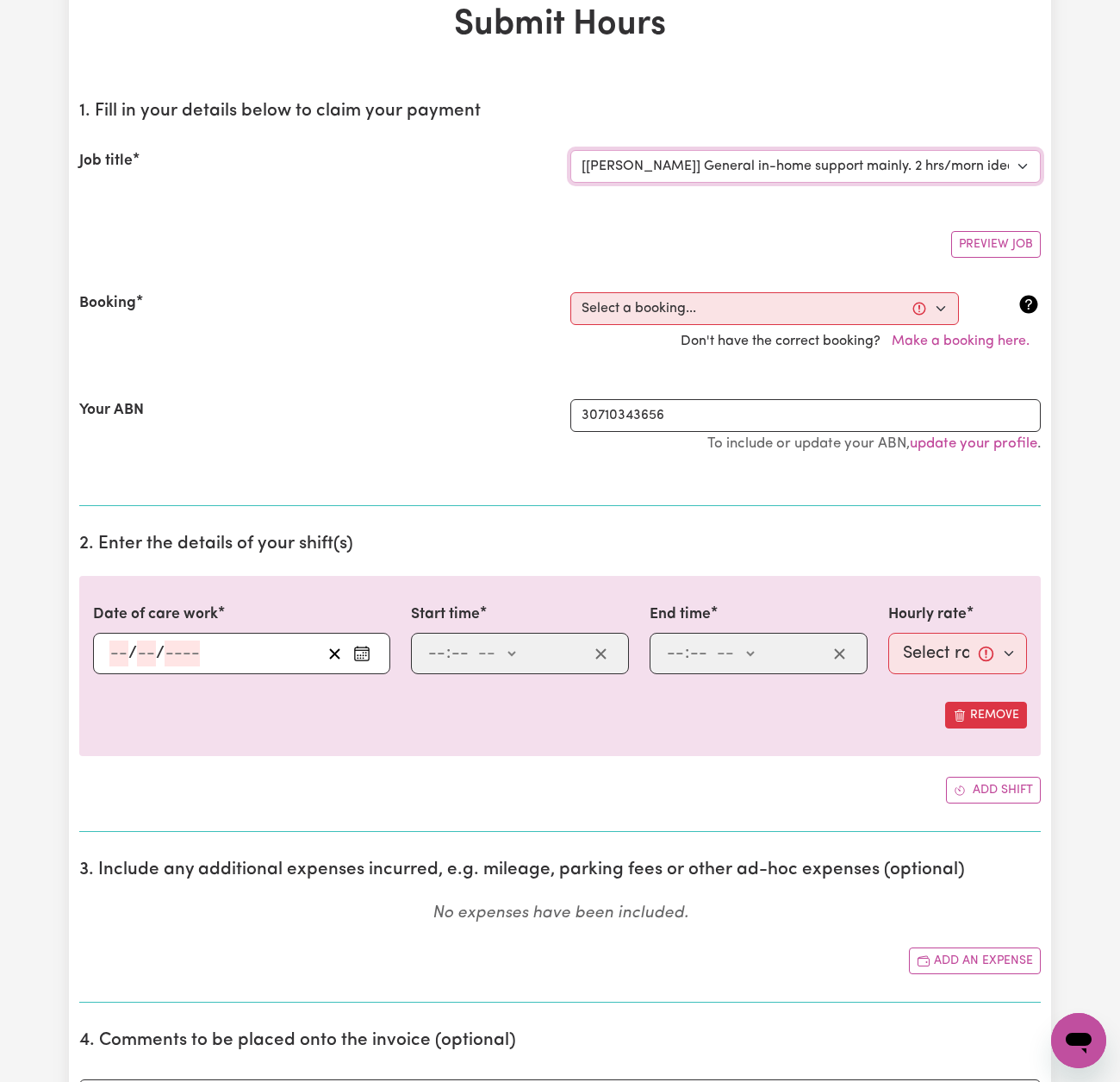
scroll to position [169, 0]
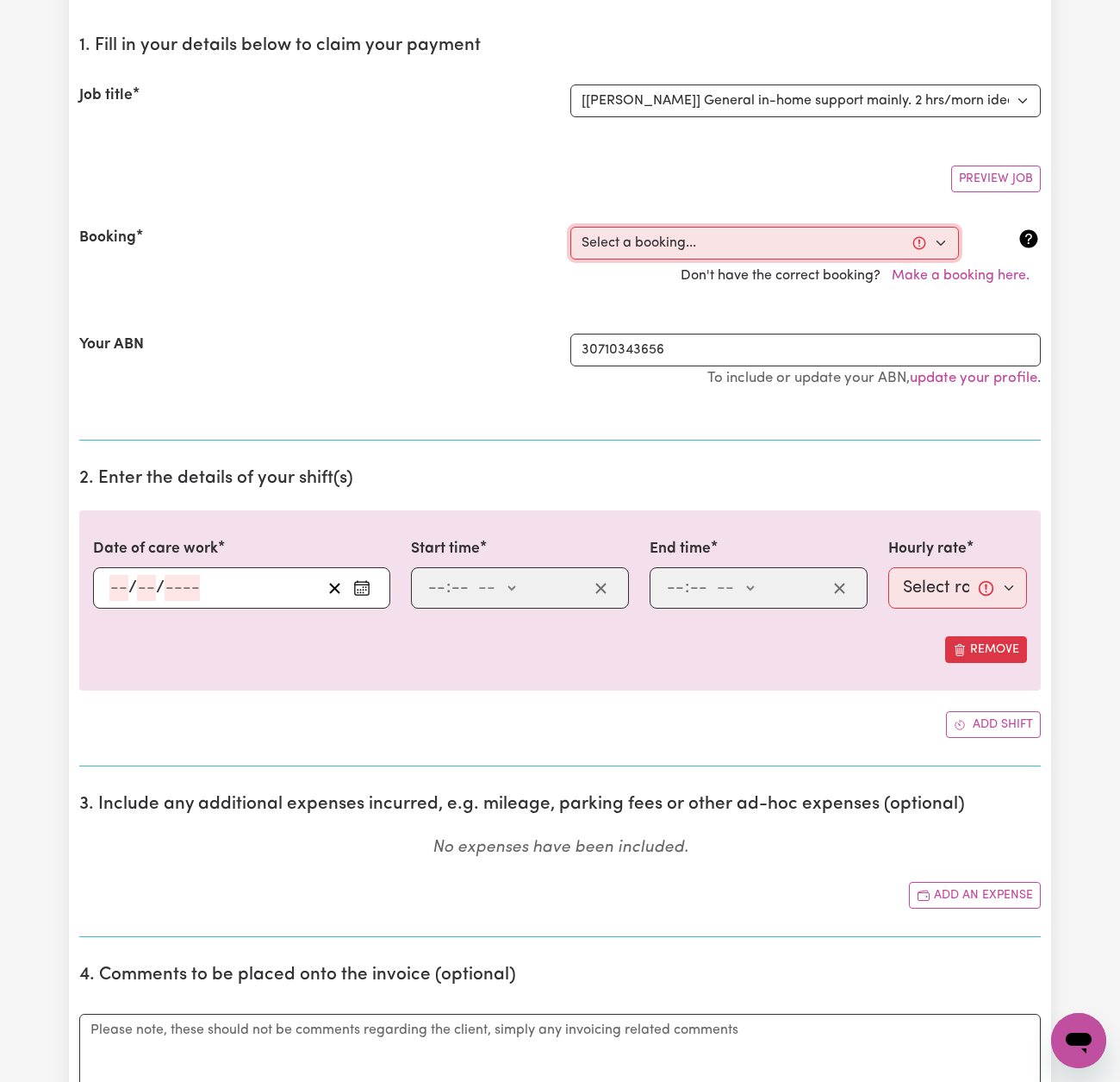
select select "357857"
type input "[DATE]"
type input "18"
type input "8"
type input "2025"
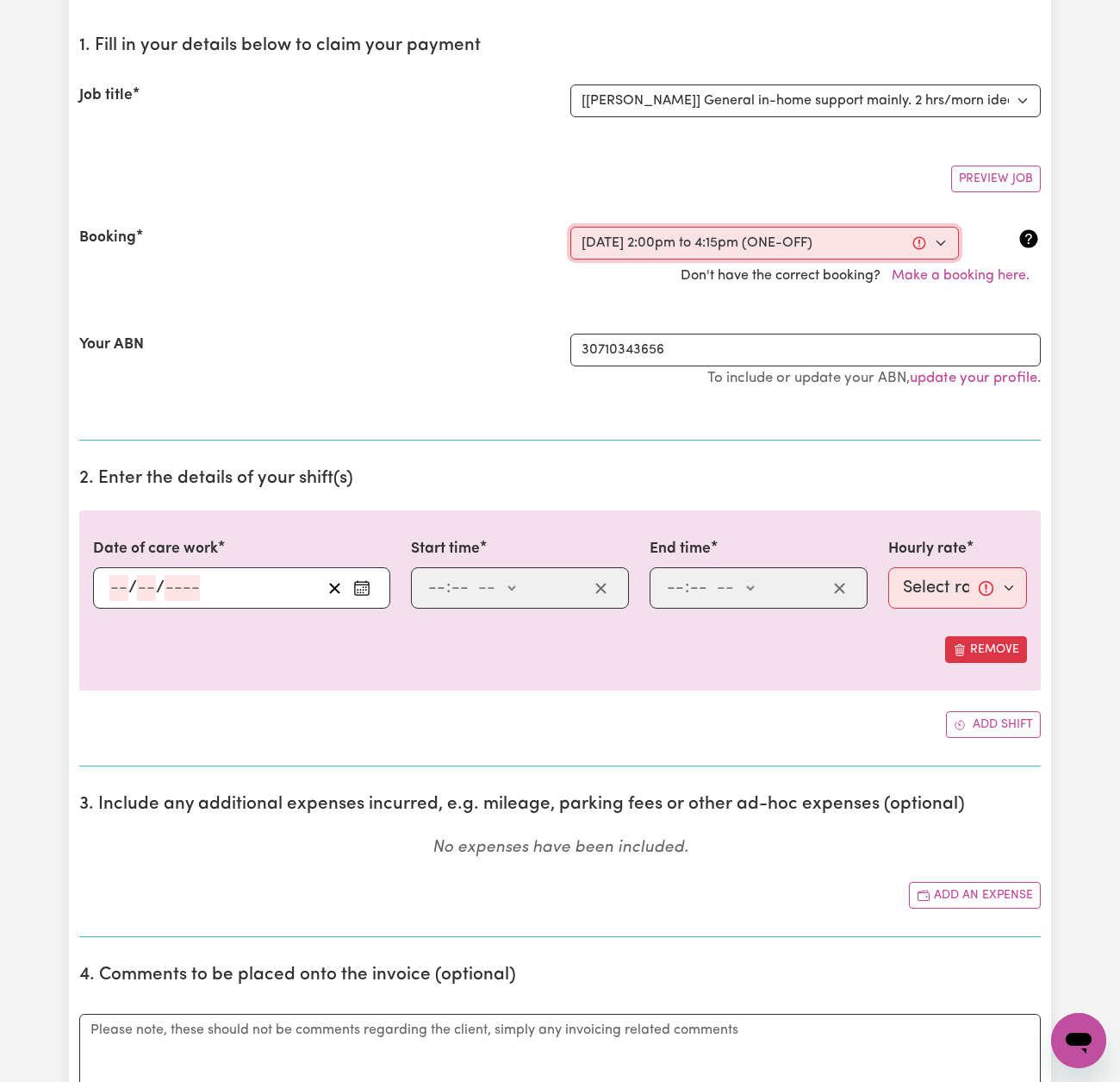
type input "14:00"
type input "2"
type input "0"
select select "pm"
type input "16:15"
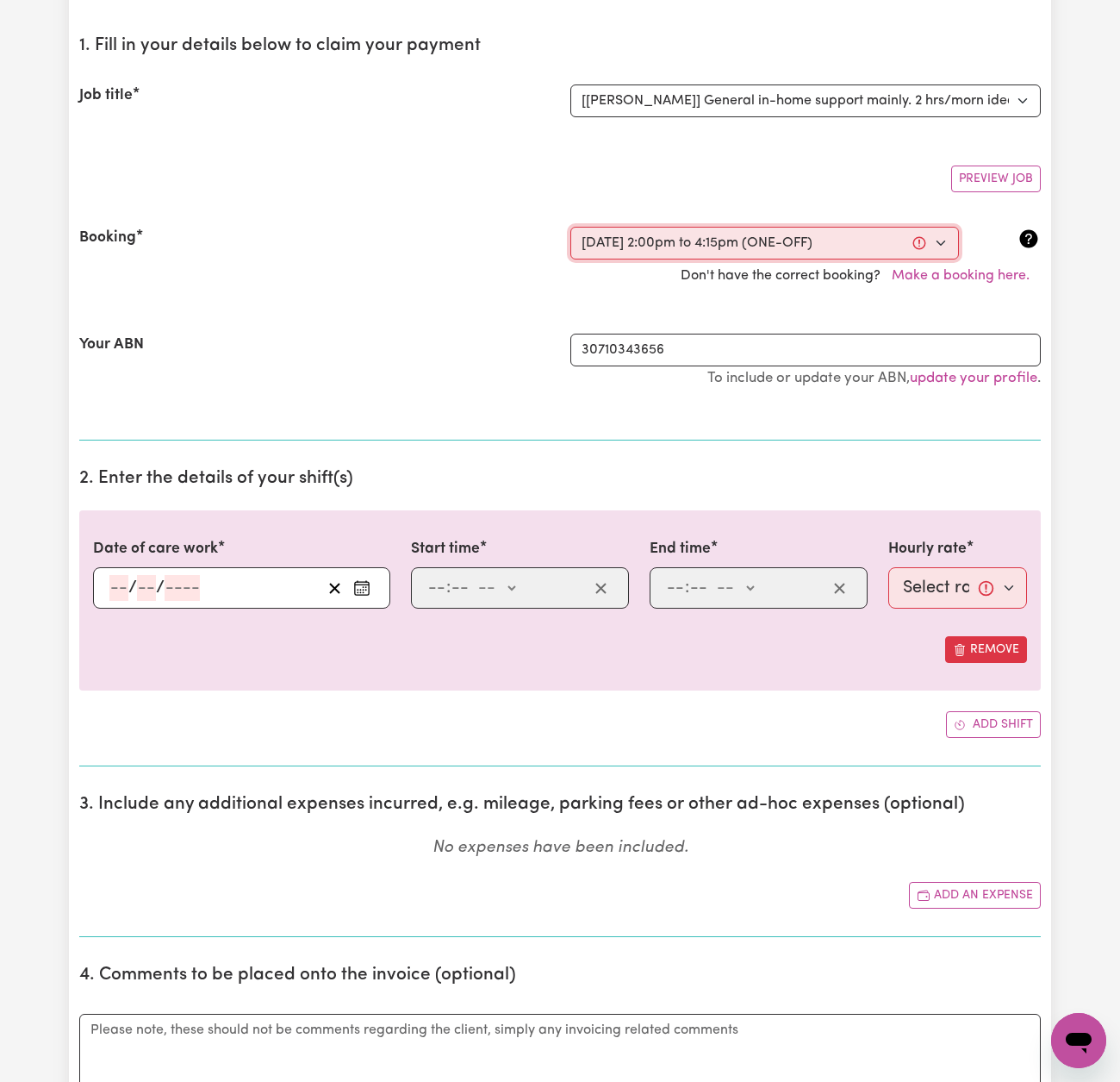
type input "4"
type input "15"
select select "pm"
select select "54-Weekday"
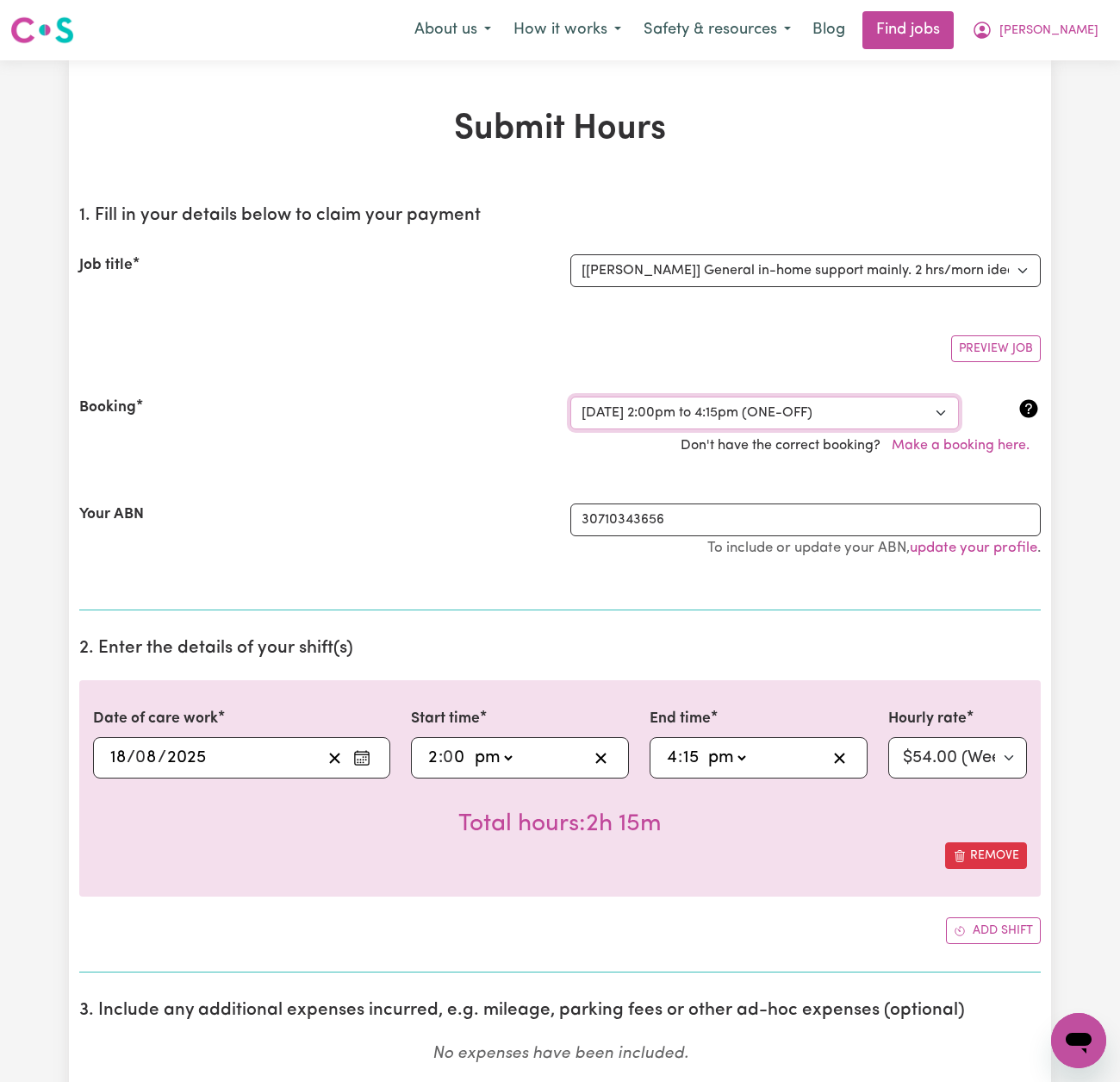
scroll to position [0, 0]
click at [938, 36] on link "Find jobs" at bounding box center [908, 29] width 92 height 38
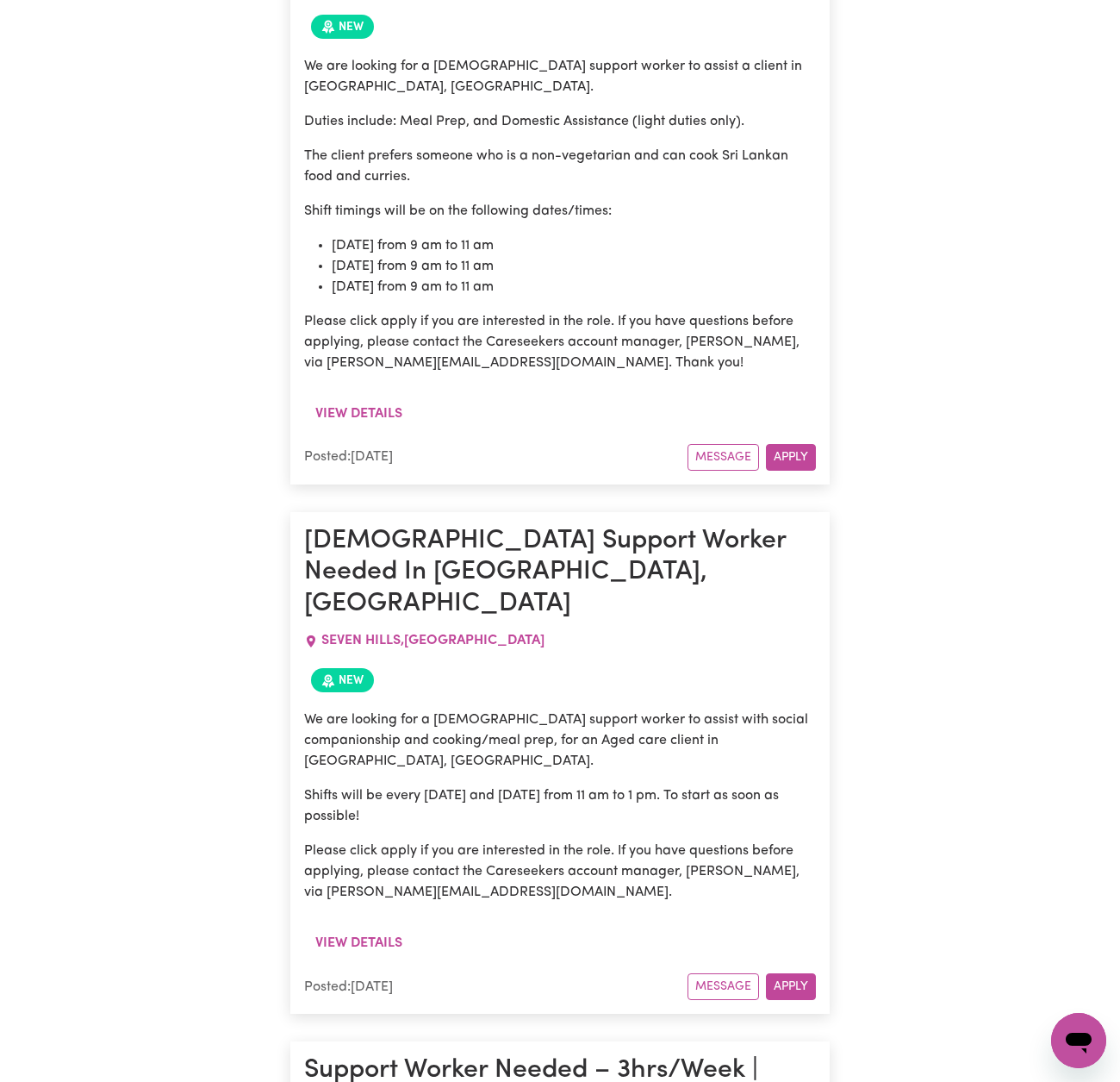
scroll to position [28638, 0]
